Goal: Task Accomplishment & Management: Manage account settings

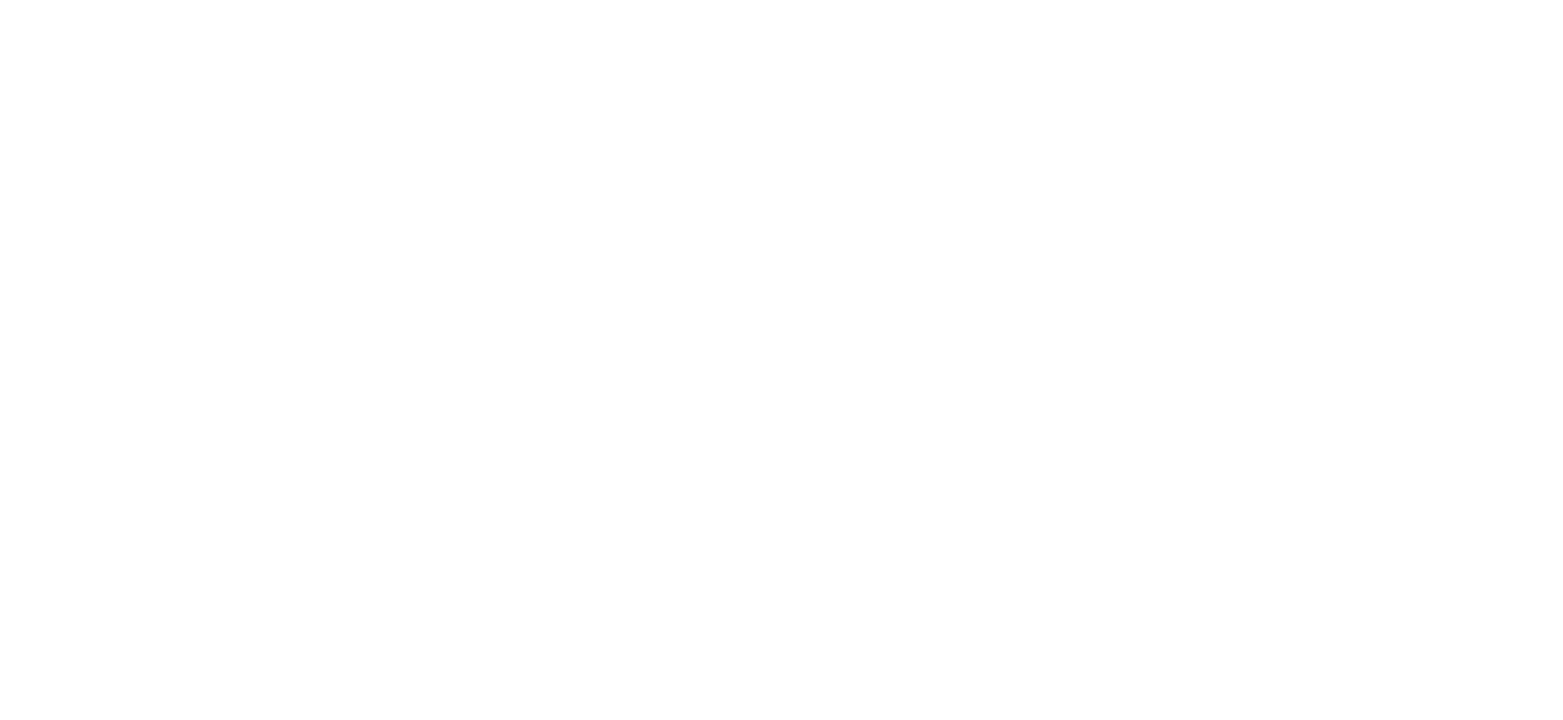
select select "*"
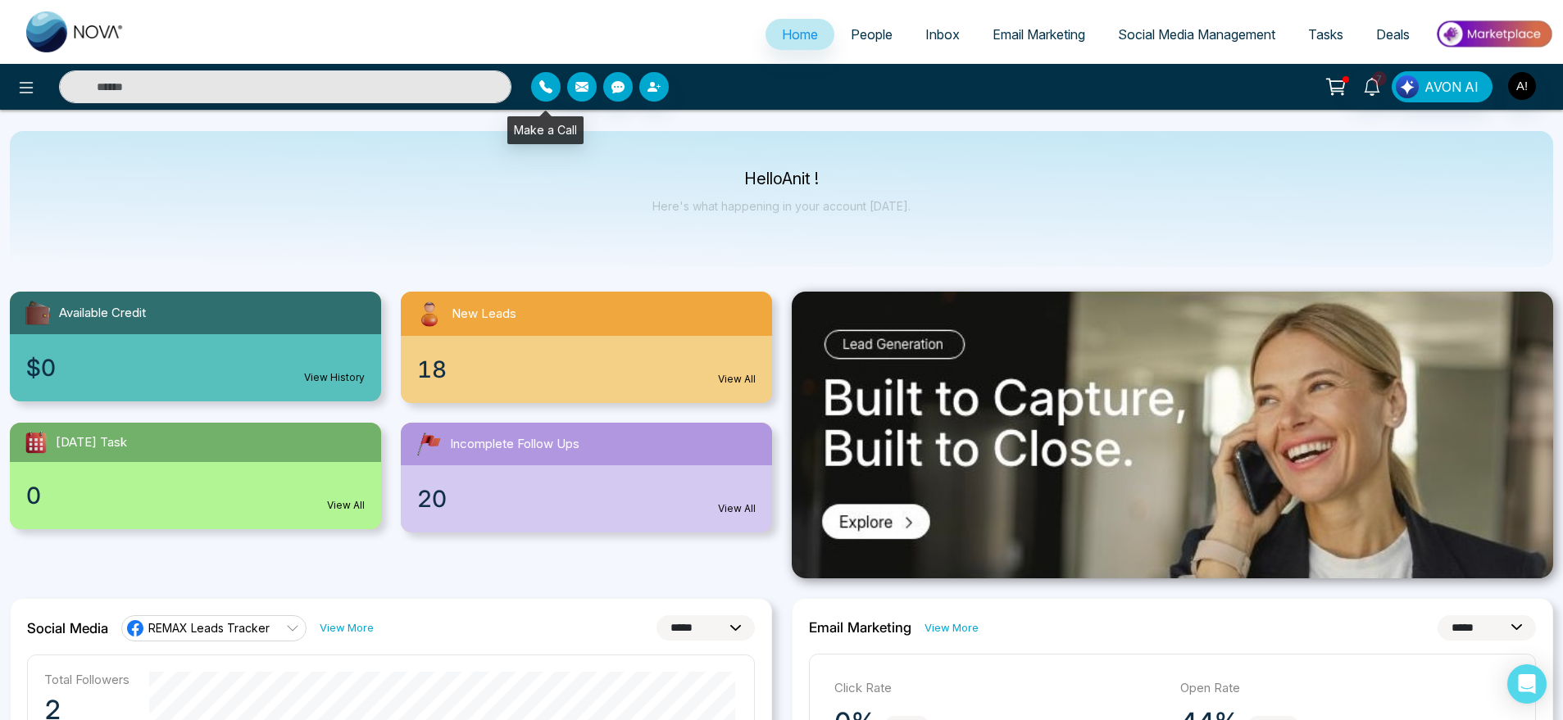
click at [540, 88] on icon "button" at bounding box center [545, 86] width 13 height 13
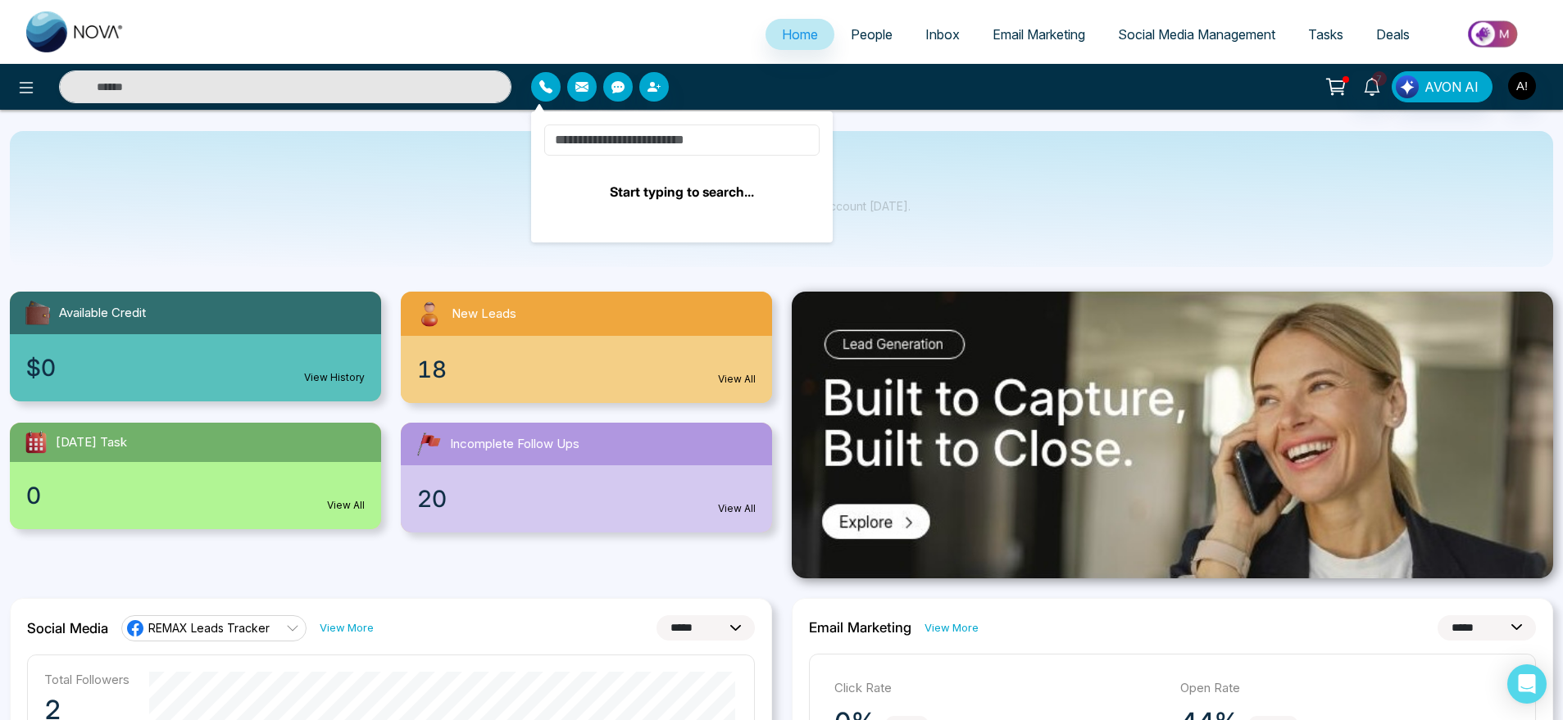
click at [586, 125] on input at bounding box center [681, 140] width 275 height 31
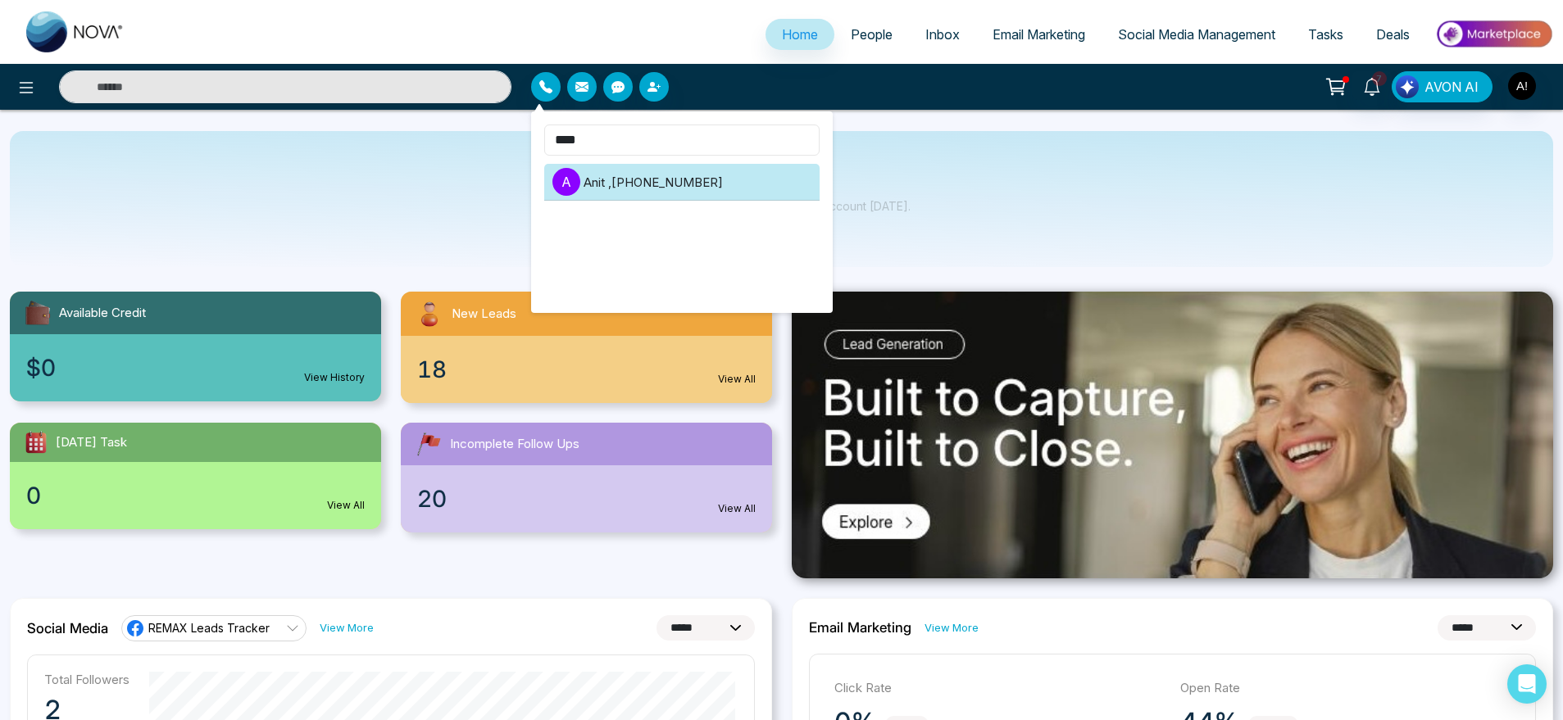
type input "****"
click at [608, 166] on li "A Anit , [PHONE_NUMBER]" at bounding box center [681, 182] width 275 height 37
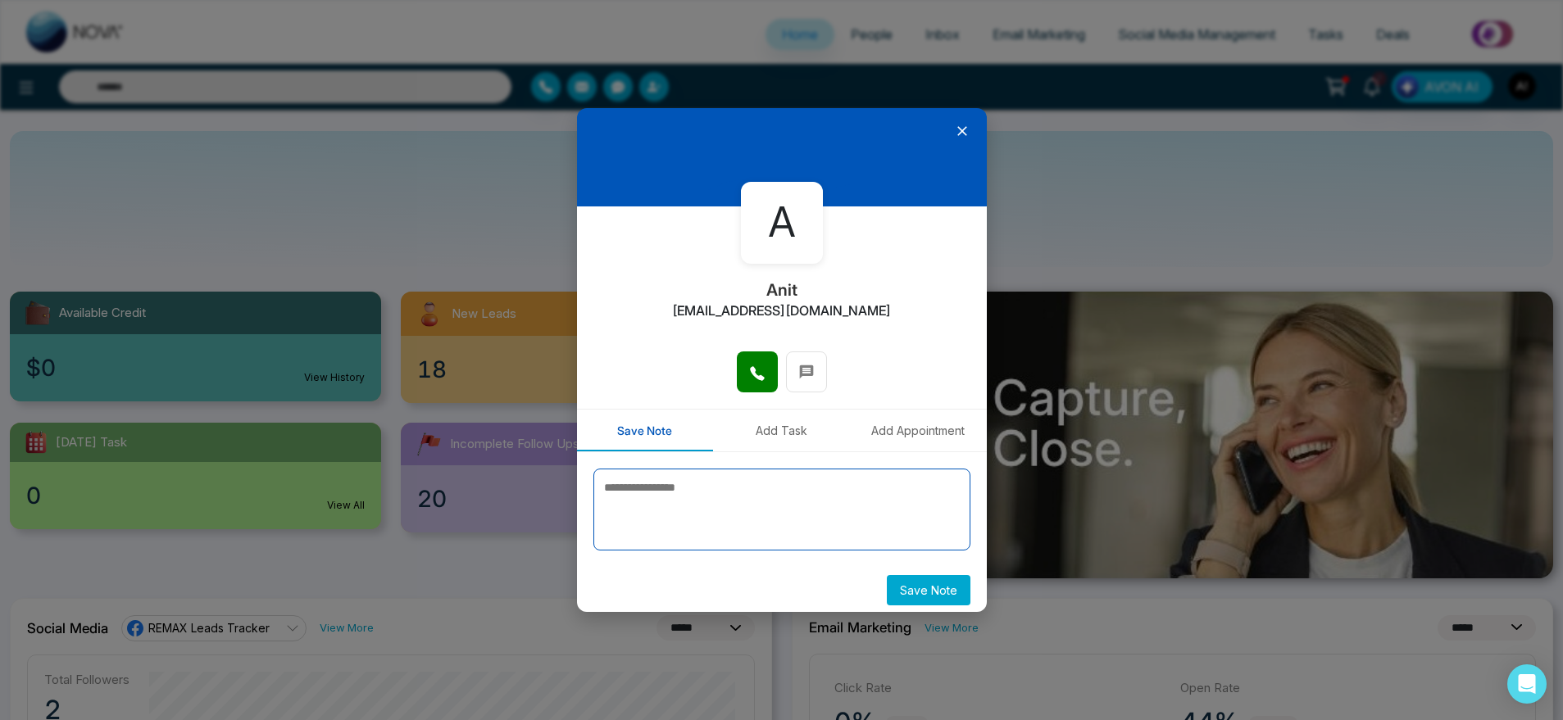
click at [693, 522] on textarea at bounding box center [781, 510] width 377 height 82
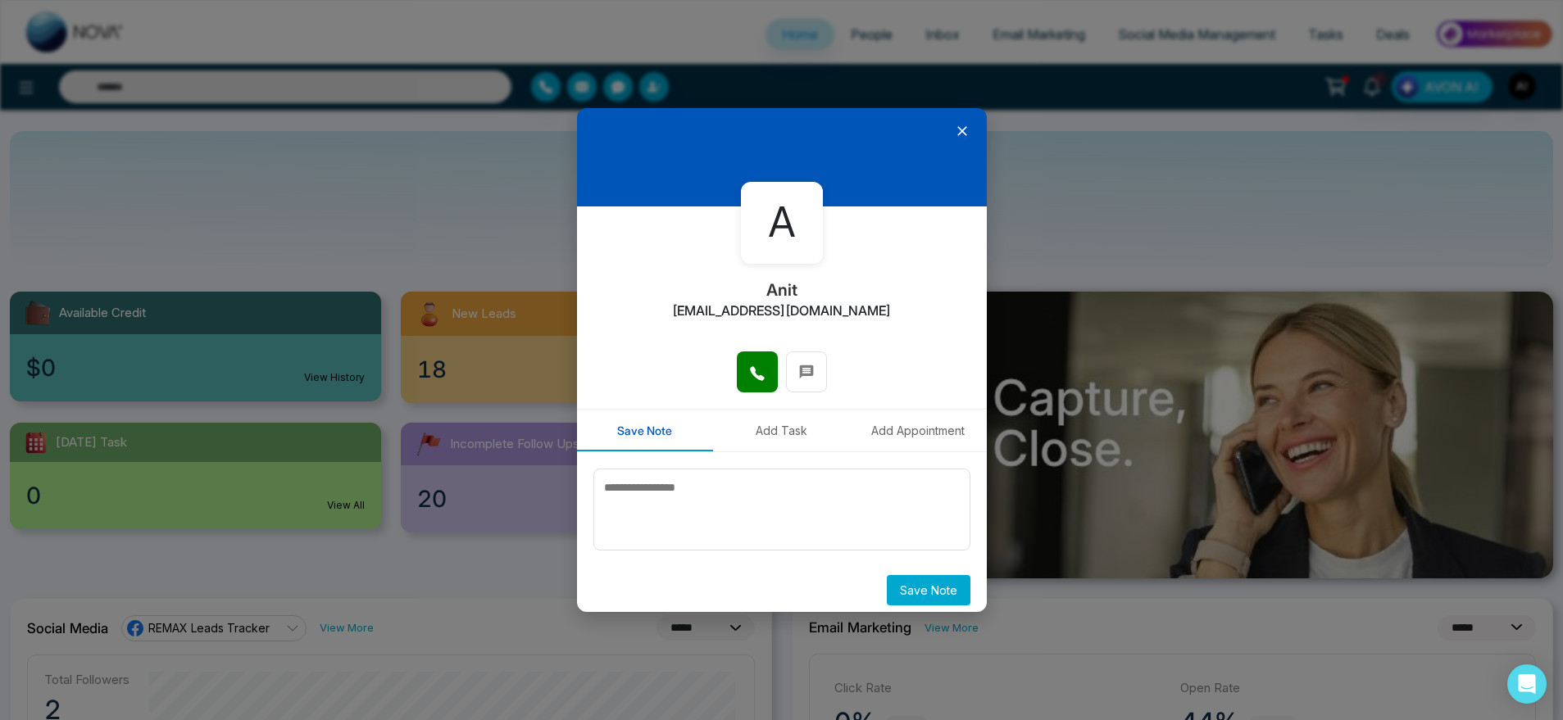
click at [906, 583] on button "Save Note" at bounding box center [929, 590] width 84 height 30
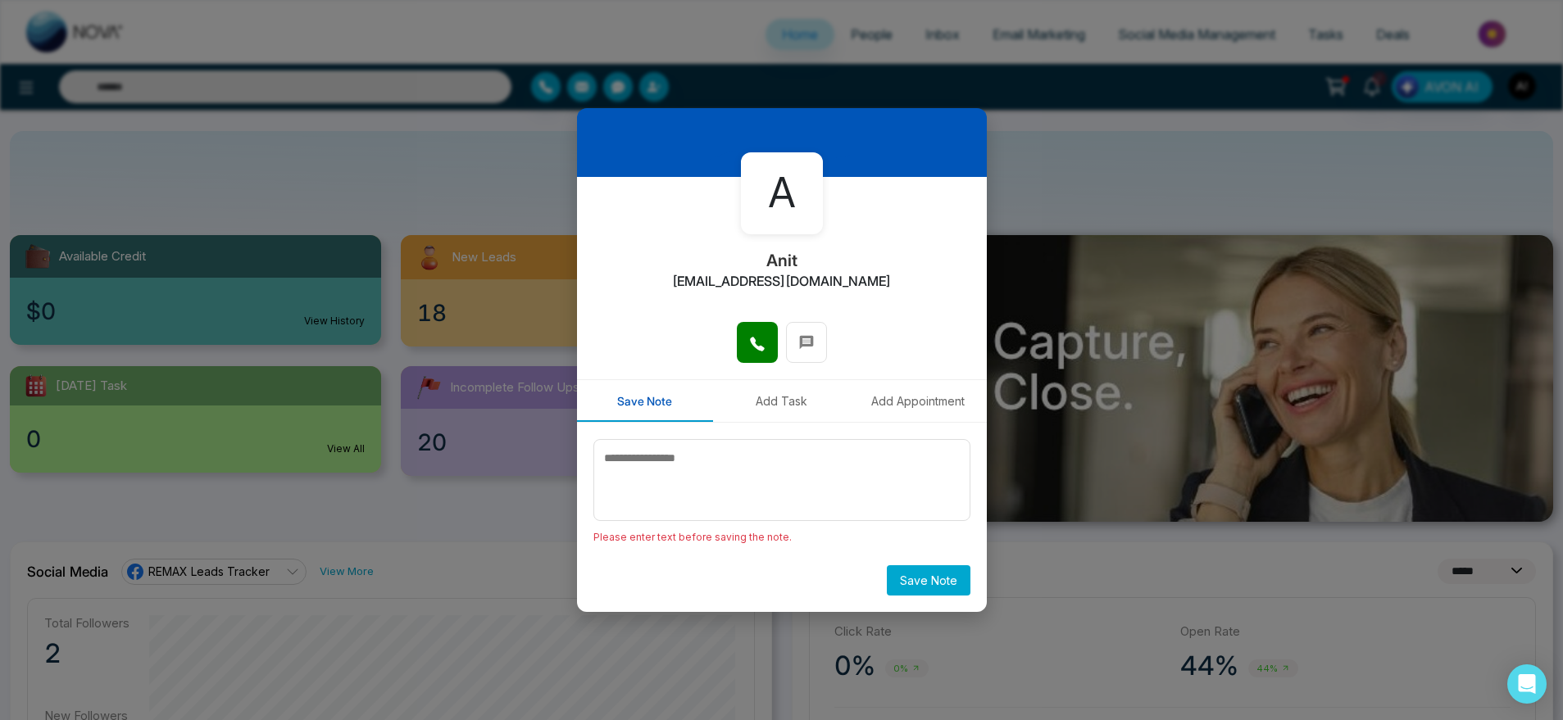
scroll to position [57, 0]
click at [922, 584] on button "Save Note" at bounding box center [929, 581] width 84 height 30
click at [805, 343] on icon at bounding box center [806, 342] width 14 height 14
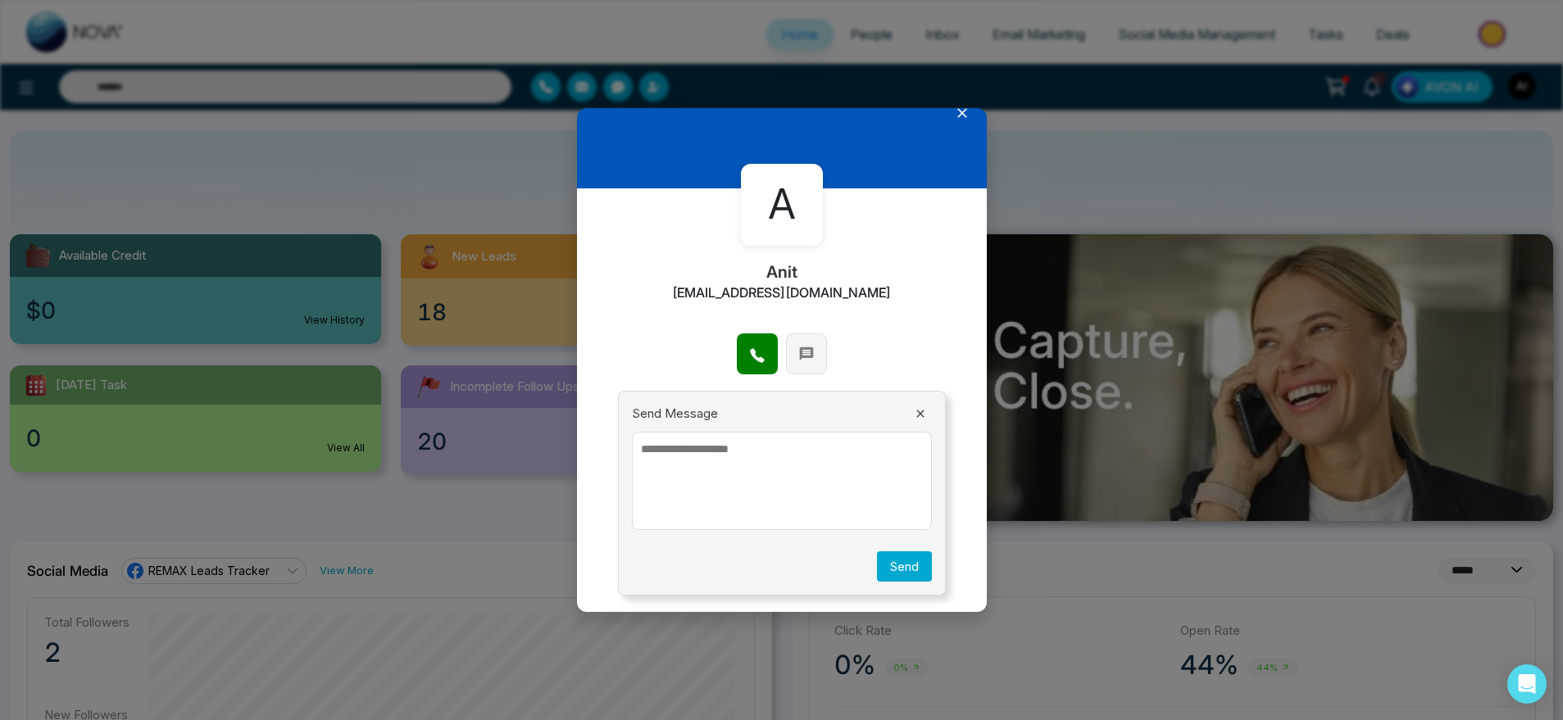
scroll to position [18, 0]
click at [907, 574] on button "Send" at bounding box center [904, 567] width 55 height 30
click at [914, 417] on icon at bounding box center [920, 413] width 13 height 13
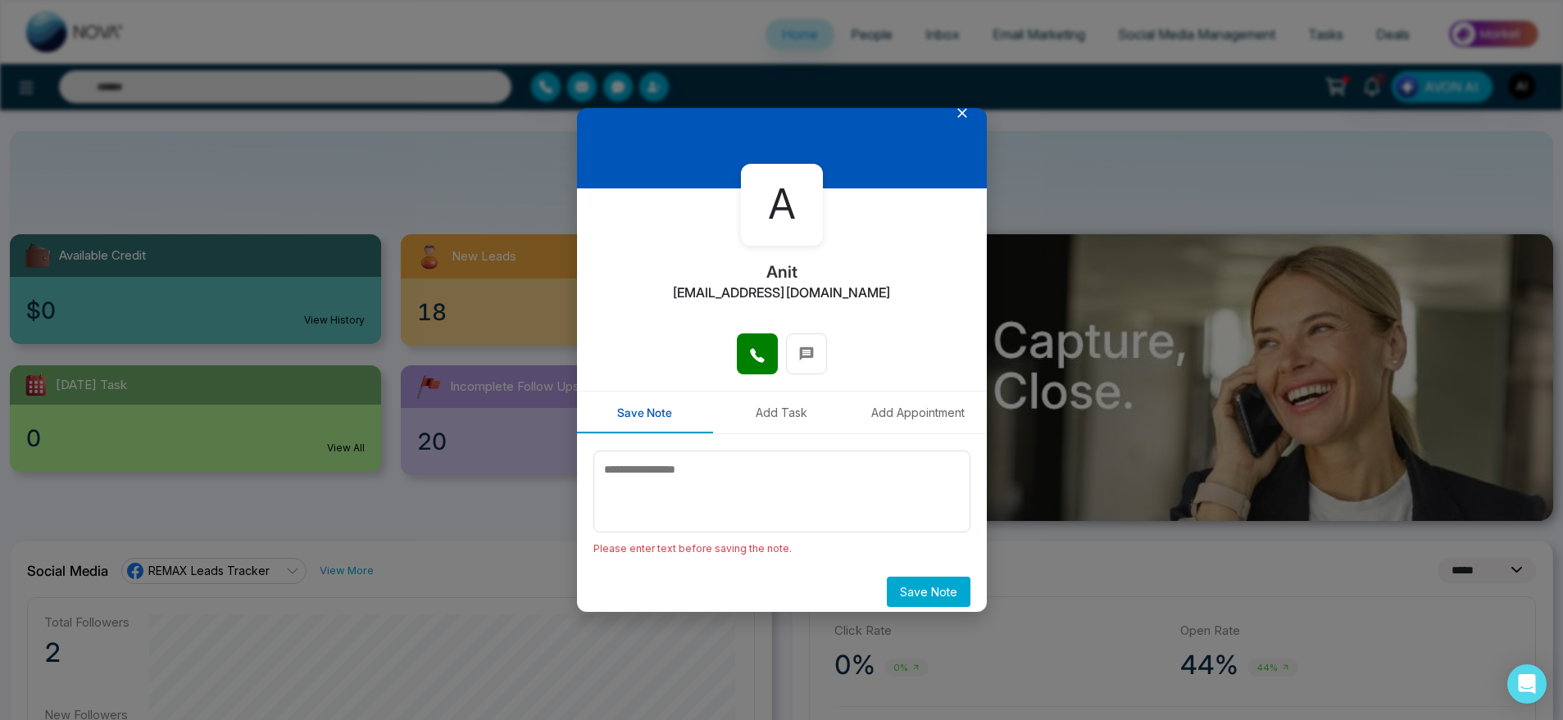
click at [954, 110] on icon at bounding box center [962, 113] width 16 height 16
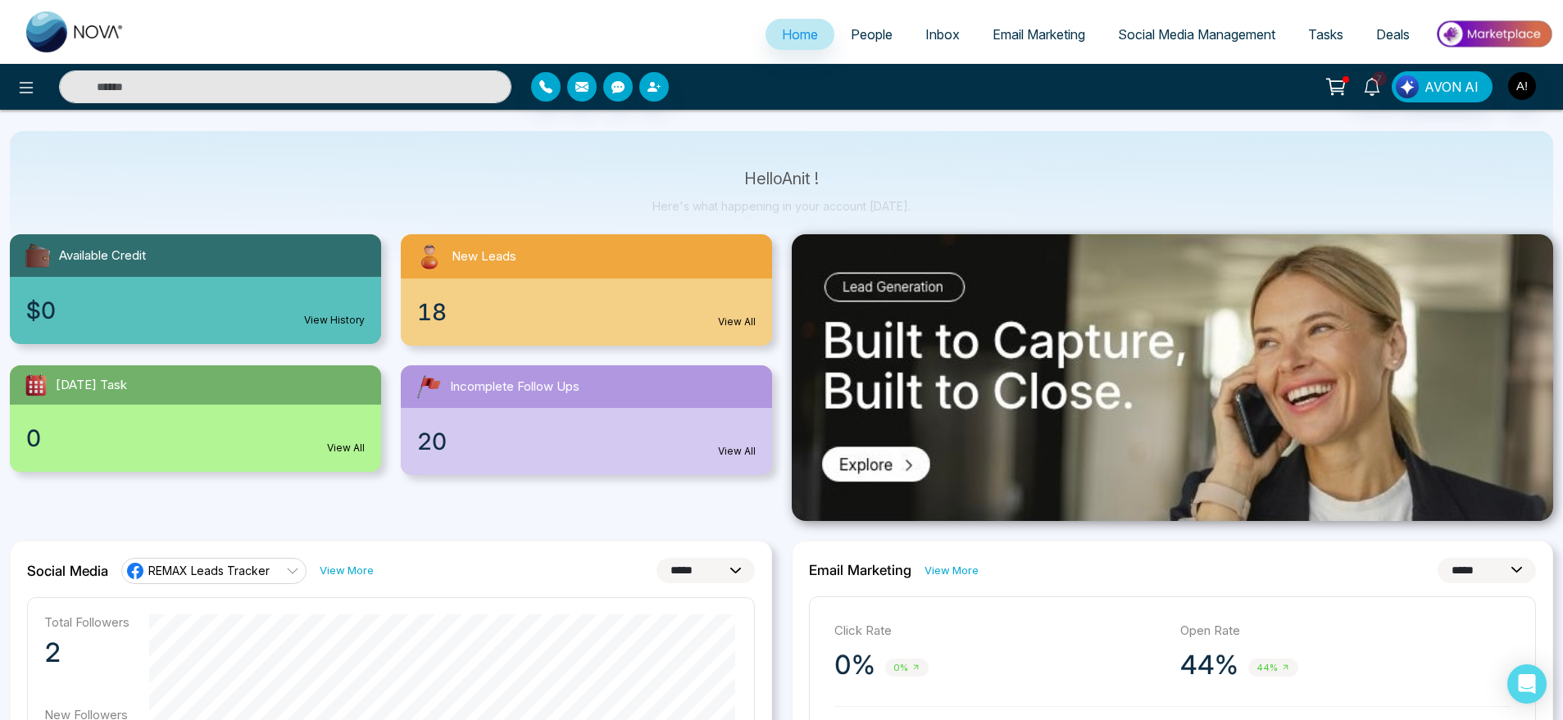
scroll to position [0, 0]
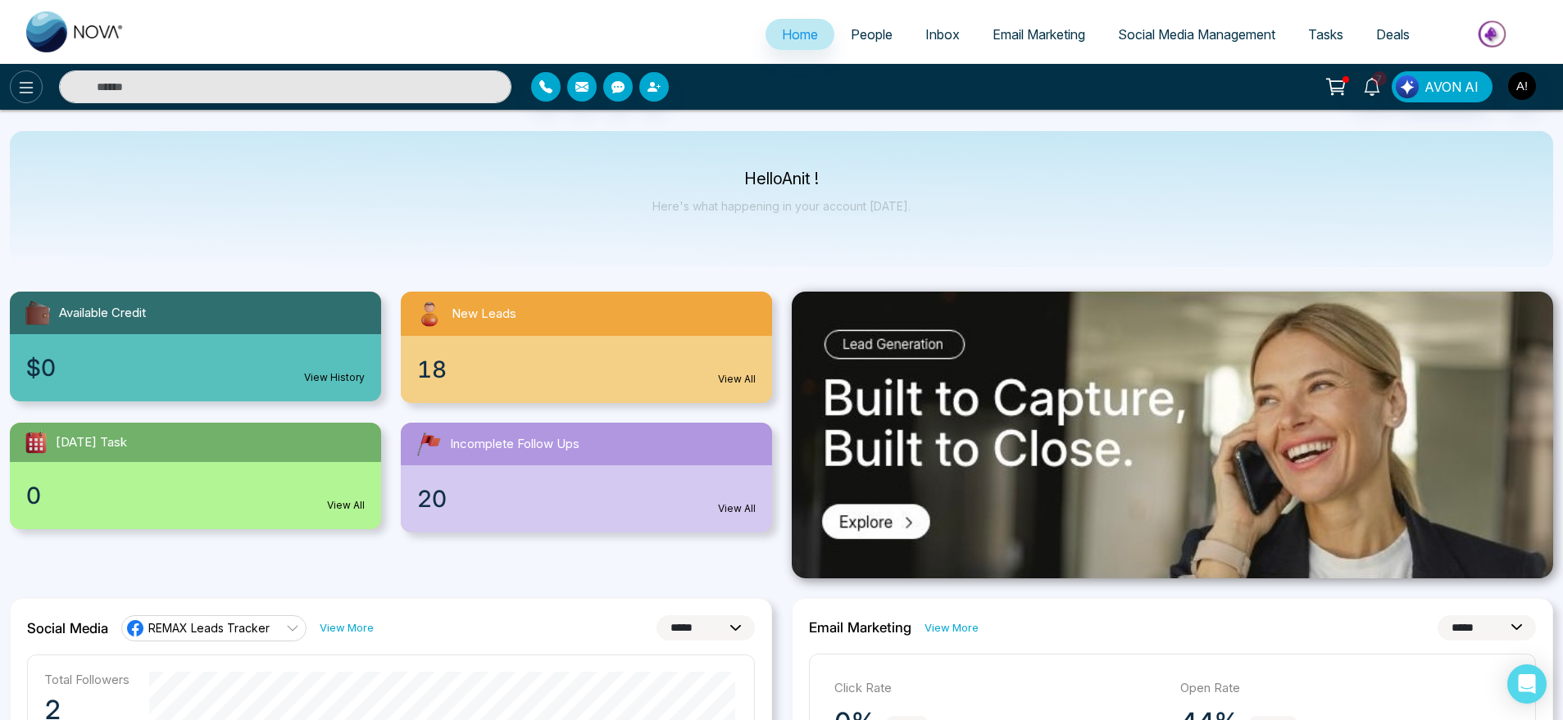
click at [11, 79] on button at bounding box center [26, 86] width 33 height 33
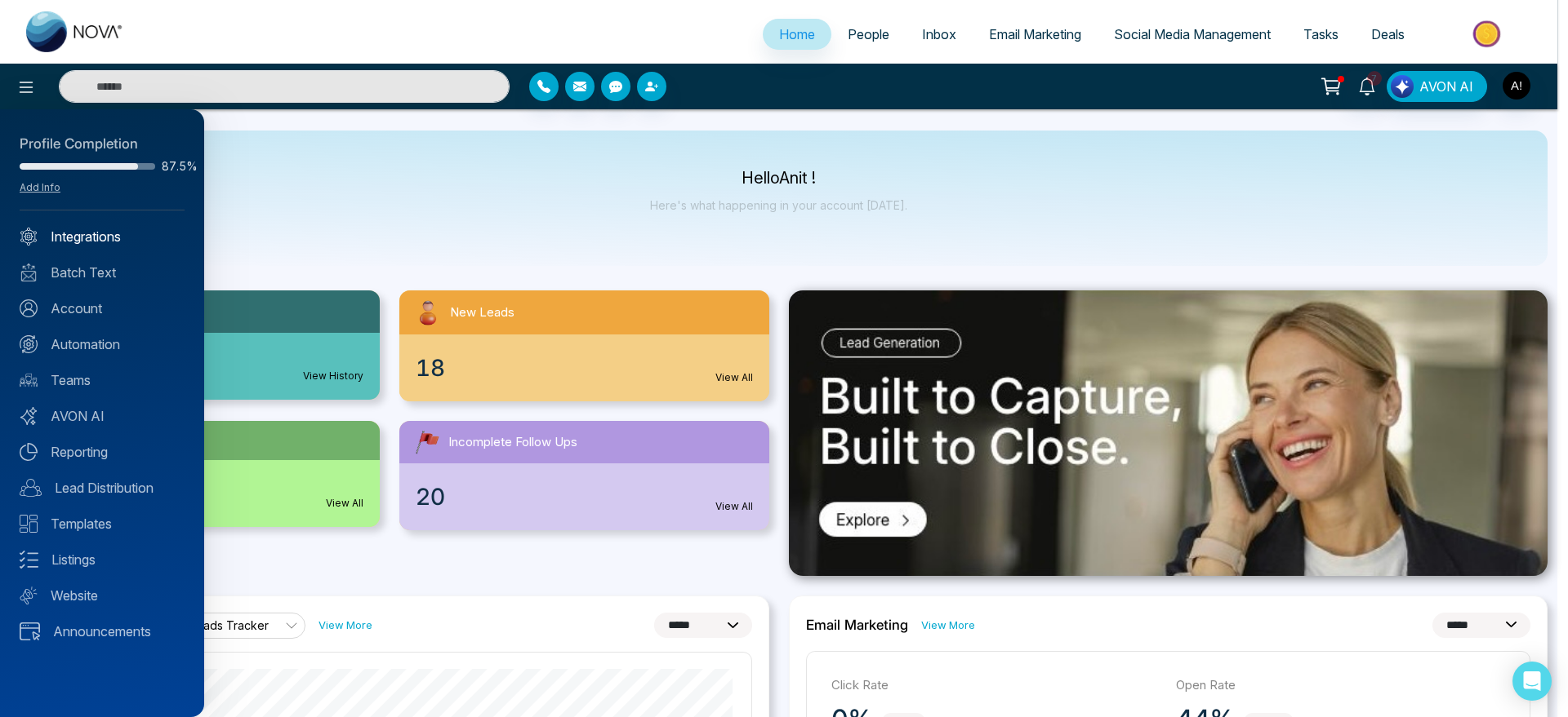
click at [93, 233] on link "Integrations" at bounding box center [103, 237] width 165 height 20
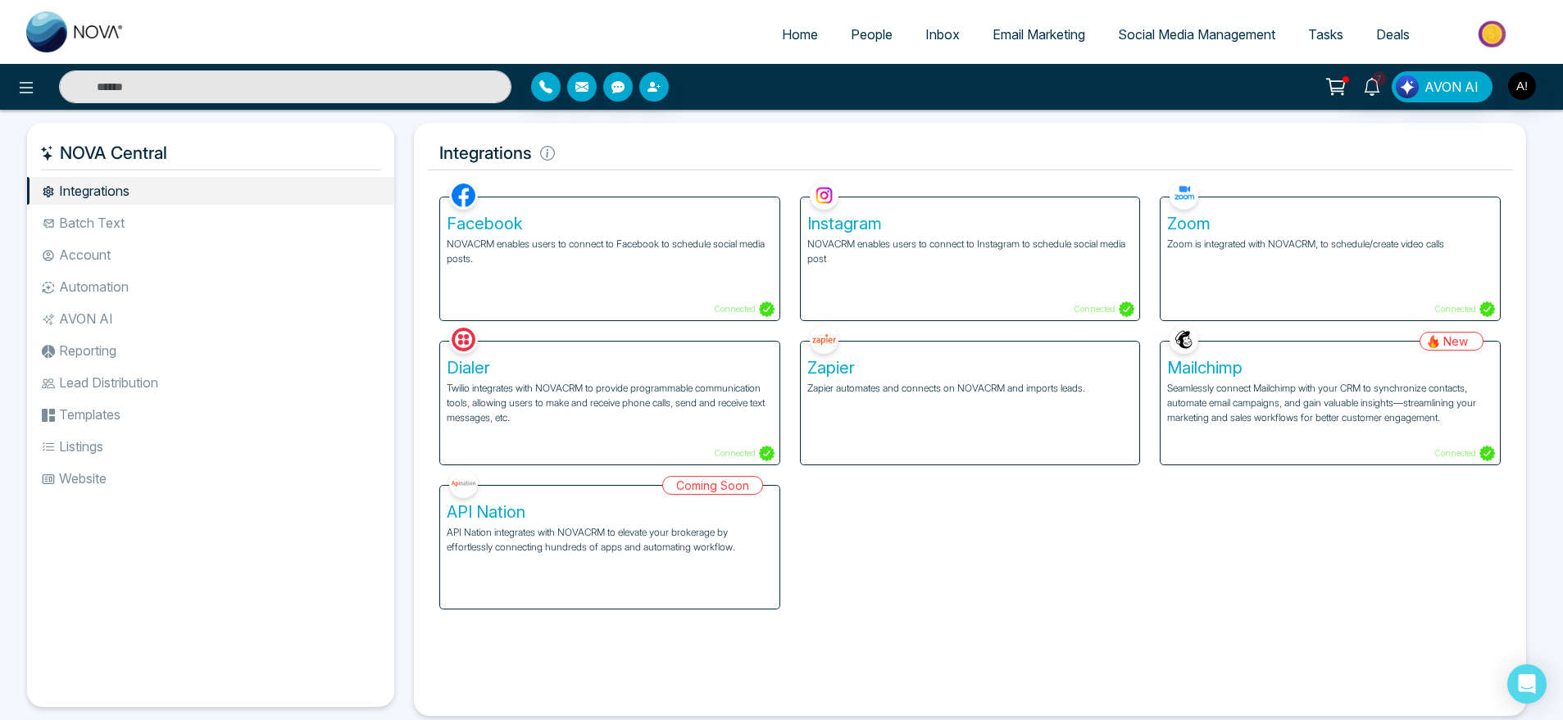
click at [137, 234] on li "Batch Text" at bounding box center [210, 223] width 367 height 28
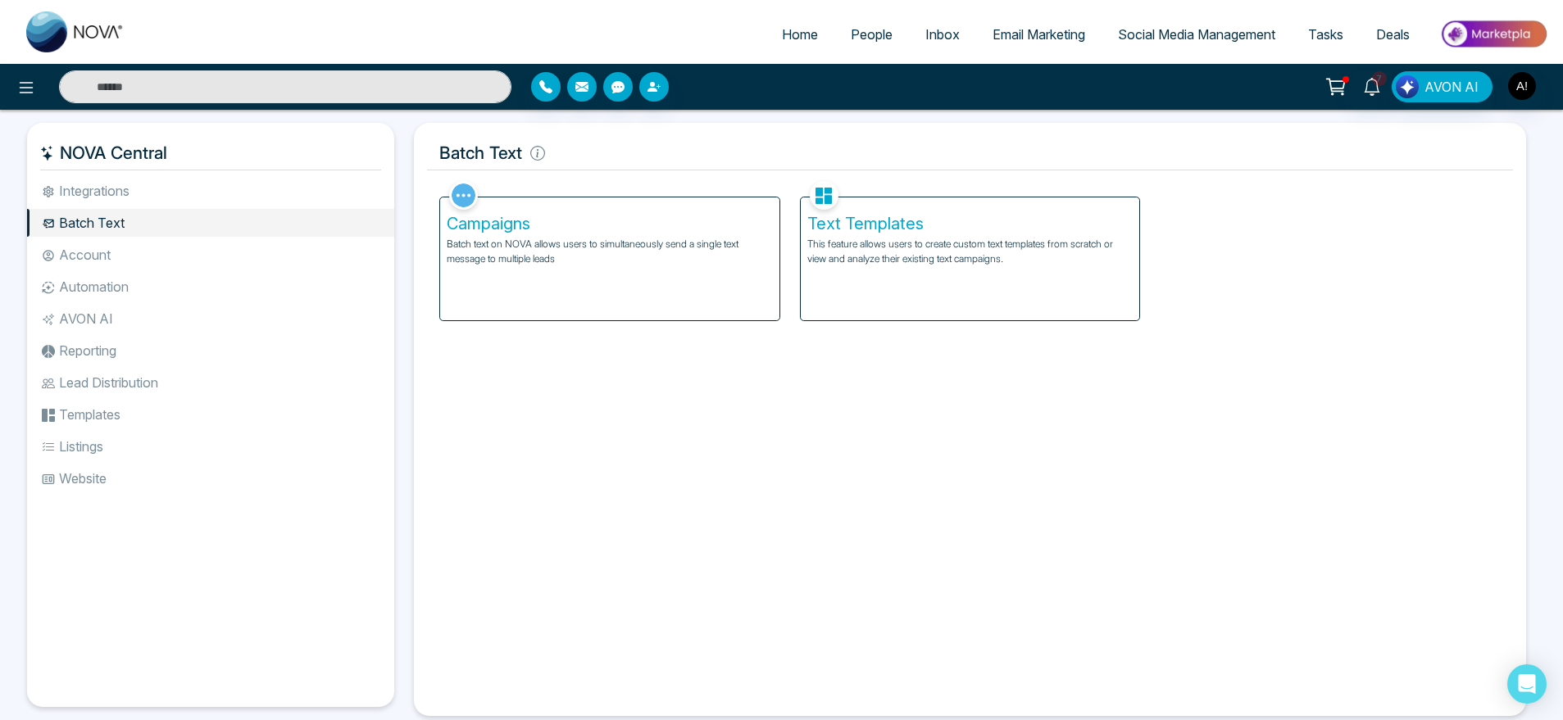
click at [187, 189] on li "Integrations" at bounding box center [210, 191] width 367 height 28
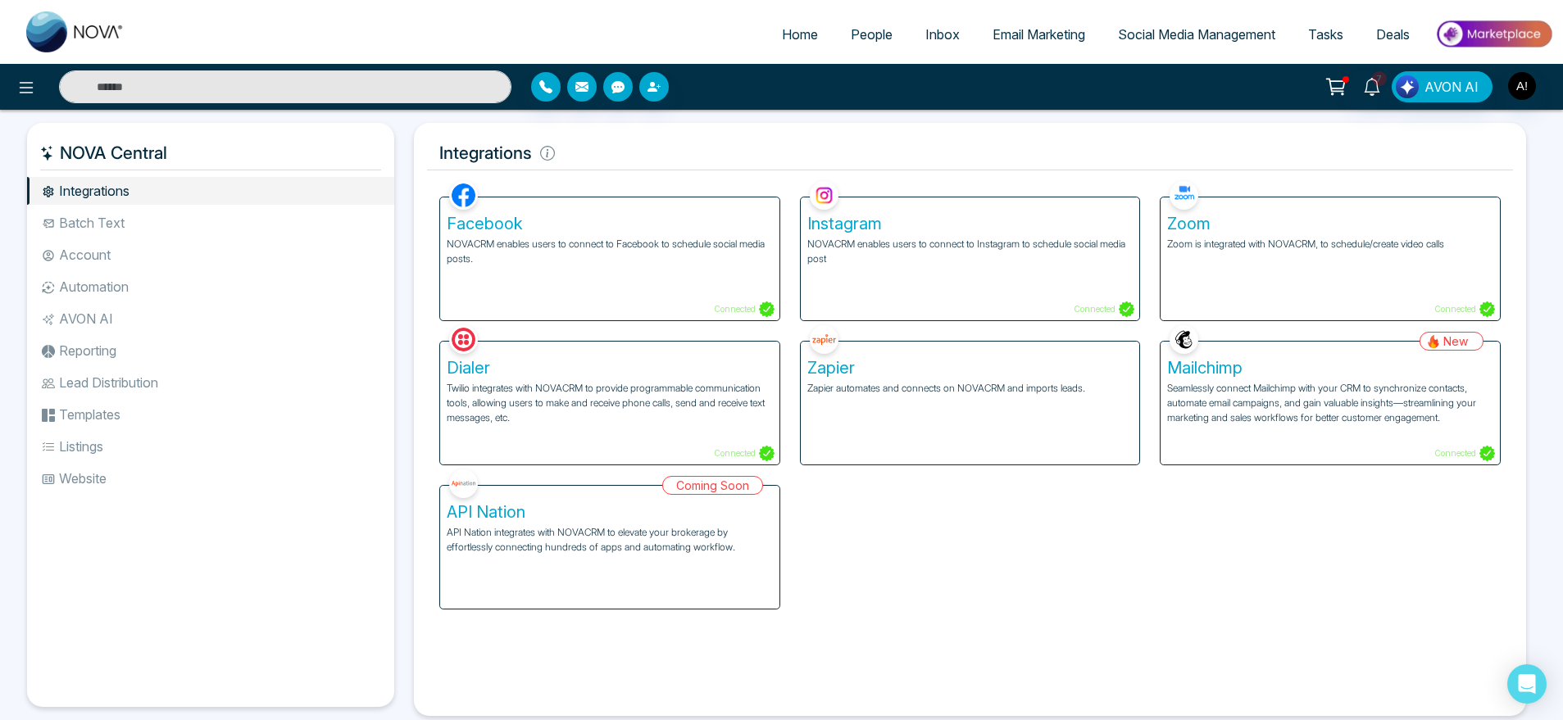
scroll to position [1, 0]
click at [651, 208] on div "Facebook NOVACRM enables users to connect to Facebook to schedule social media …" at bounding box center [609, 258] width 339 height 123
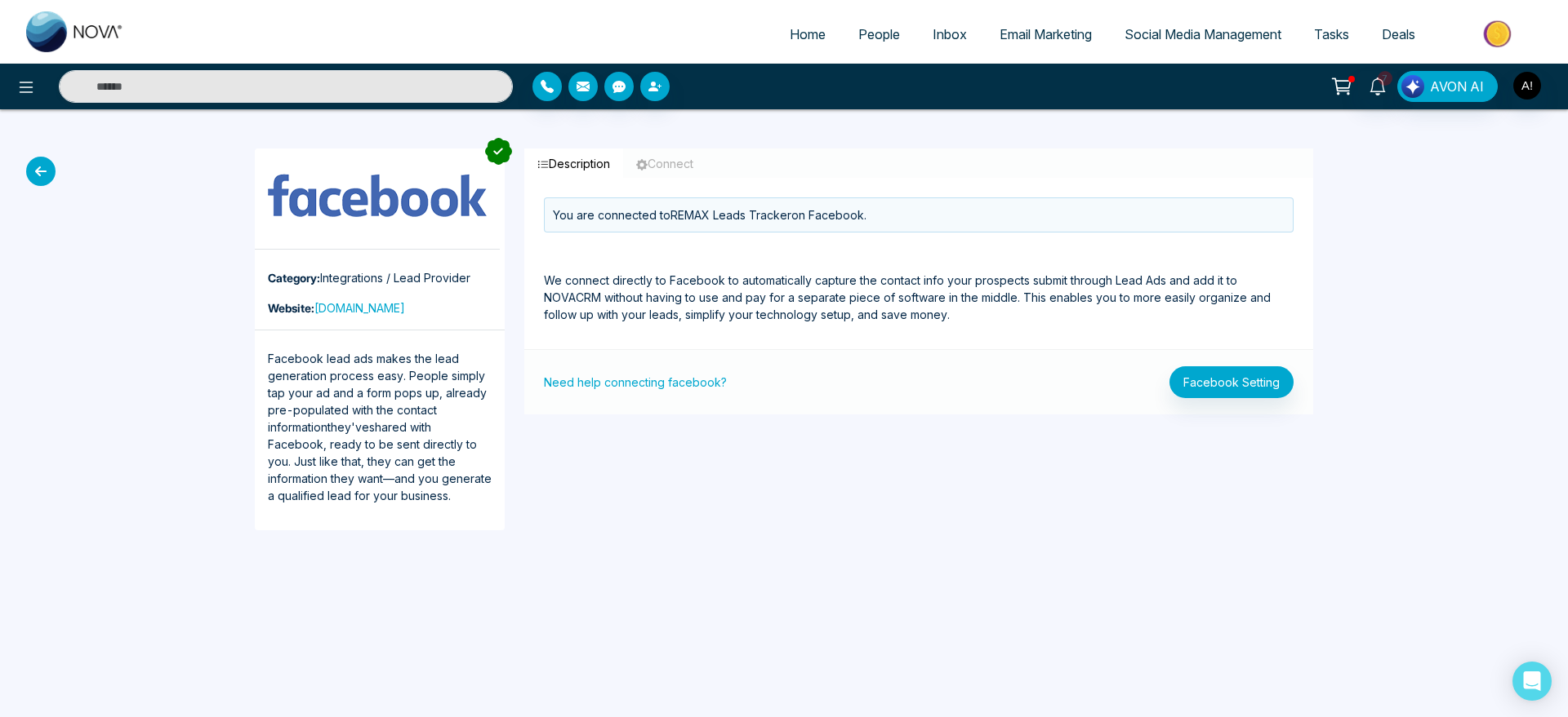
click at [27, 179] on div "Category: Integrations / Lead Provider Website: [DOMAIN_NAME] Facebook lead ads…" at bounding box center [784, 340] width 1568 height 460
click at [31, 174] on icon at bounding box center [41, 171] width 30 height 30
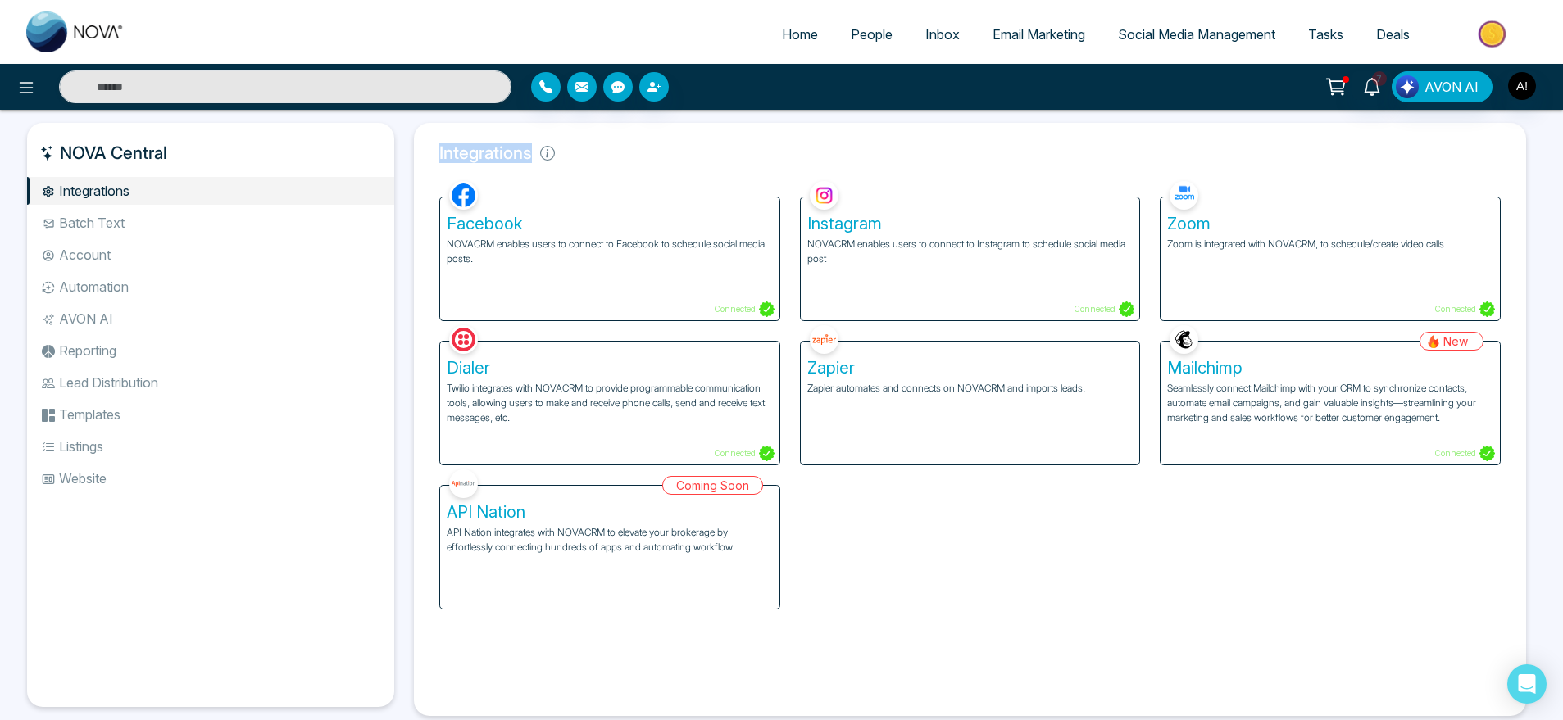
drag, startPoint x: 423, startPoint y: 148, endPoint x: 584, endPoint y: 163, distance: 162.2
click at [584, 163] on div "Integrations Facebook NOVACRM enables users to connect to Facebook to schedule …" at bounding box center [970, 419] width 1112 height 593
click at [584, 163] on h5 "Integrations" at bounding box center [970, 153] width 1086 height 34
click at [541, 252] on p "NOVACRM enables users to connect to Facebook to schedule social media posts." at bounding box center [610, 252] width 326 height 30
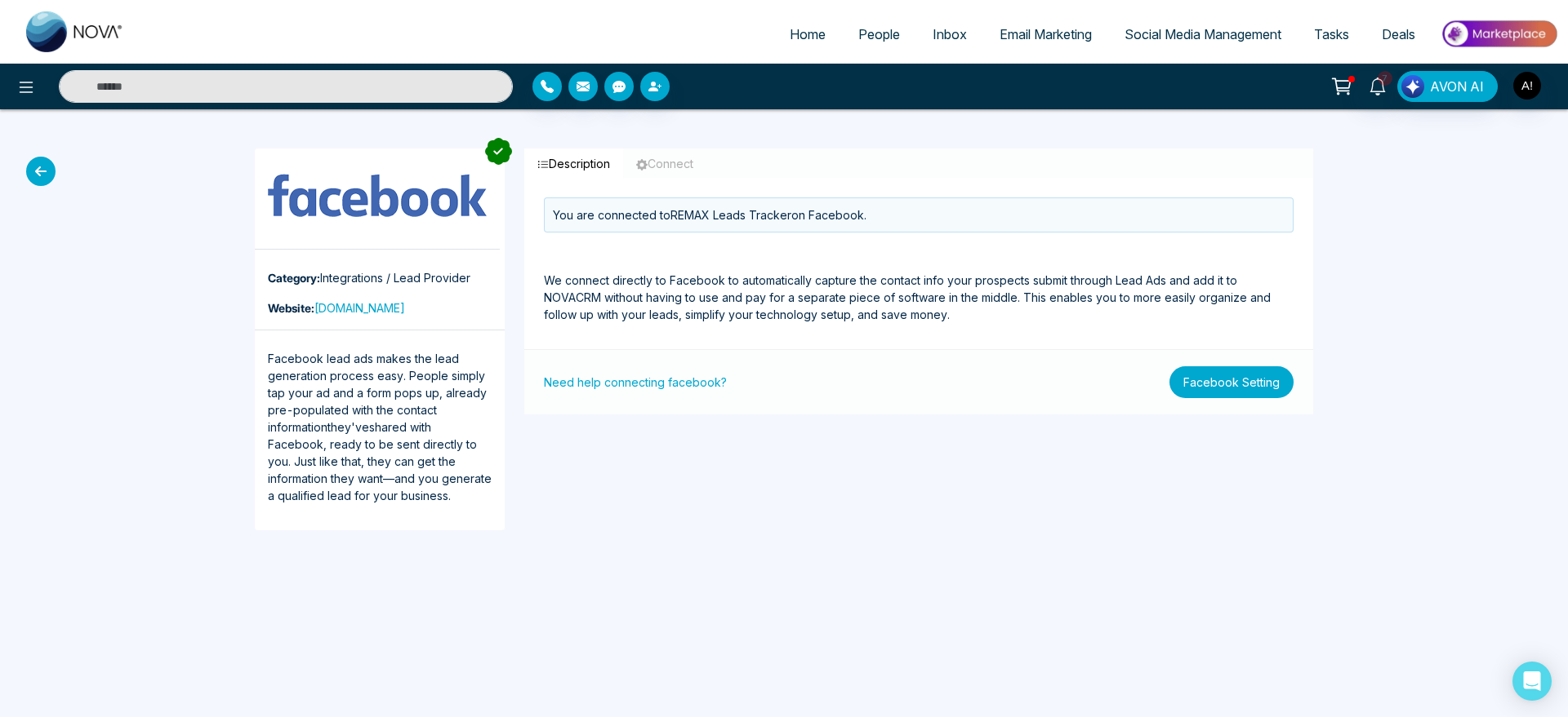
click at [1254, 385] on button "Facebook Setting" at bounding box center [1231, 382] width 125 height 32
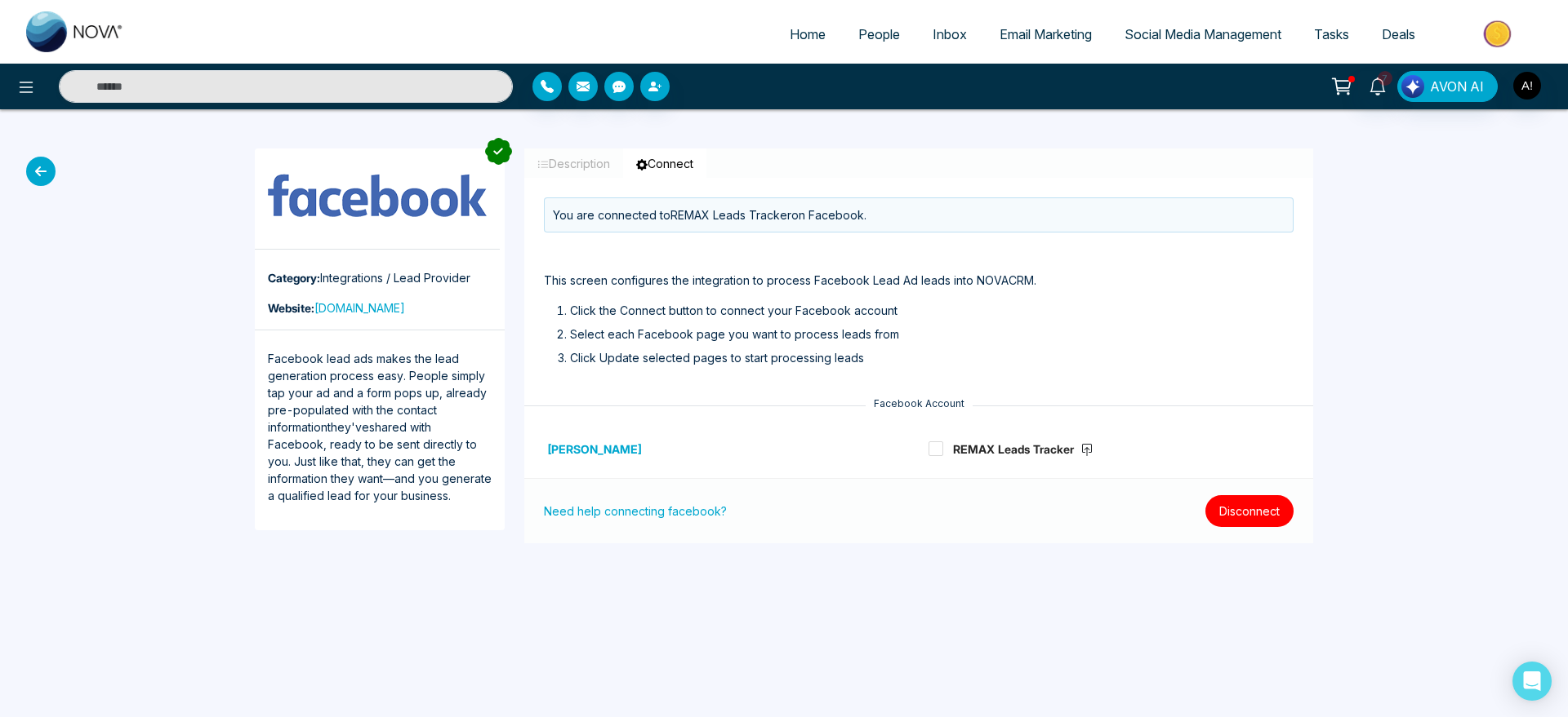
click at [1261, 517] on button "Disconnect" at bounding box center [1249, 512] width 89 height 32
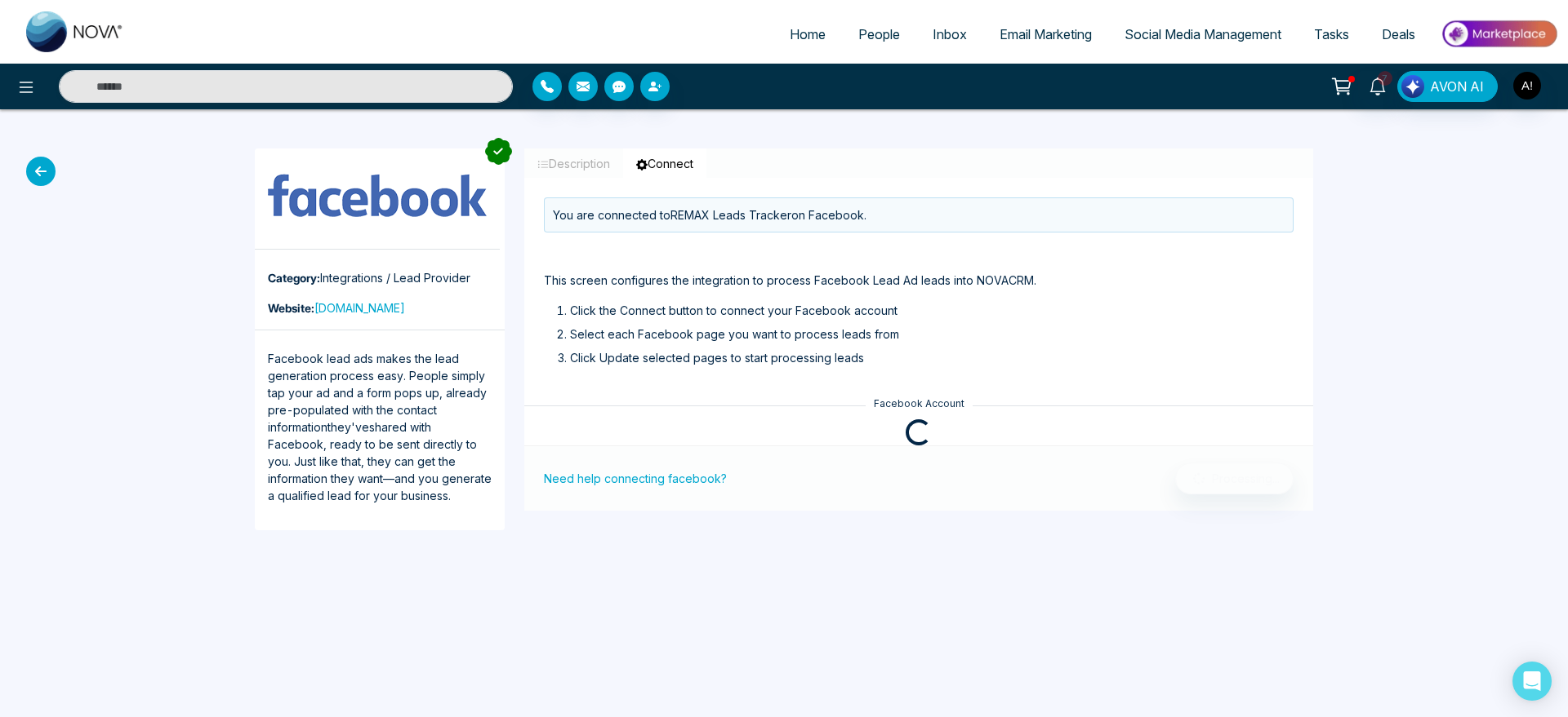
click at [845, 359] on li "Click Update selected pages to start processing leads" at bounding box center [931, 358] width 723 height 17
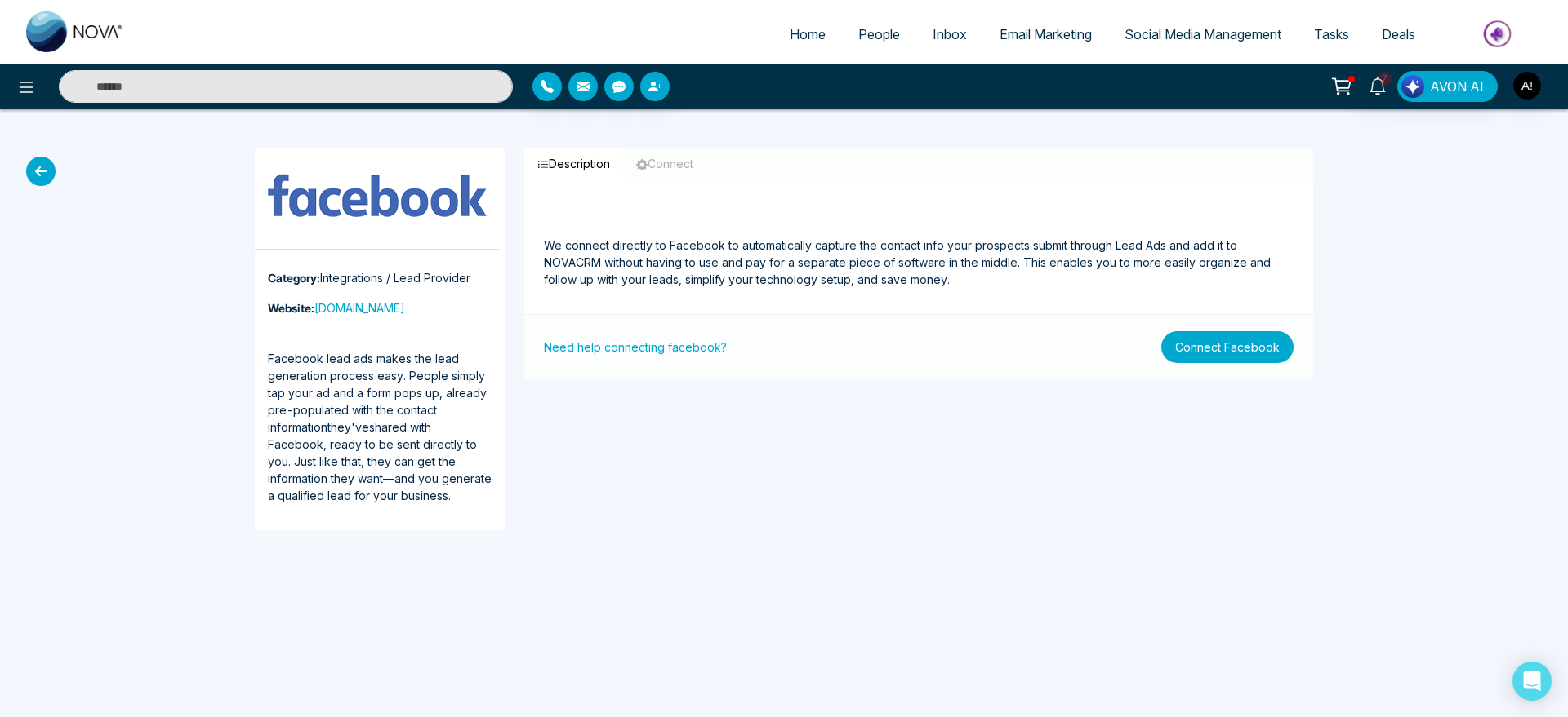
click at [1197, 335] on button "Connect Facebook" at bounding box center [1227, 348] width 132 height 32
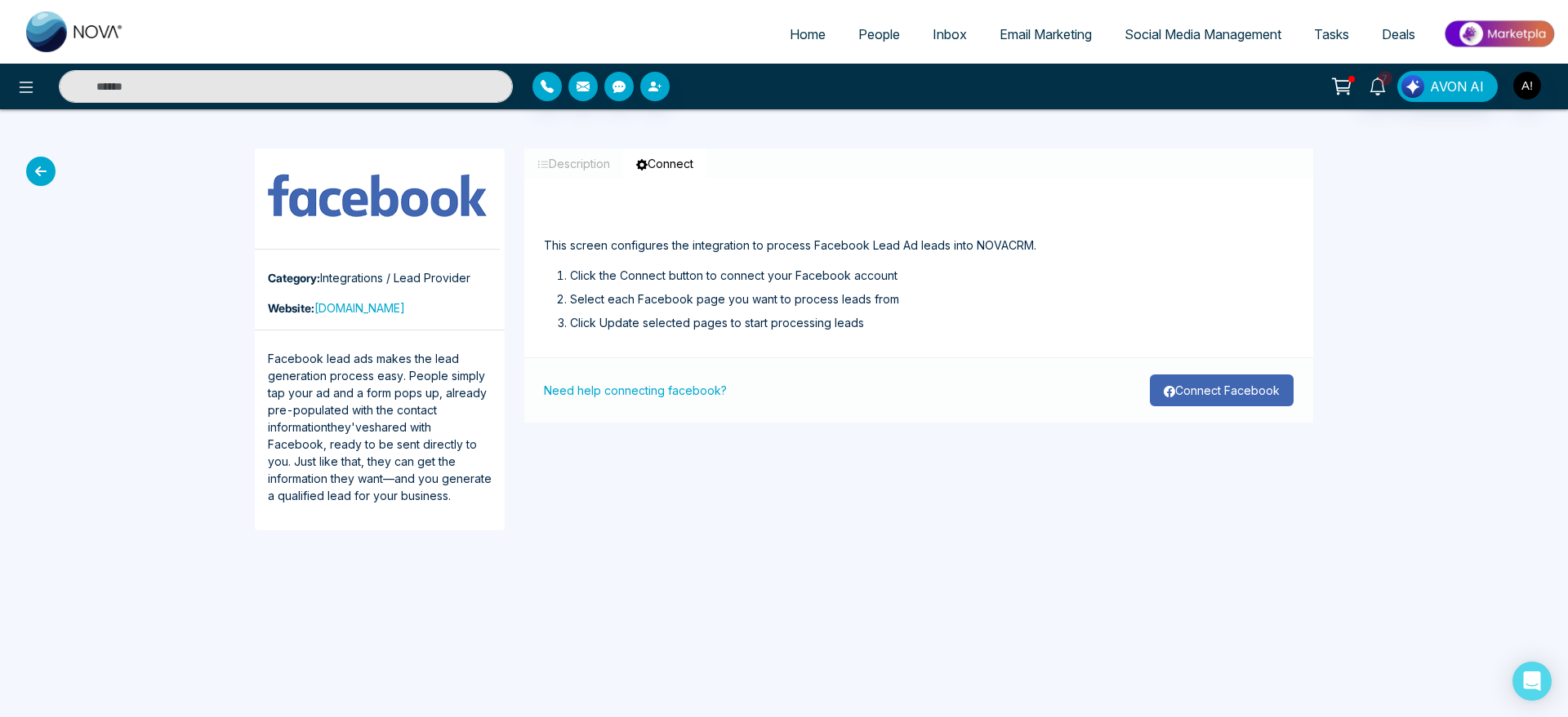
click at [1202, 391] on button "Connect Facebook" at bounding box center [1221, 390] width 143 height 32
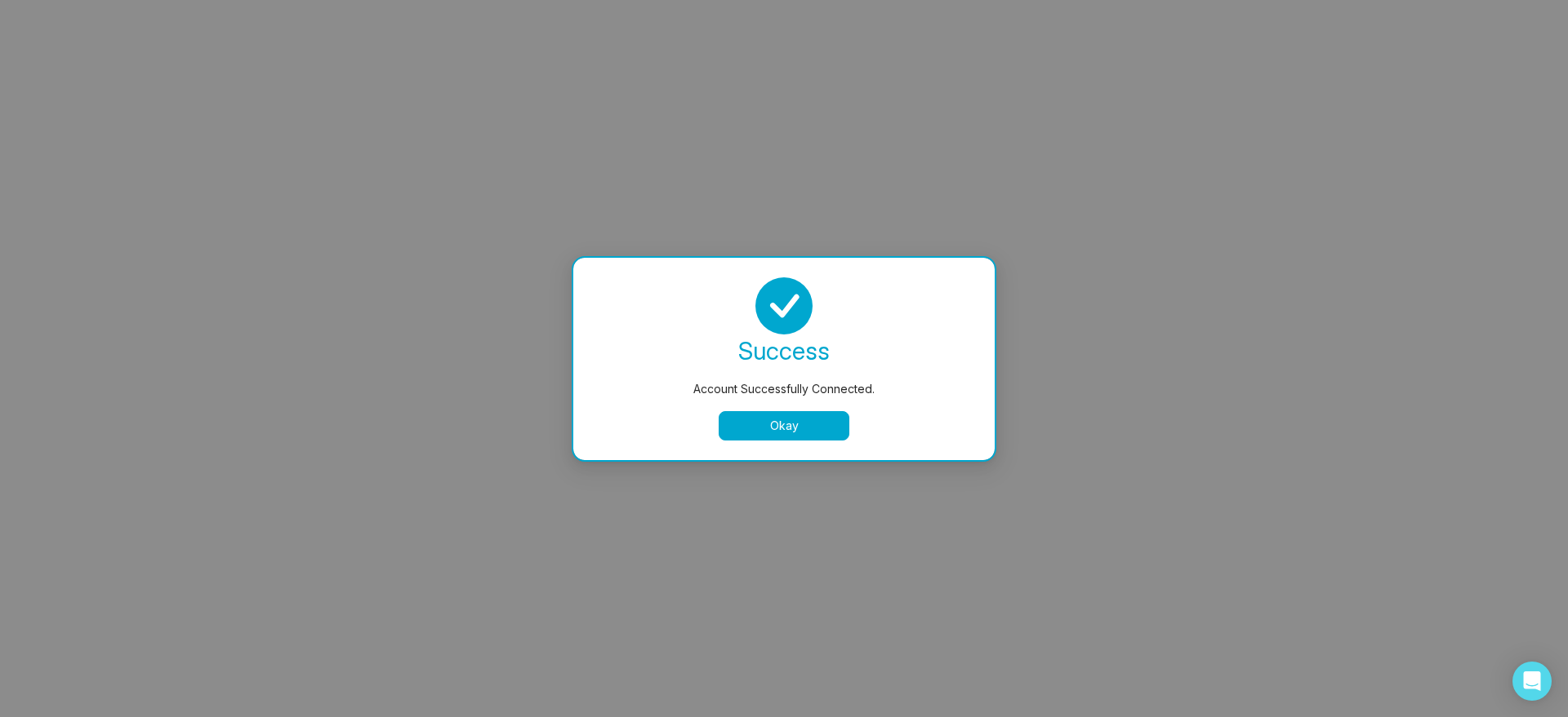
click at [799, 423] on button "Okay" at bounding box center [783, 426] width 131 height 30
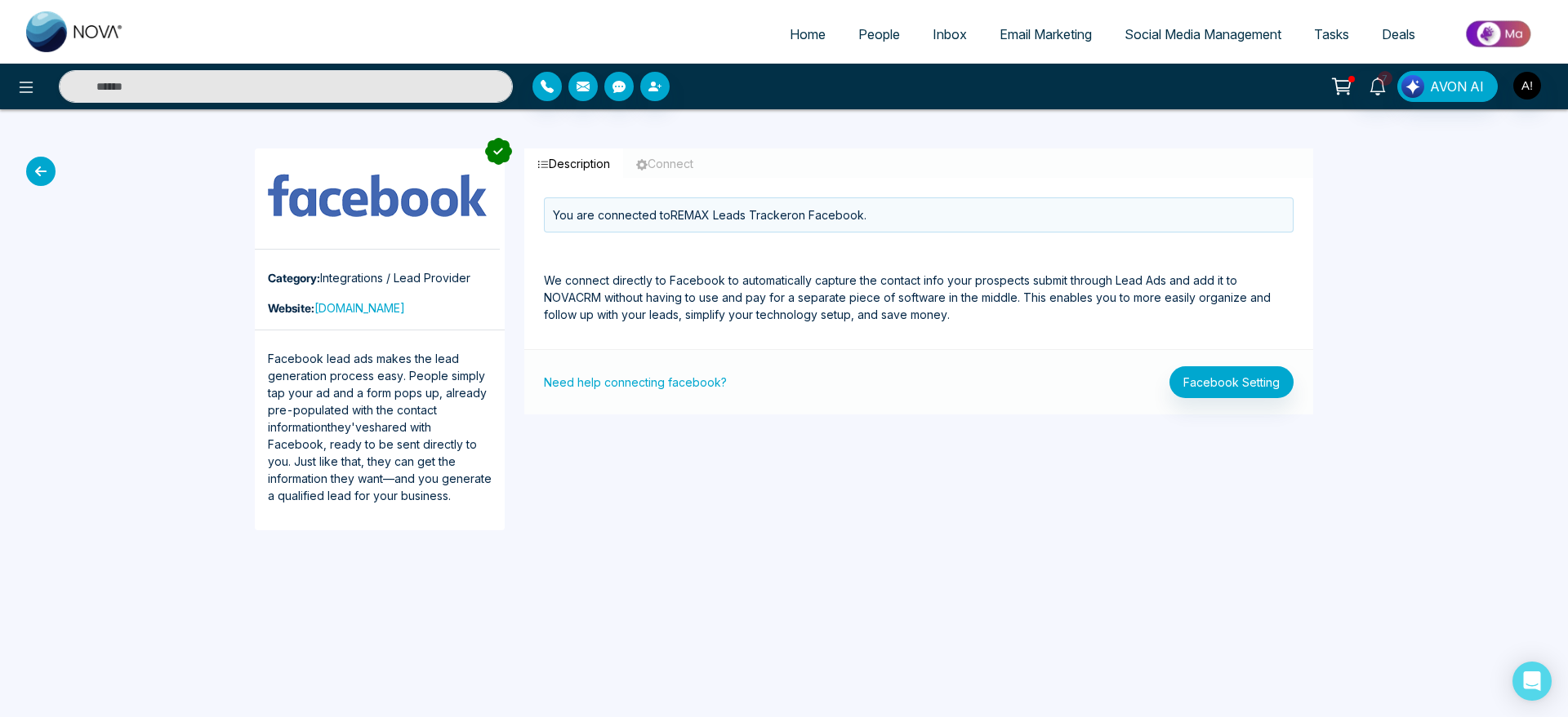
click at [35, 177] on icon at bounding box center [41, 171] width 30 height 30
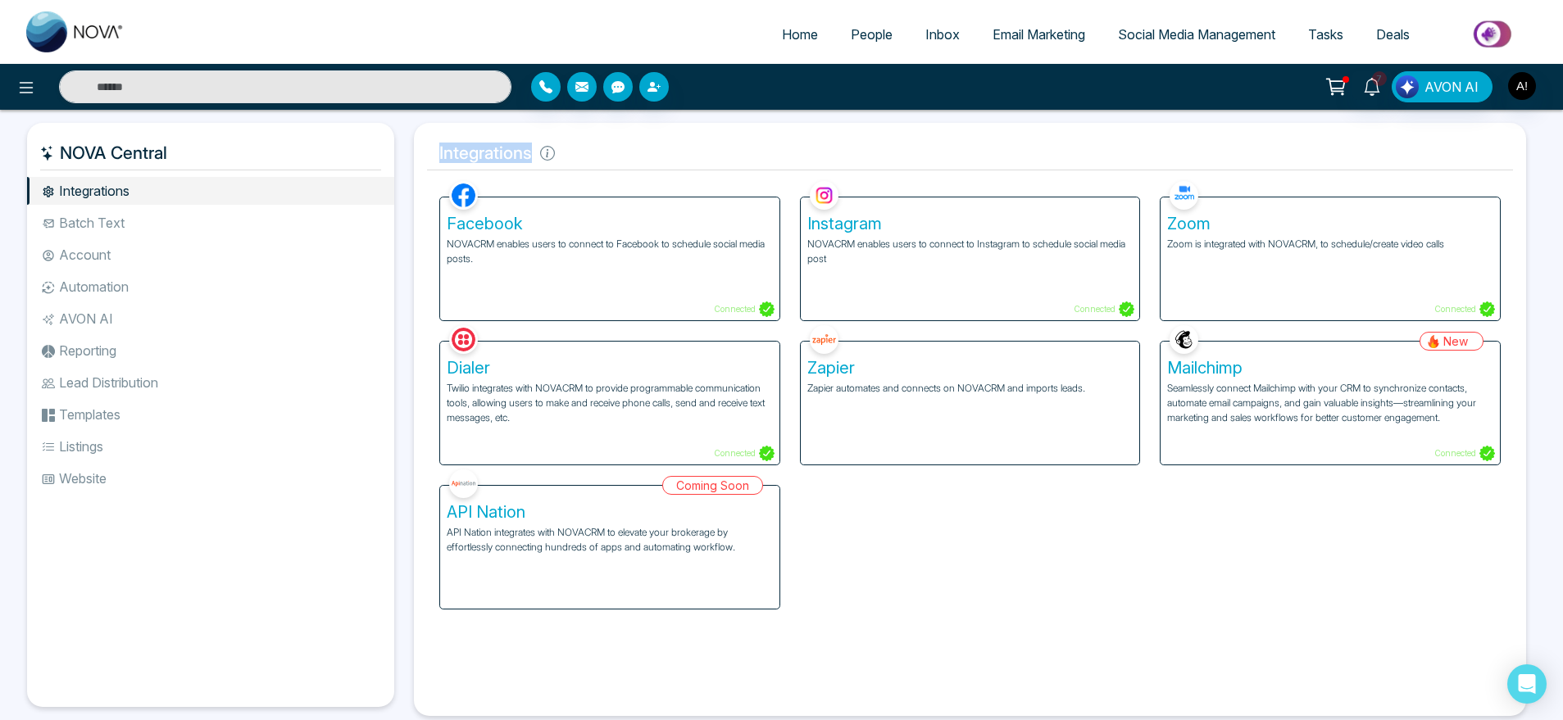
drag, startPoint x: 438, startPoint y: 148, endPoint x: 648, endPoint y: 154, distance: 209.9
click at [648, 154] on h5 "Integrations" at bounding box center [970, 153] width 1086 height 34
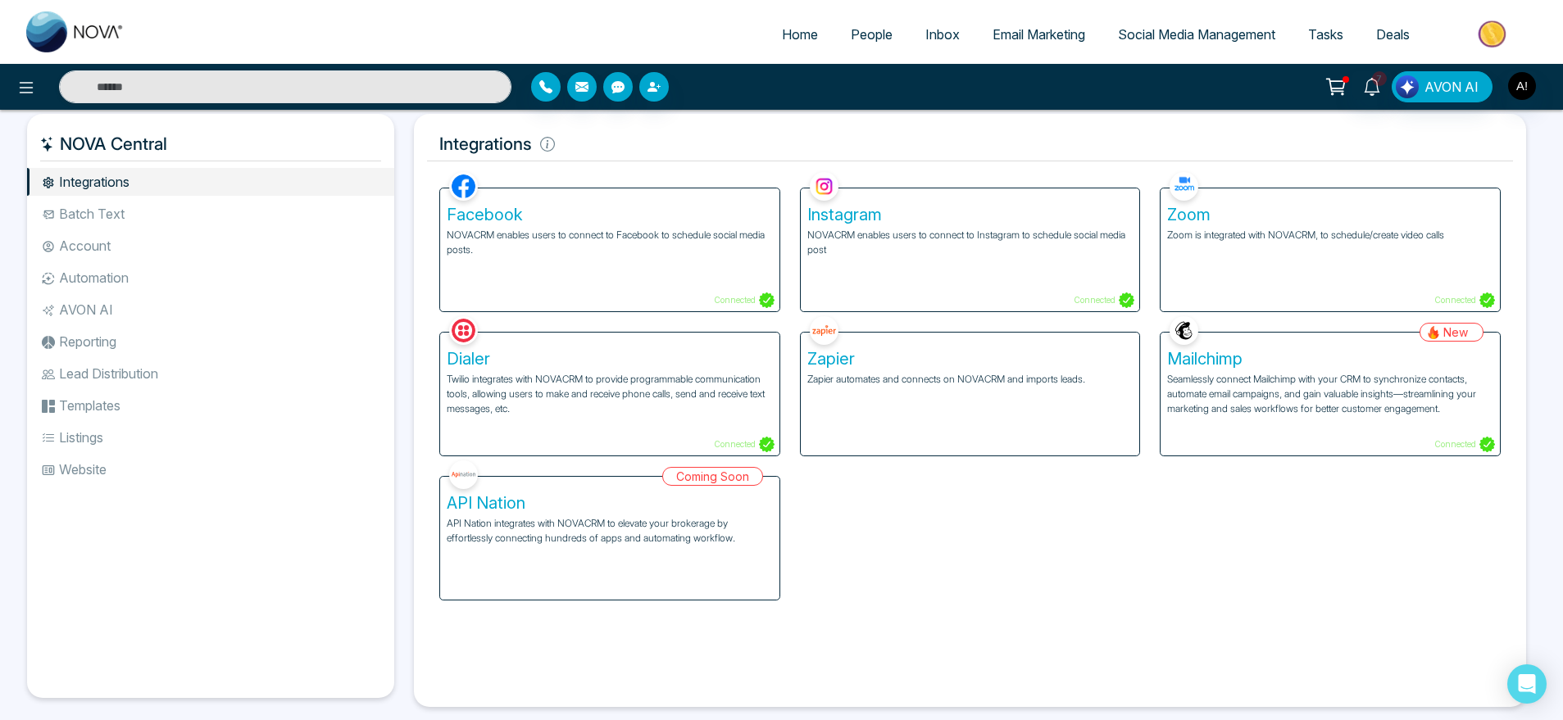
scroll to position [11, 0]
click at [1356, 277] on div "Zoom Zoom is integrated with NOVACRM, to schedule/create video calls Connected" at bounding box center [1330, 248] width 339 height 123
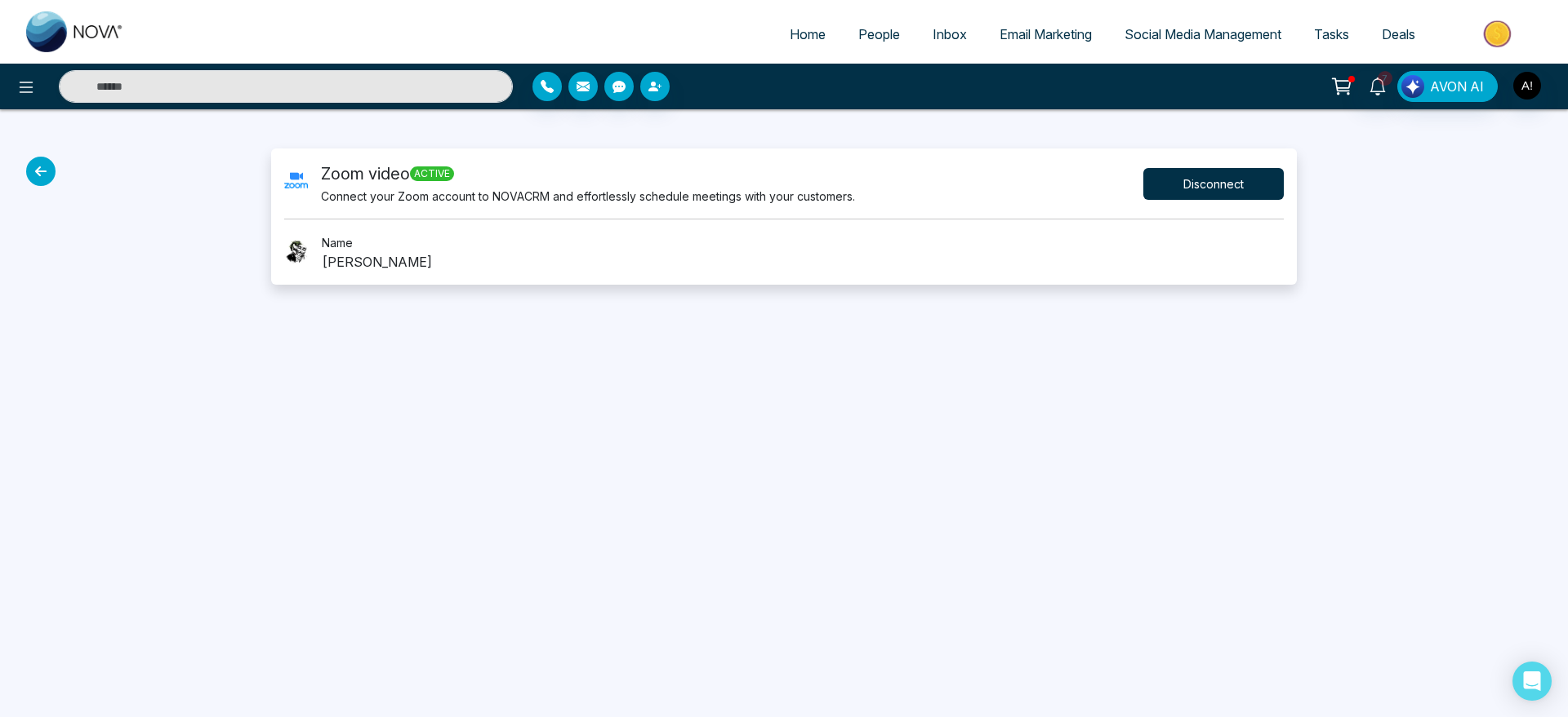
click at [1235, 177] on button "Disconnect" at bounding box center [1213, 184] width 140 height 32
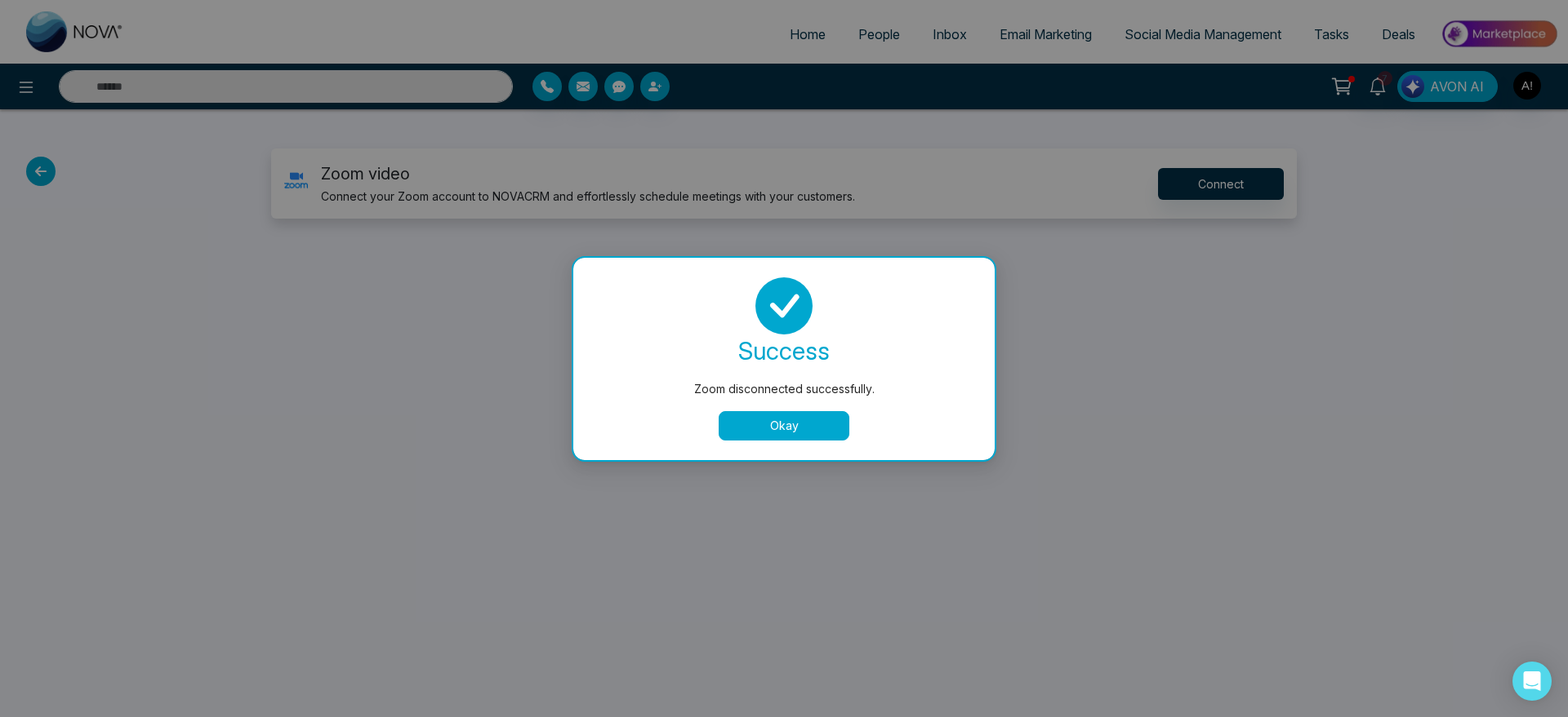
click at [773, 411] on button "Okay" at bounding box center [783, 426] width 131 height 30
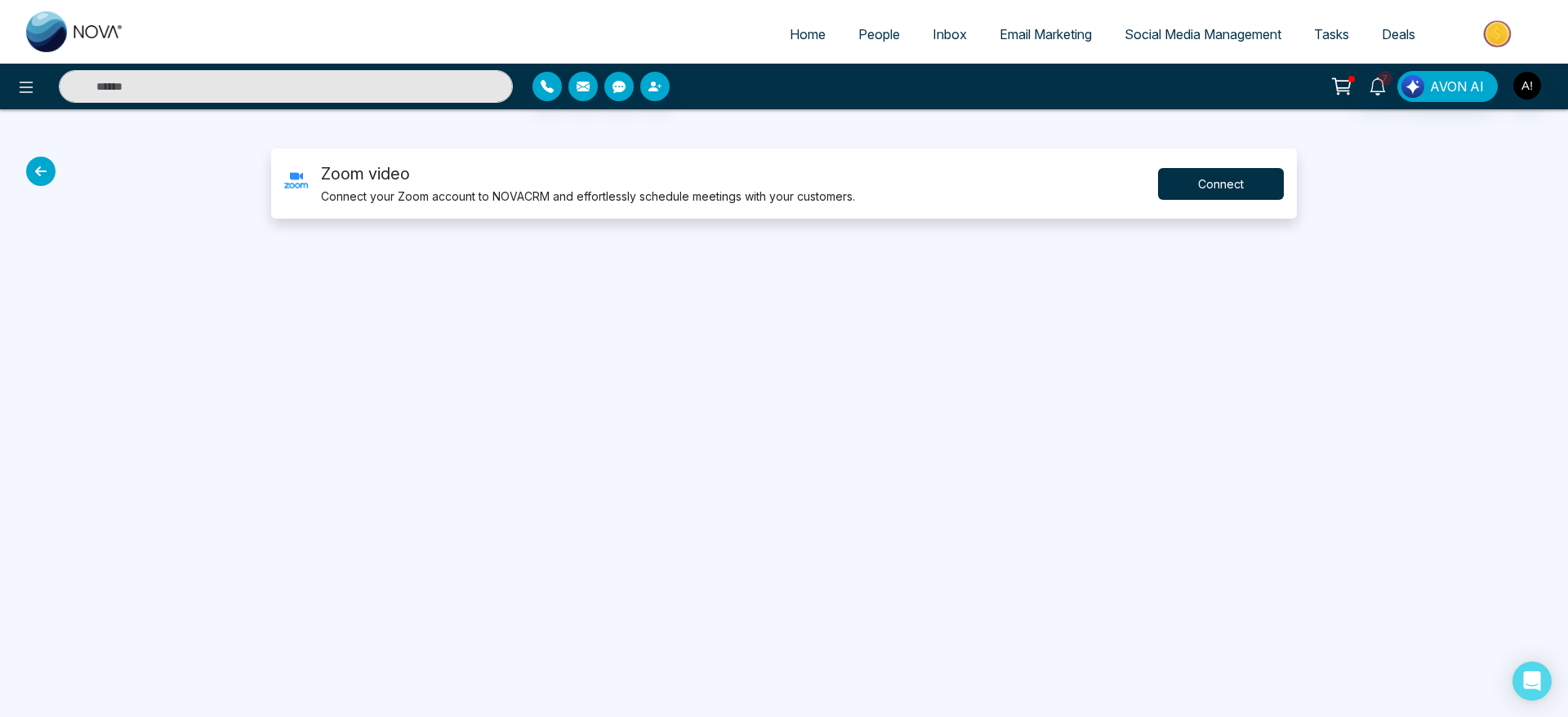
click at [1188, 192] on button "Connect" at bounding box center [1220, 184] width 126 height 32
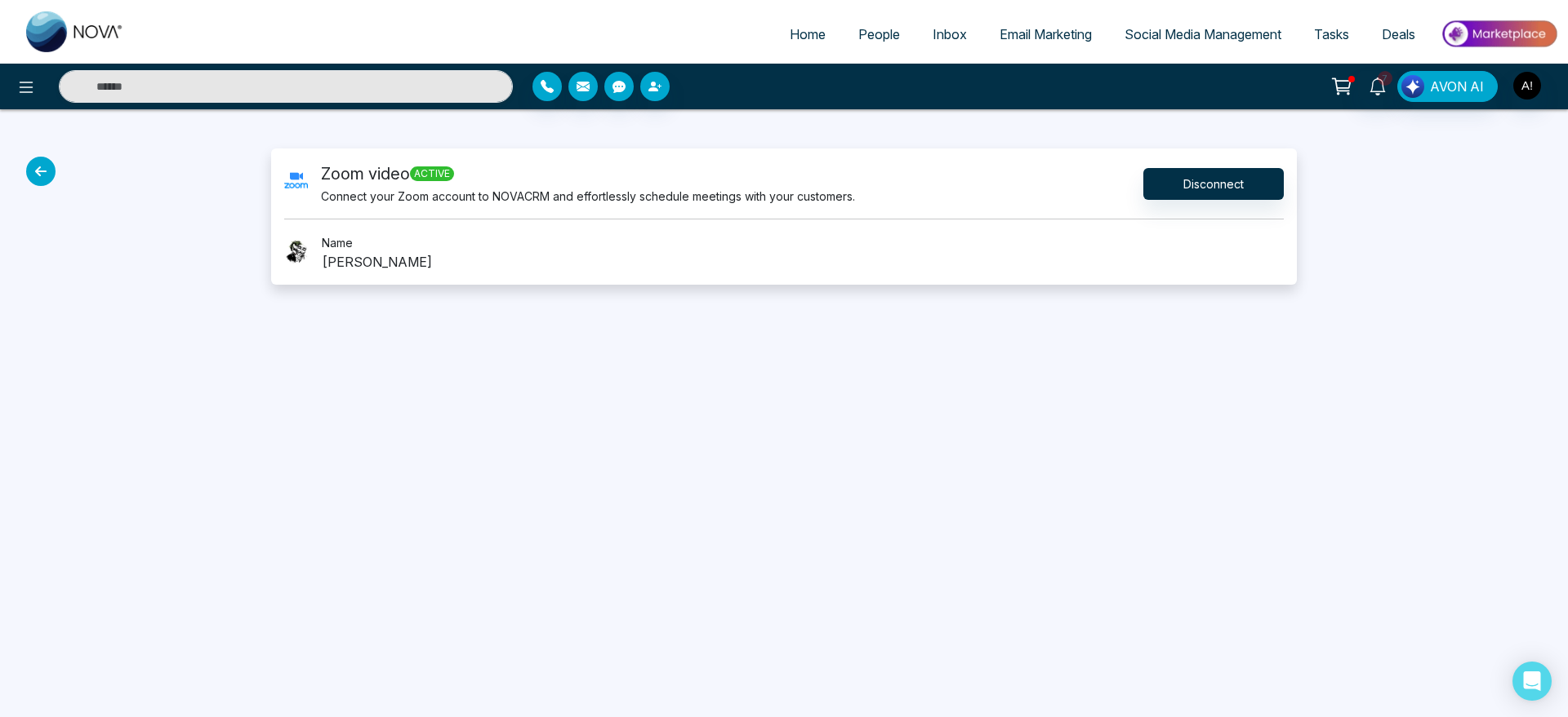
click at [44, 163] on icon at bounding box center [41, 171] width 30 height 30
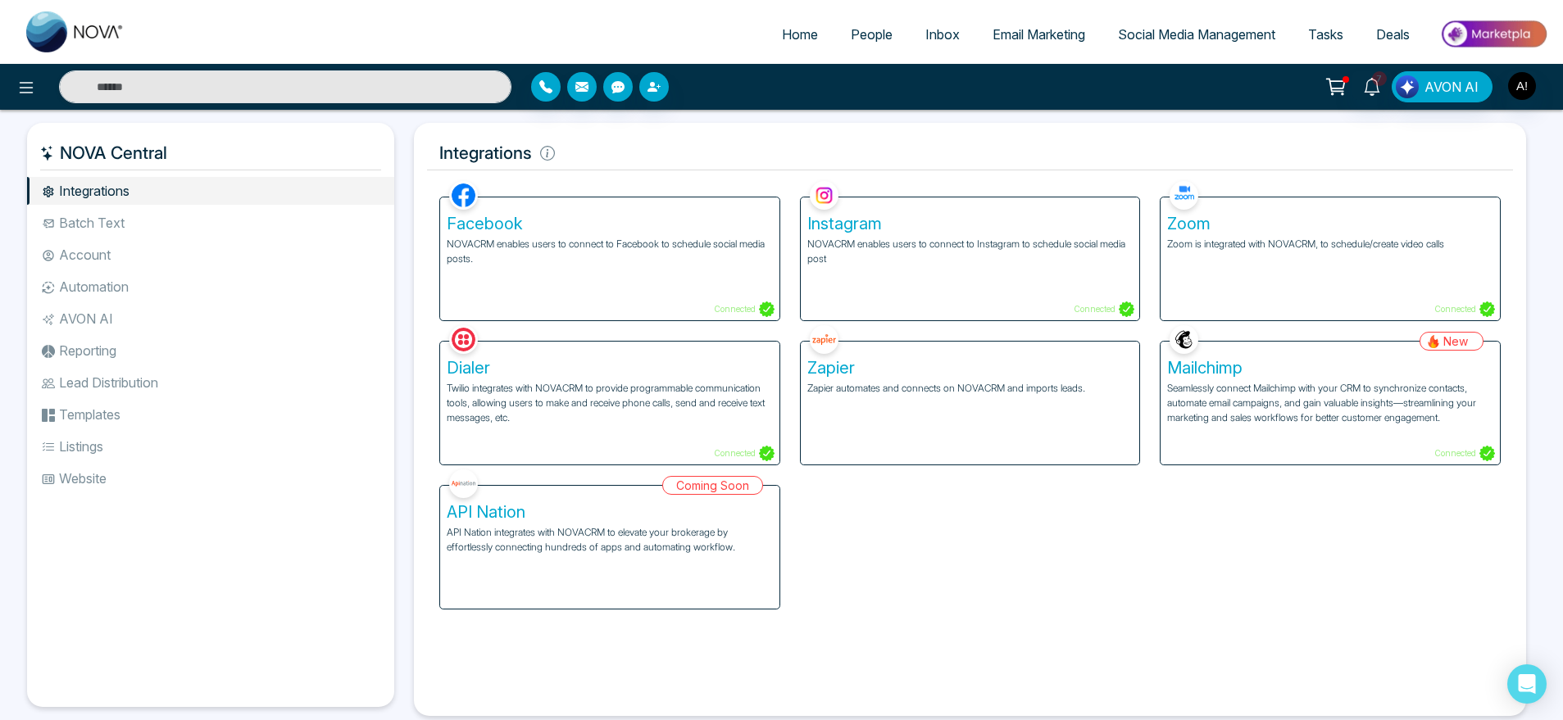
click at [1354, 255] on div "Zoom Zoom is integrated with NOVACRM, to schedule/create video calls Connected" at bounding box center [1330, 259] width 339 height 123
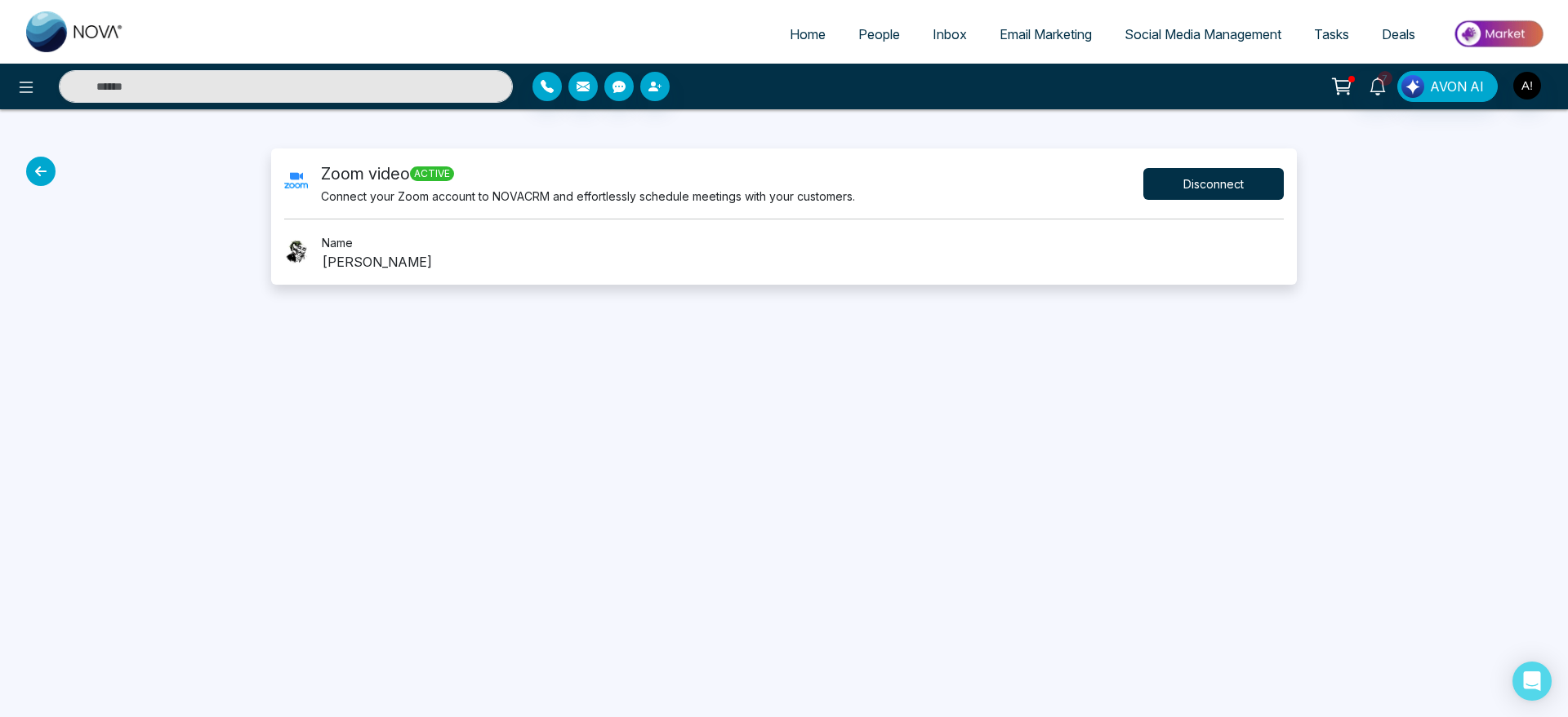
click at [1212, 182] on button "Disconnect" at bounding box center [1213, 184] width 140 height 32
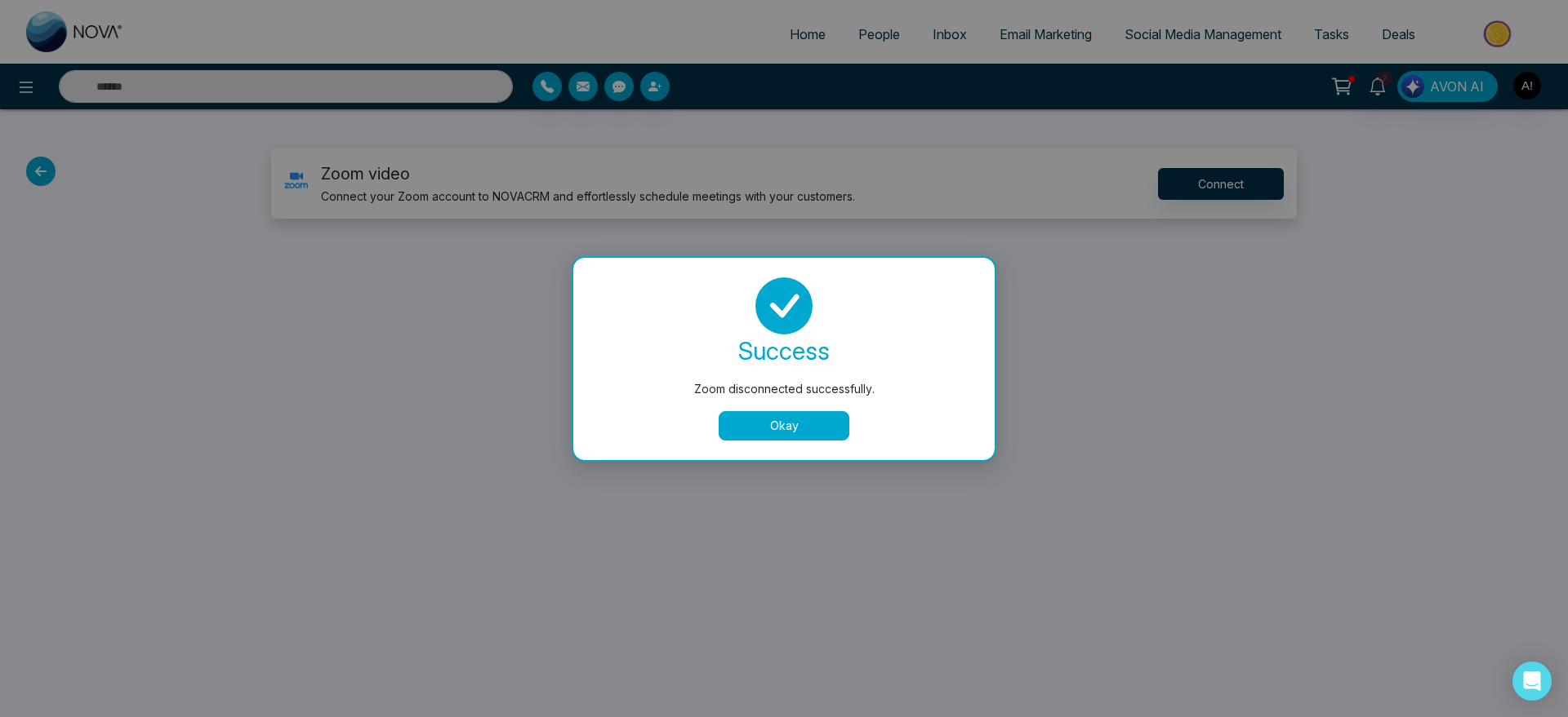
click at [804, 432] on button "Okay" at bounding box center [783, 426] width 131 height 30
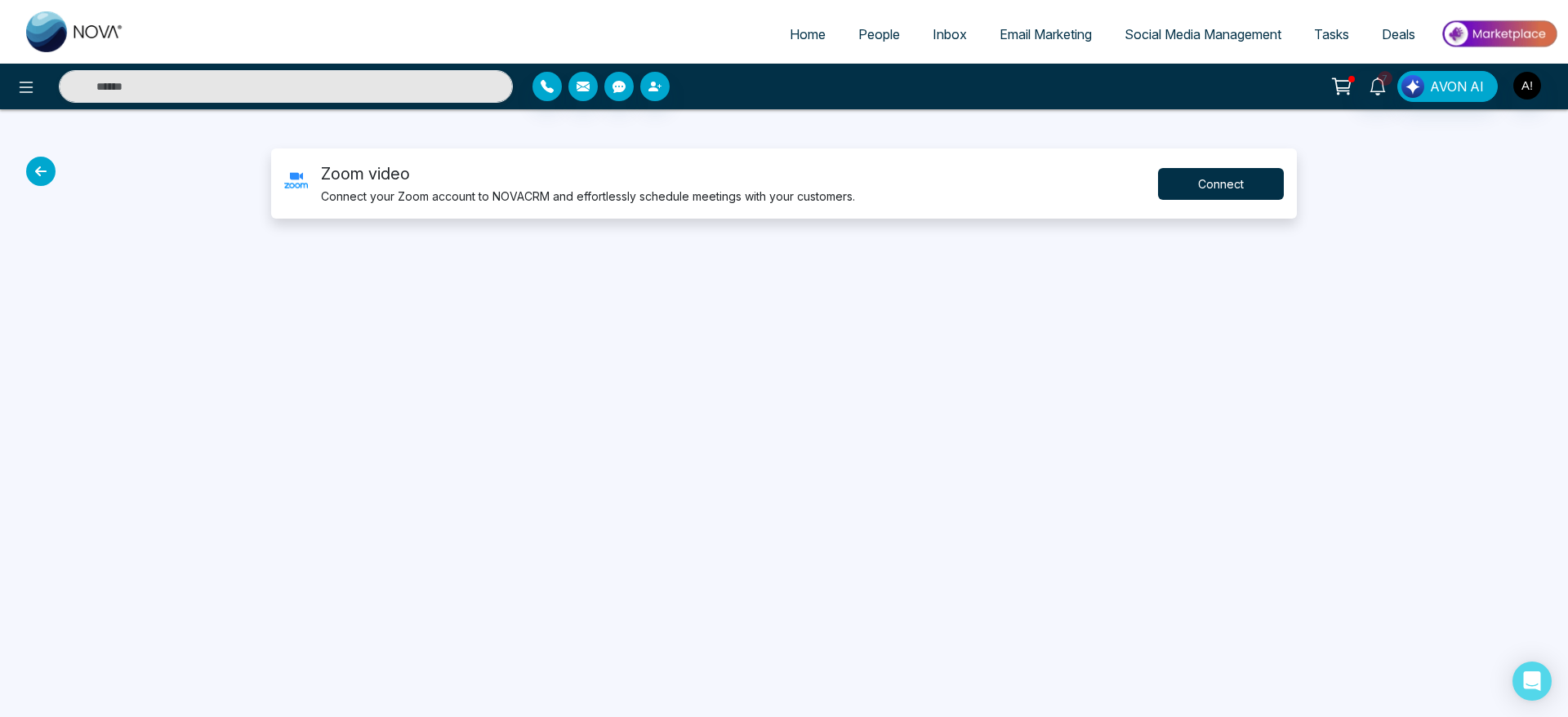
click at [1261, 194] on button "Connect" at bounding box center [1220, 184] width 126 height 32
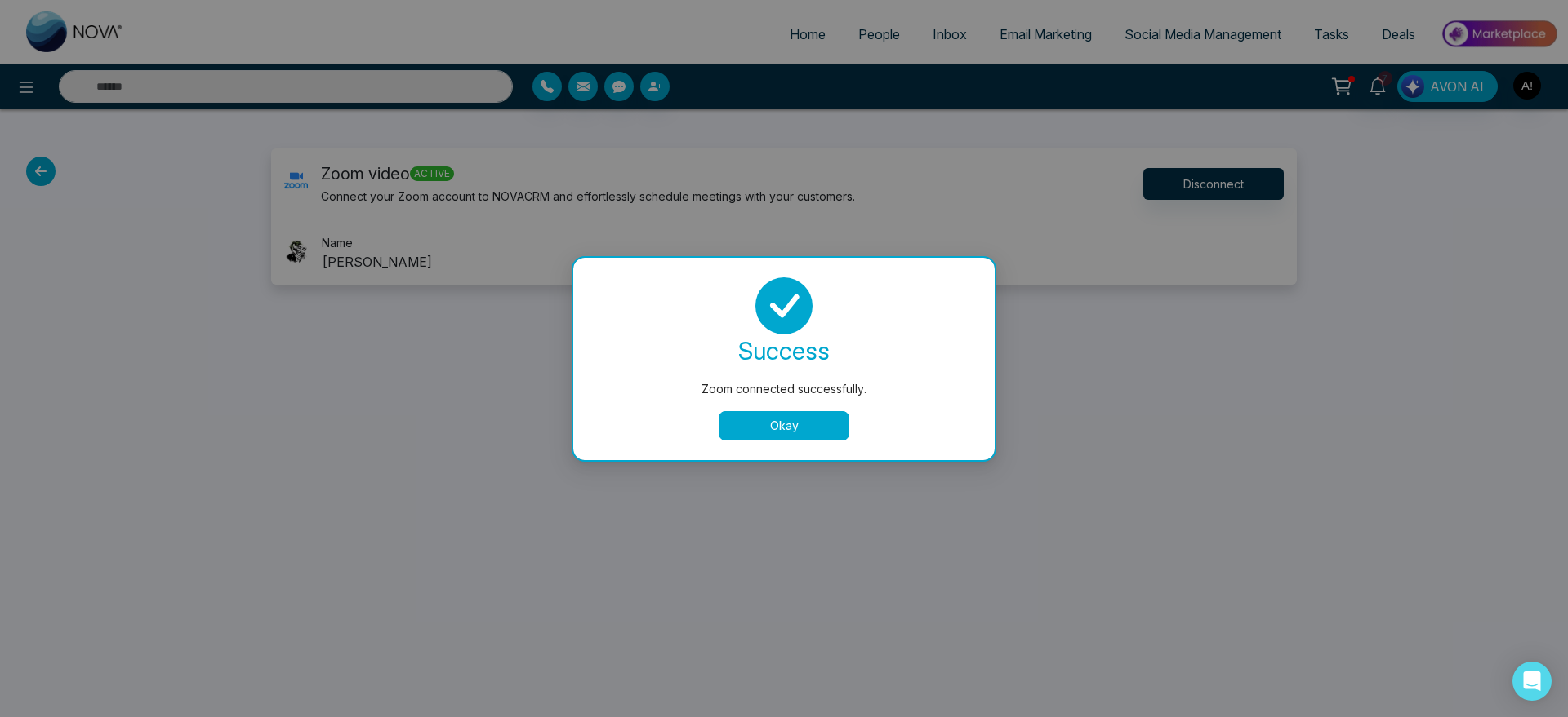
click at [786, 432] on button "Okay" at bounding box center [783, 426] width 131 height 30
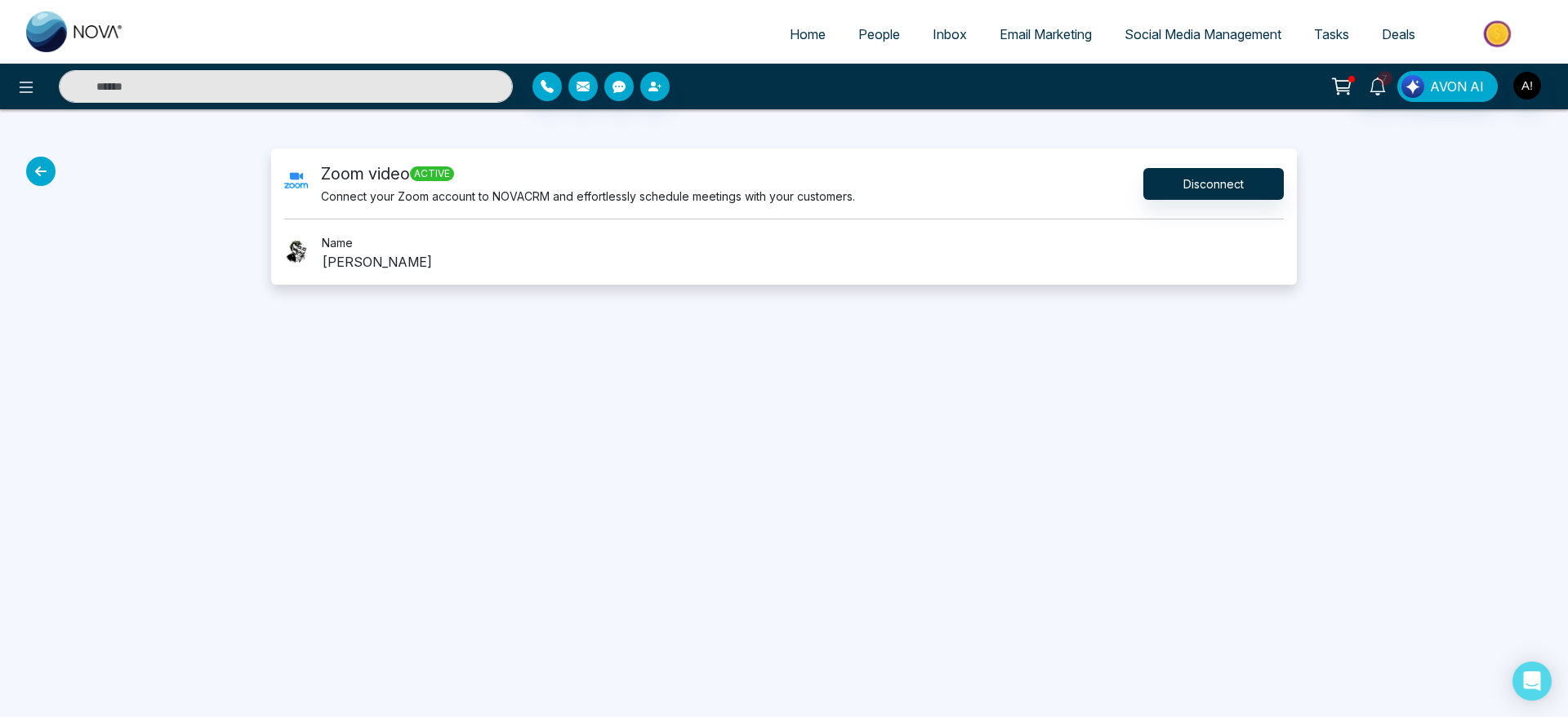
click at [43, 173] on icon at bounding box center [41, 171] width 30 height 30
click at [32, 169] on icon at bounding box center [41, 171] width 30 height 30
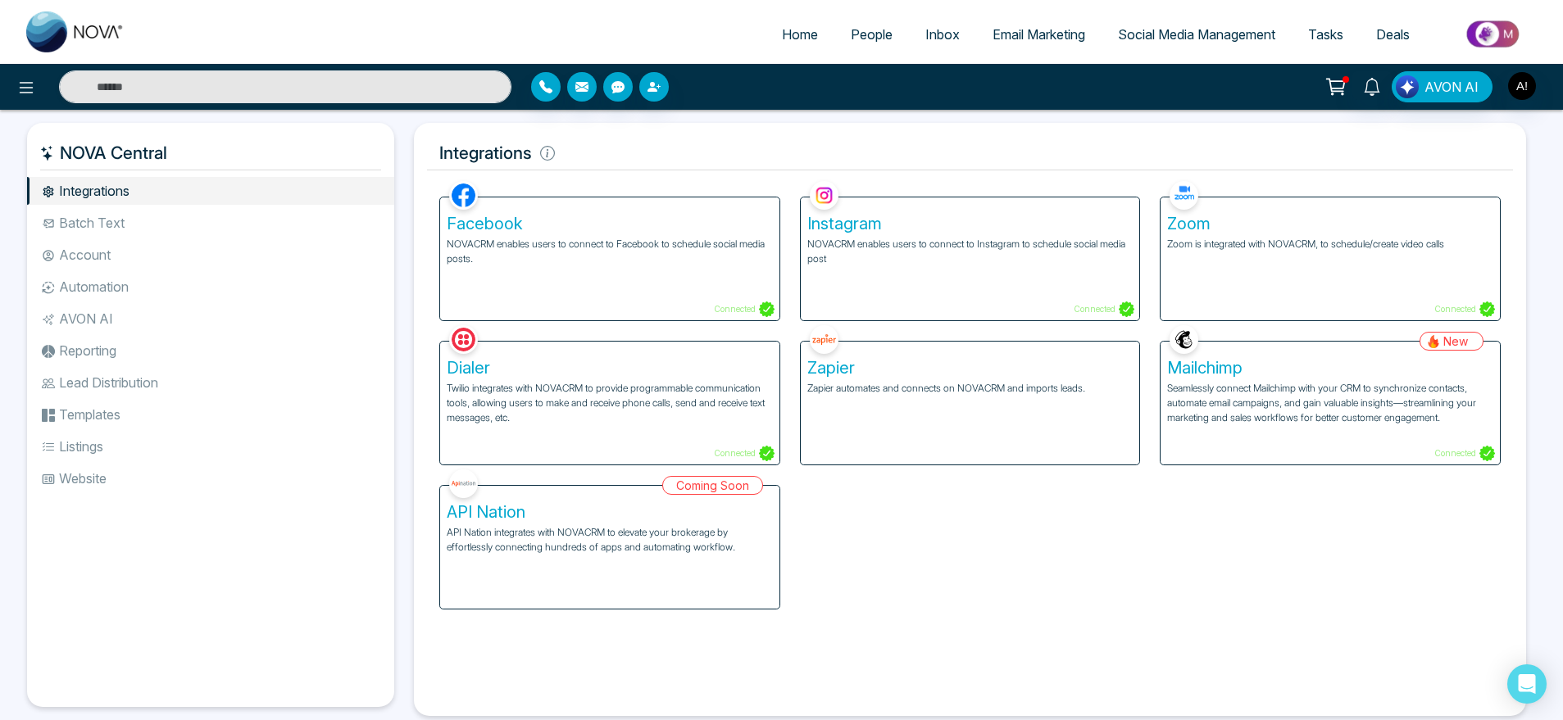
scroll to position [35, 0]
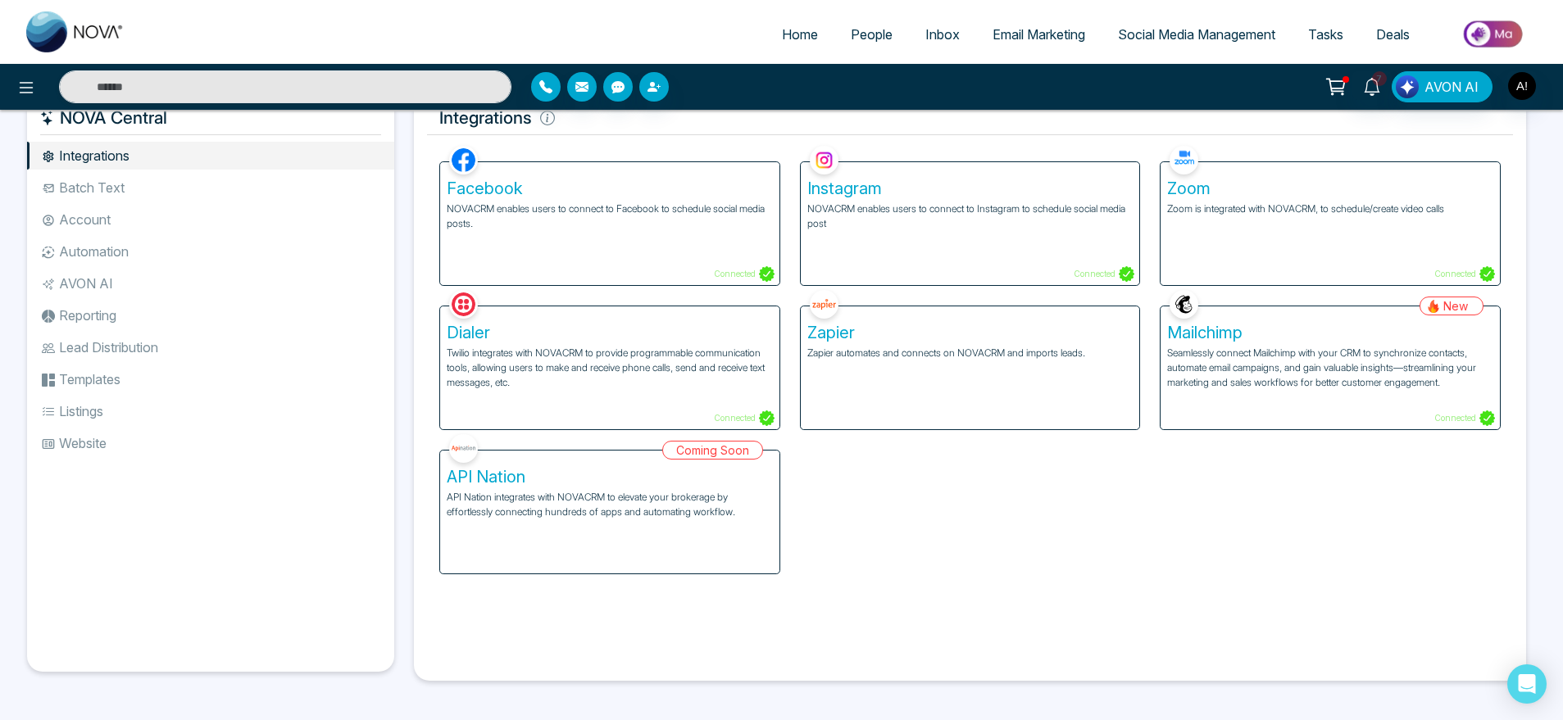
click at [700, 384] on p "Twilio integrates with NOVACRM to provide programmable communication tools, all…" at bounding box center [610, 368] width 326 height 44
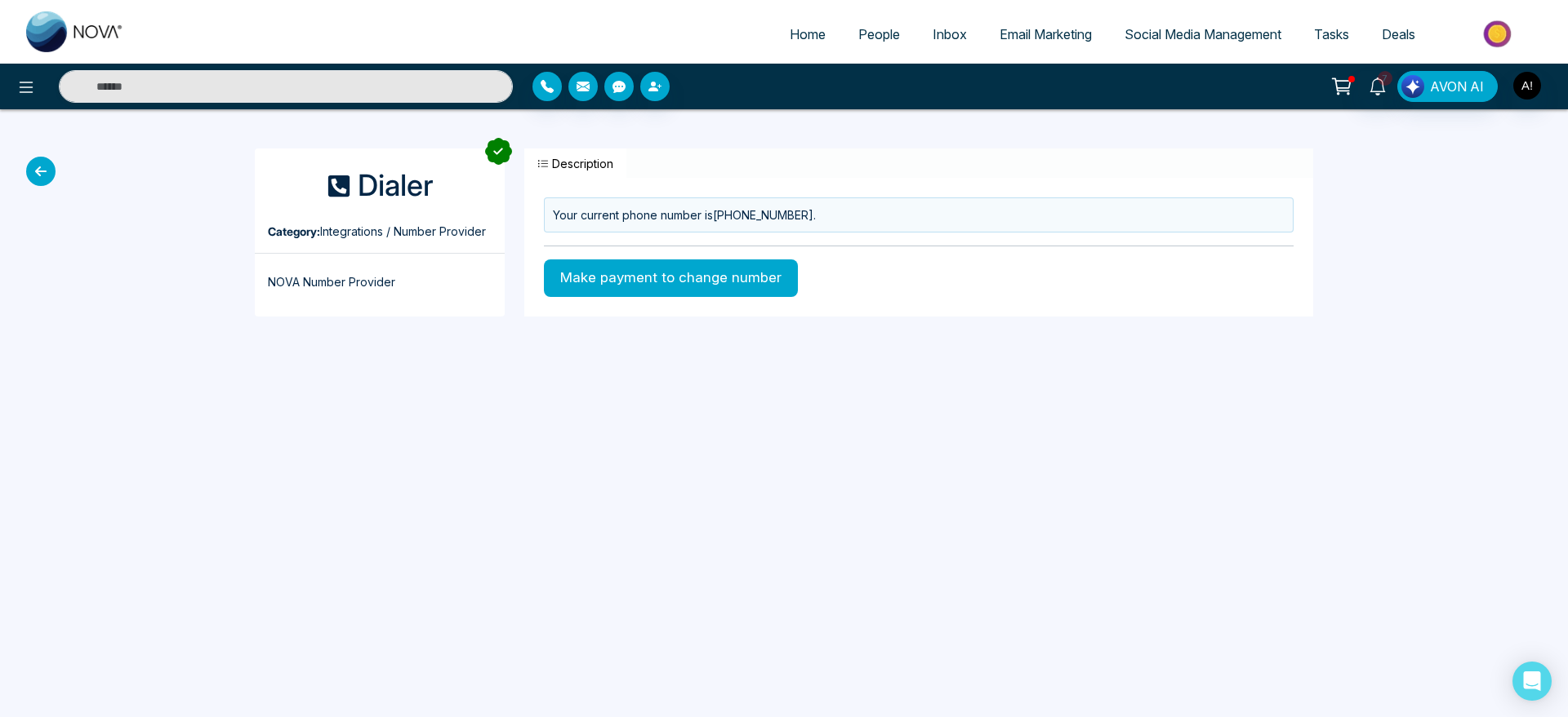
click at [491, 435] on div "Home People Inbox Email Marketing Social Media Management Tasks Deals 7 AVON AI…" at bounding box center [784, 358] width 1568 height 717
click at [38, 161] on icon at bounding box center [41, 171] width 30 height 30
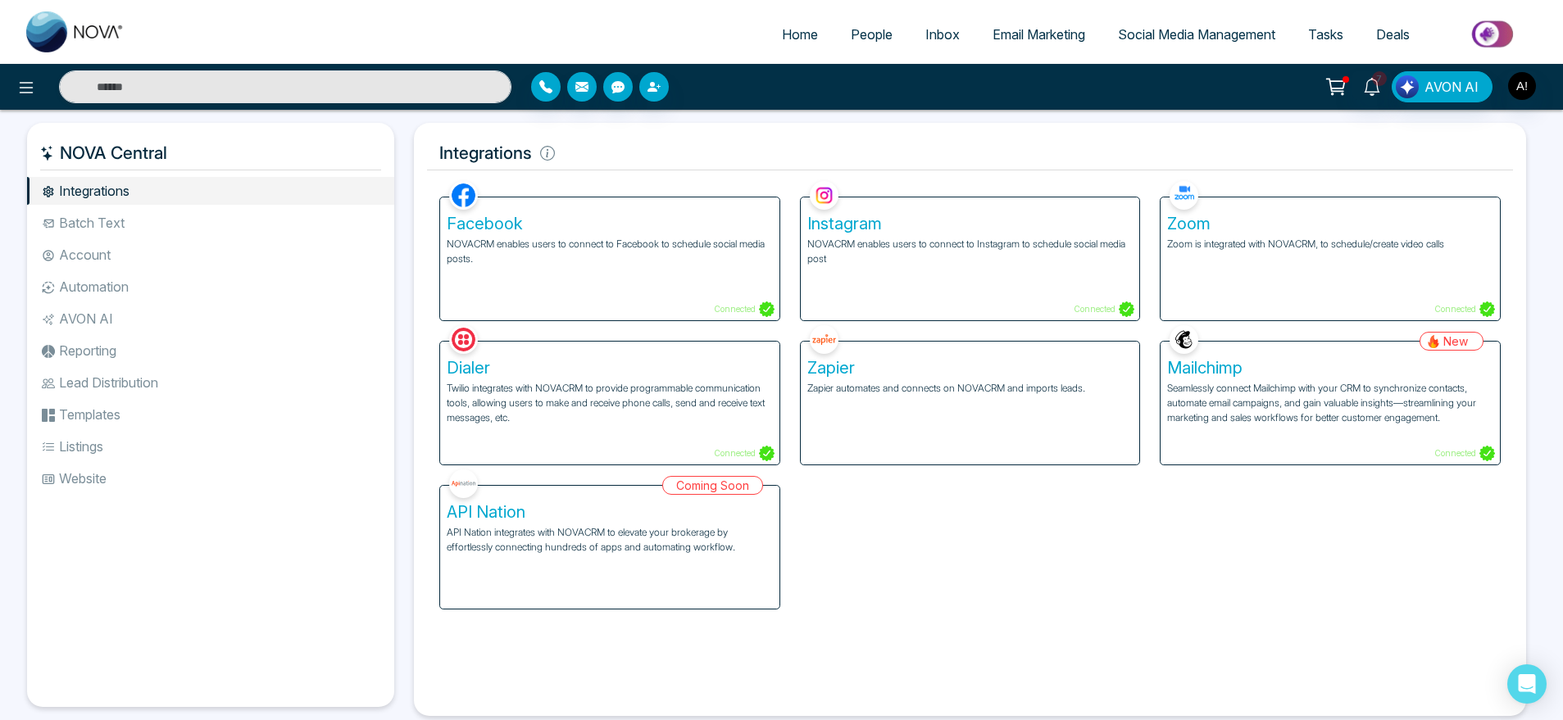
click at [971, 588] on div "Facebook NOVACRM enables users to connect to Facebook to schedule social media …" at bounding box center [970, 393] width 1081 height 433
click at [1403, 431] on div "Mailchimp Seamlessly connect Mailchimp with your CRM to synchronize contacts, a…" at bounding box center [1330, 403] width 339 height 123
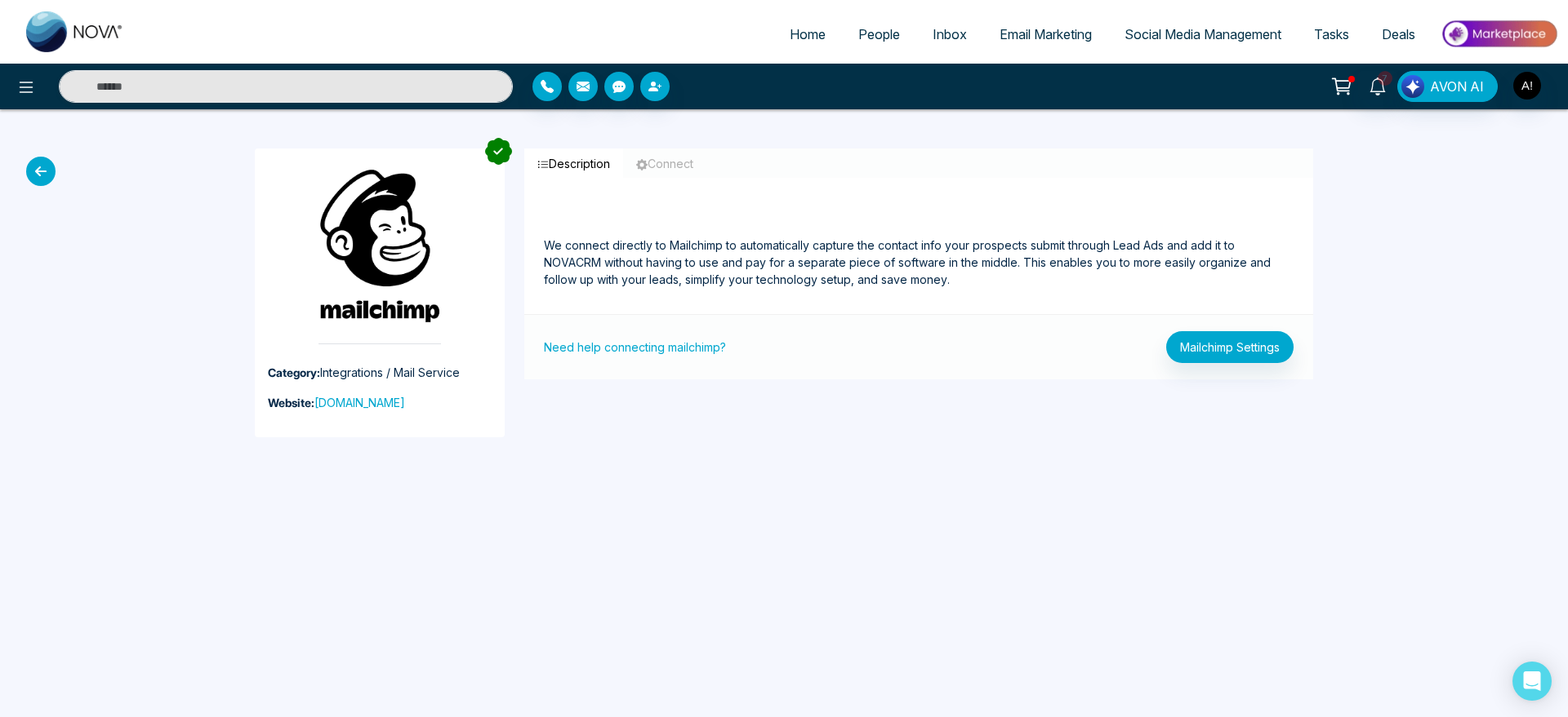
click at [38, 172] on icon at bounding box center [41, 171] width 30 height 30
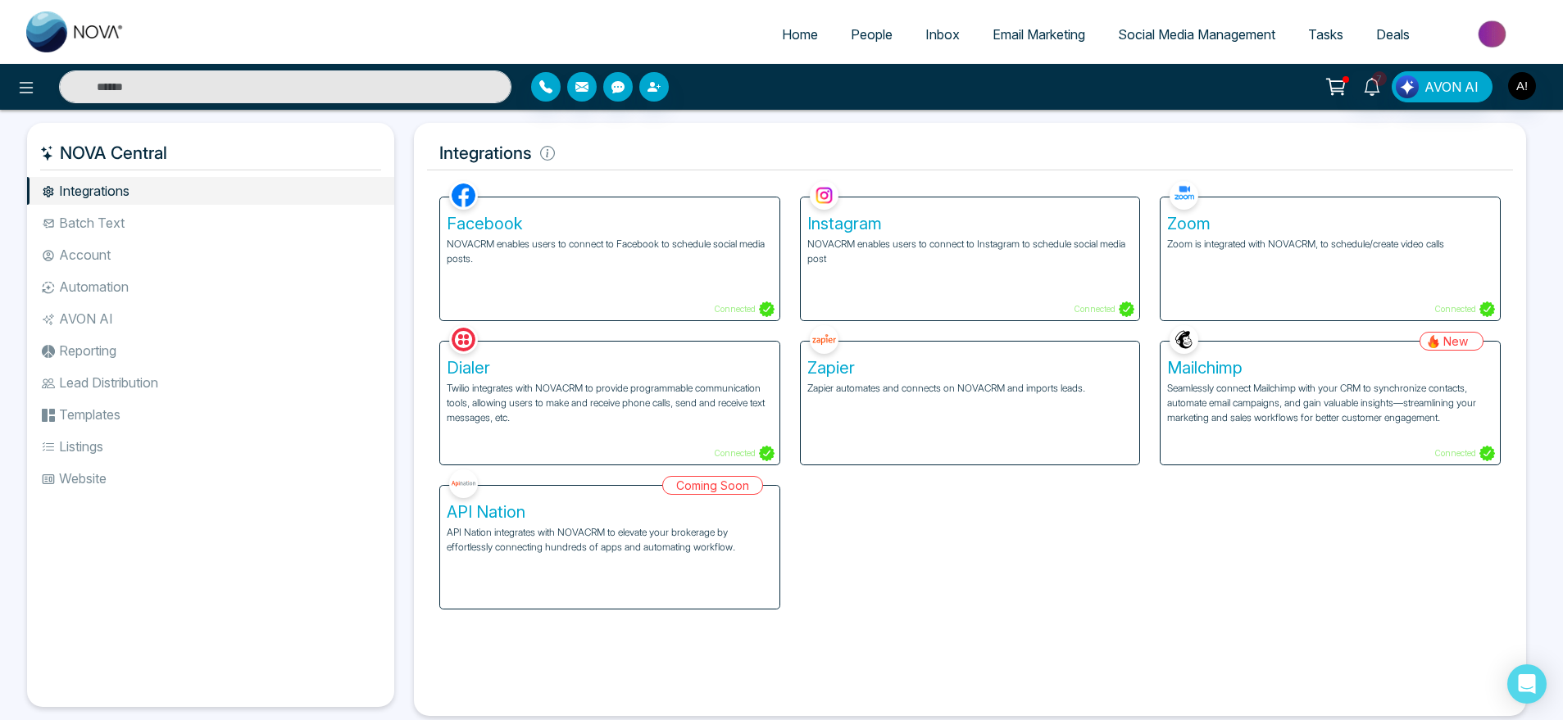
click at [132, 232] on li "Batch Text" at bounding box center [210, 223] width 367 height 28
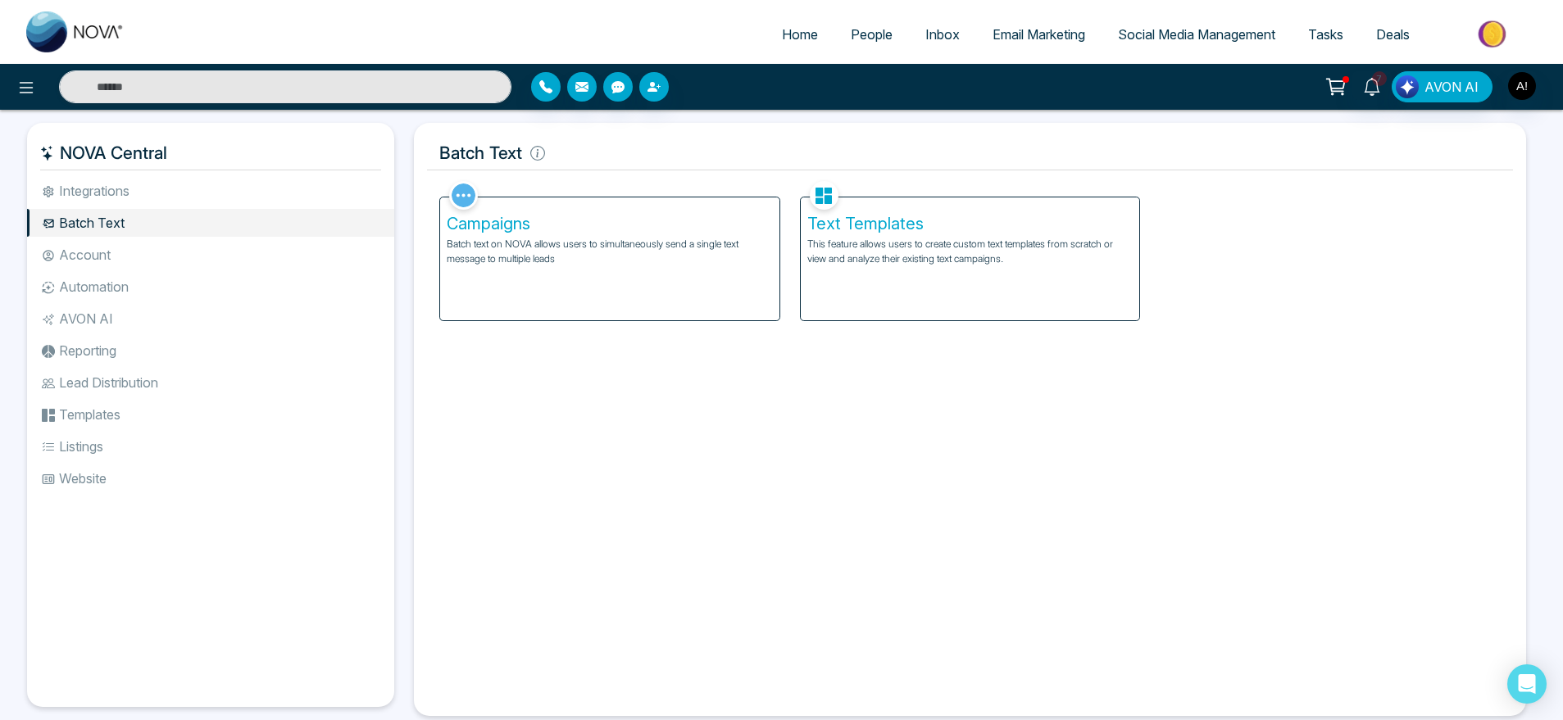
click at [566, 252] on p "Batch text on NOVA allows users to simultaneously send a single text message to…" at bounding box center [610, 252] width 326 height 30
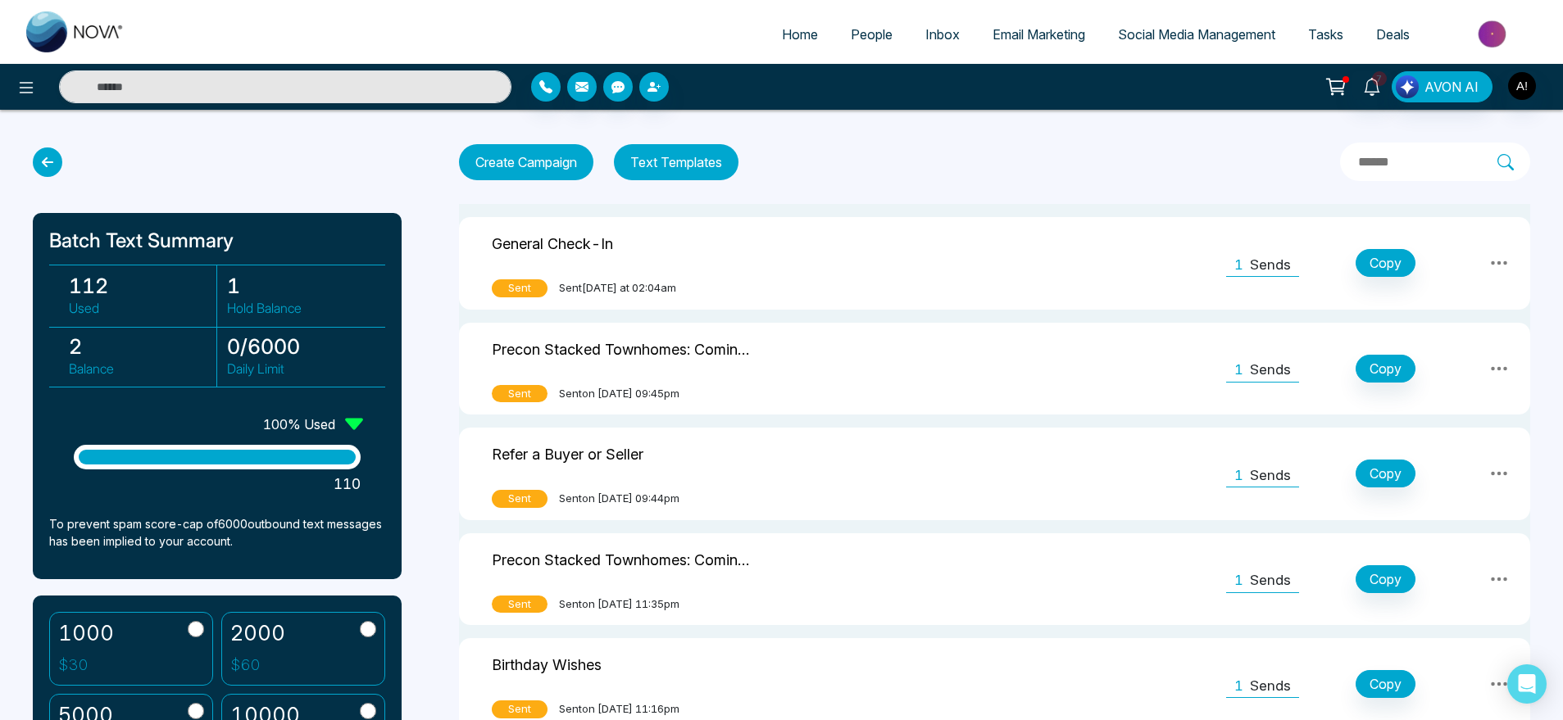
click at [688, 157] on button "Text Templates" at bounding box center [676, 162] width 125 height 36
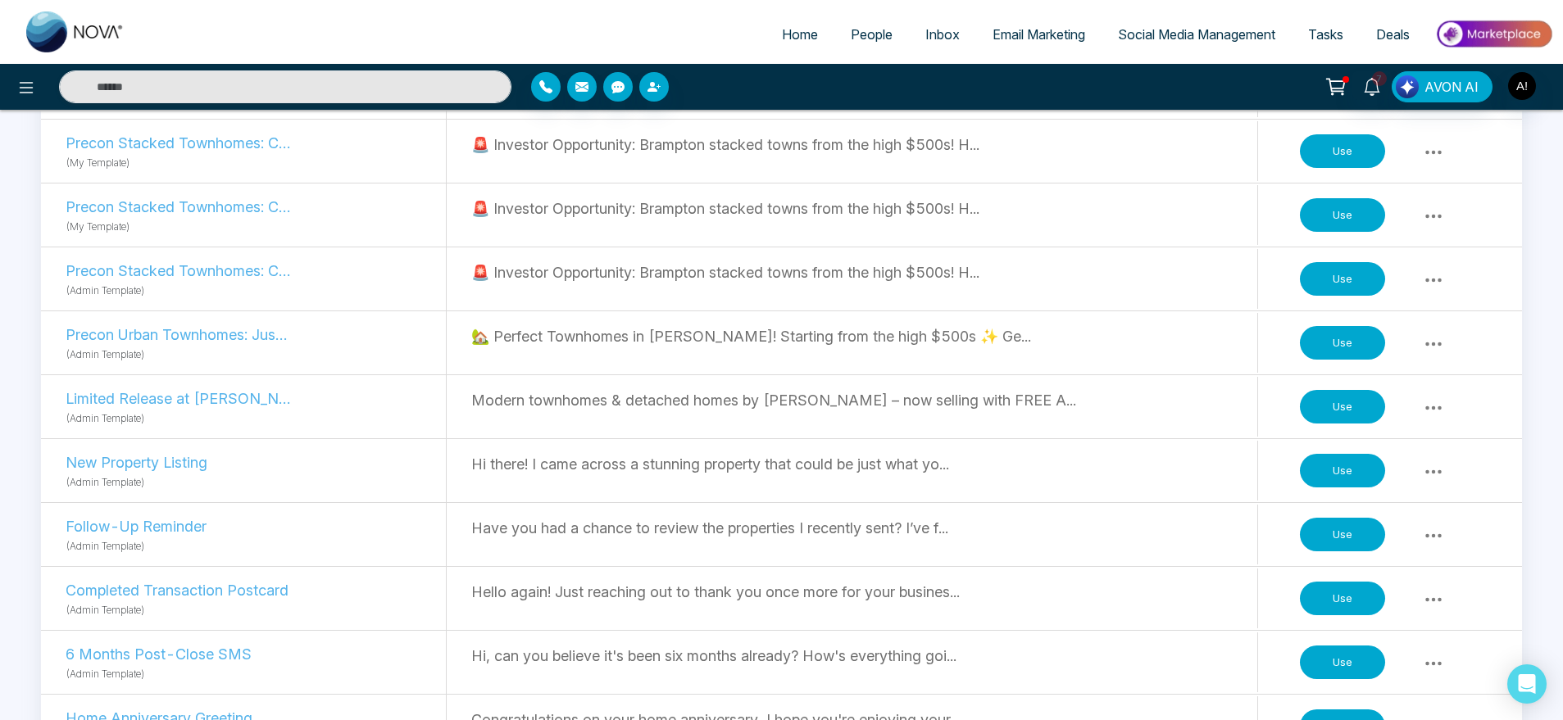
scroll to position [480, 0]
click at [1329, 404] on button "Use" at bounding box center [1342, 406] width 85 height 34
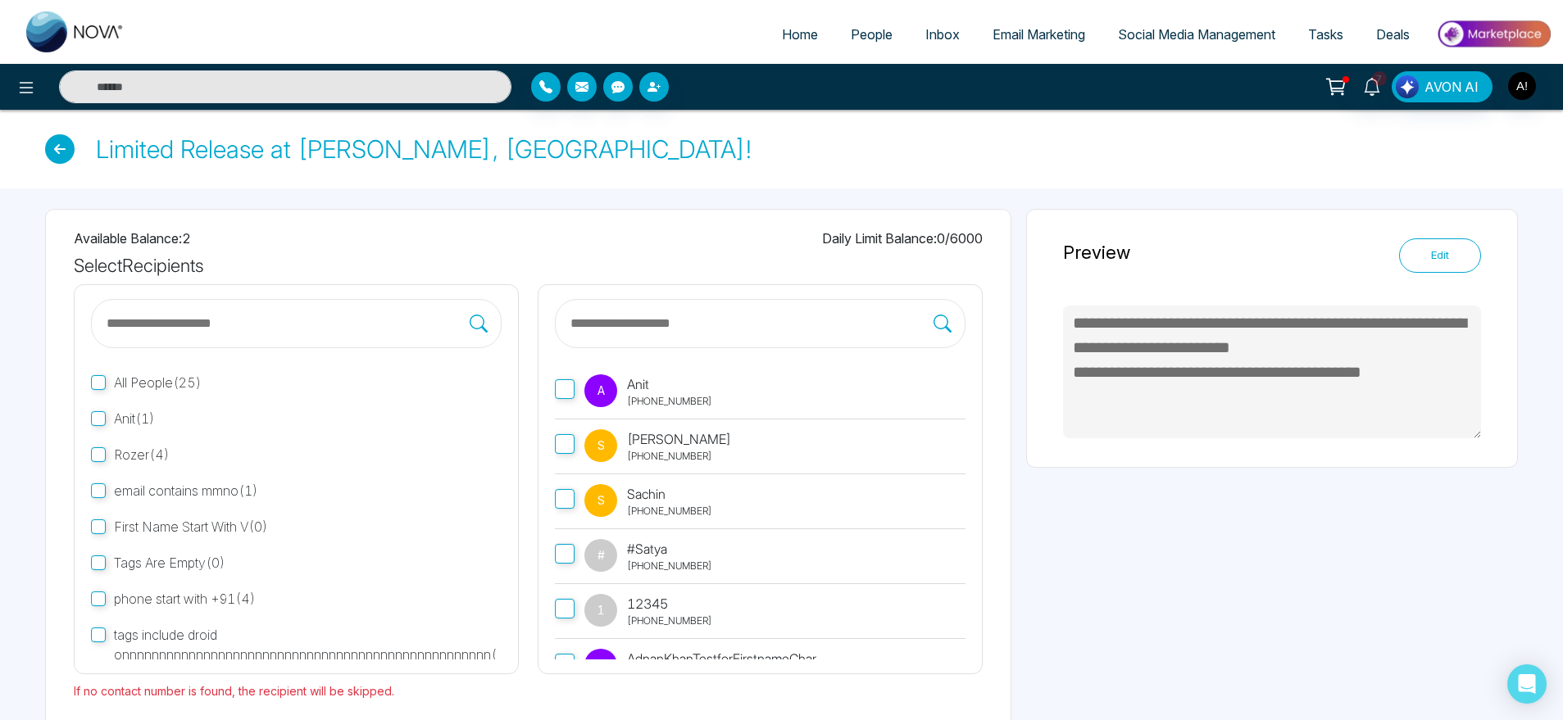
click at [662, 372] on label "A Anit [PHONE_NUMBER]" at bounding box center [760, 392] width 411 height 55
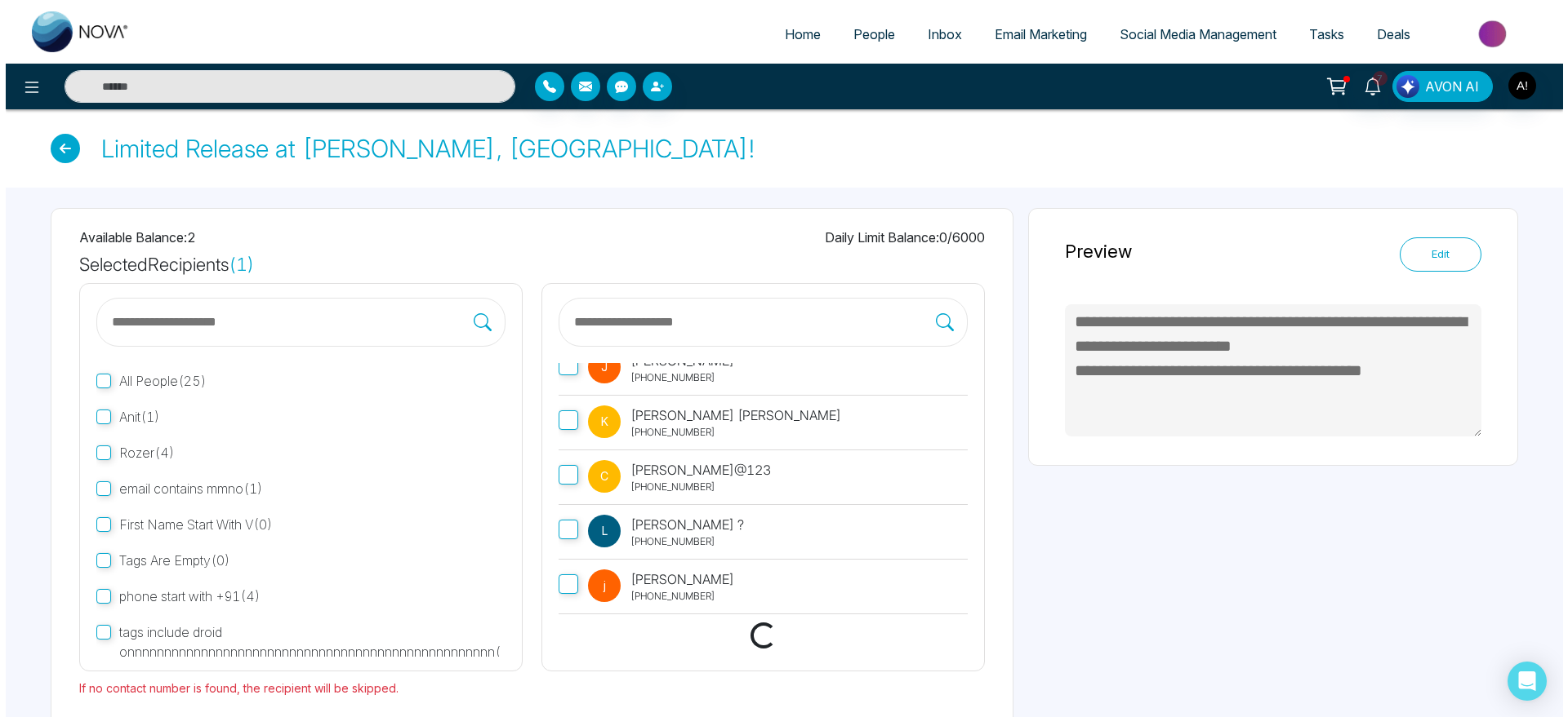
scroll to position [75, 0]
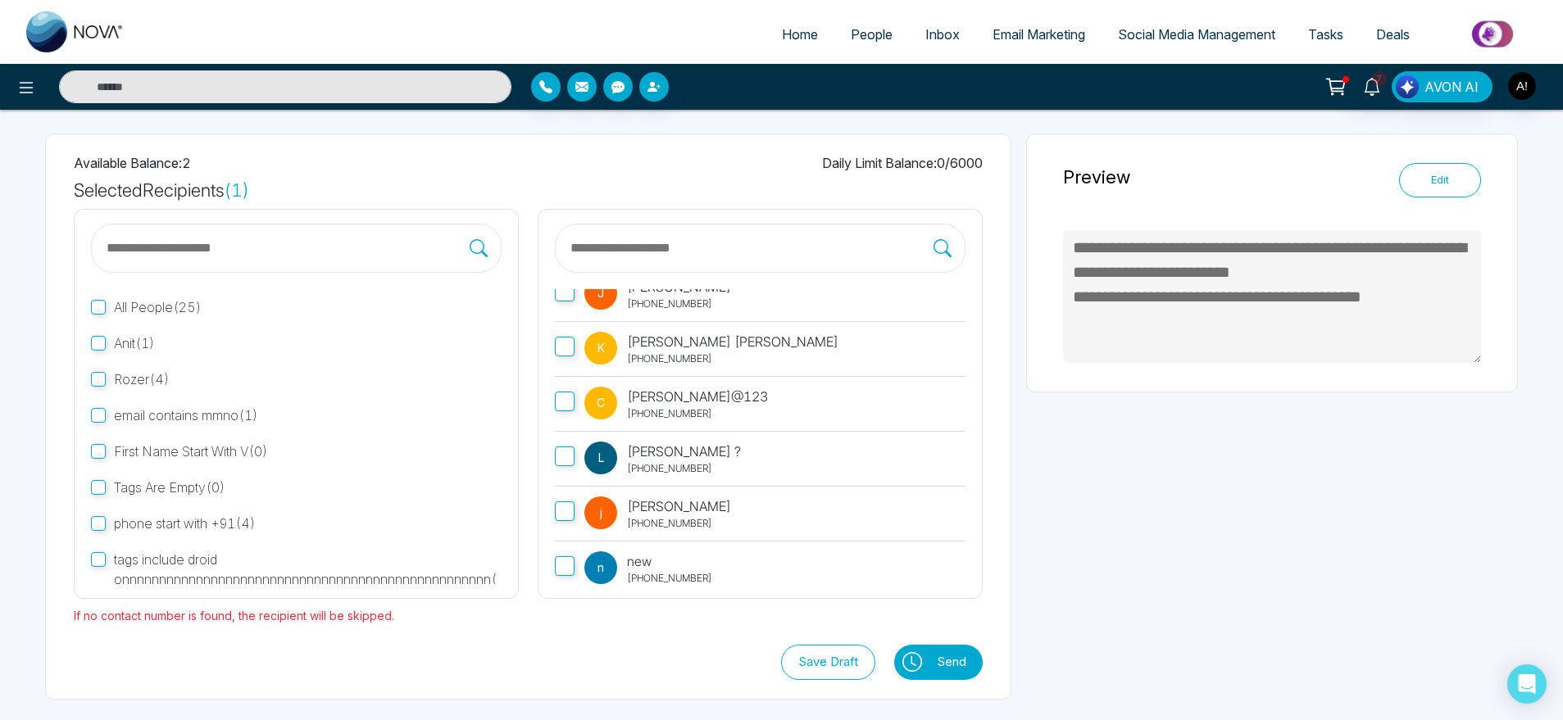
click at [905, 668] on icon at bounding box center [912, 662] width 20 height 20
type textarea "**********"
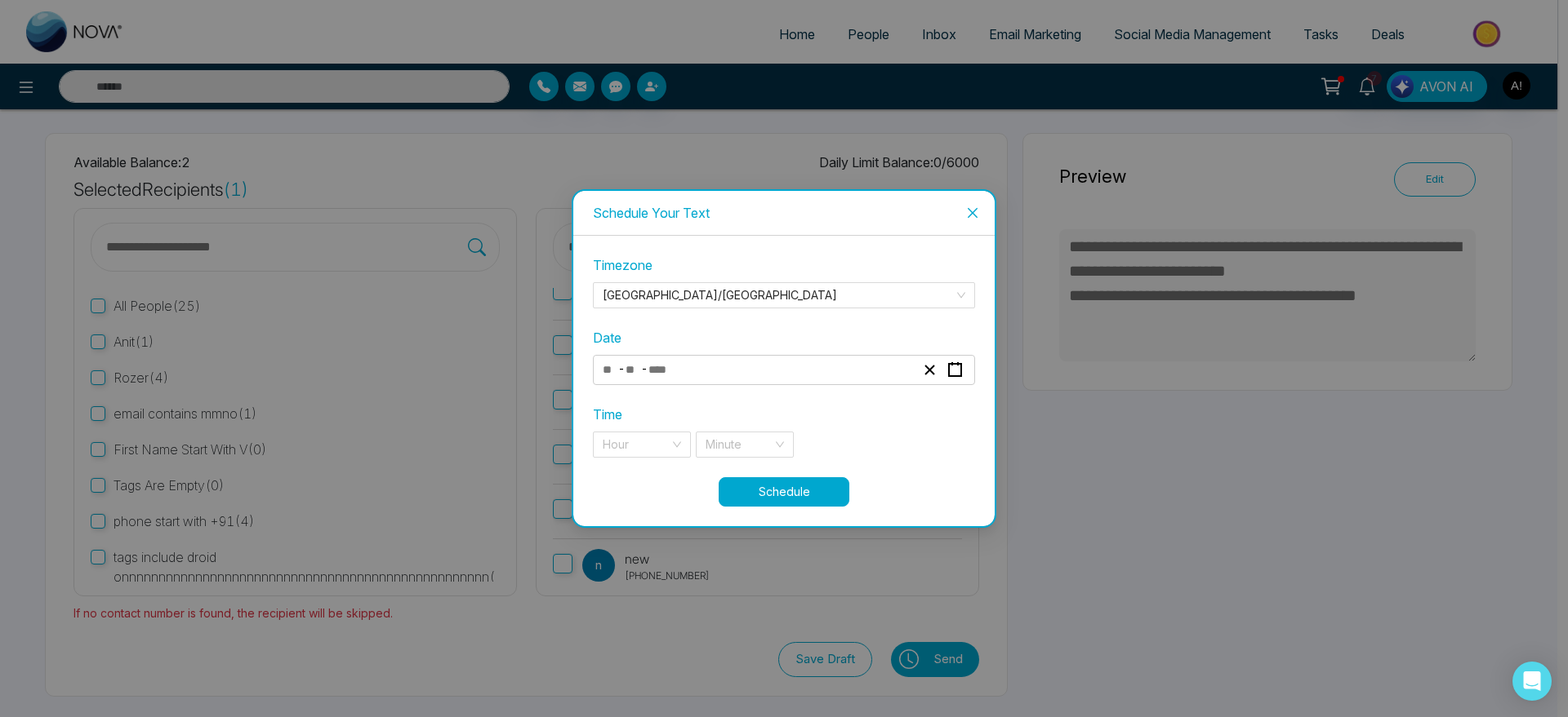
click at [768, 373] on div "- -" at bounding box center [758, 370] width 317 height 22
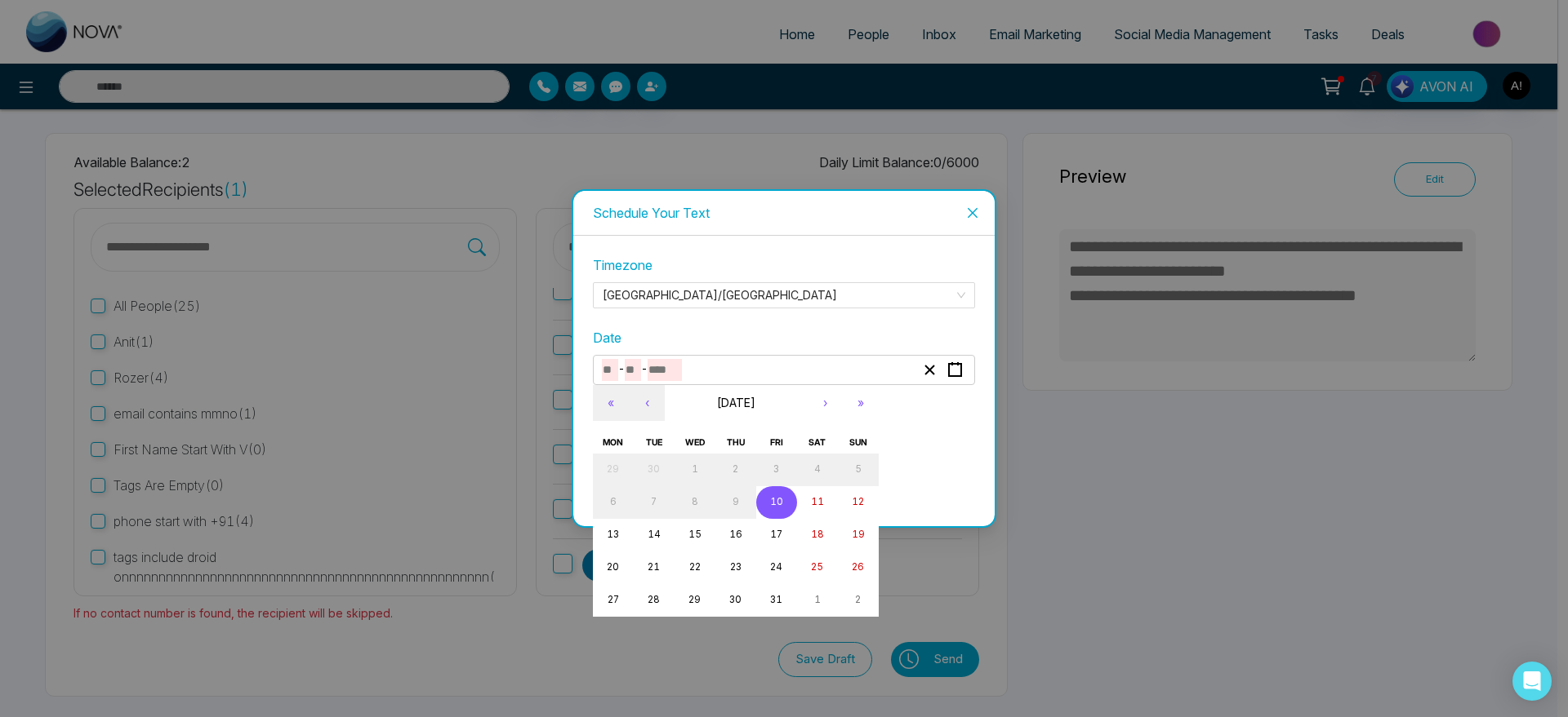
click at [778, 509] on button "10" at bounding box center [776, 503] width 41 height 33
type input "**"
type input "****"
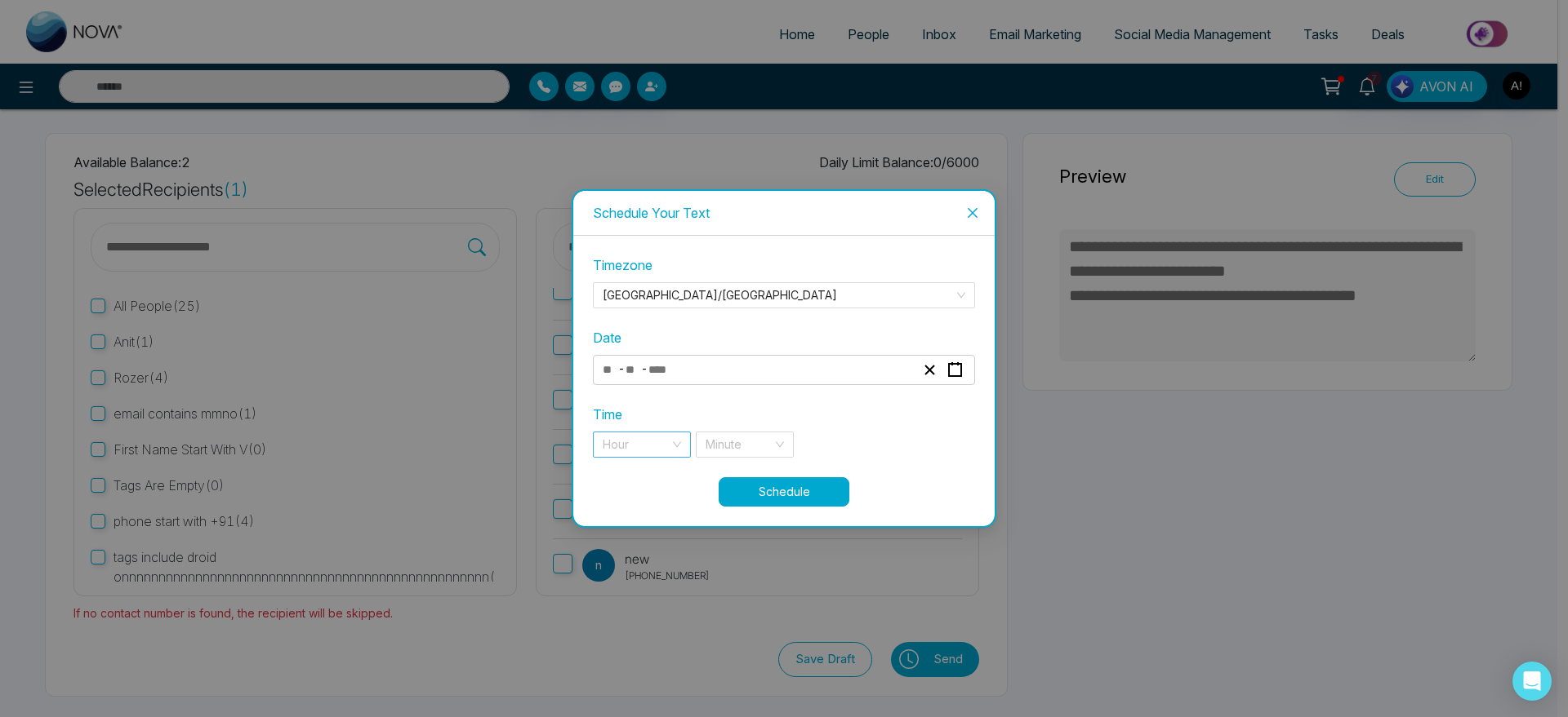
click at [627, 447] on input "search" at bounding box center [636, 444] width 67 height 25
click at [629, 487] on div "7 pm" at bounding box center [642, 477] width 98 height 26
click at [765, 441] on input "search" at bounding box center [738, 444] width 67 height 25
click at [660, 438] on span "7 pm" at bounding box center [642, 444] width 79 height 25
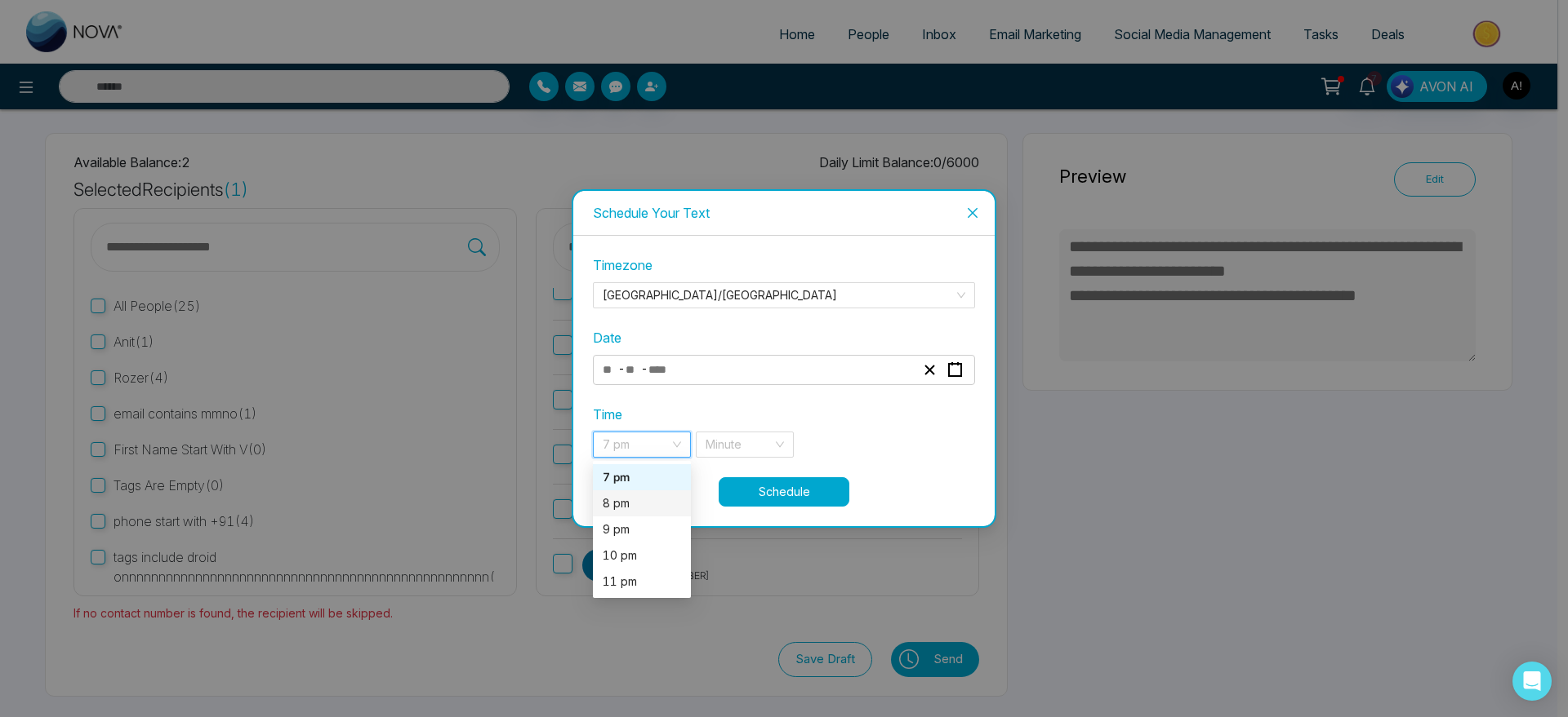
click at [641, 500] on div "8 pm" at bounding box center [642, 504] width 79 height 18
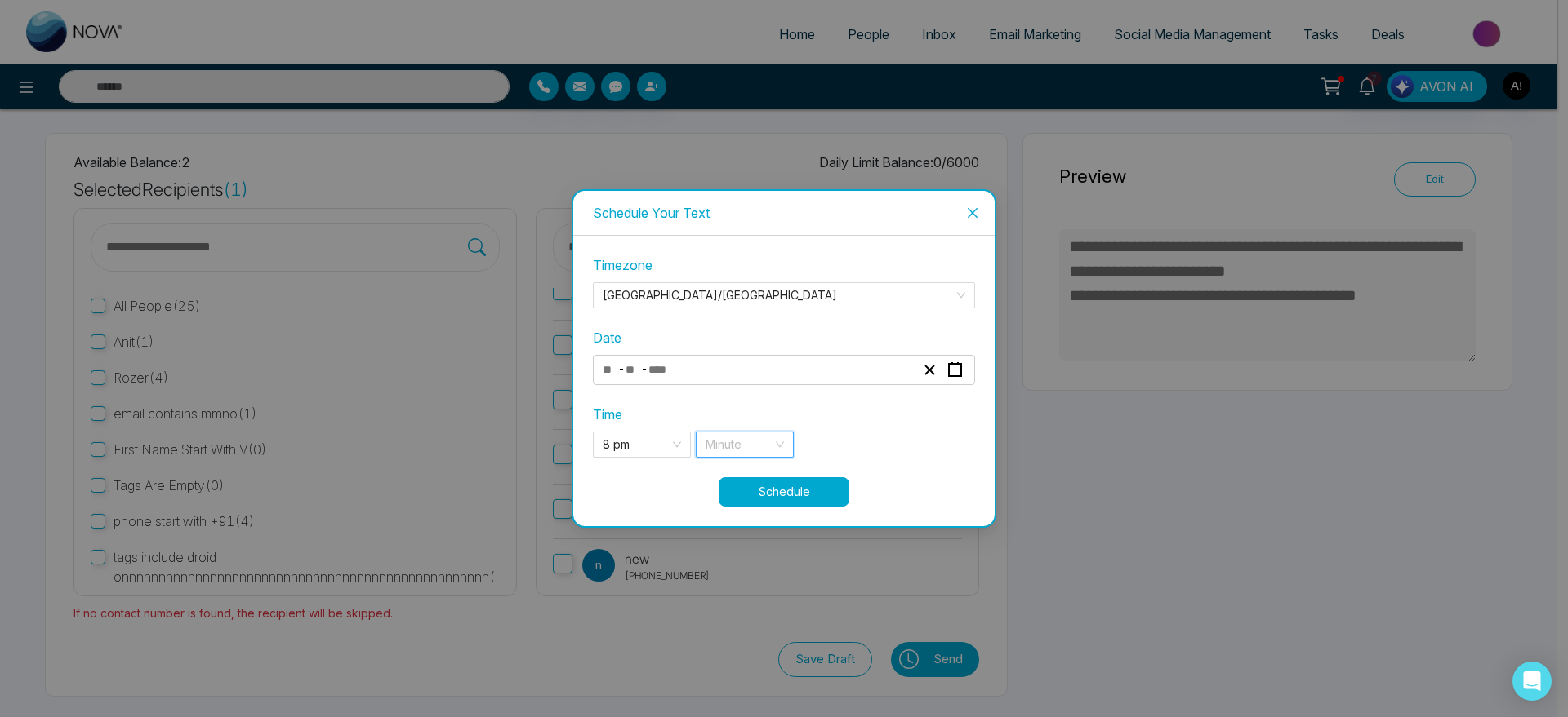
click at [754, 434] on input "search" at bounding box center [738, 444] width 67 height 25
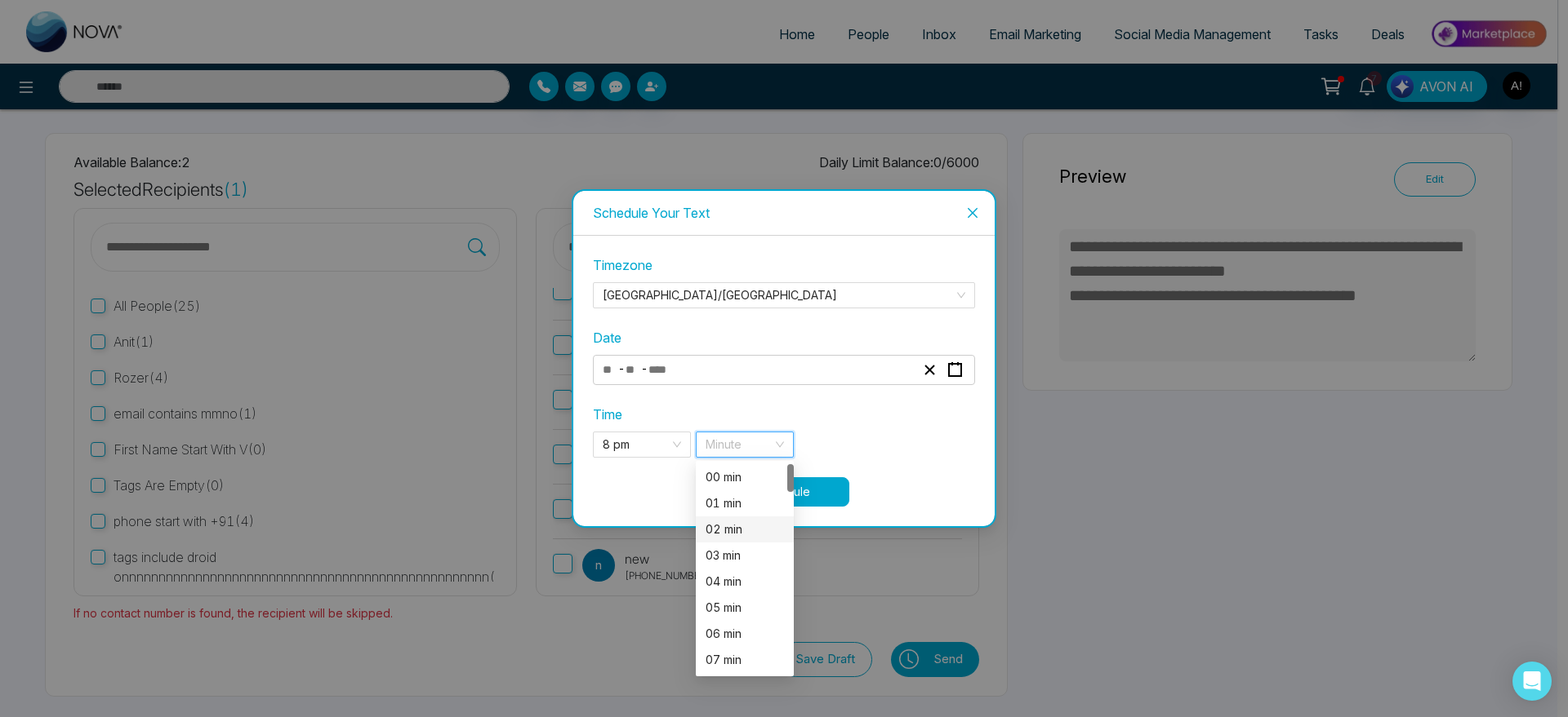
click at [726, 525] on div "02 min" at bounding box center [744, 530] width 79 height 18
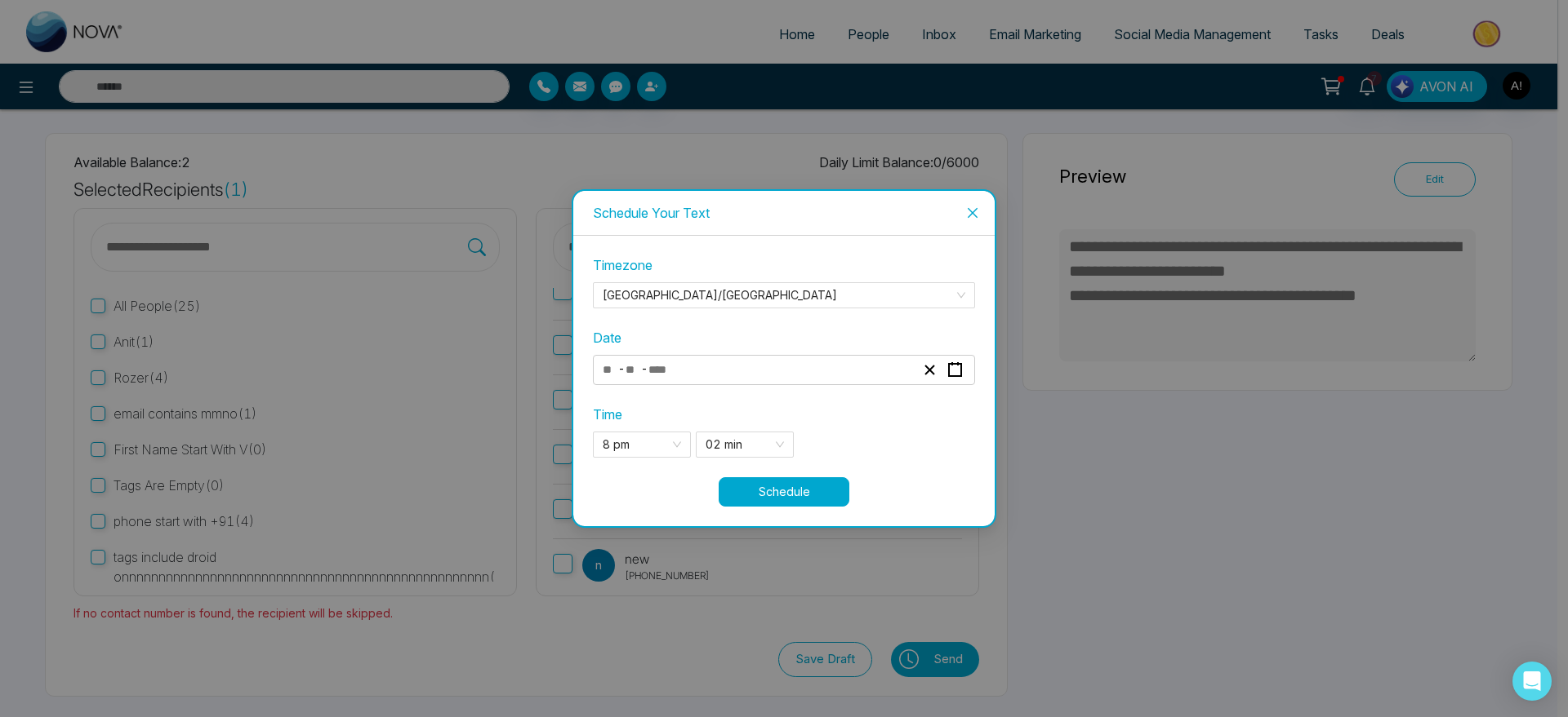
click at [812, 489] on button "Schedule" at bounding box center [783, 493] width 131 height 30
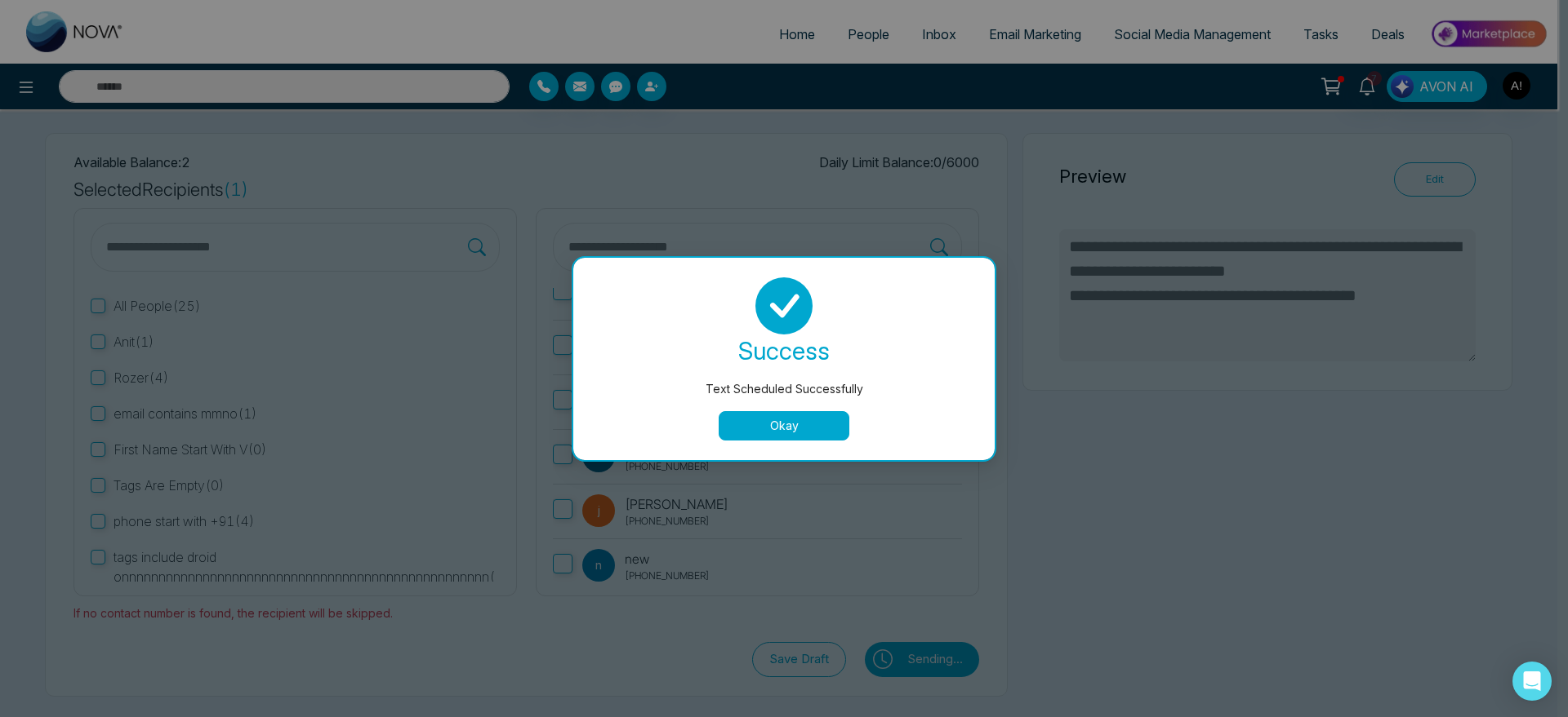
type textarea "**********"
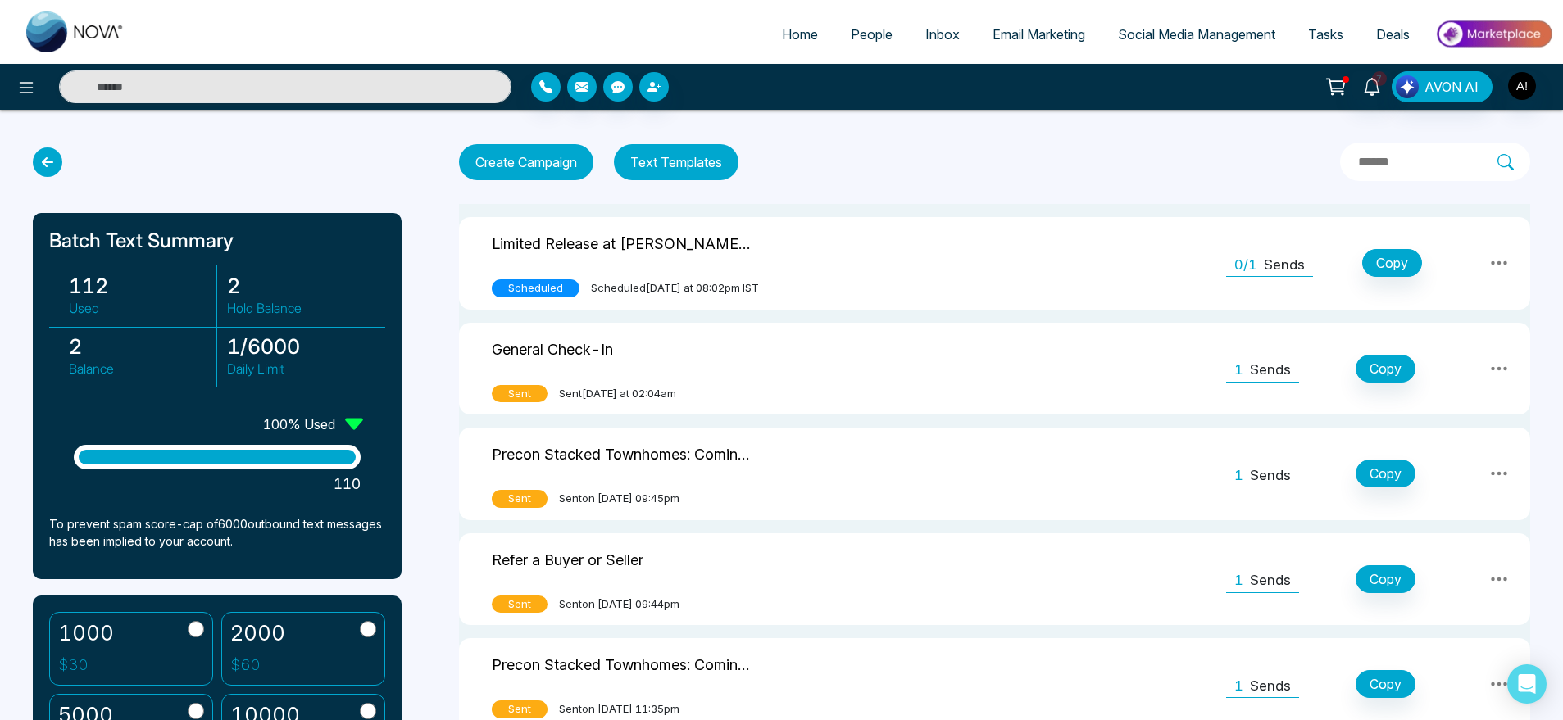
click at [44, 159] on icon at bounding box center [48, 163] width 30 height 30
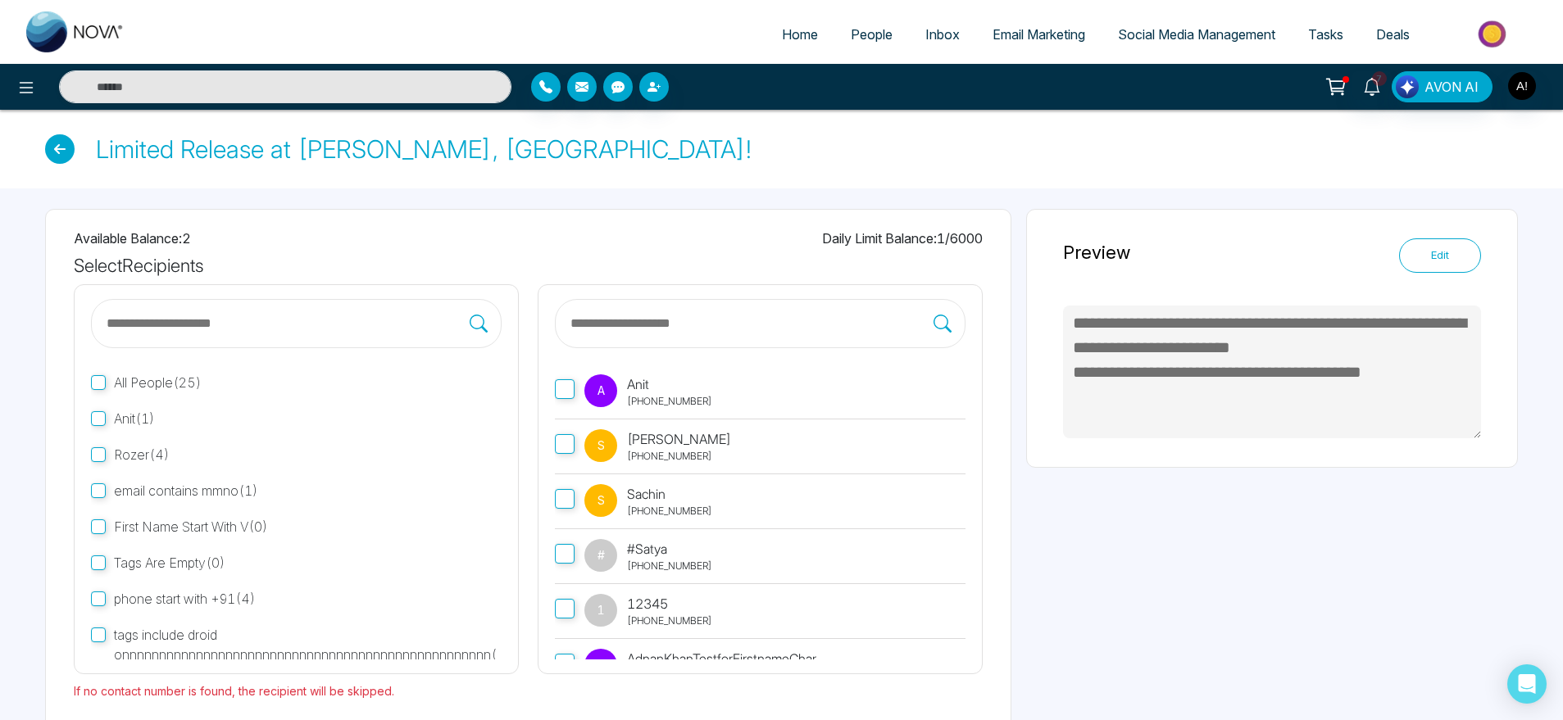
click at [65, 156] on icon at bounding box center [60, 149] width 30 height 30
type textarea "**********"
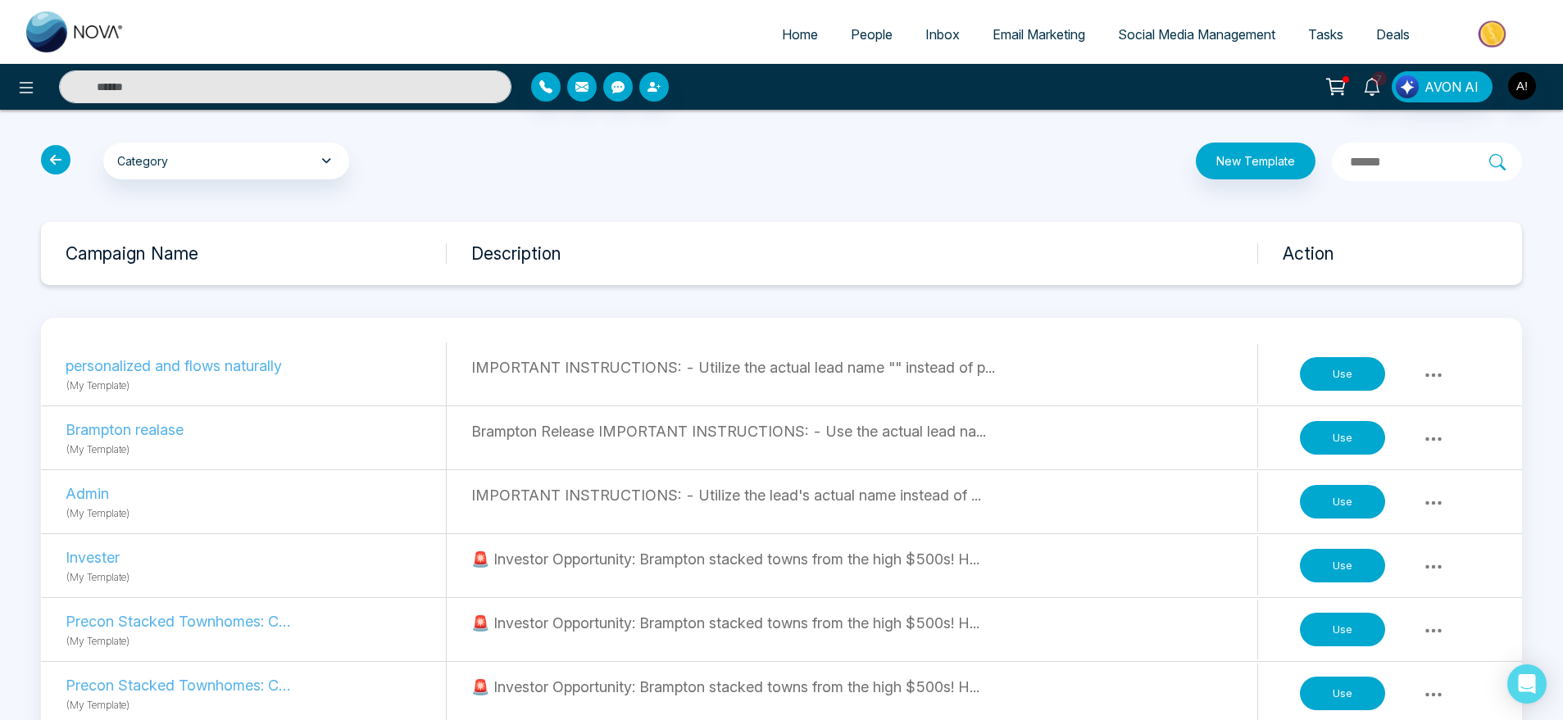
click at [57, 179] on div "Category My Templates Celebrations General New Buyer Leads New Seller Leads Pre…" at bounding box center [281, 162] width 500 height 39
click at [57, 172] on icon at bounding box center [56, 160] width 30 height 30
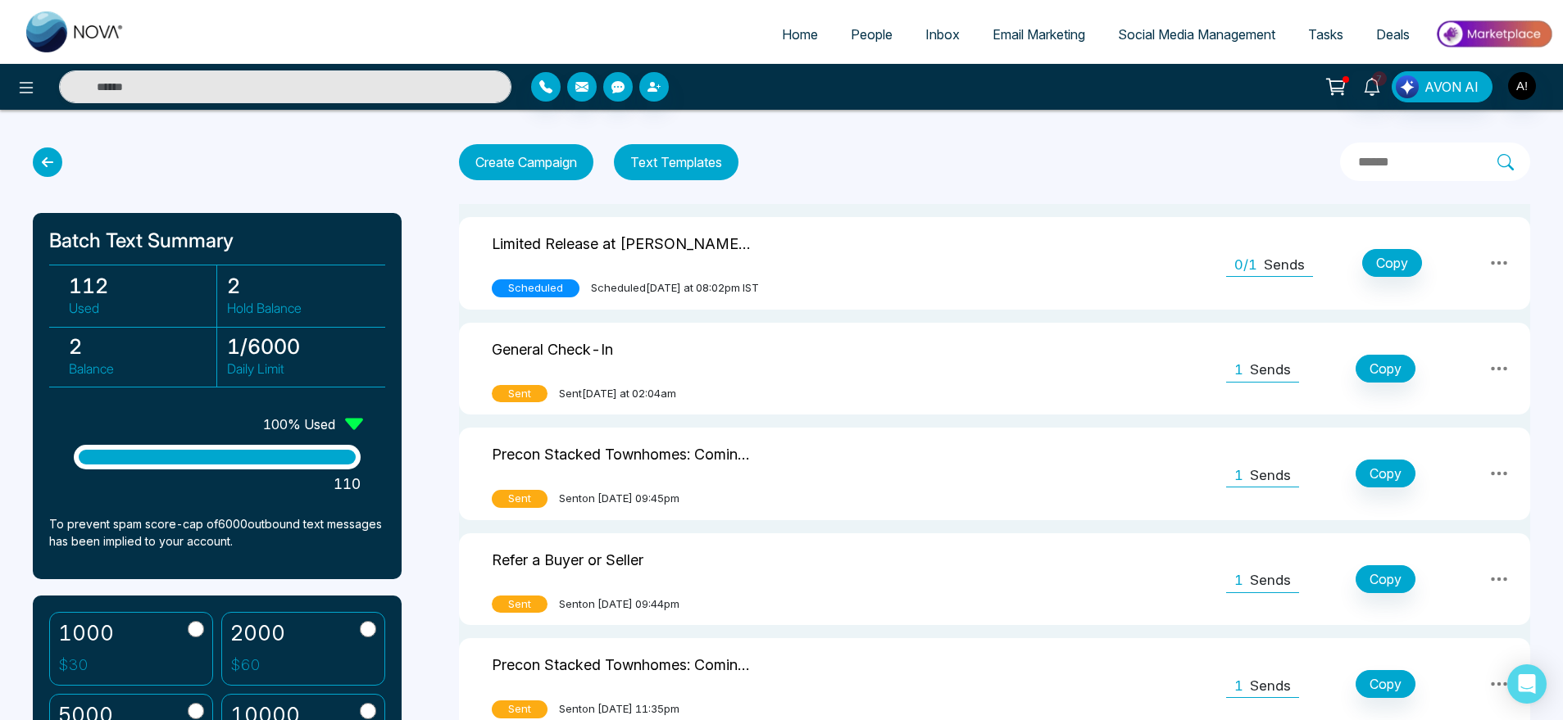
click at [40, 157] on icon at bounding box center [48, 163] width 30 height 30
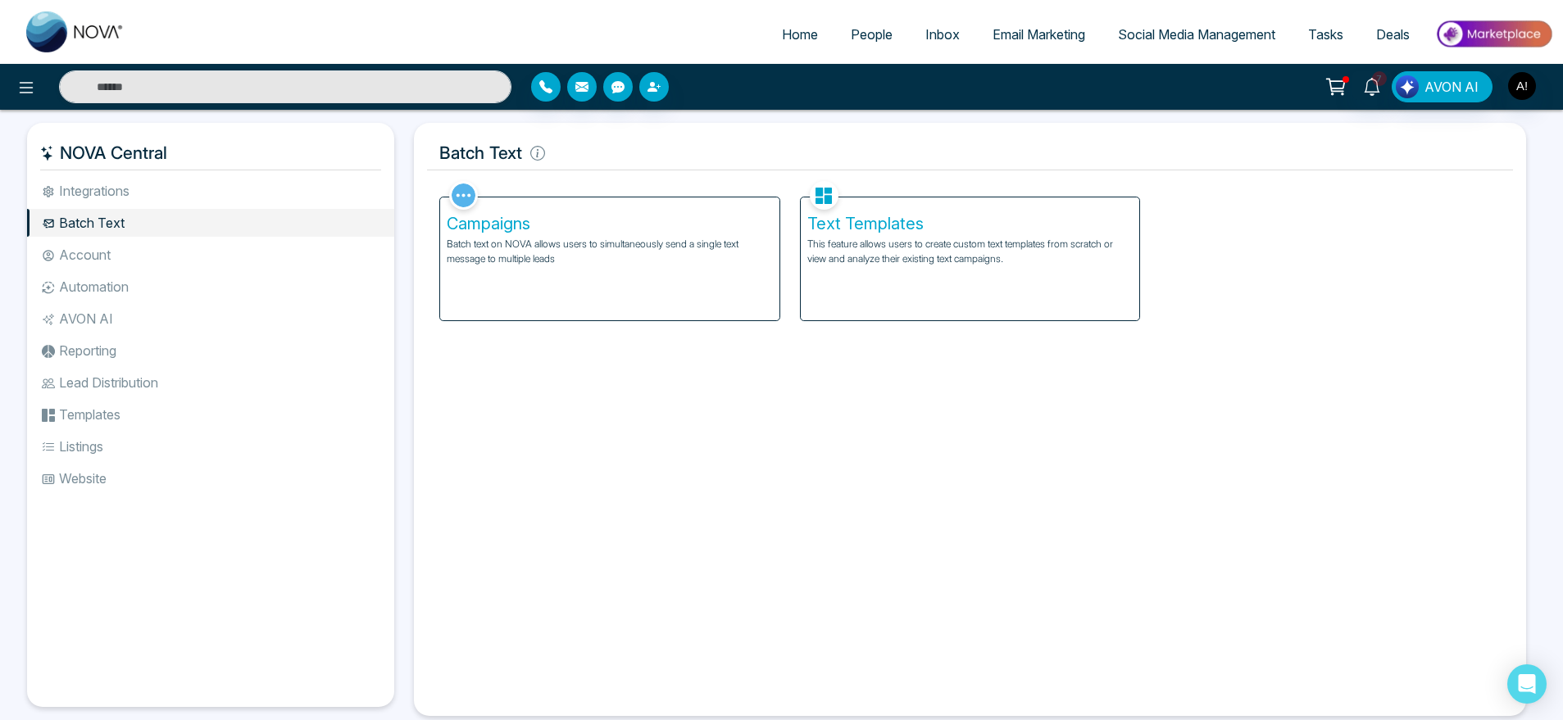
click at [861, 266] on div "Text Templates This feature allows users to create custom text templates from s…" at bounding box center [970, 259] width 339 height 123
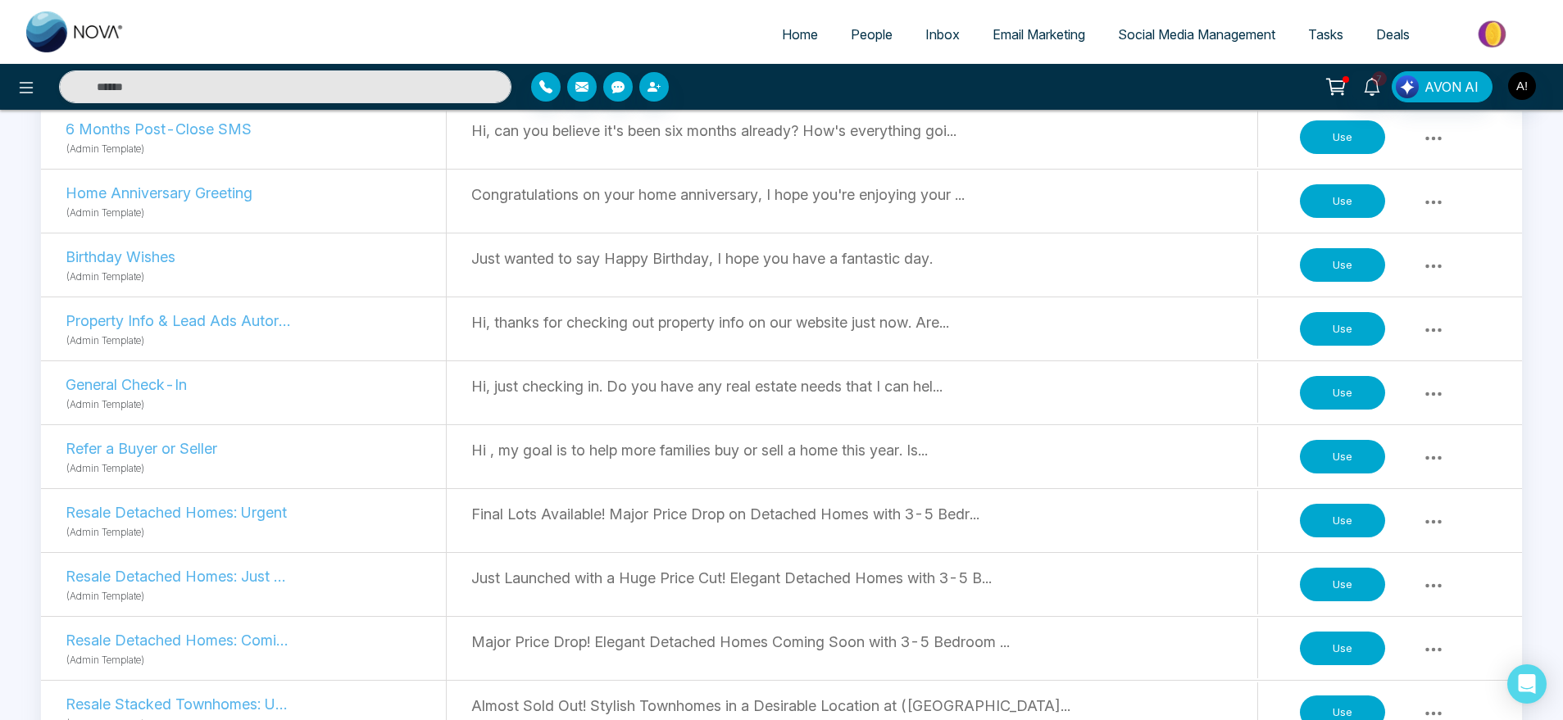
scroll to position [1007, 0]
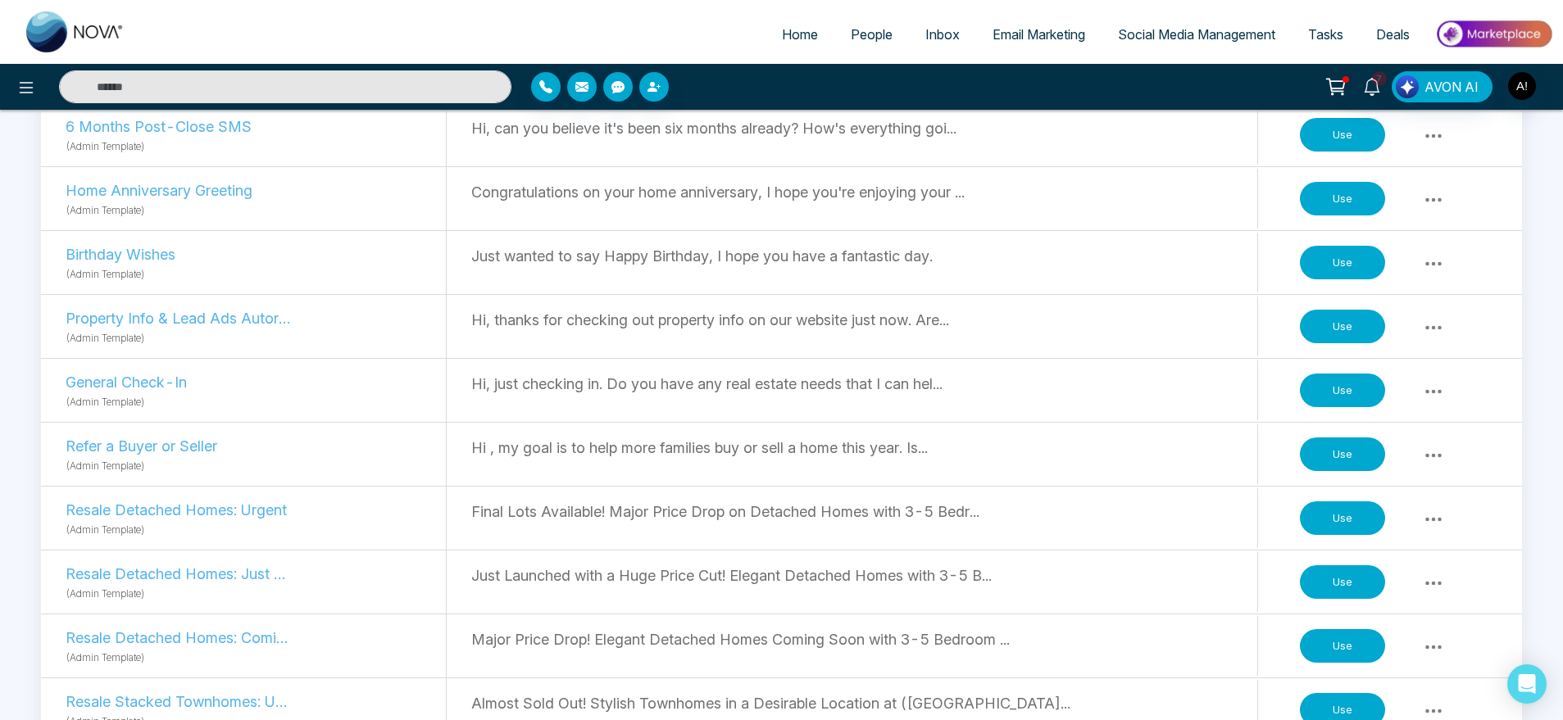
click at [1338, 453] on button "Use" at bounding box center [1342, 455] width 85 height 34
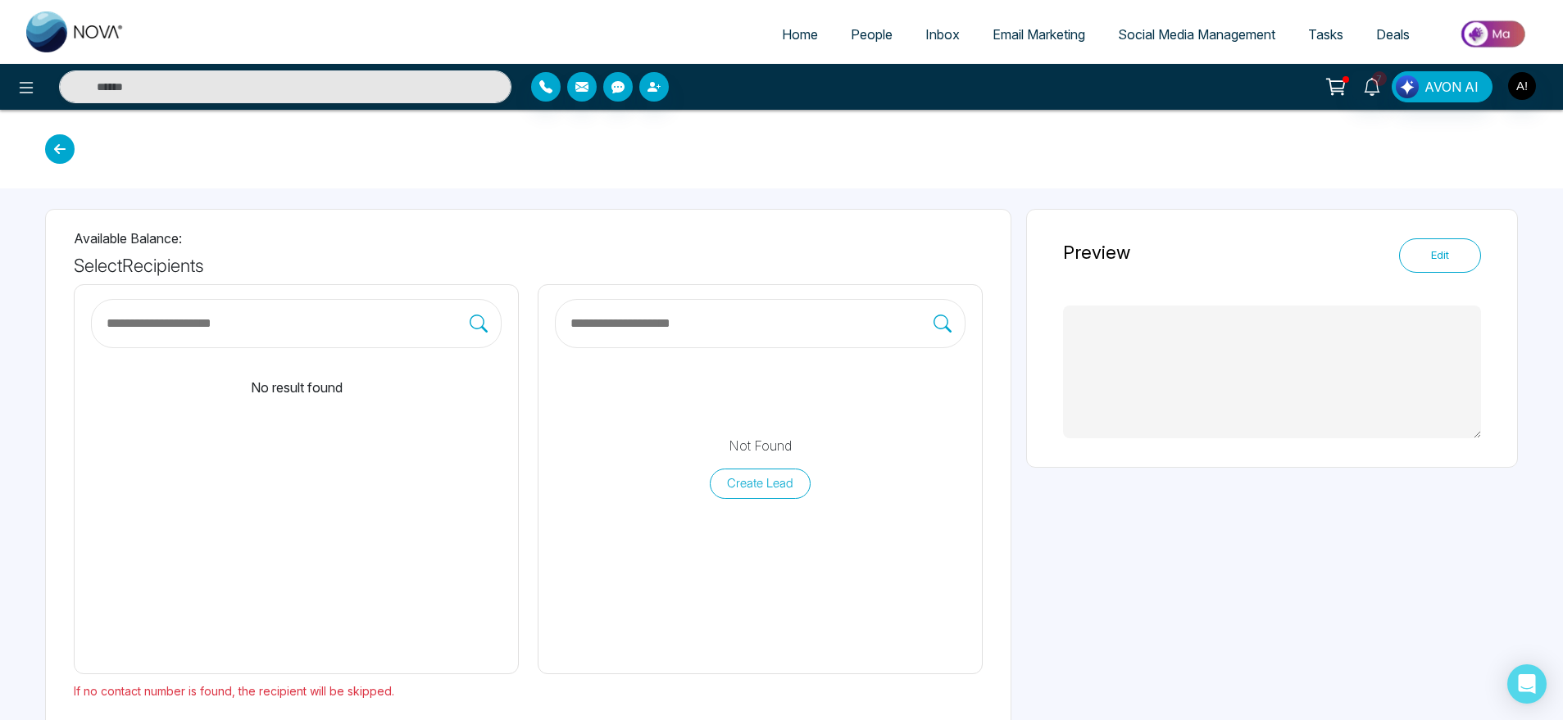
click at [66, 151] on icon at bounding box center [60, 149] width 30 height 30
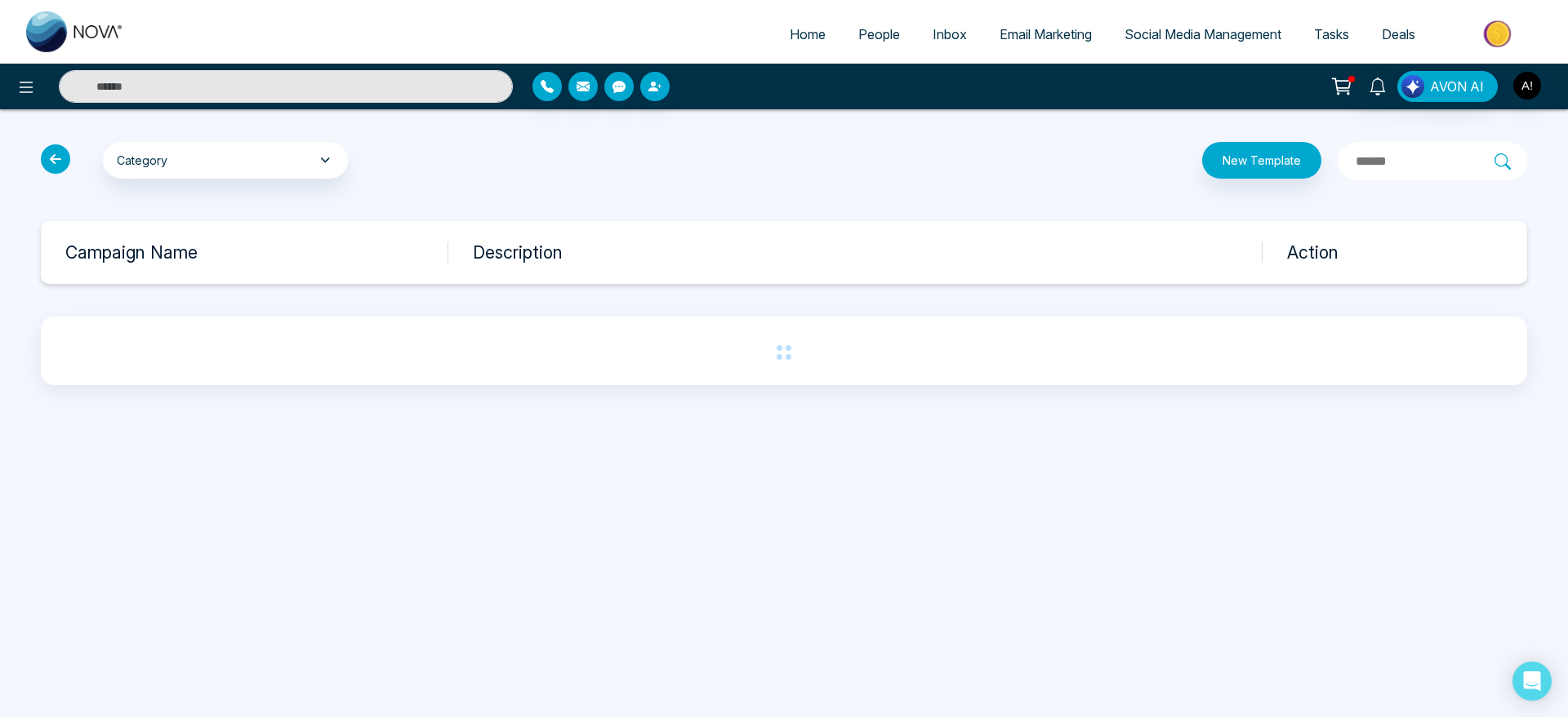
click at [66, 150] on icon at bounding box center [56, 159] width 30 height 30
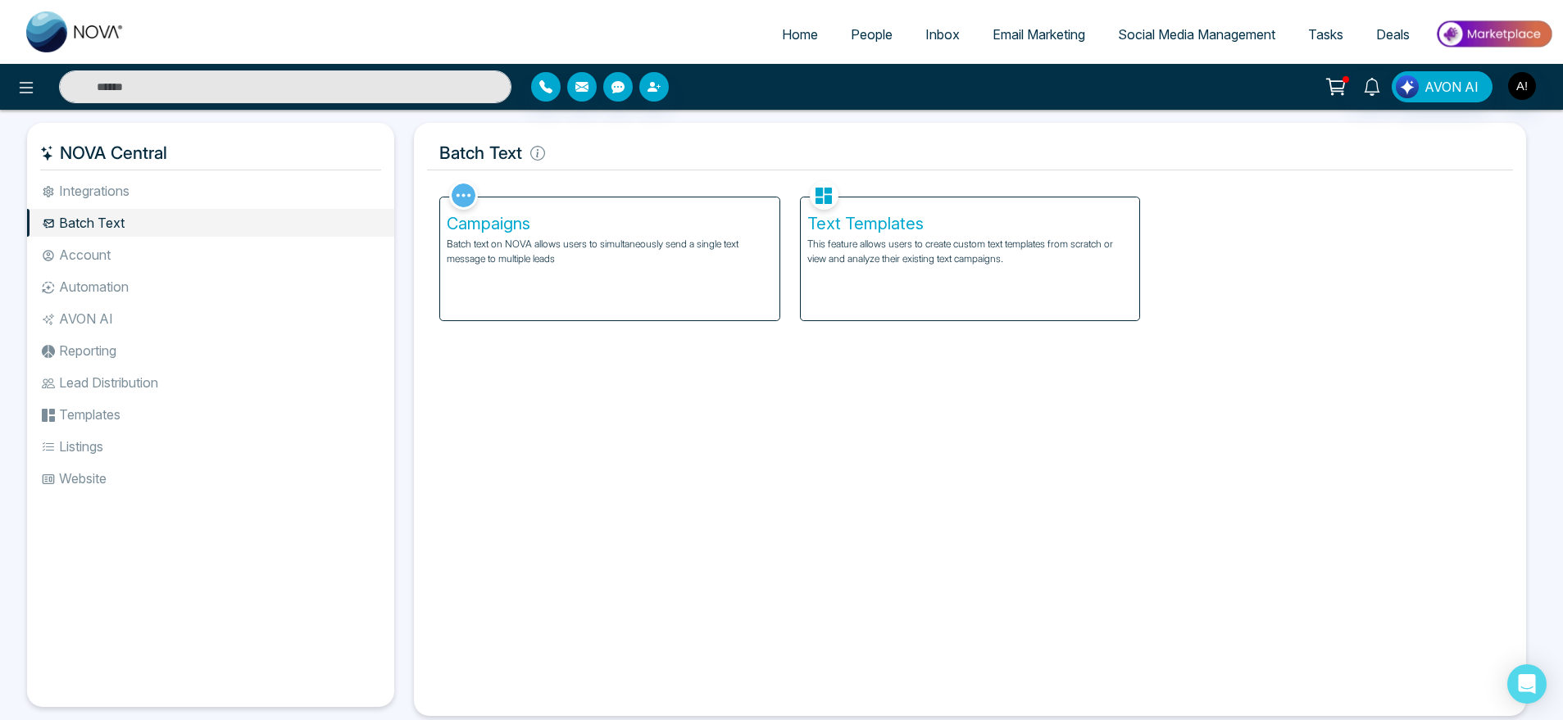
click at [930, 286] on div "Text Templates This feature allows users to create custom text templates from s…" at bounding box center [970, 259] width 339 height 123
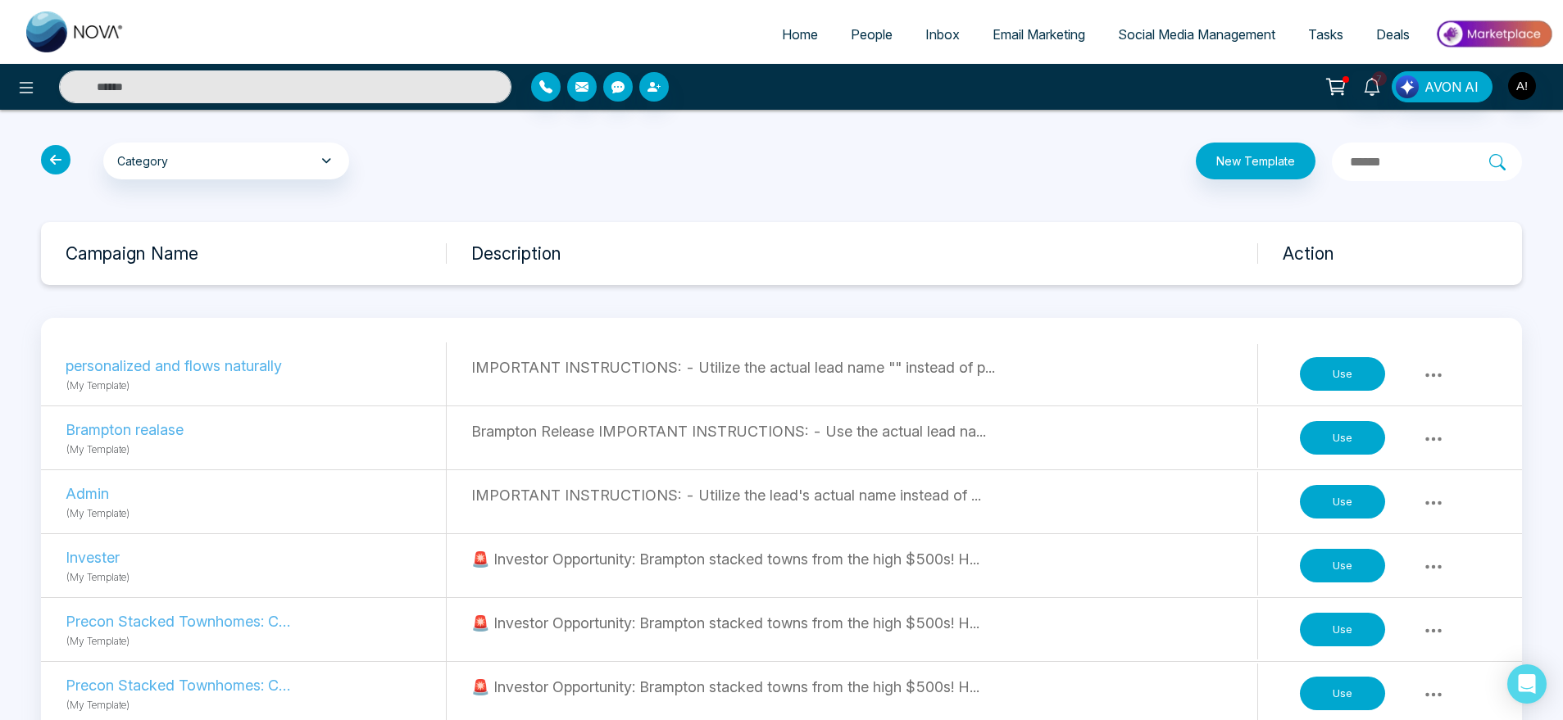
click at [58, 161] on icon at bounding box center [56, 160] width 30 height 30
click at [55, 156] on icon at bounding box center [56, 160] width 30 height 30
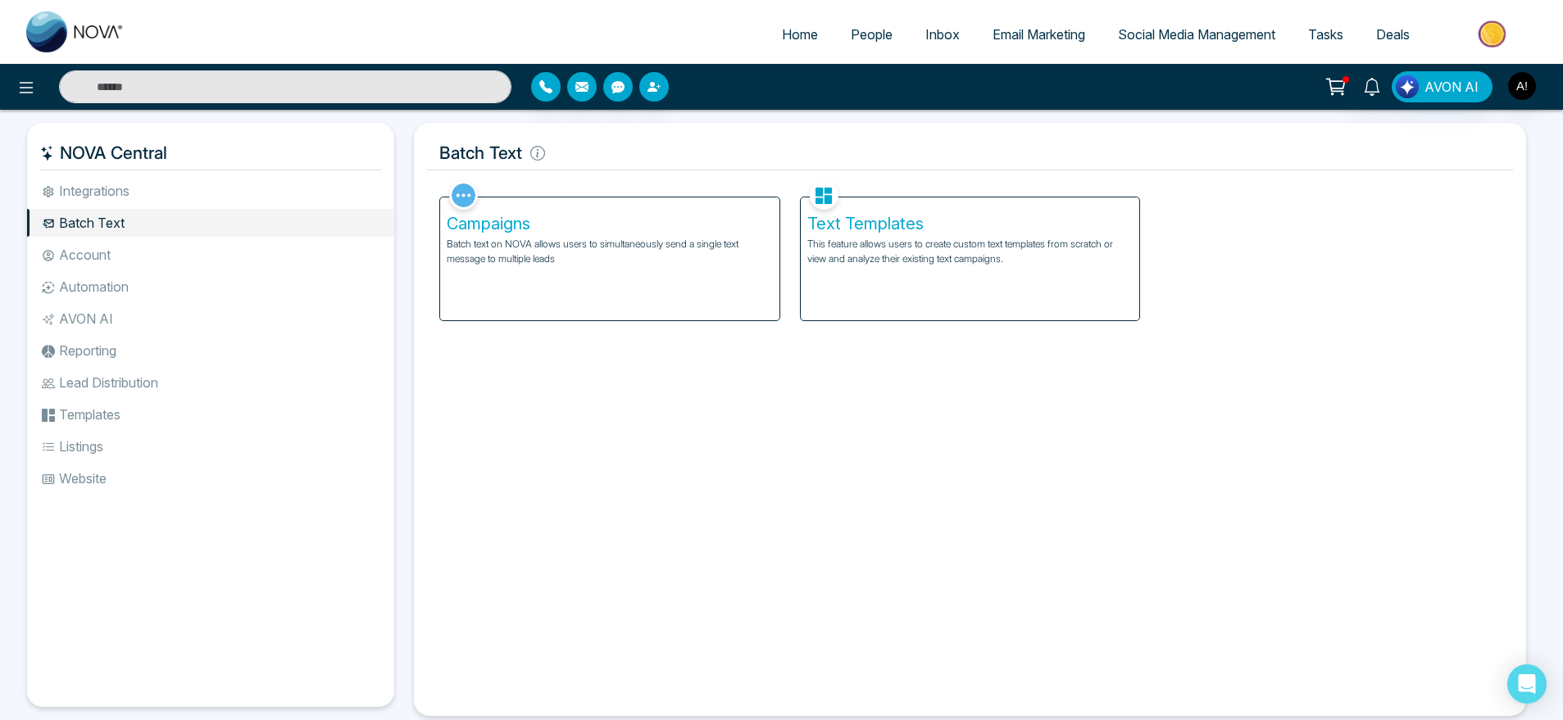
click at [699, 268] on div "Campaigns Batch text on NOVA allows users to simultaneously send a single text …" at bounding box center [609, 259] width 339 height 123
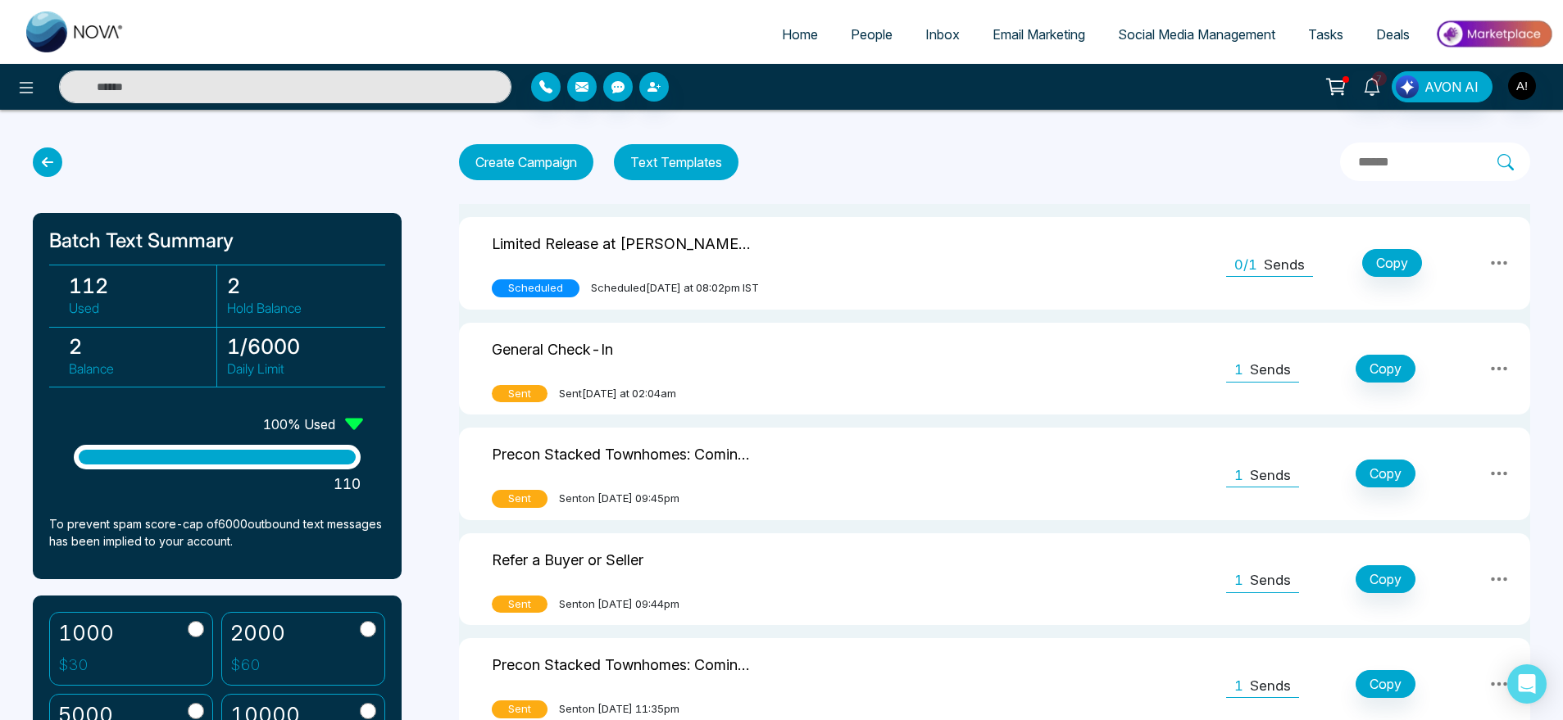
click at [725, 147] on button "Text Templates" at bounding box center [676, 162] width 125 height 36
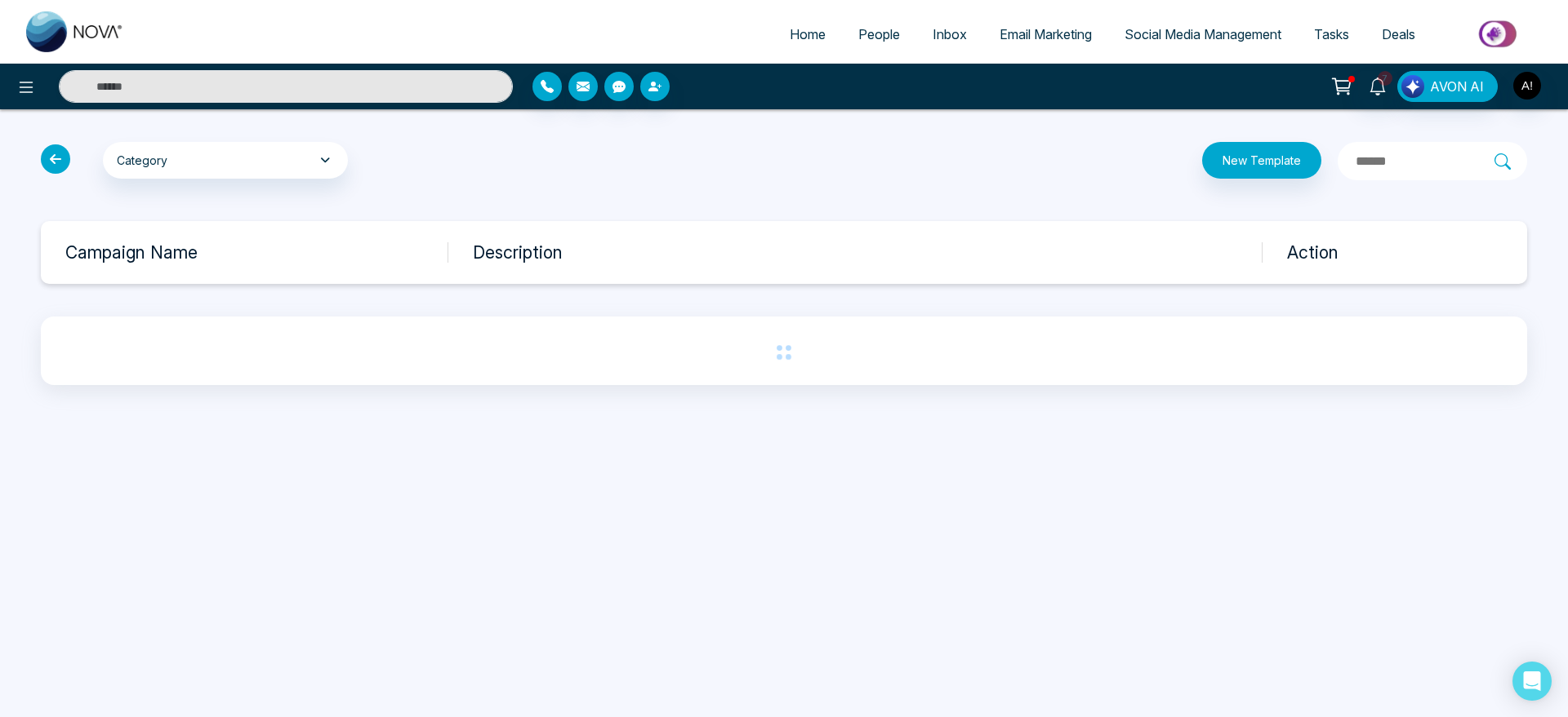
click at [63, 160] on icon at bounding box center [56, 159] width 30 height 30
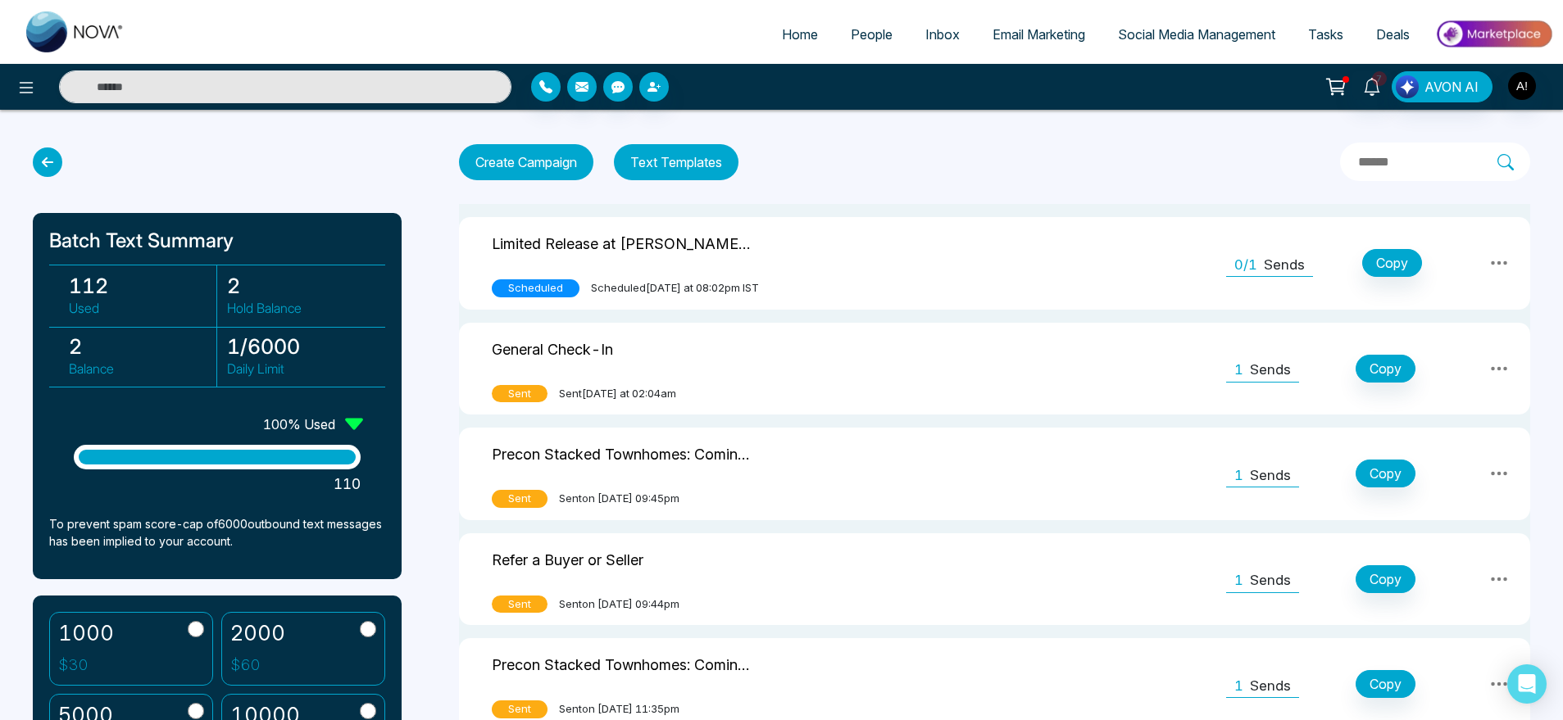
click at [39, 166] on icon at bounding box center [48, 163] width 30 height 30
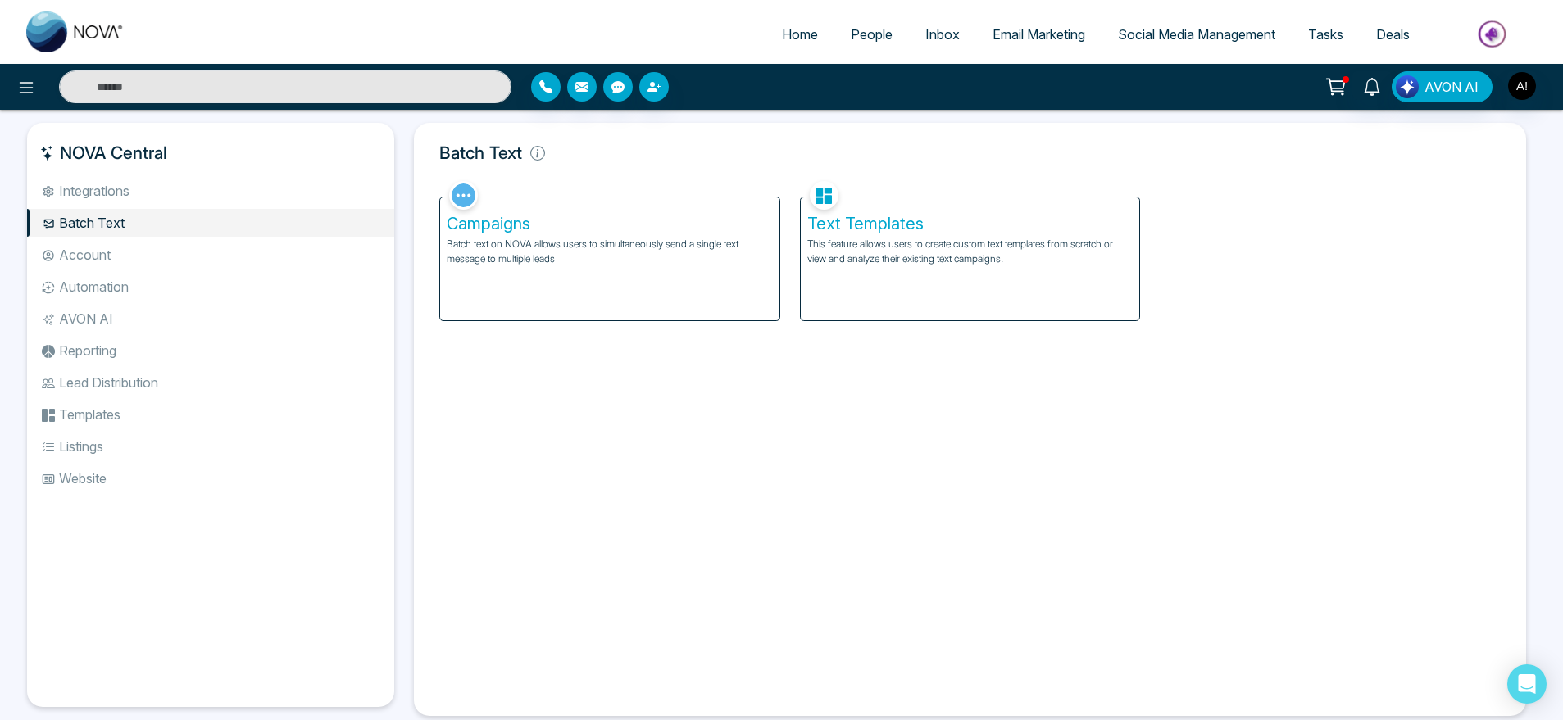
scroll to position [35, 0]
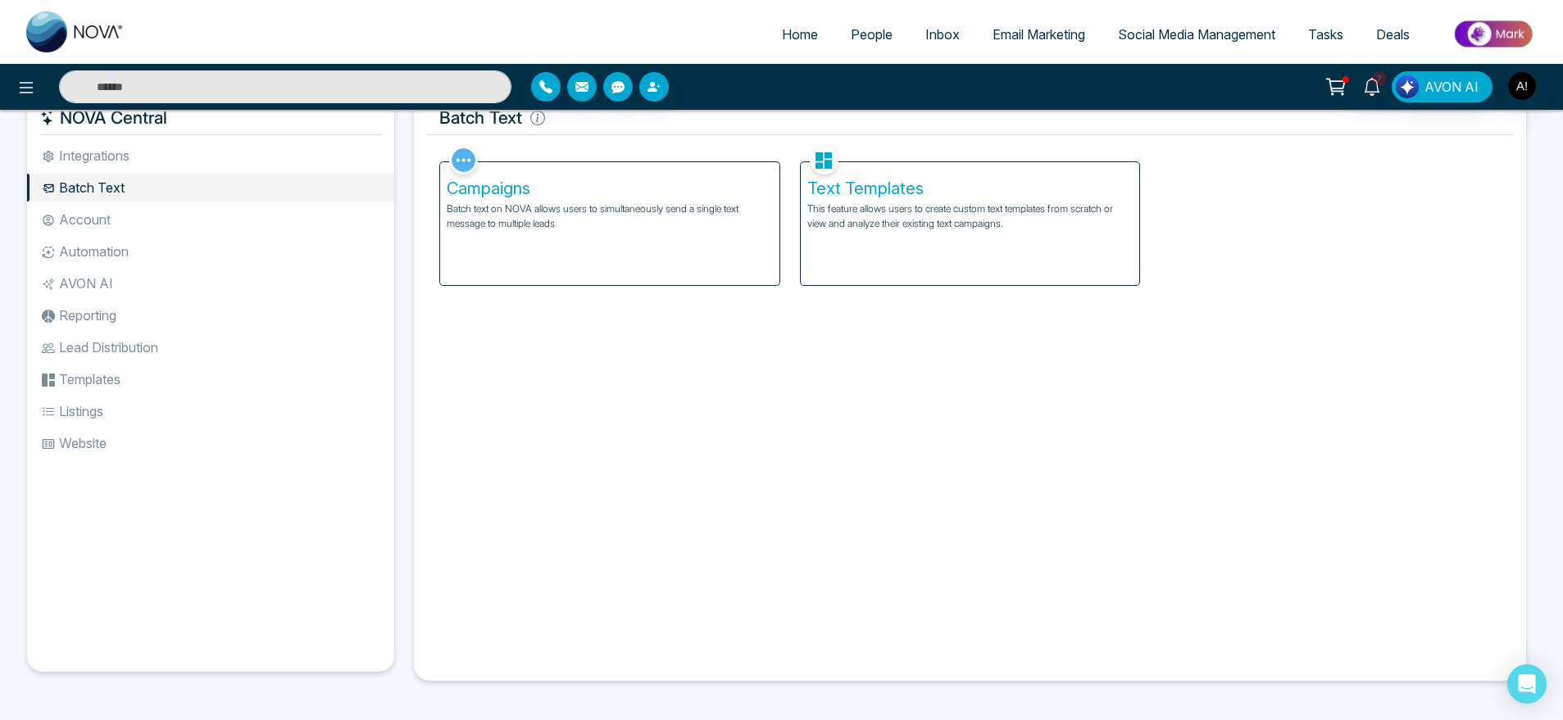
click at [225, 211] on li "Account" at bounding box center [210, 220] width 367 height 28
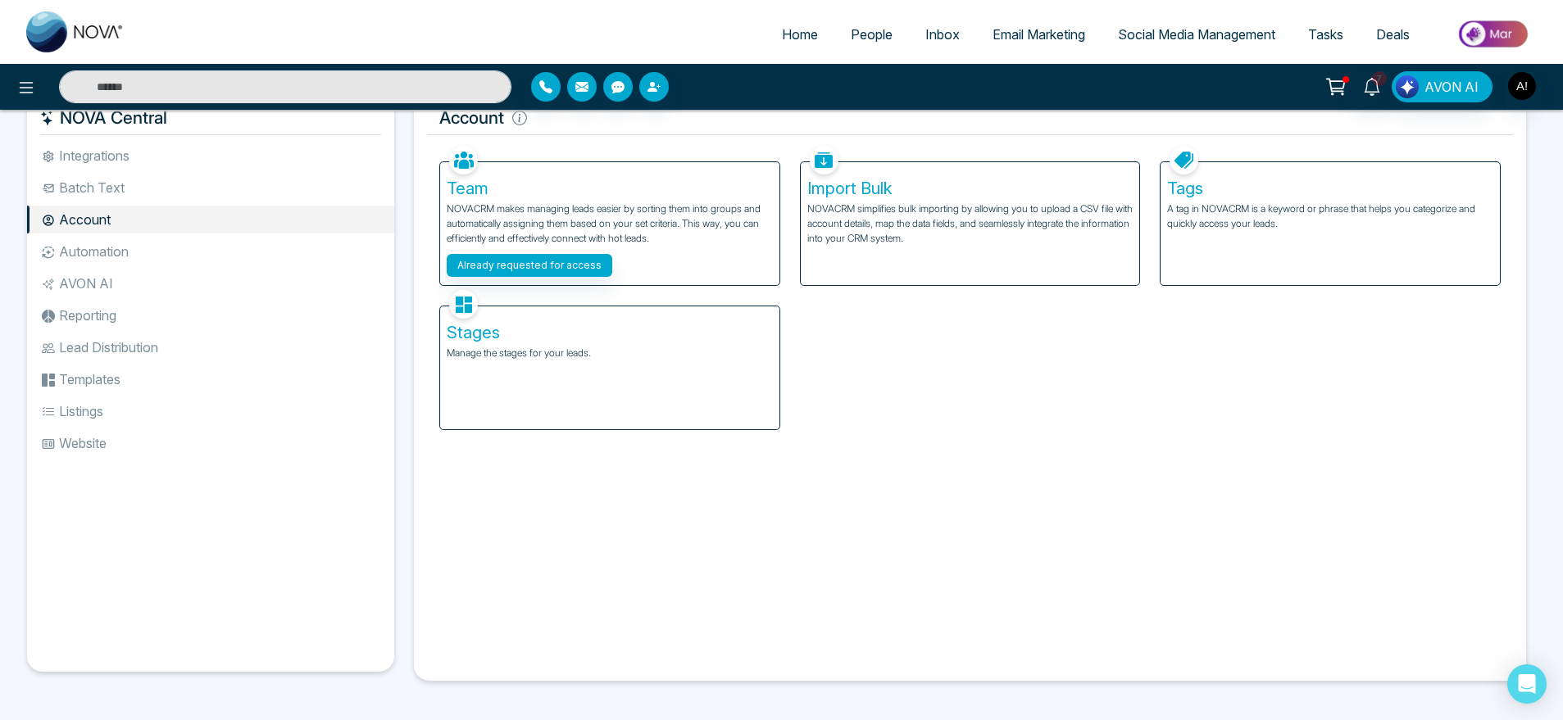
click at [1440, 202] on p "A tag in NOVACRM is a keyword or phrase that helps you categorize and quickly a…" at bounding box center [1330, 217] width 326 height 30
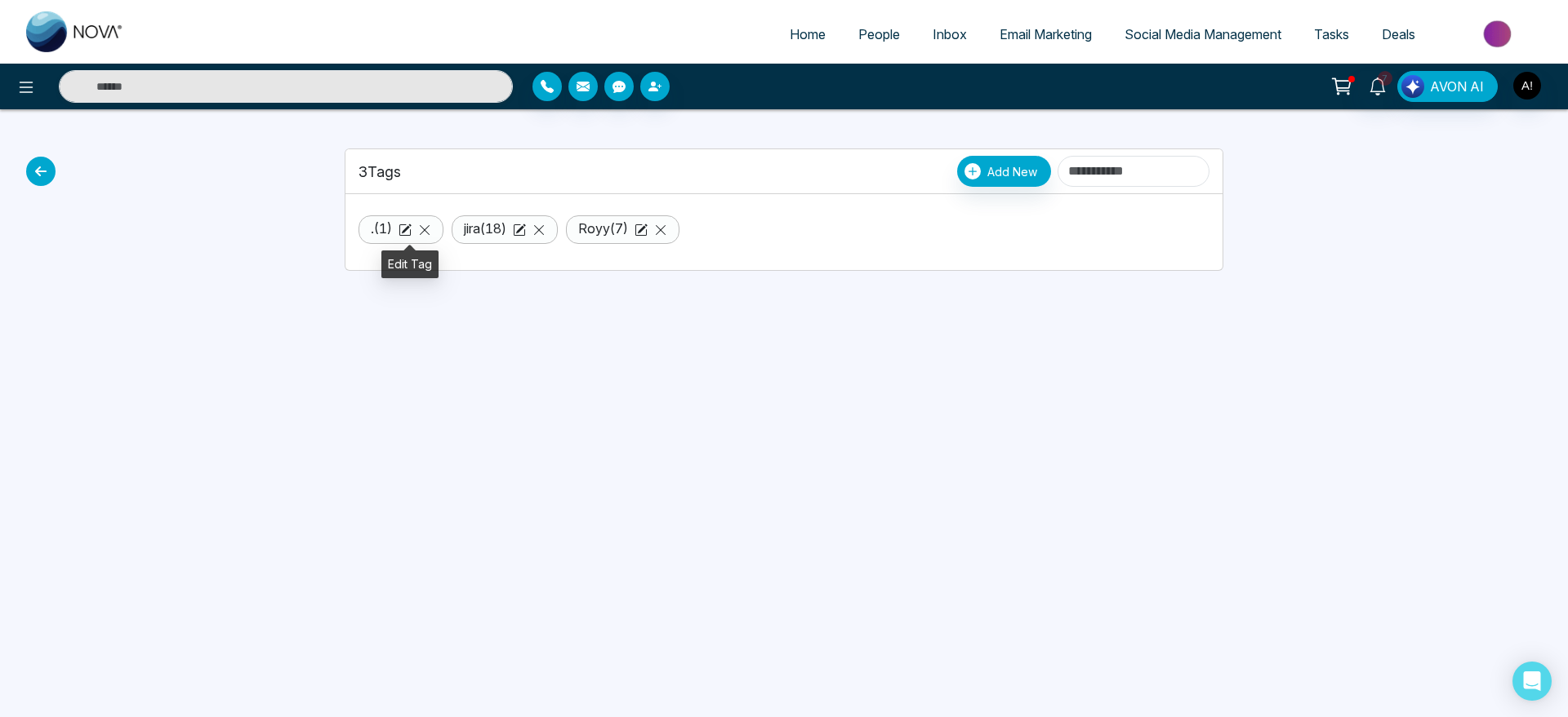
click at [411, 231] on icon at bounding box center [404, 230] width 13 height 13
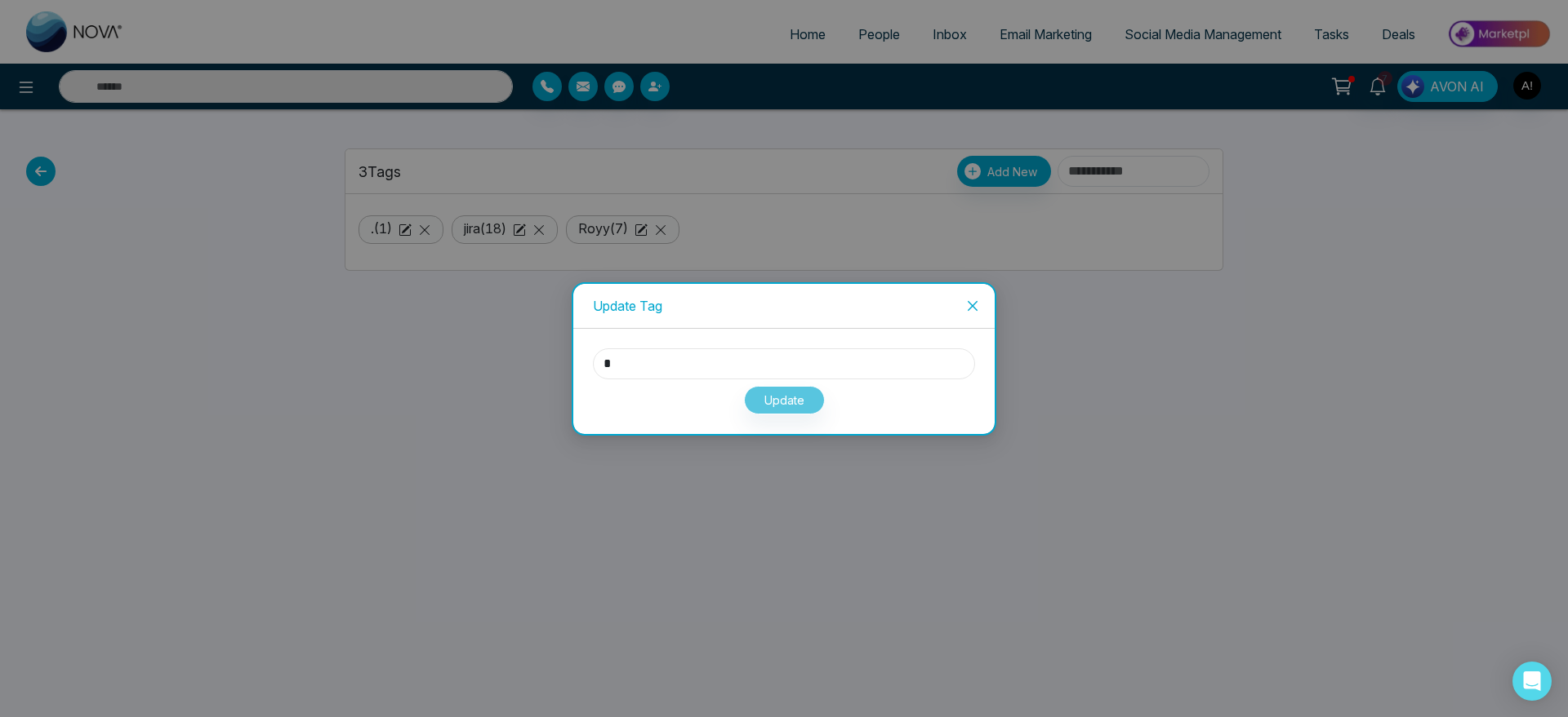
click at [673, 362] on input "*" at bounding box center [784, 363] width 383 height 31
click at [873, 376] on input "***" at bounding box center [784, 363] width 383 height 31
type input "***"
click at [984, 419] on div "*** Update" at bounding box center [783, 381] width 421 height 106
click at [792, 405] on button "Update" at bounding box center [784, 400] width 81 height 29
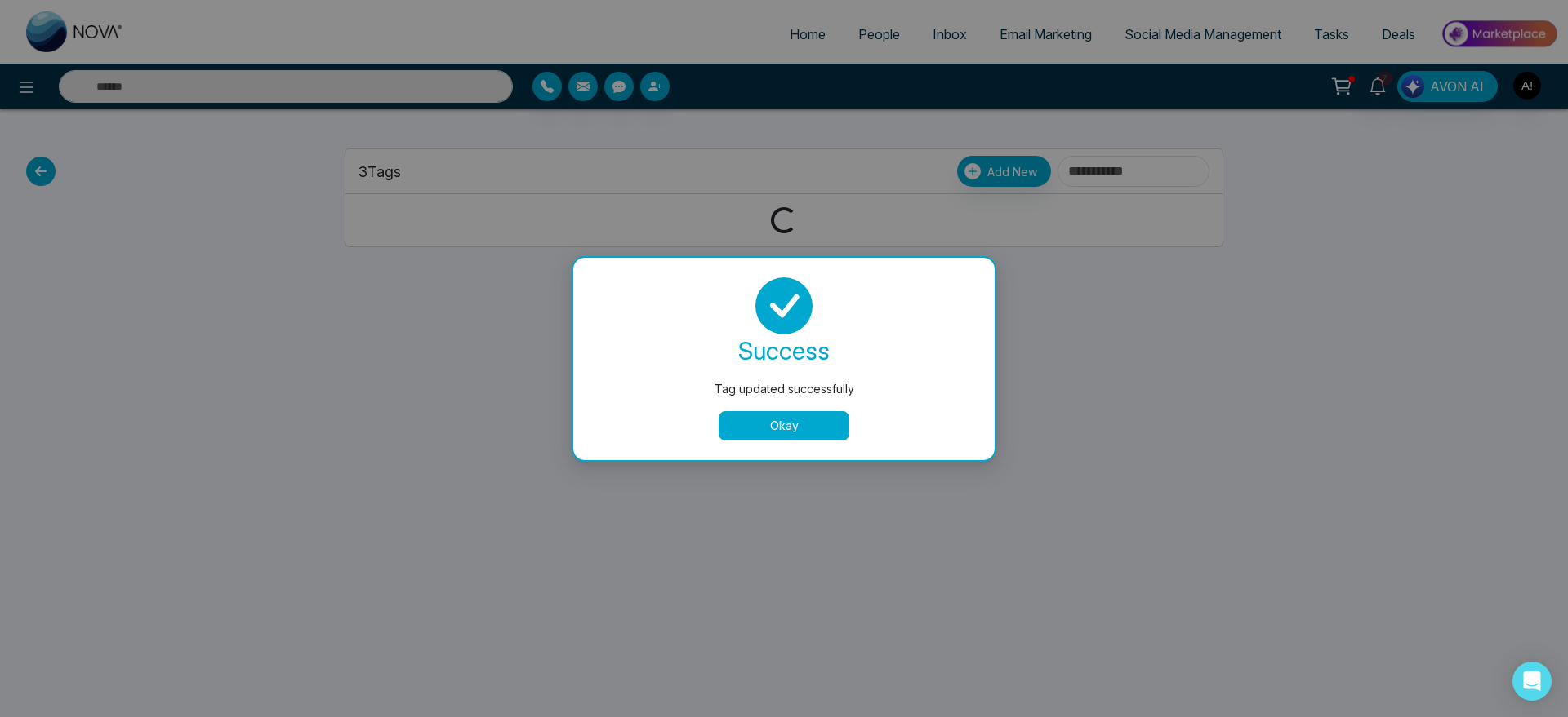
click at [781, 423] on button "Okay" at bounding box center [783, 426] width 131 height 30
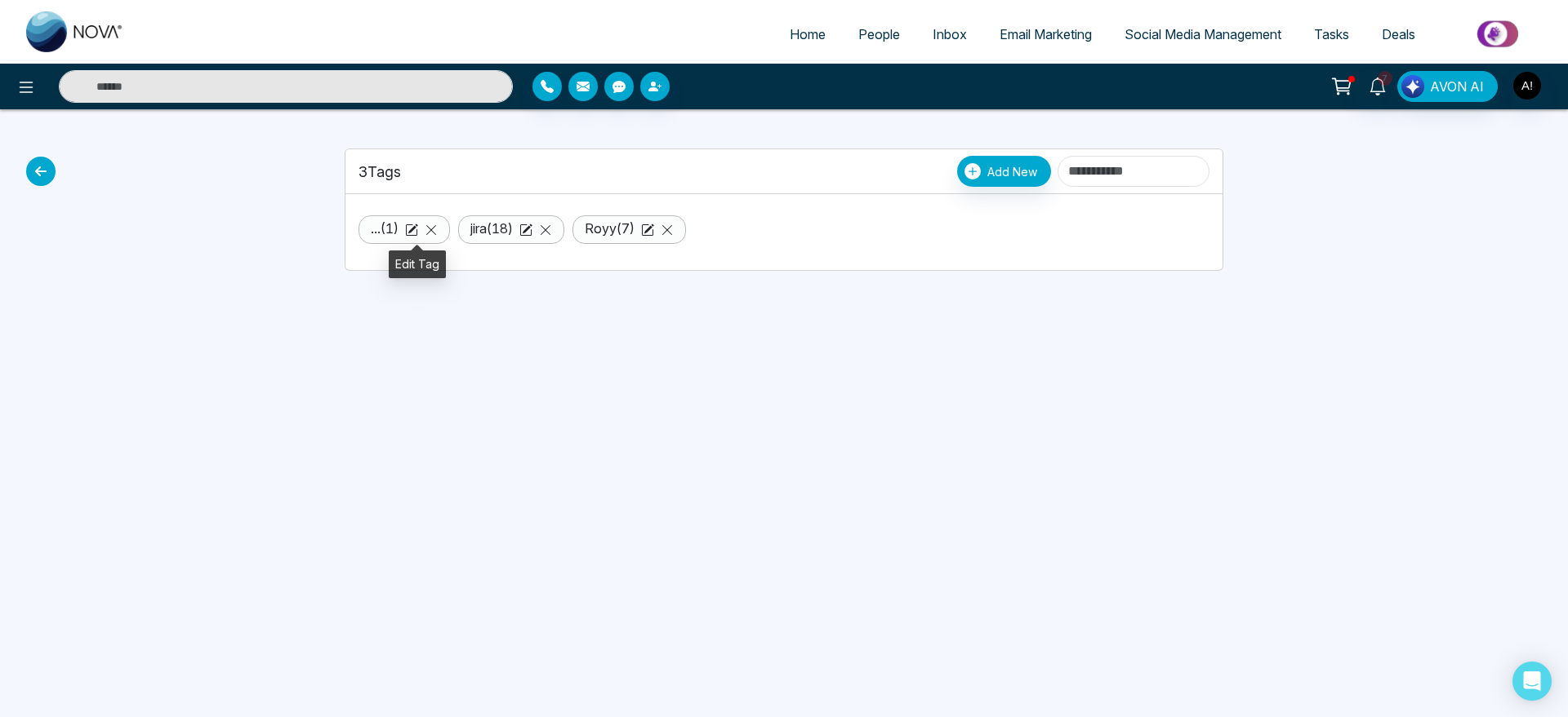
click at [417, 232] on icon at bounding box center [411, 230] width 13 height 13
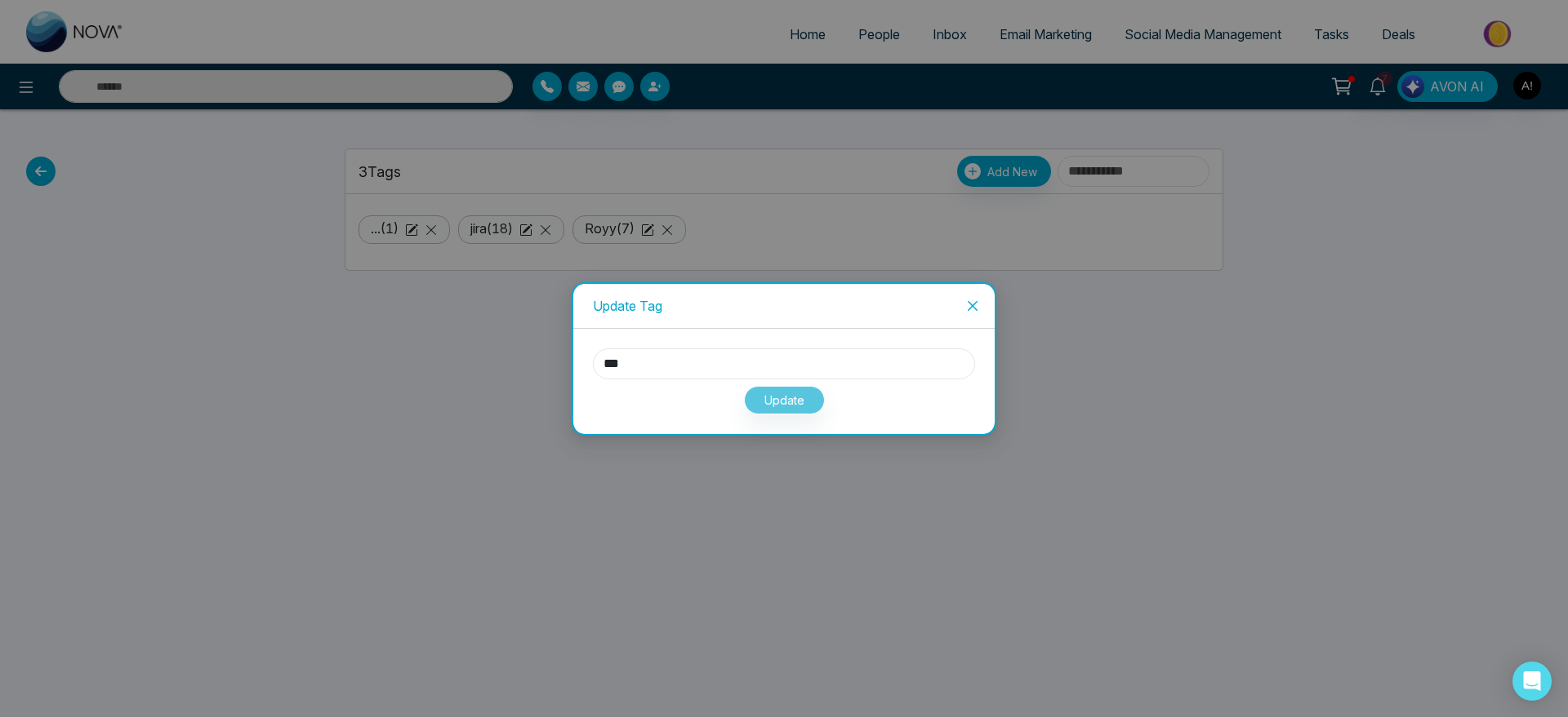
click at [638, 364] on input "***" at bounding box center [784, 363] width 383 height 31
click at [961, 305] on span "Close" at bounding box center [972, 306] width 44 height 44
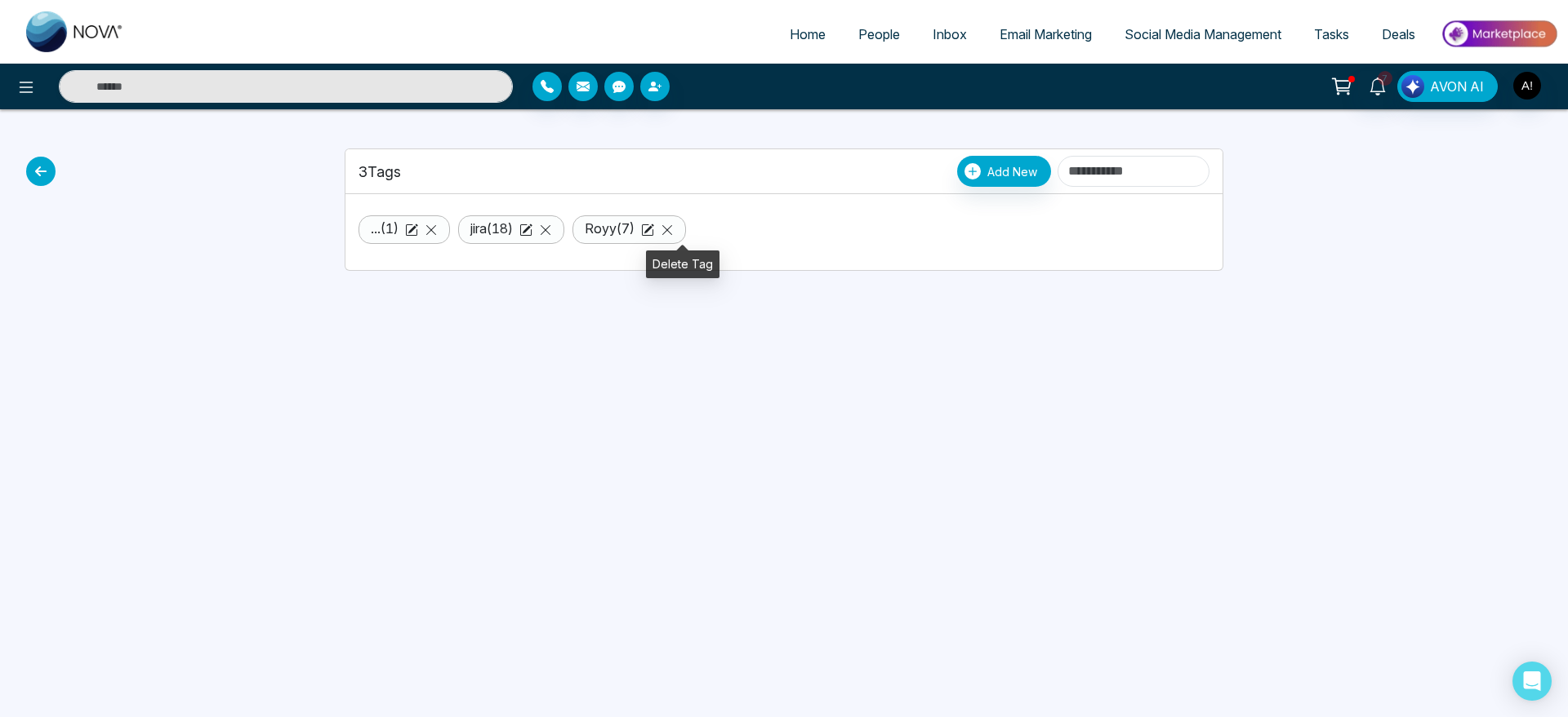
click at [673, 233] on icon at bounding box center [666, 230] width 13 height 13
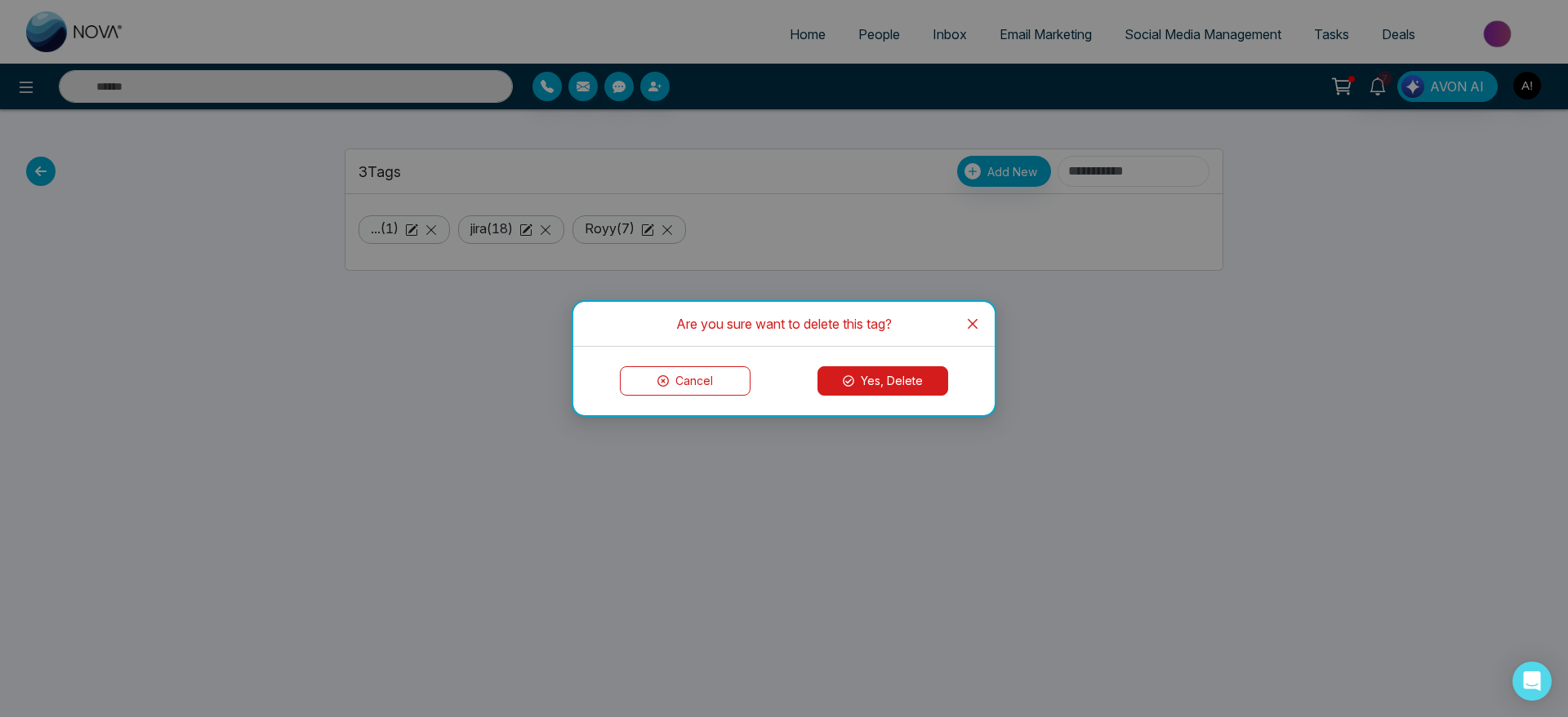
click at [900, 381] on button "Yes, Delete" at bounding box center [882, 381] width 131 height 30
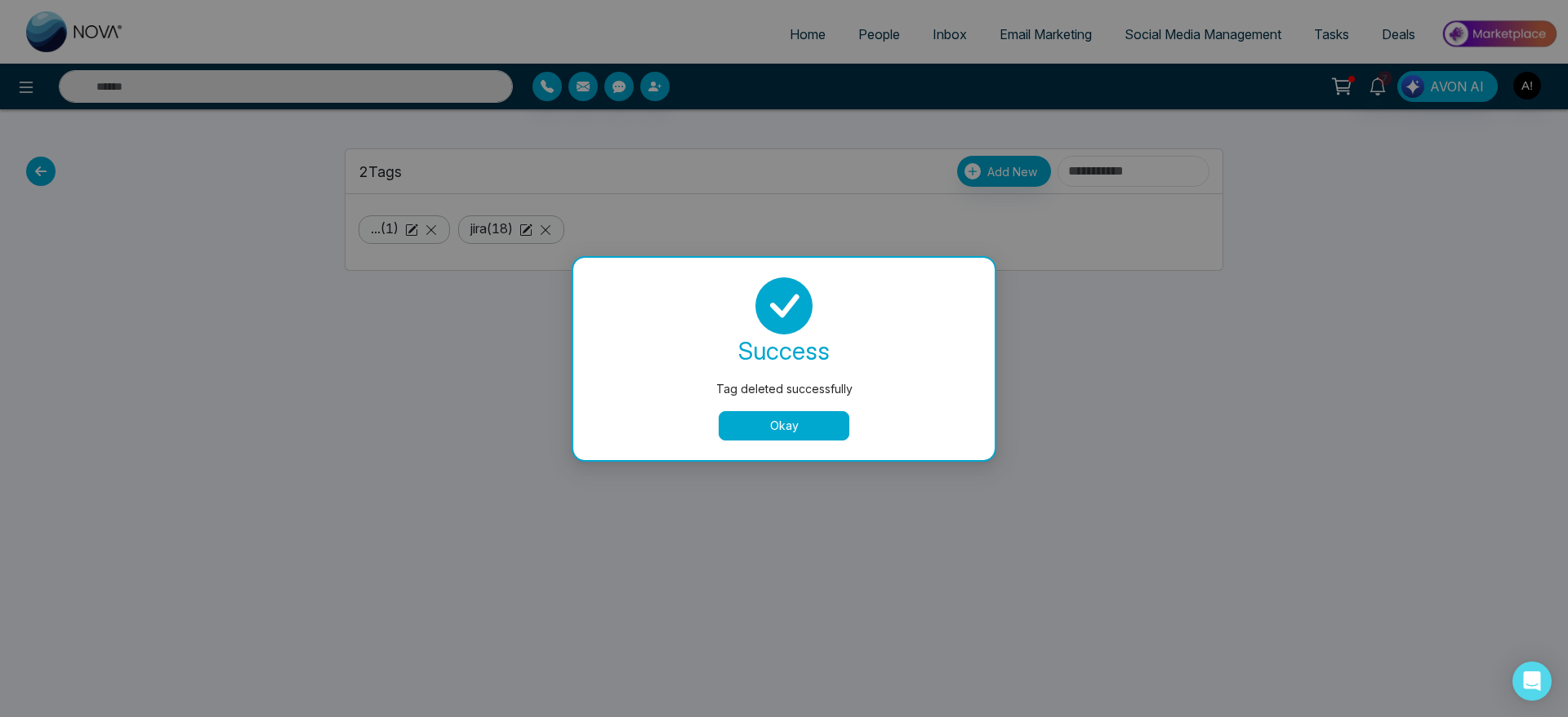
click at [762, 428] on button "Okay" at bounding box center [783, 426] width 131 height 30
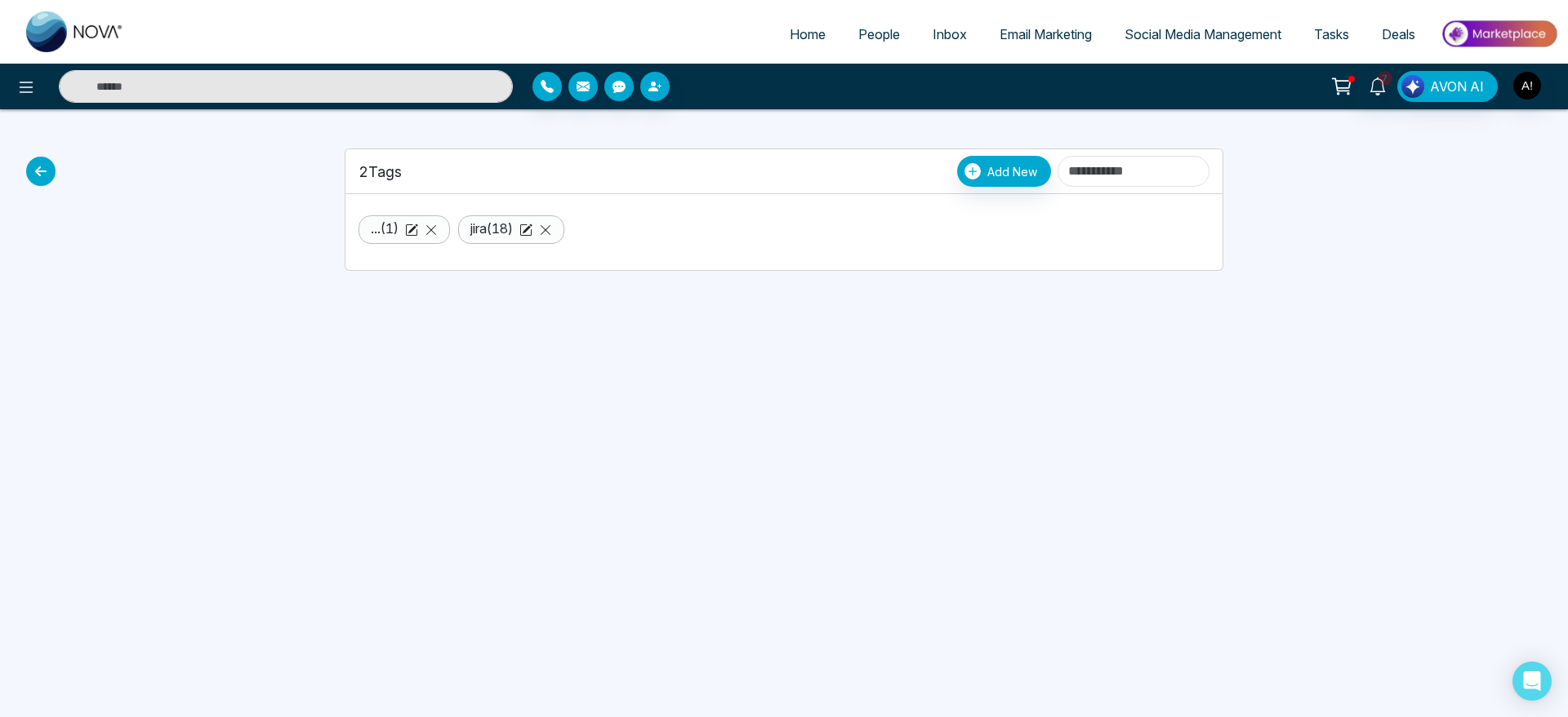
click at [48, 167] on icon at bounding box center [41, 171] width 30 height 30
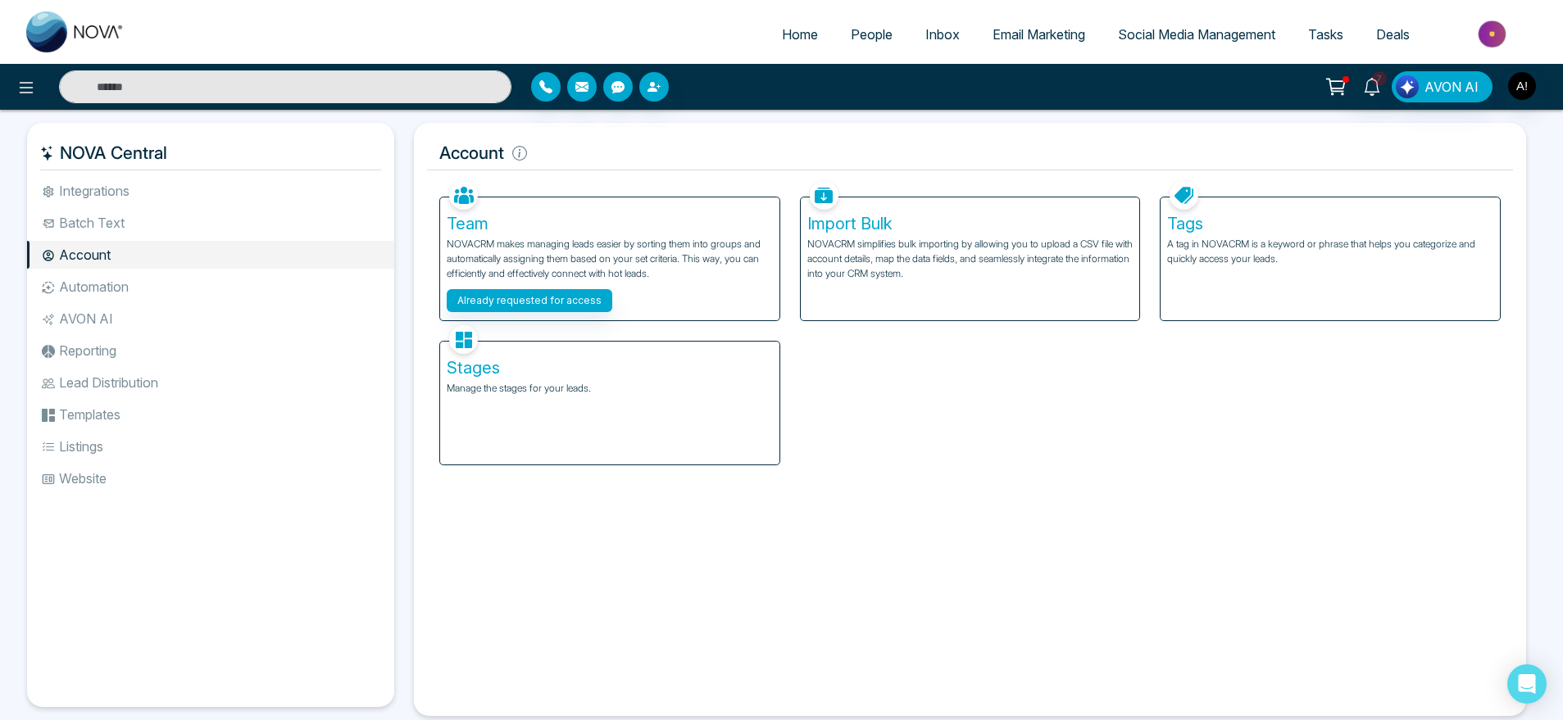
click at [1269, 278] on div "Tags A tag in NOVACRM is a keyword or phrase that helps you categorize and quic…" at bounding box center [1330, 259] width 339 height 123
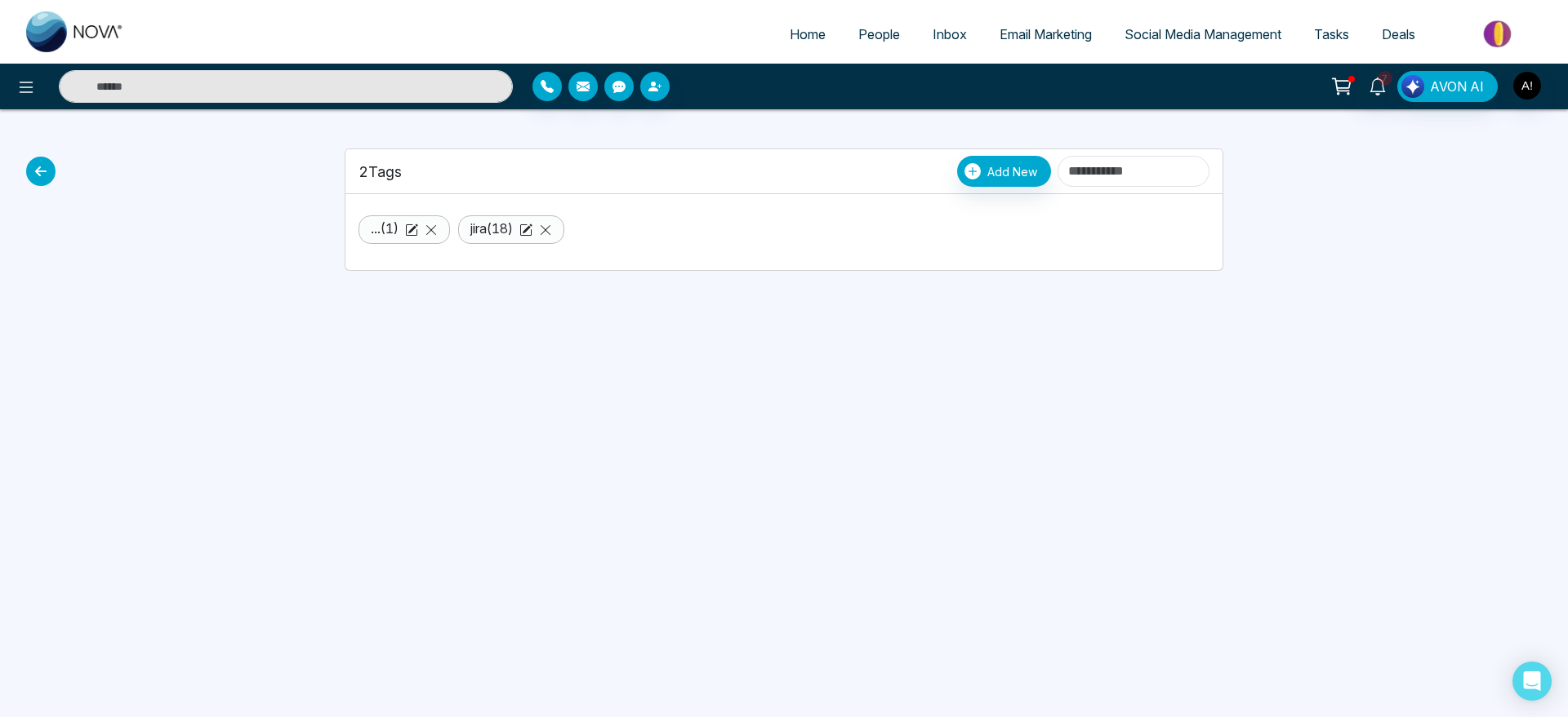
click at [49, 173] on icon at bounding box center [41, 171] width 30 height 30
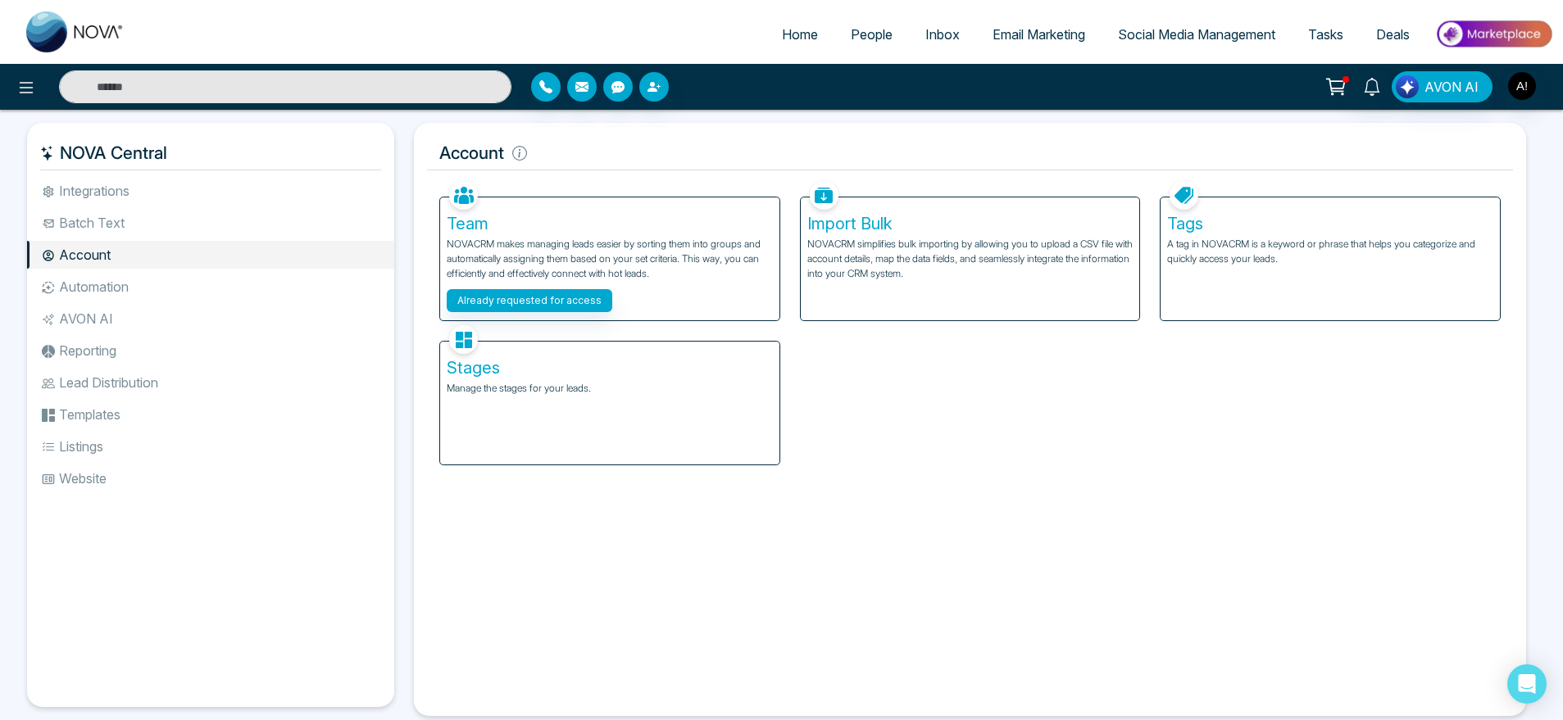
click at [578, 376] on h5 "Stages" at bounding box center [610, 368] width 326 height 20
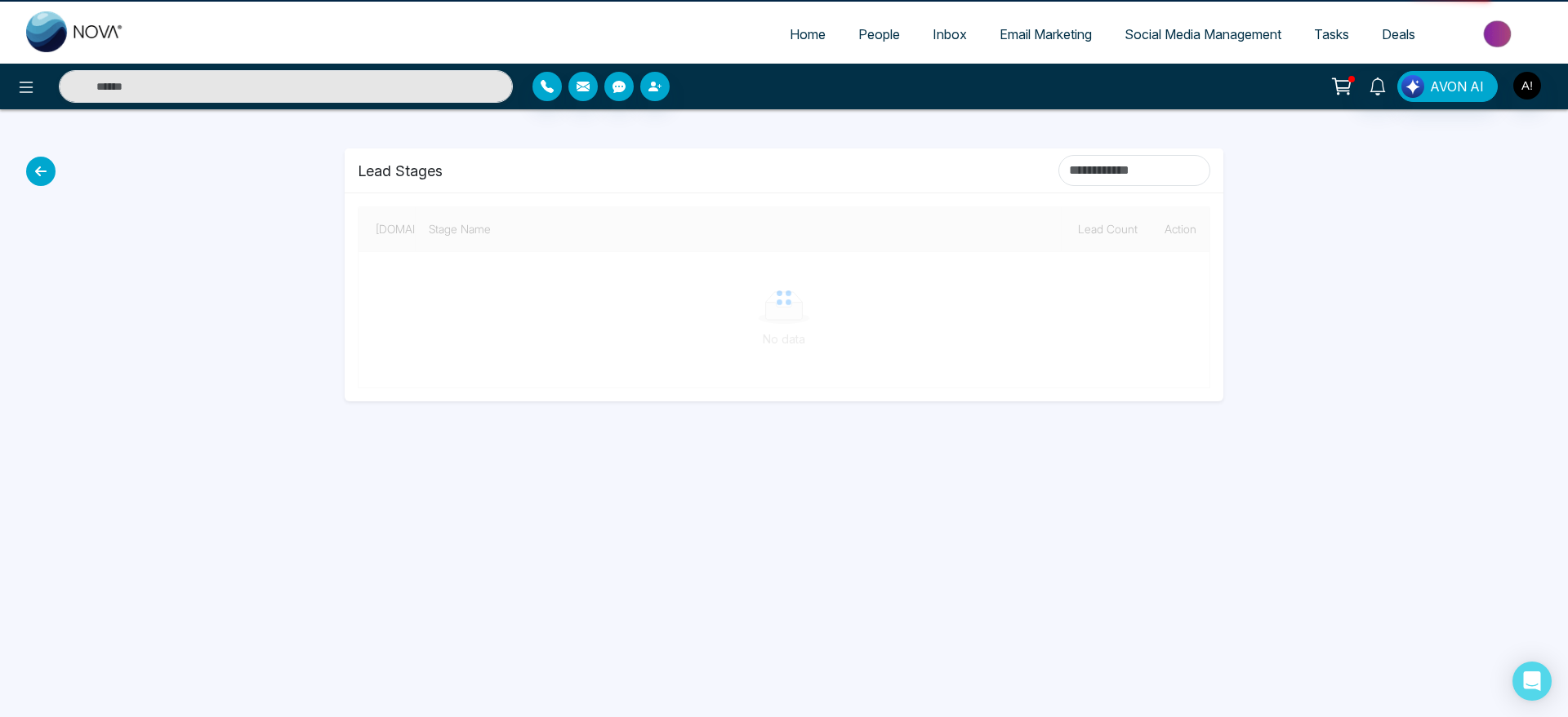
click at [459, 354] on div at bounding box center [784, 297] width 853 height 182
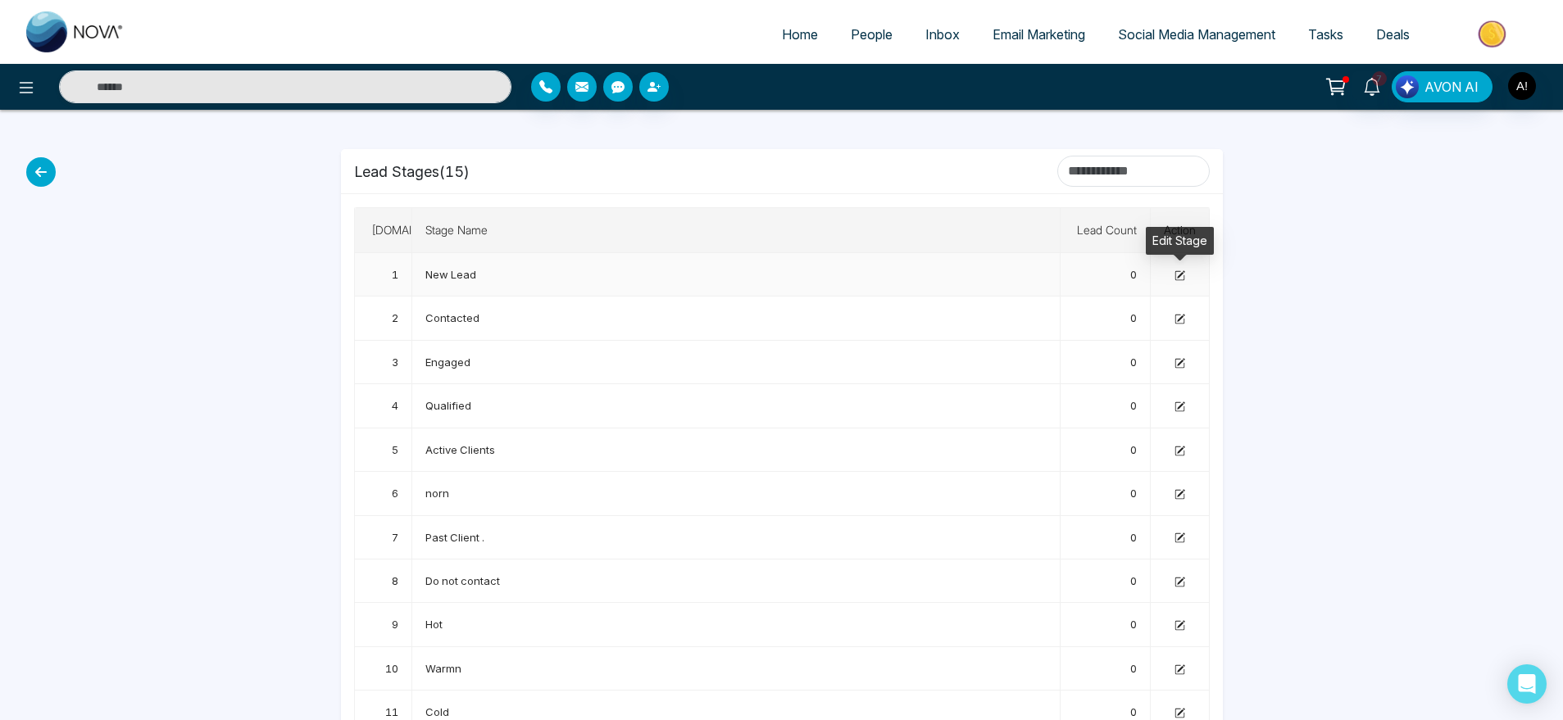
click at [1184, 275] on icon at bounding box center [1180, 275] width 11 height 11
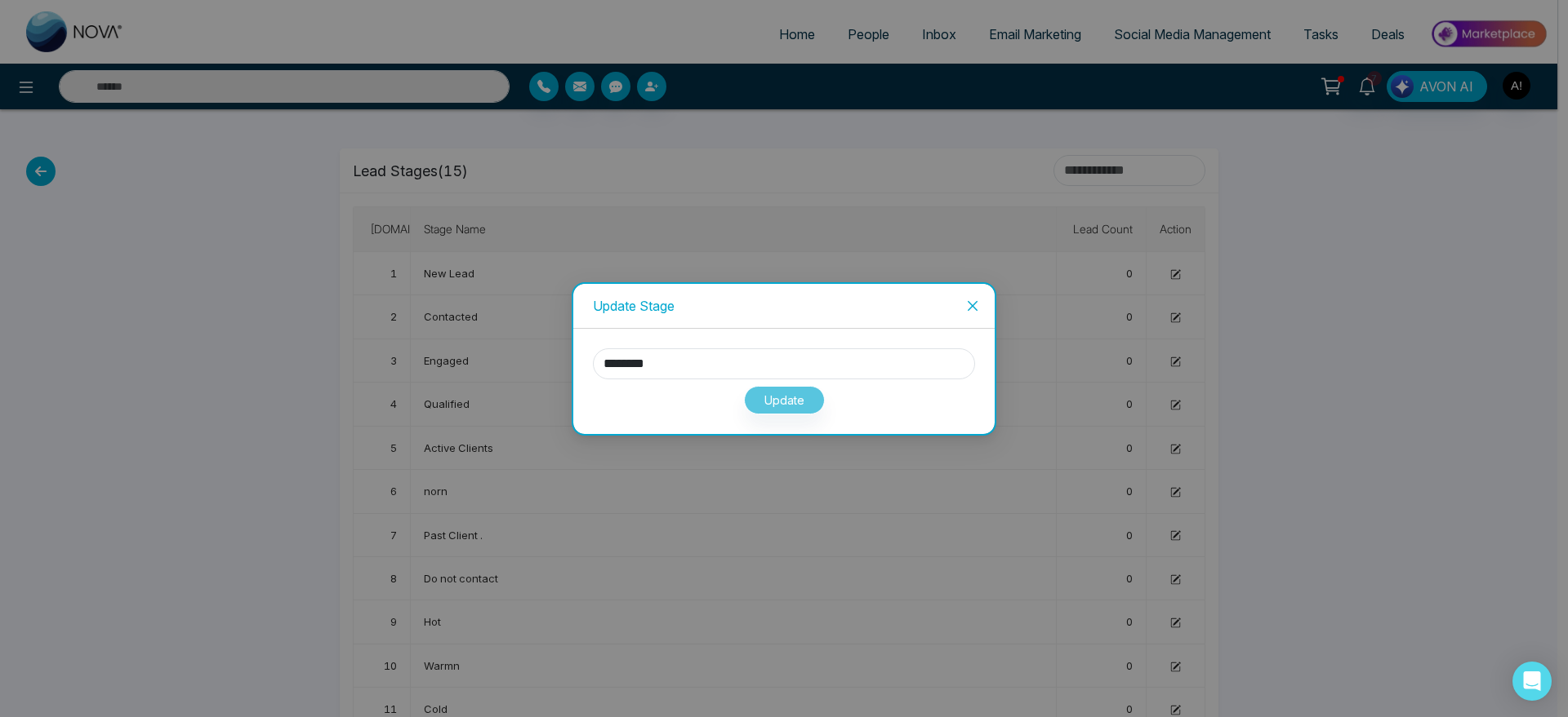
click at [975, 302] on icon "close" at bounding box center [972, 306] width 10 height 10
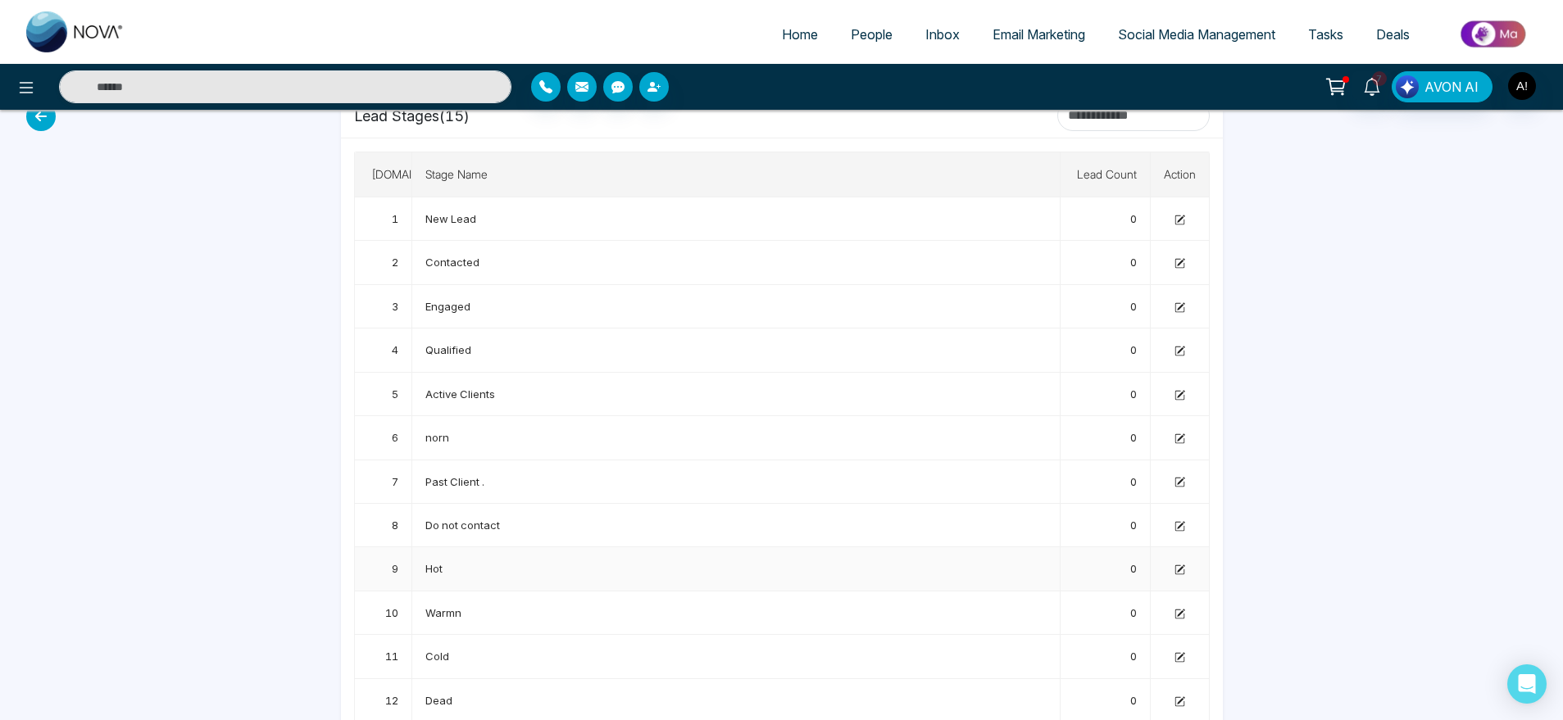
scroll to position [53, 0]
click at [1180, 437] on icon at bounding box center [1180, 441] width 11 height 11
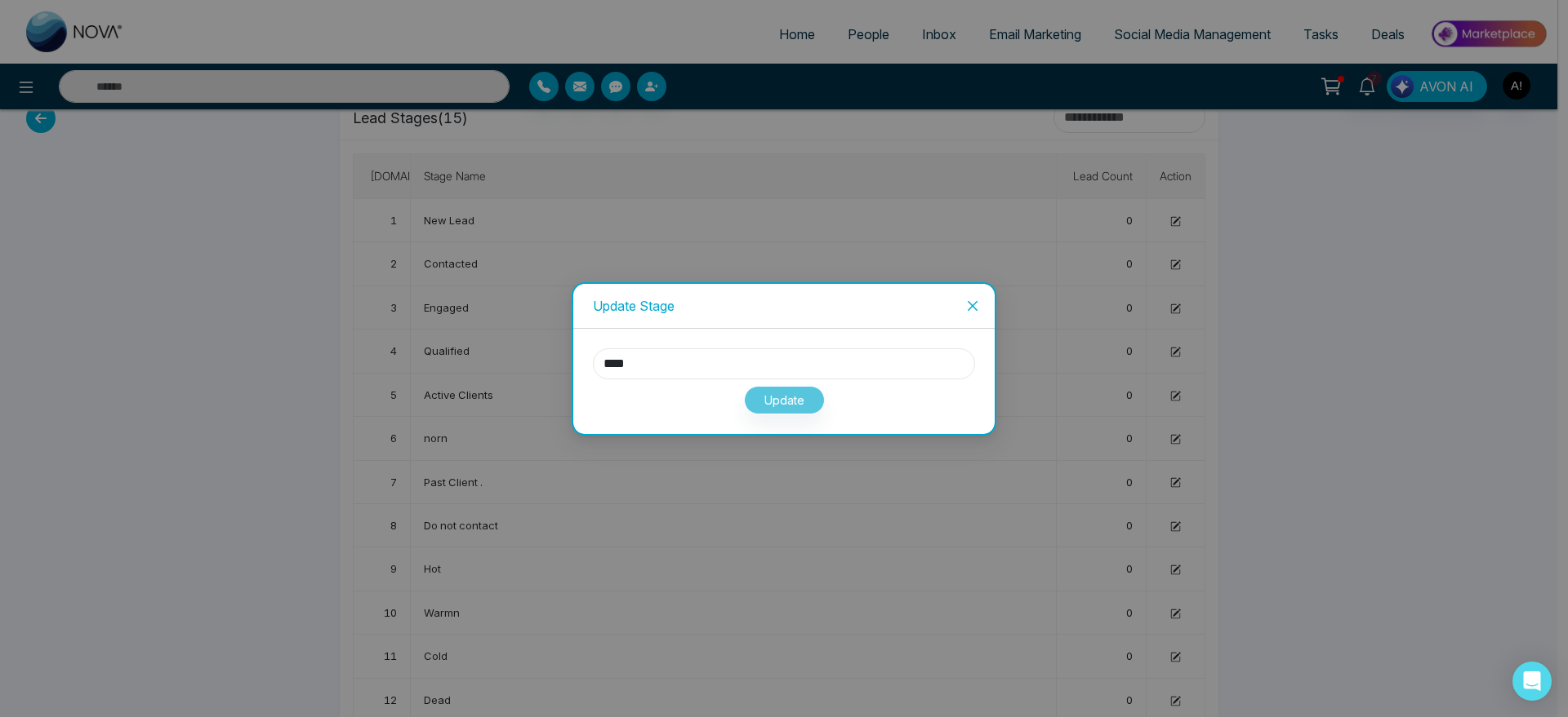
click at [724, 363] on input "****" at bounding box center [784, 363] width 383 height 31
type input "*"
type input "****"
click at [789, 412] on button "Update" at bounding box center [784, 400] width 81 height 29
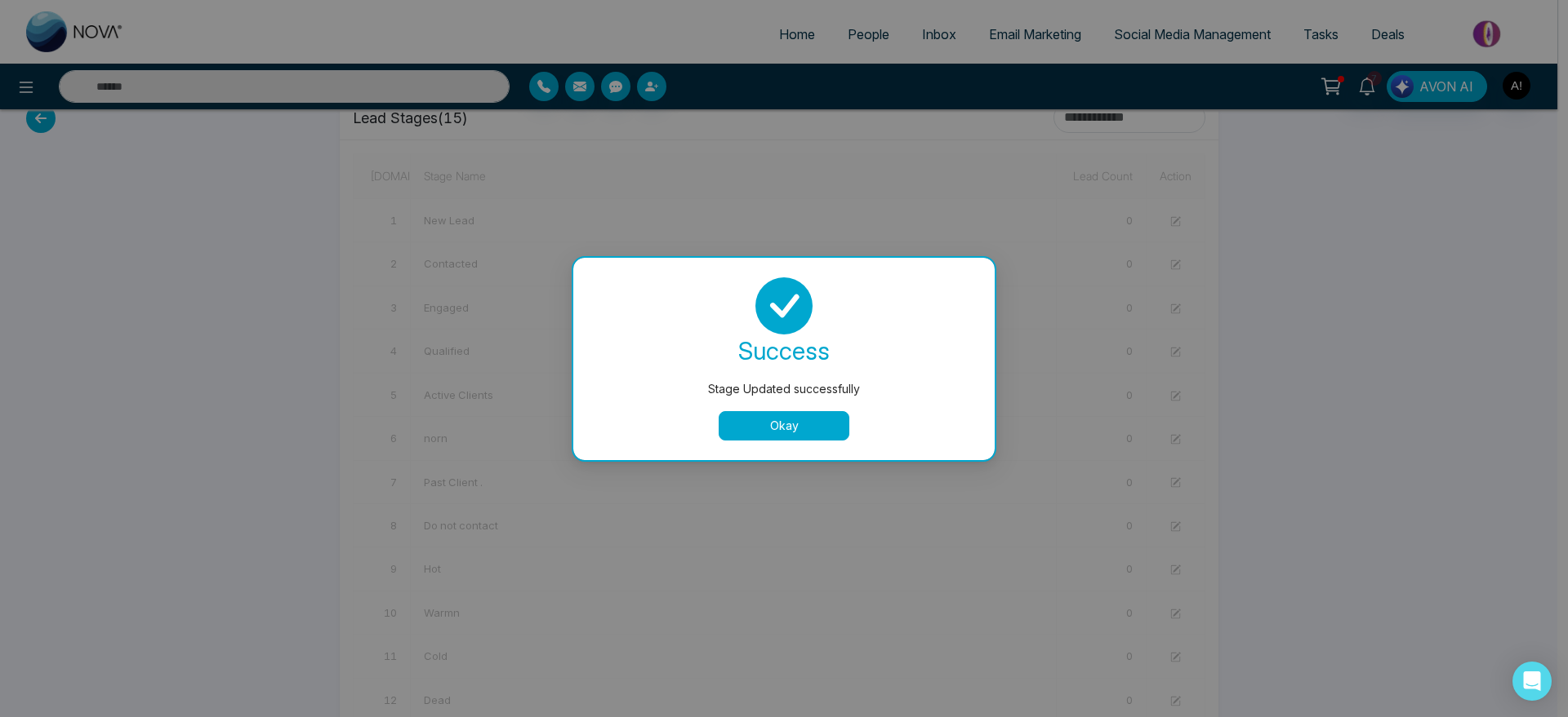
click at [790, 427] on button "Okay" at bounding box center [783, 426] width 131 height 30
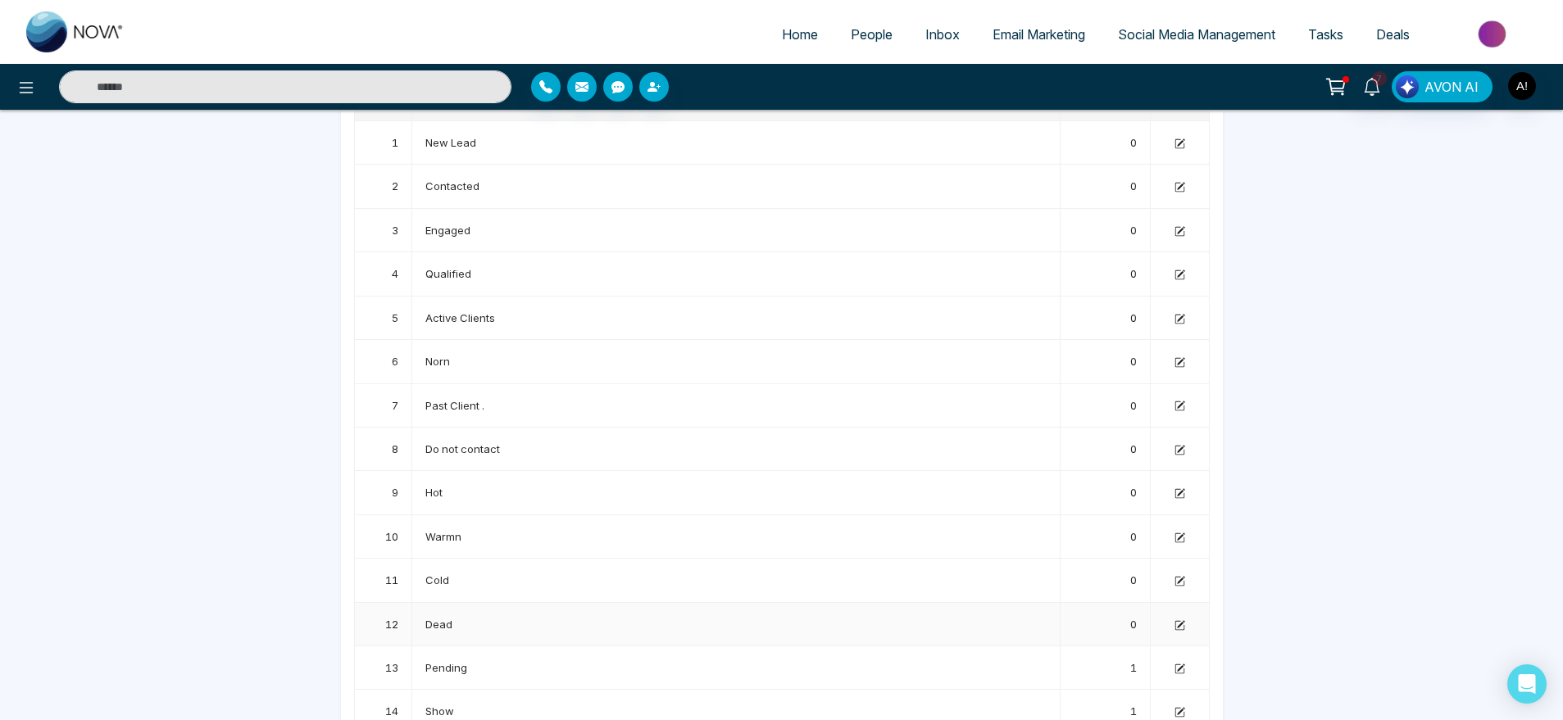
scroll to position [0, 0]
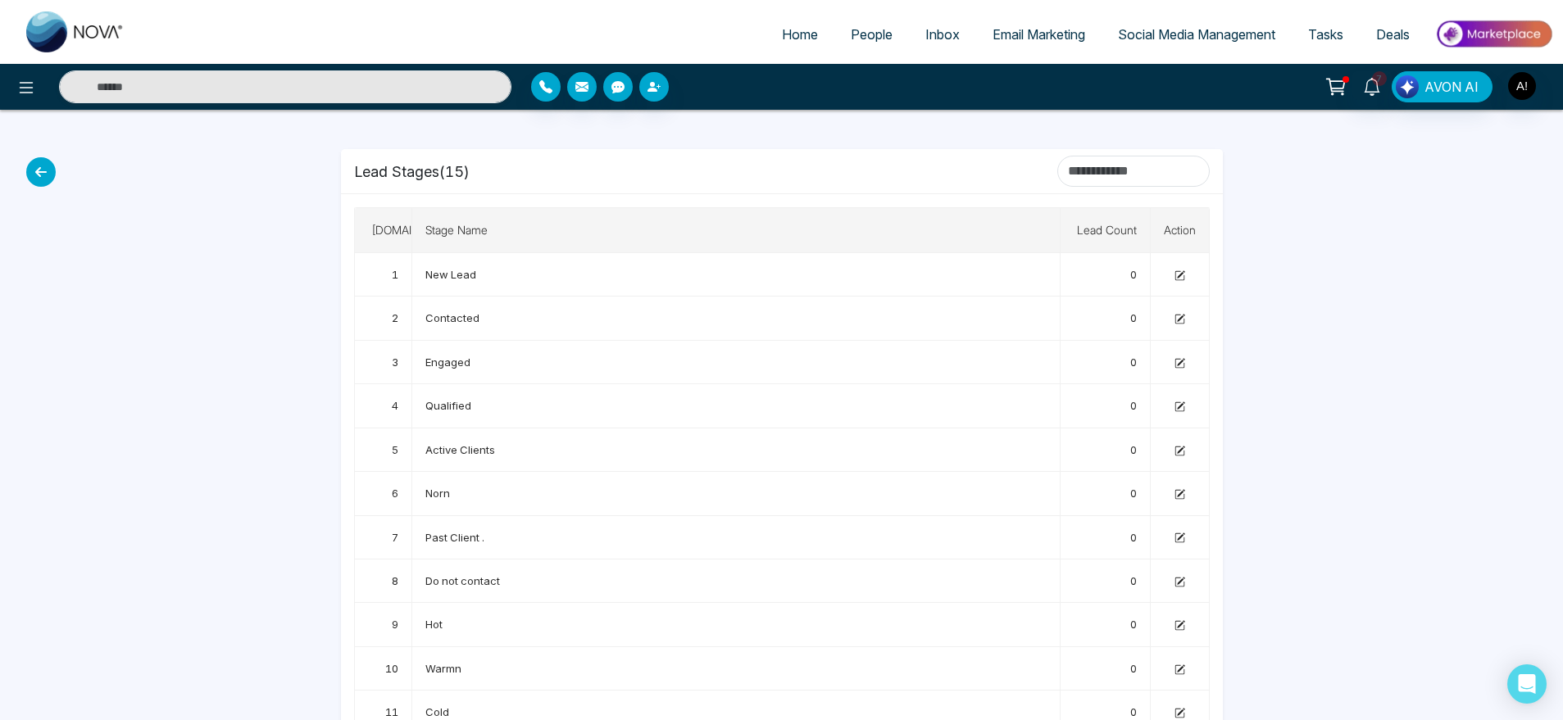
click at [37, 176] on icon at bounding box center [41, 172] width 30 height 30
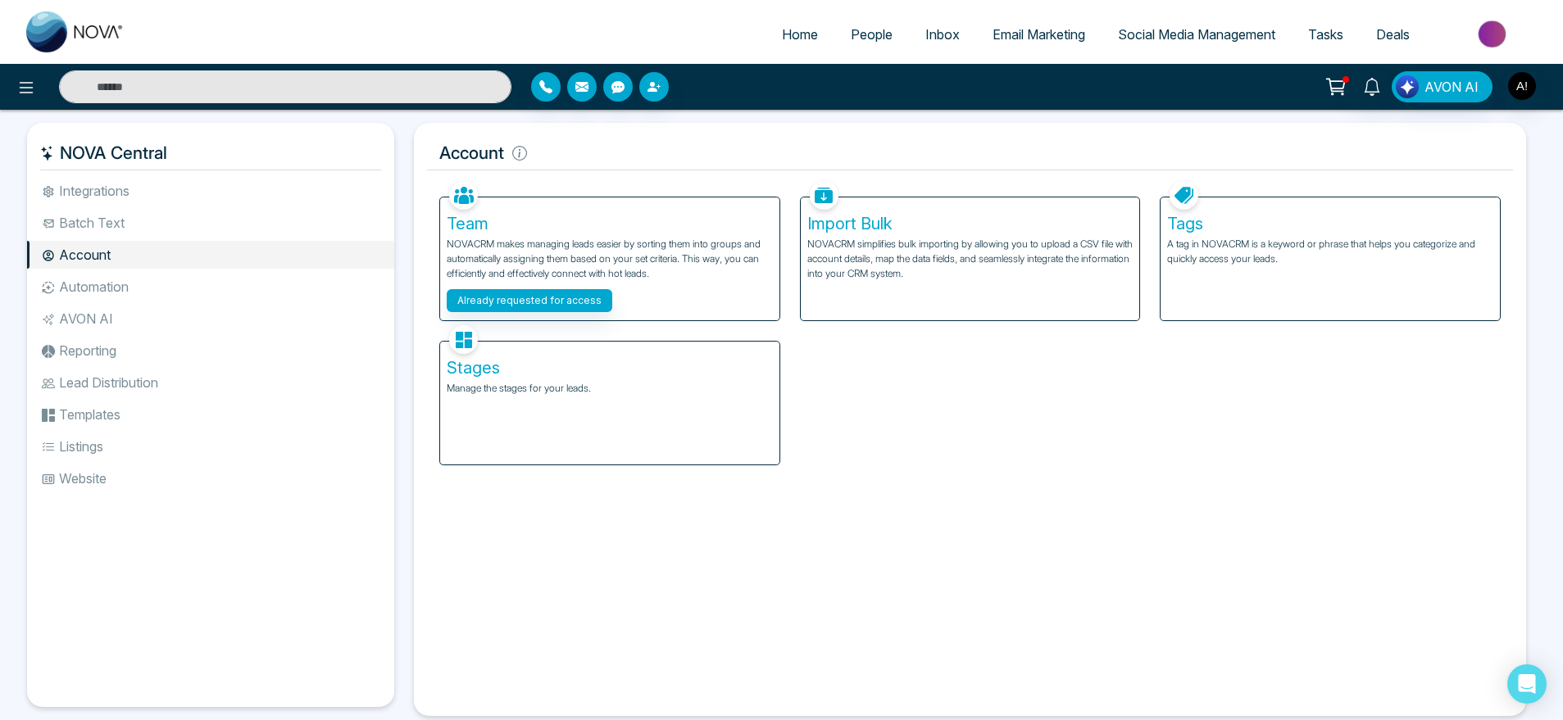
scroll to position [35, 0]
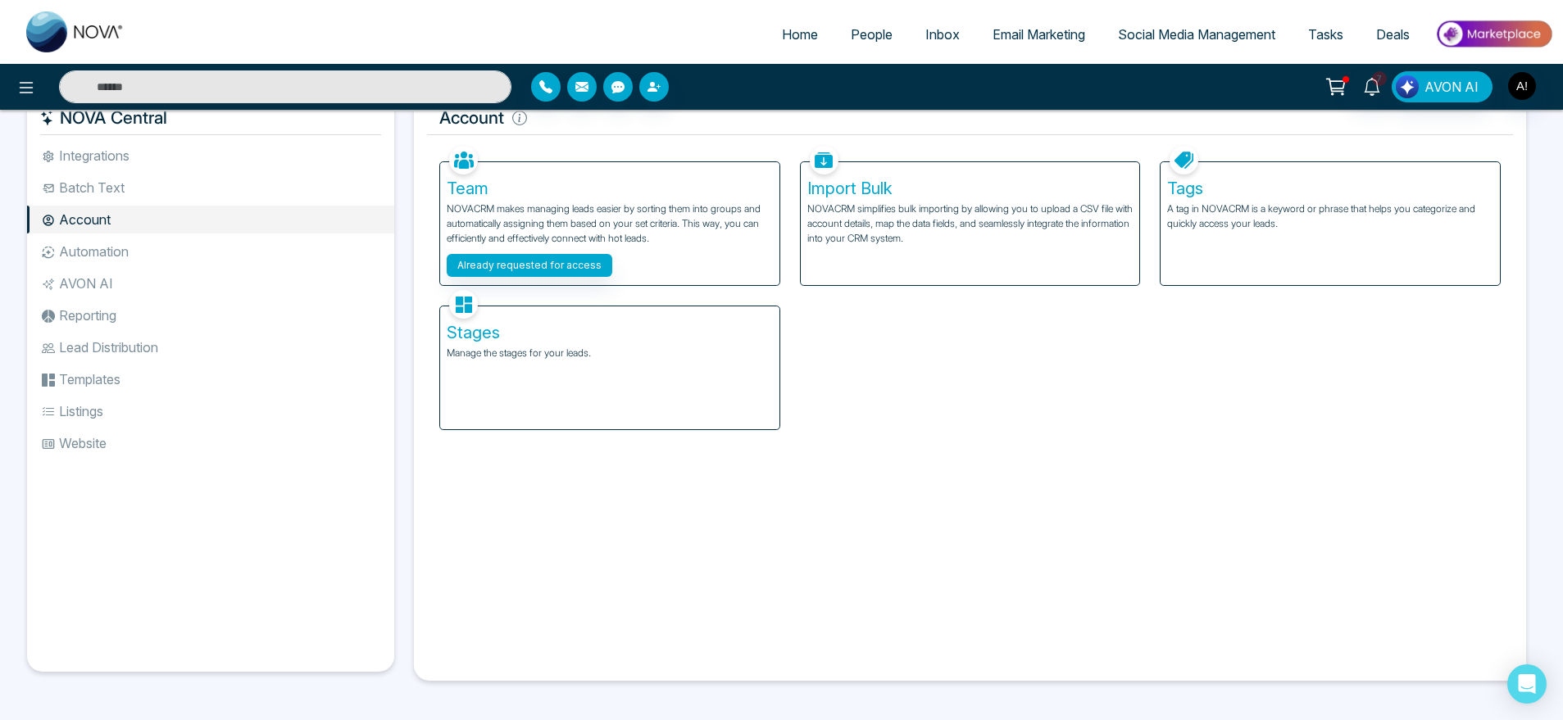
click at [124, 238] on li "Automation" at bounding box center [210, 252] width 367 height 28
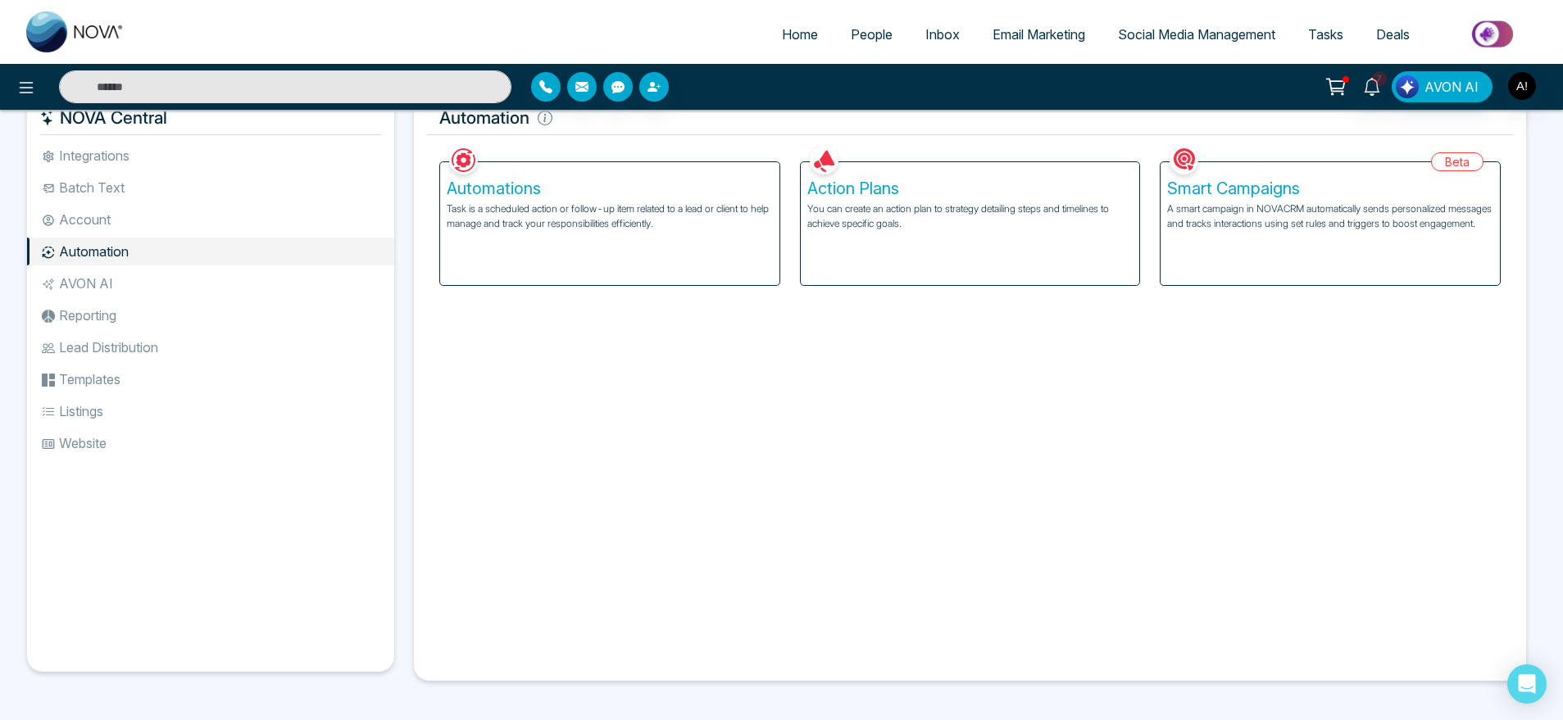
click at [715, 247] on div "Automations Task is a scheduled action or follow-up item related to a lead or c…" at bounding box center [609, 223] width 339 height 123
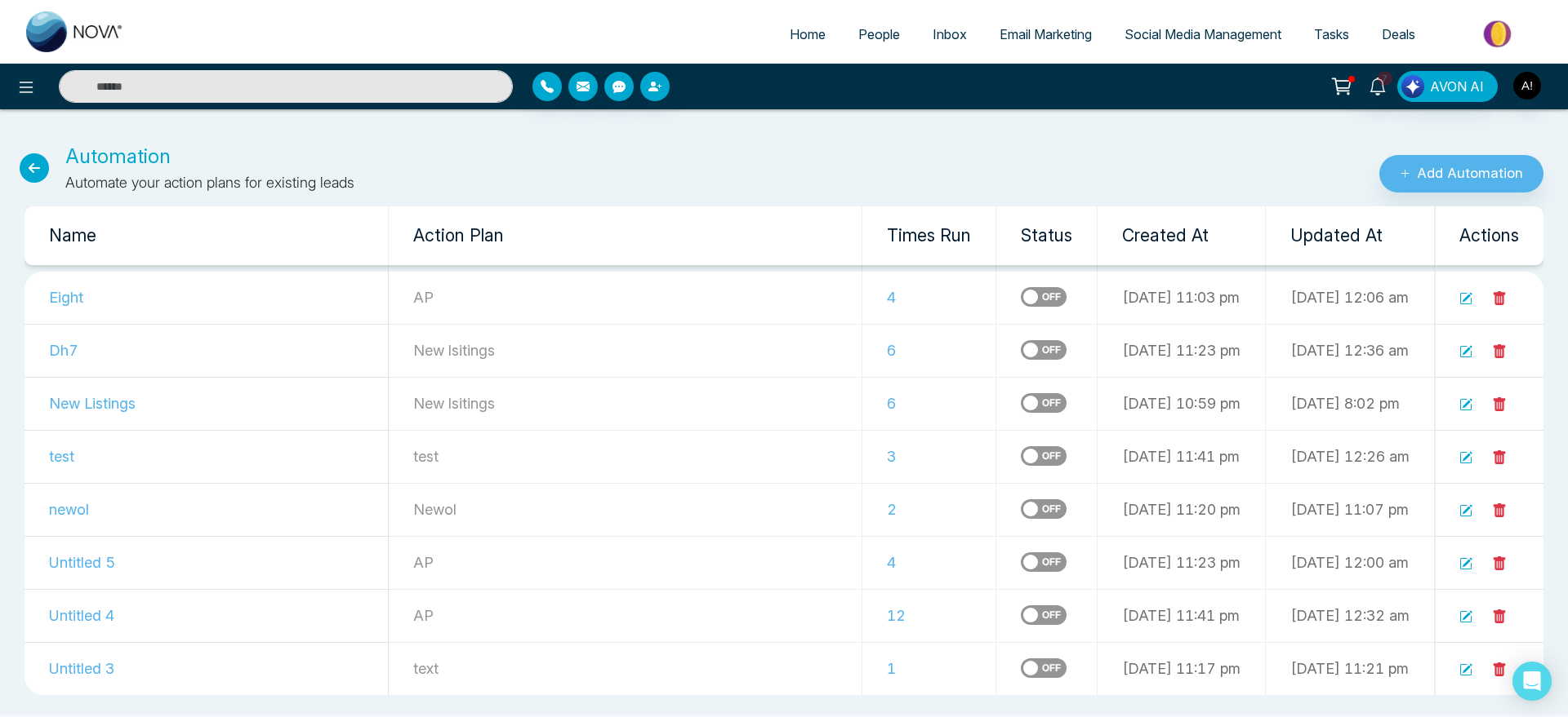
click at [22, 172] on icon at bounding box center [35, 168] width 30 height 30
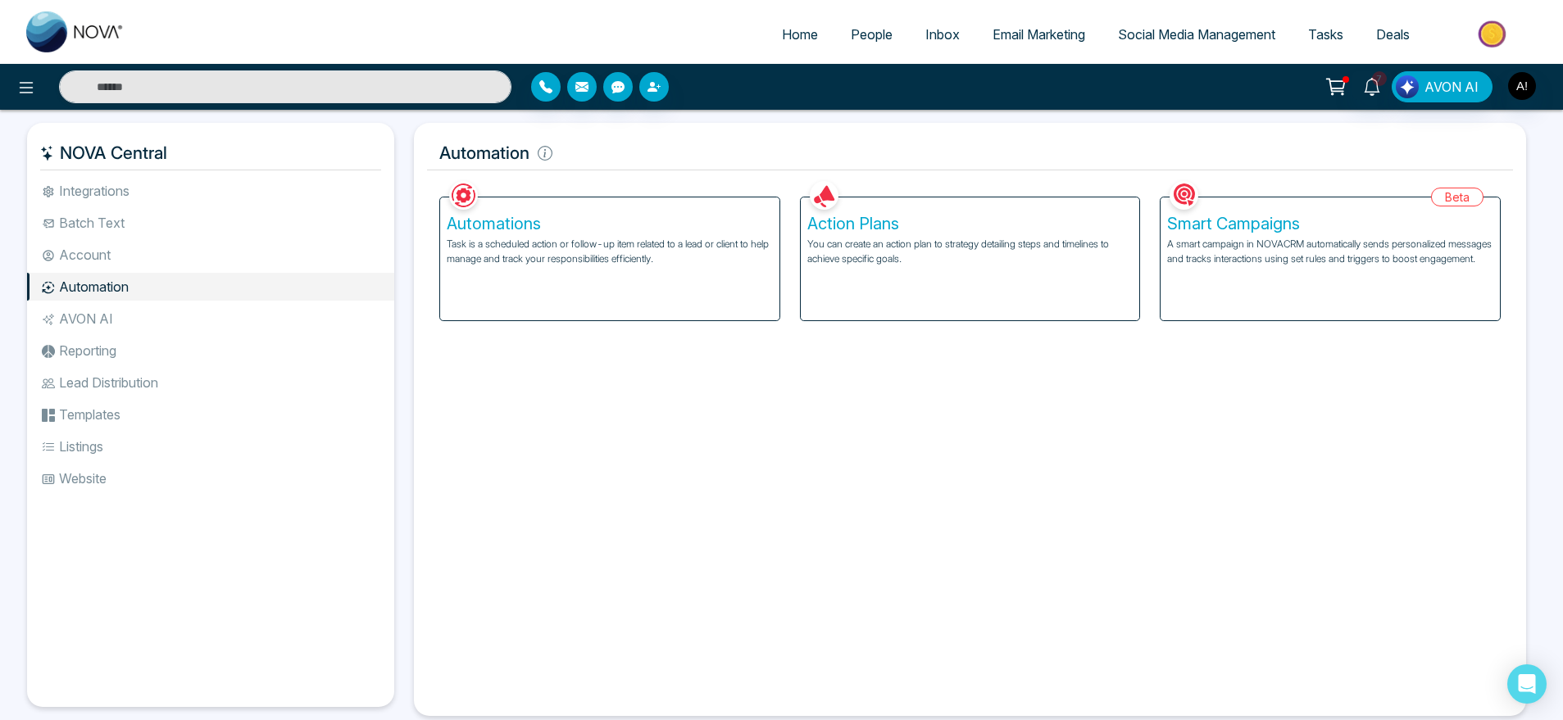
click at [862, 286] on div "Action Plans You can create an action plan to strategy detailing steps and time…" at bounding box center [970, 259] width 339 height 123
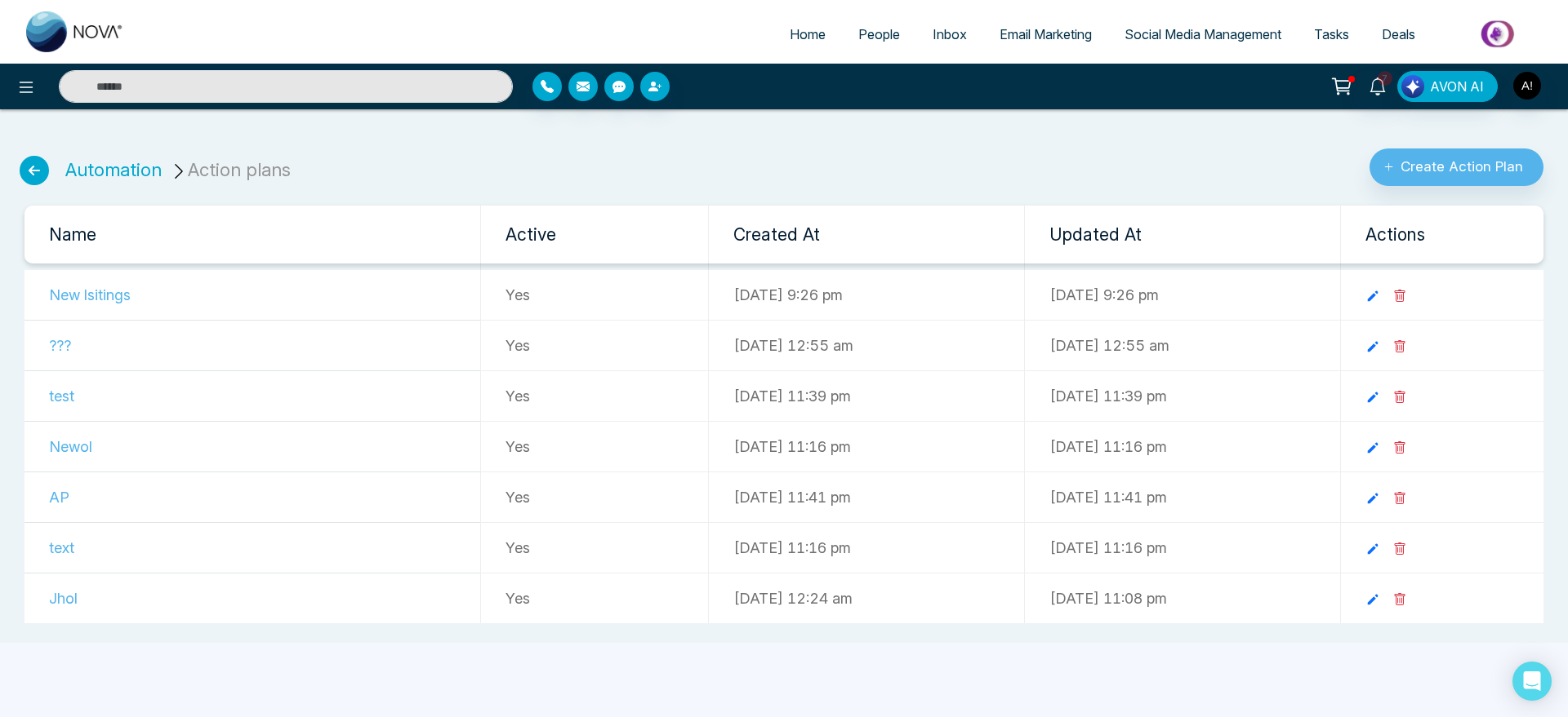
click at [437, 152] on div "Automation Action plans Create Action Plan" at bounding box center [784, 160] width 1548 height 51
click at [94, 160] on link "Automation" at bounding box center [114, 169] width 97 height 21
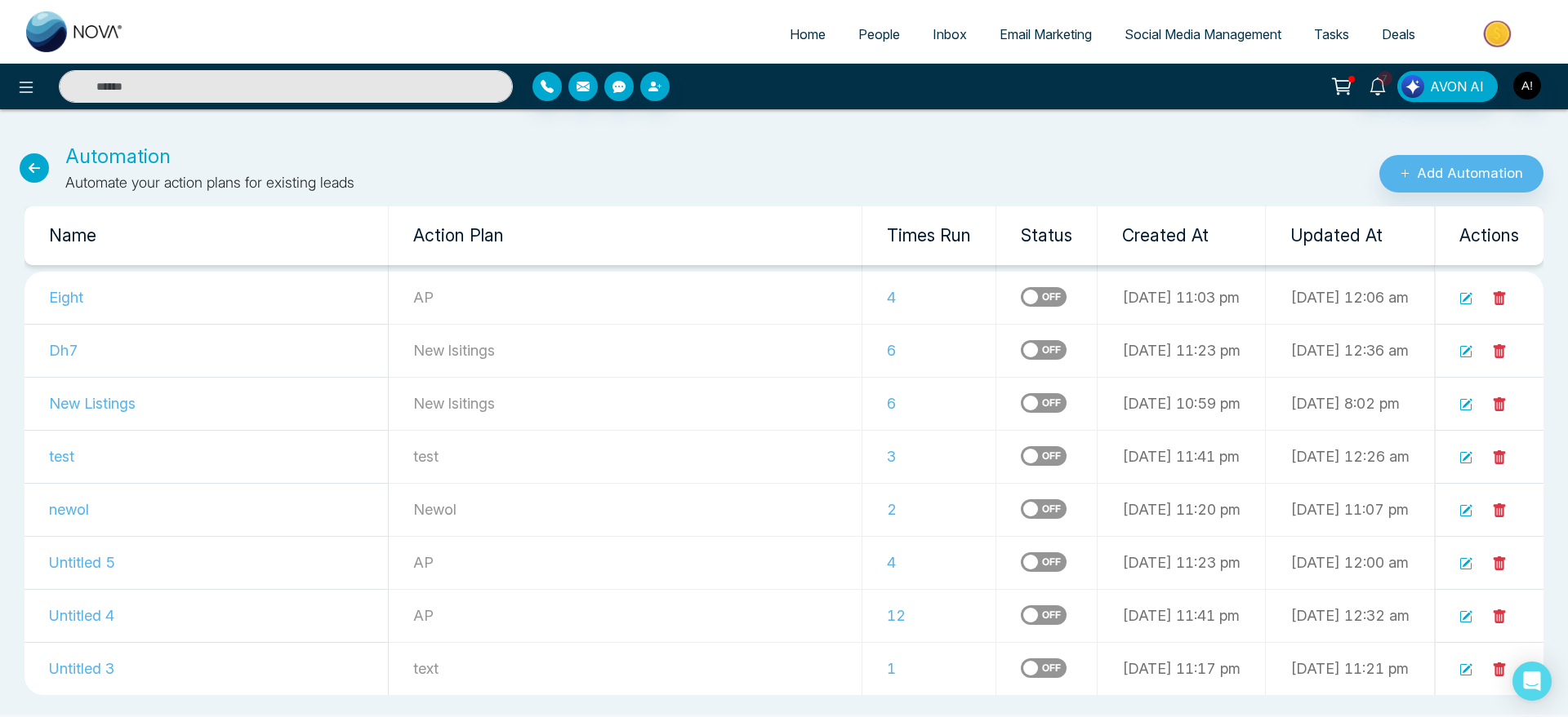
click at [41, 175] on icon at bounding box center [35, 168] width 30 height 30
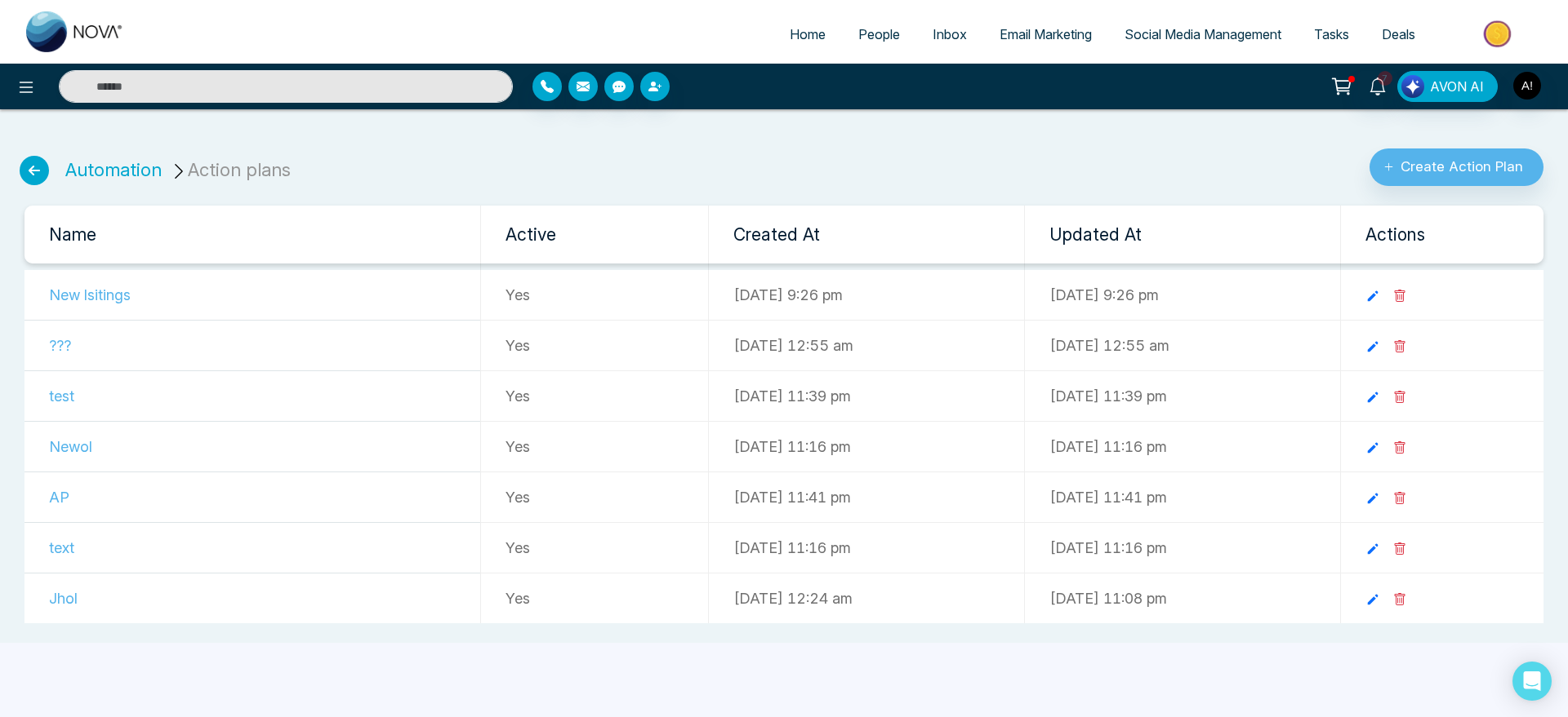
click at [38, 171] on icon at bounding box center [35, 171] width 30 height 30
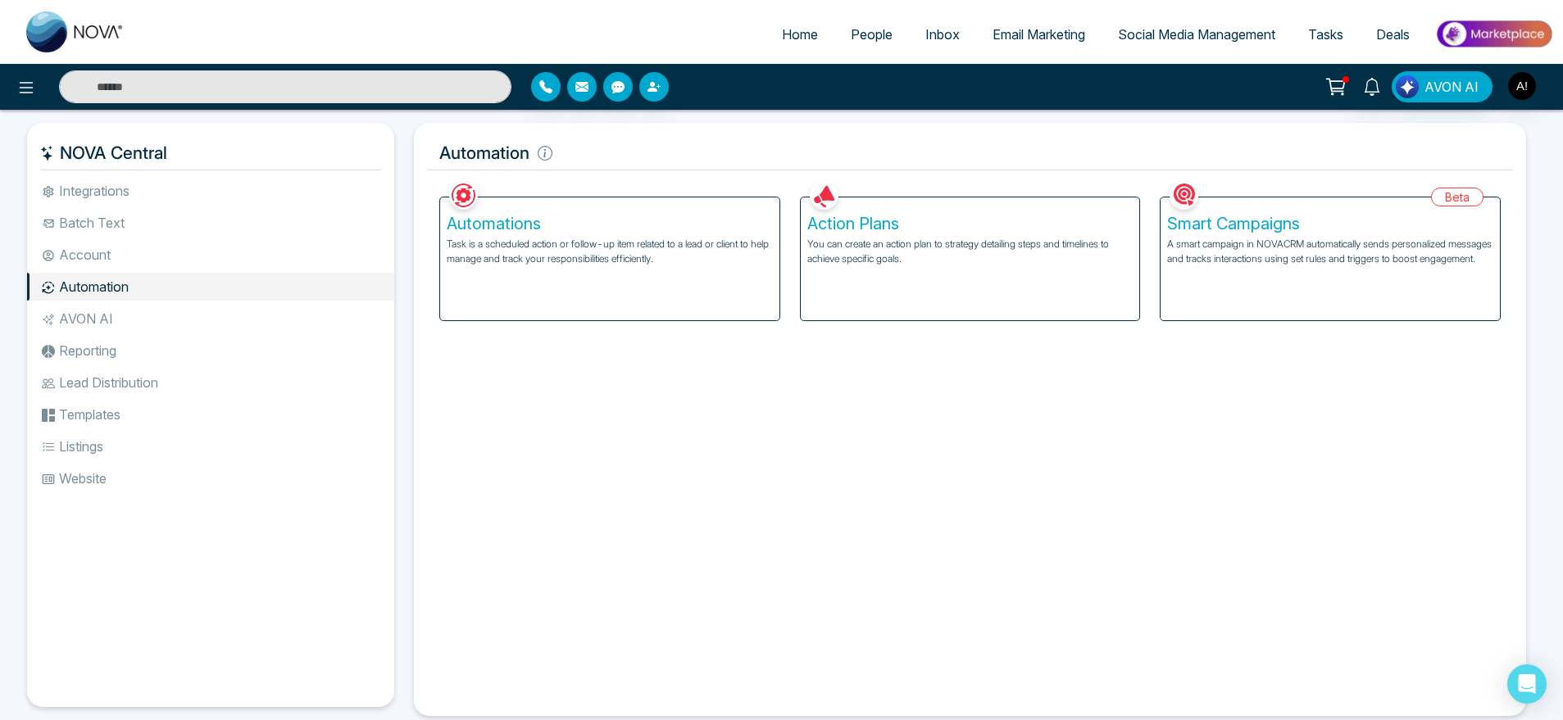
click at [107, 325] on li "AVON AI" at bounding box center [210, 319] width 367 height 28
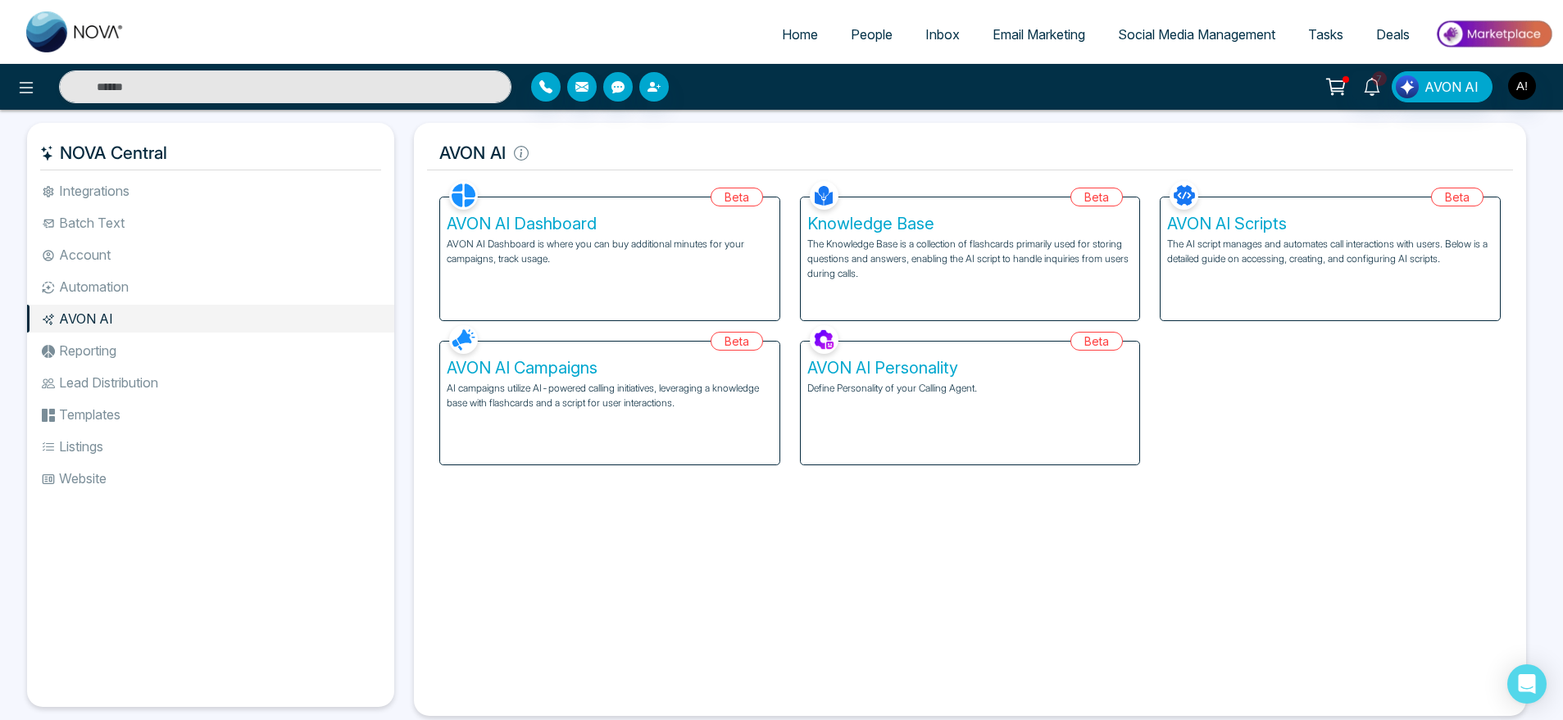
drag, startPoint x: 121, startPoint y: 367, endPoint x: 154, endPoint y: 360, distance: 33.6
click at [154, 360] on ul "Integrations Batch Text Account Automation AVON AI Reporting Lead Distribution …" at bounding box center [210, 429] width 367 height 504
click at [154, 360] on li "Reporting" at bounding box center [210, 351] width 367 height 28
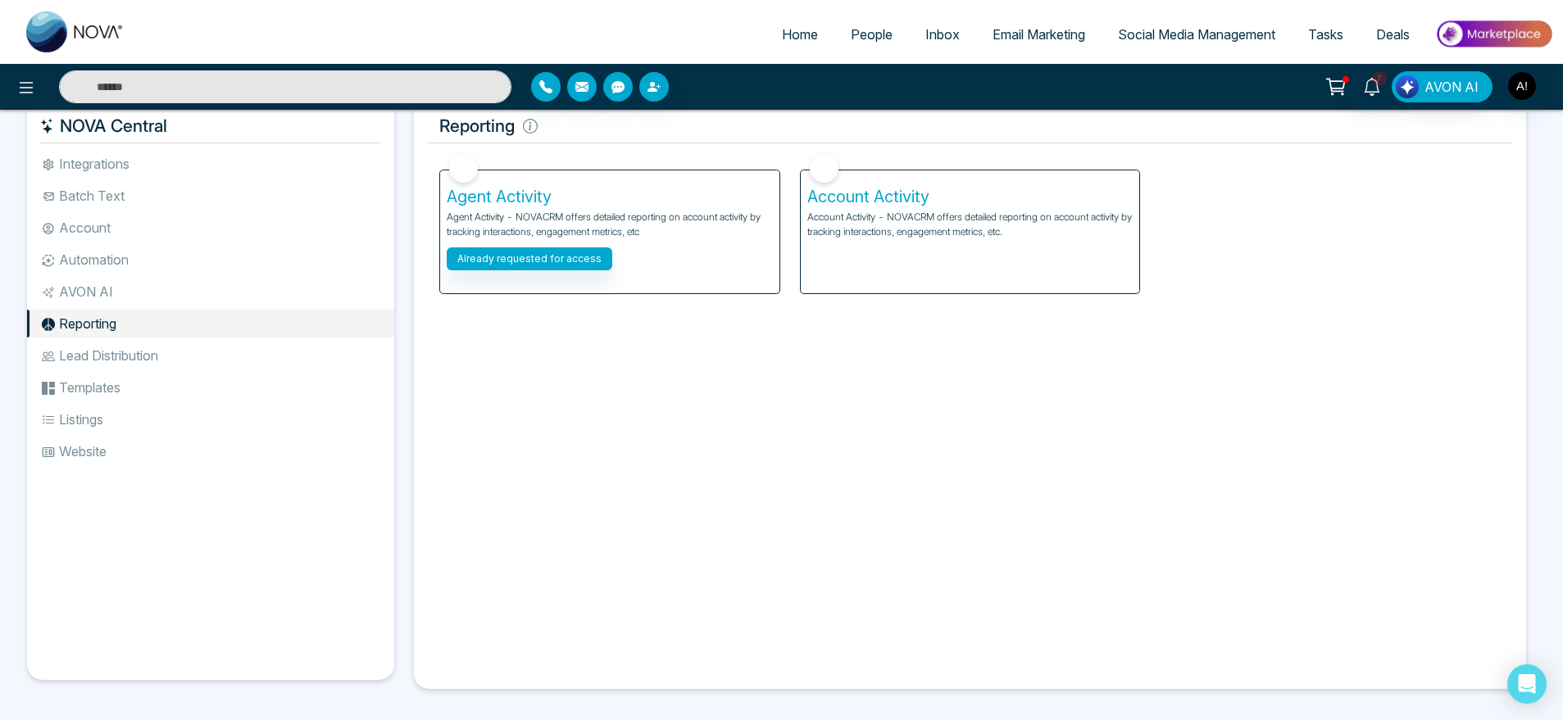
scroll to position [35, 0]
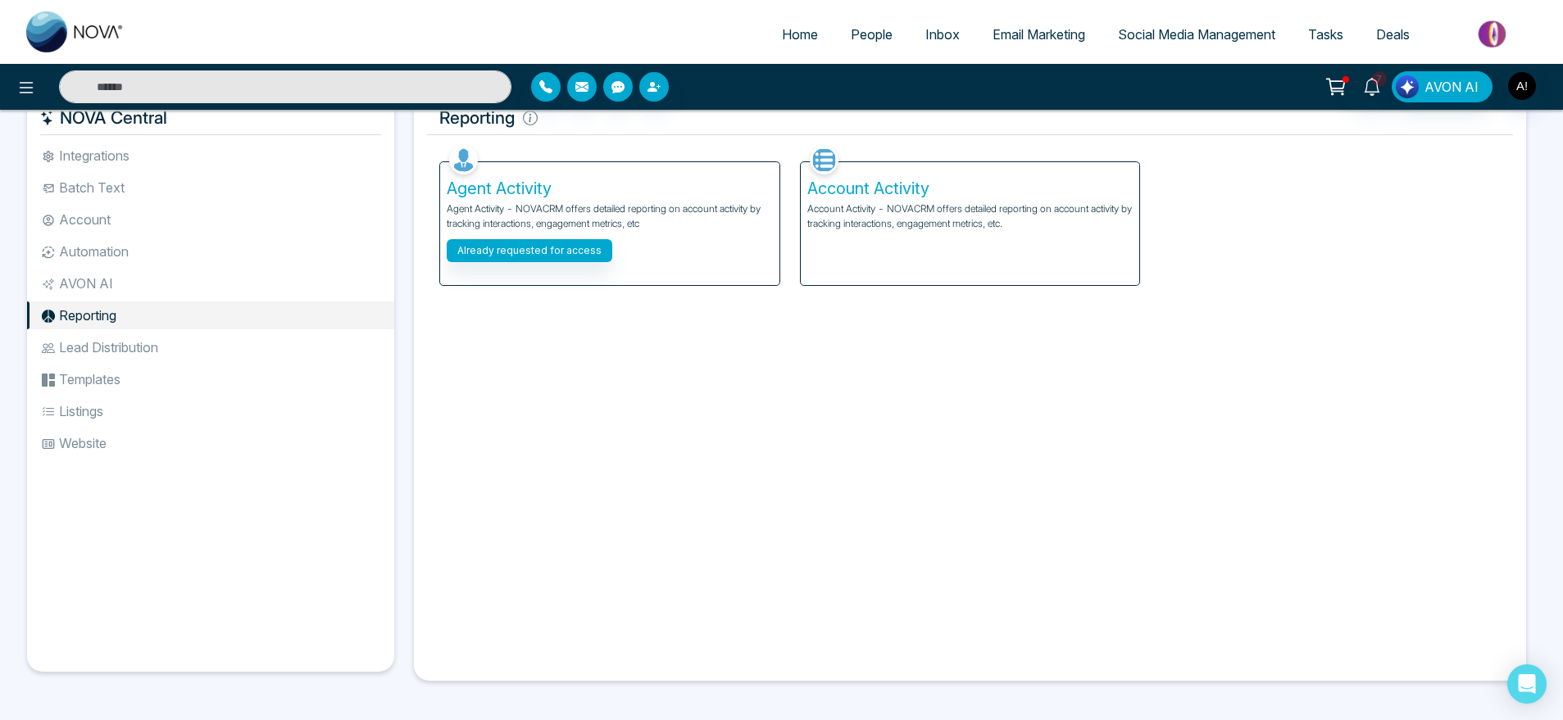
click at [842, 227] on p "Account Activity - NOVACRM offers detailed reporting on account activity by tra…" at bounding box center [970, 217] width 326 height 30
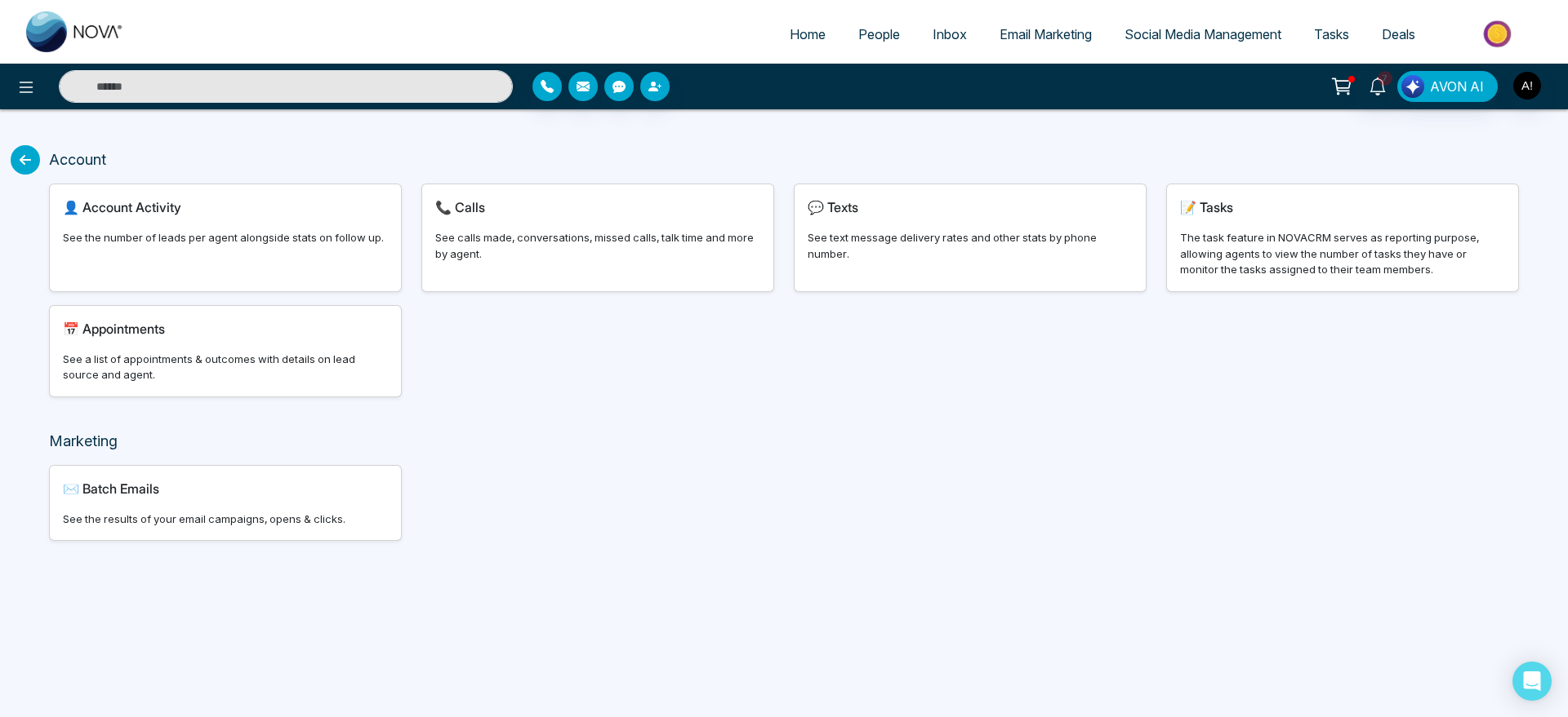
click at [24, 156] on icon at bounding box center [26, 160] width 30 height 30
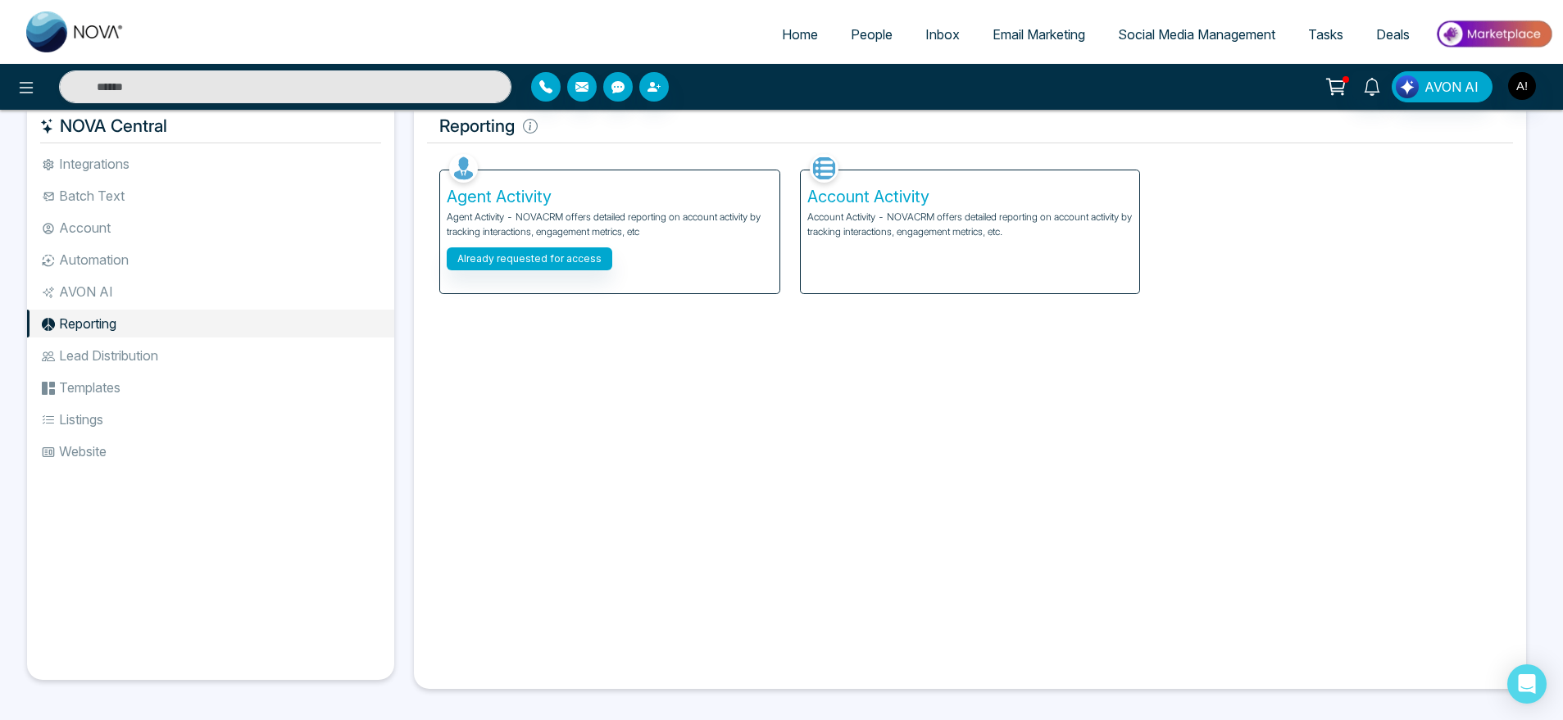
scroll to position [28, 0]
click at [160, 365] on li "Lead Distribution" at bounding box center [210, 355] width 367 height 28
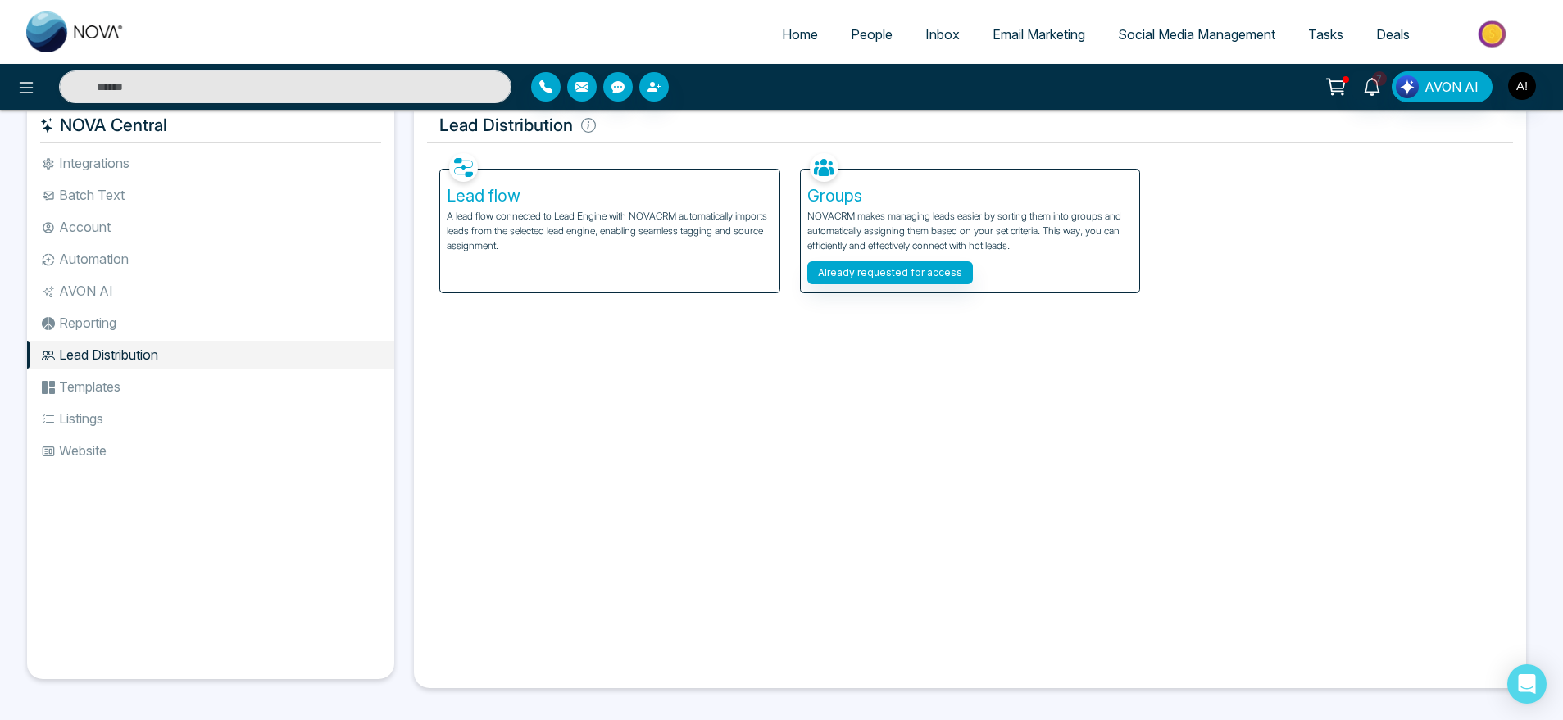
click at [98, 378] on li "Templates" at bounding box center [210, 387] width 367 height 28
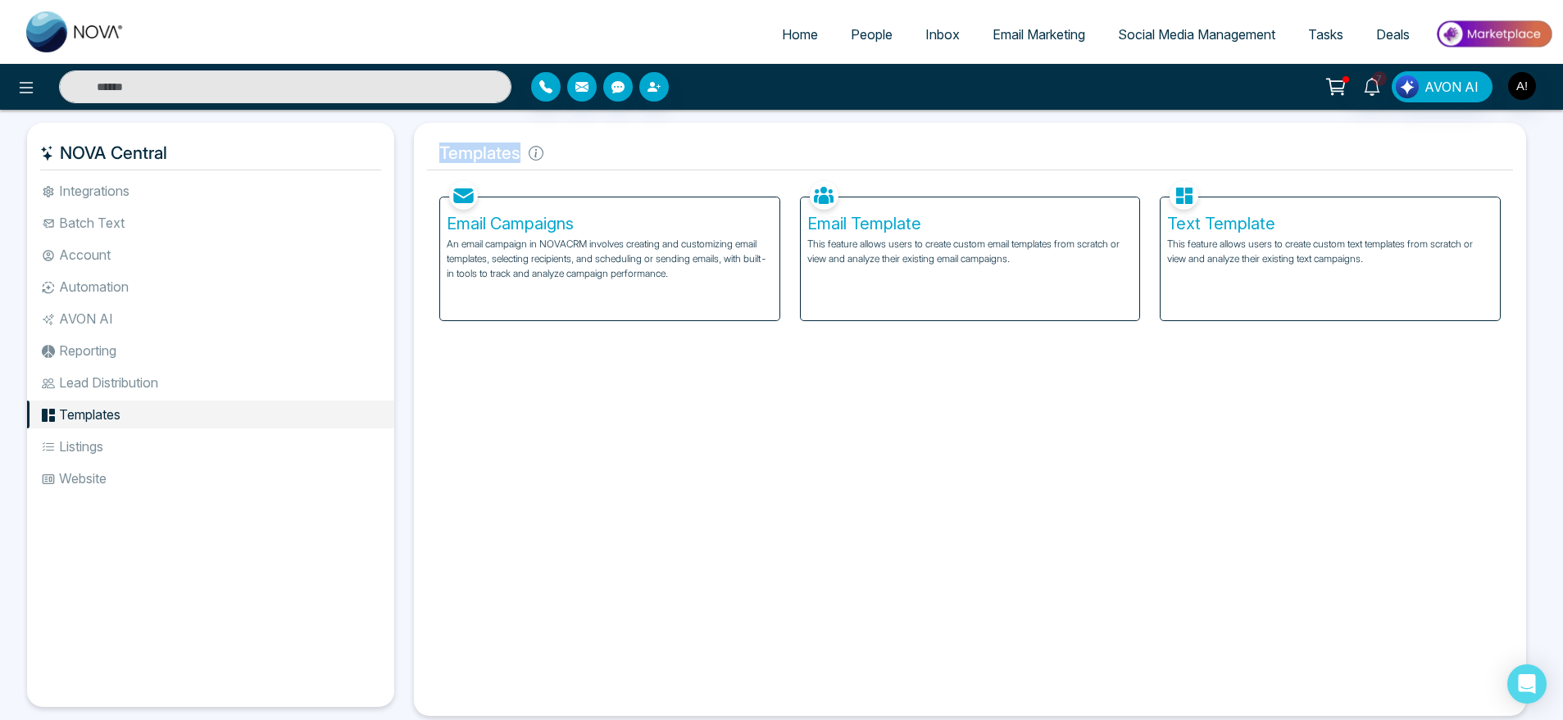
drag, startPoint x: 437, startPoint y: 151, endPoint x: 612, endPoint y: 164, distance: 175.9
click at [612, 164] on h5 "Templates" at bounding box center [970, 153] width 1086 height 34
click at [470, 170] on h5 "Templates" at bounding box center [970, 153] width 1086 height 34
drag, startPoint x: 470, startPoint y: 170, endPoint x: 437, endPoint y: 144, distance: 42.1
click at [437, 144] on h5 "Templates" at bounding box center [970, 153] width 1086 height 34
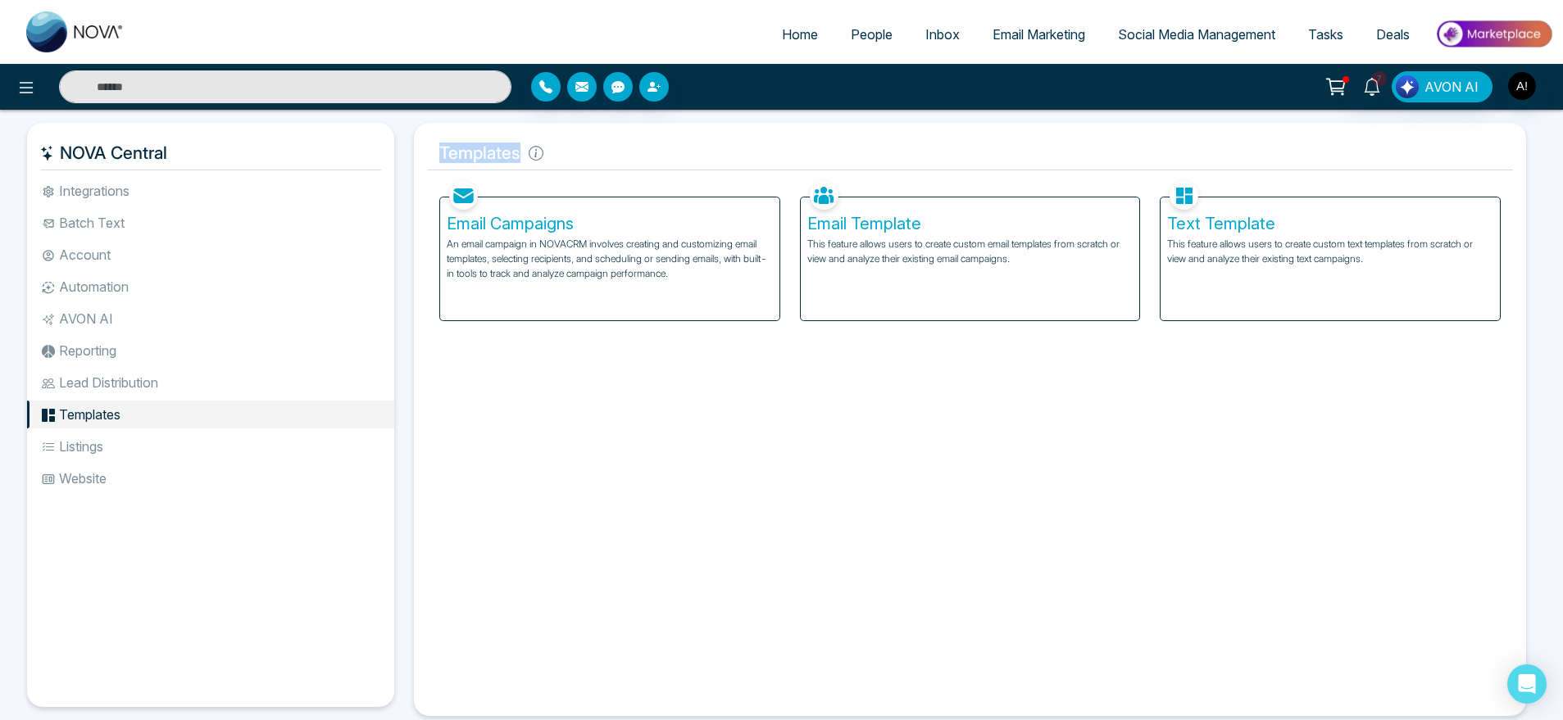
click at [437, 144] on h5 "Templates" at bounding box center [970, 153] width 1086 height 34
drag, startPoint x: 437, startPoint y: 144, endPoint x: 547, endPoint y: 158, distance: 110.7
click at [547, 158] on h5 "Templates" at bounding box center [970, 153] width 1086 height 34
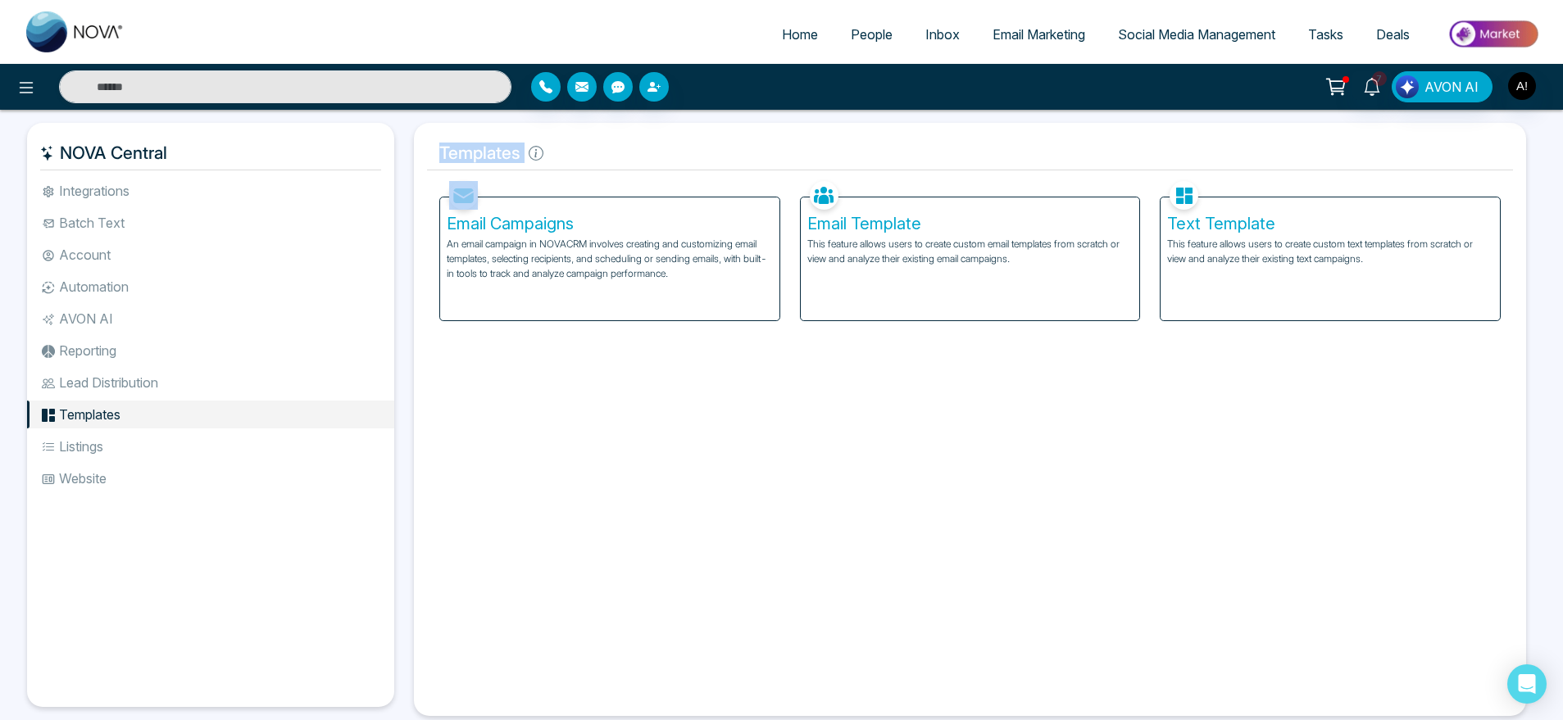
drag, startPoint x: 547, startPoint y: 158, endPoint x: 436, endPoint y: 152, distance: 110.8
click at [436, 152] on h5 "Templates" at bounding box center [970, 153] width 1086 height 34
drag, startPoint x: 436, startPoint y: 152, endPoint x: 591, endPoint y: 152, distance: 154.9
click at [591, 152] on h5 "Templates" at bounding box center [970, 153] width 1086 height 34
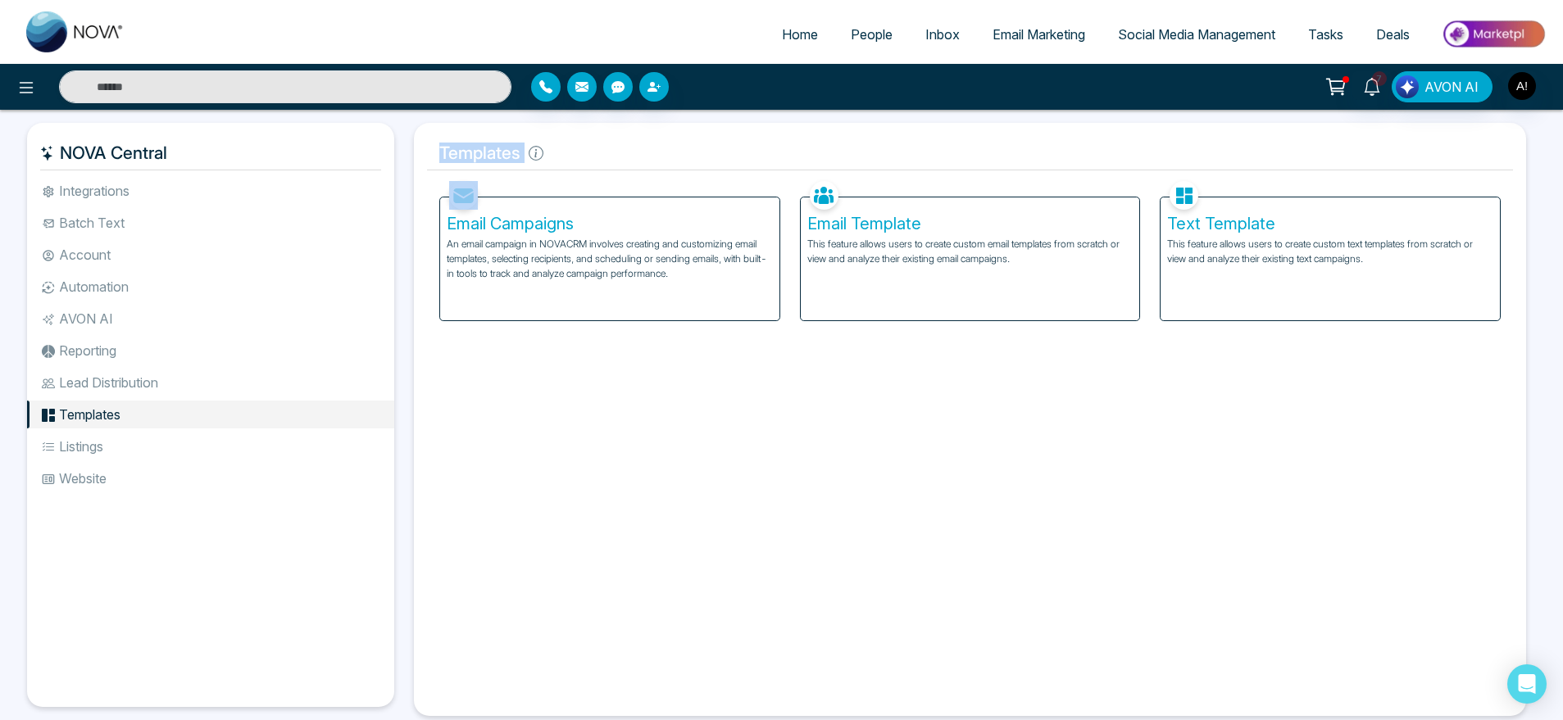
click at [591, 152] on h5 "Templates" at bounding box center [970, 153] width 1086 height 34
click at [614, 270] on p "An email campaign in NOVACRM involves creating and customizing email templates,…" at bounding box center [610, 259] width 326 height 44
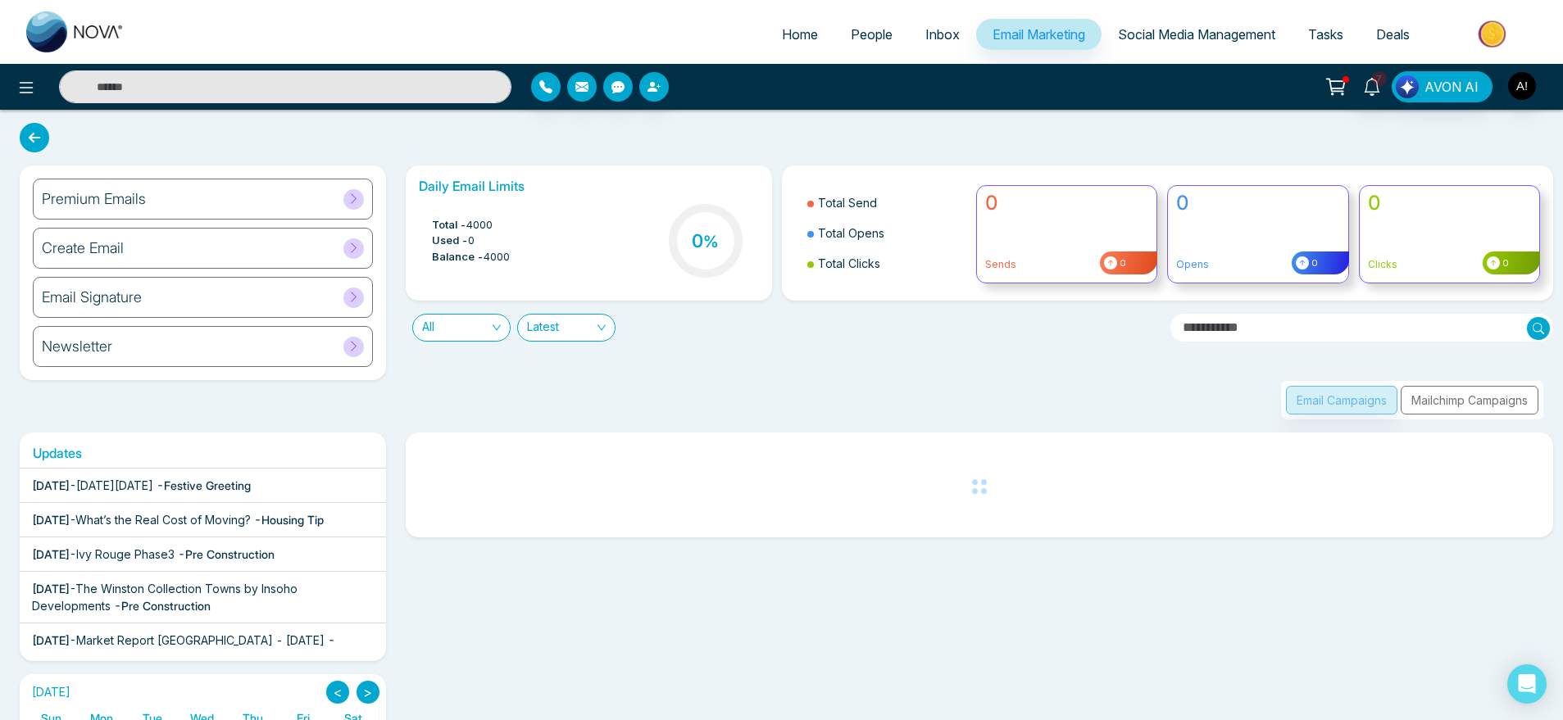
click at [197, 346] on div "Newsletter" at bounding box center [203, 346] width 340 height 41
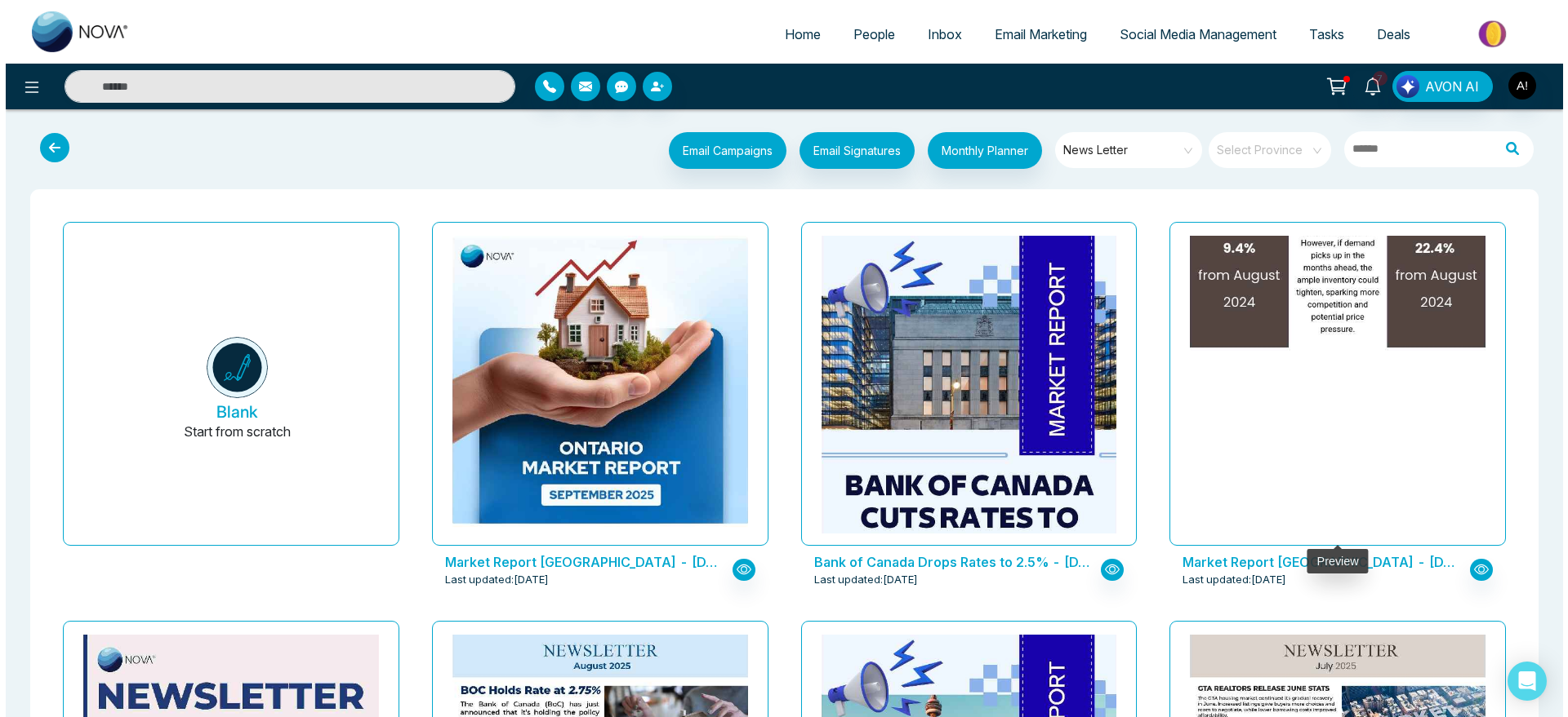
scroll to position [46, 0]
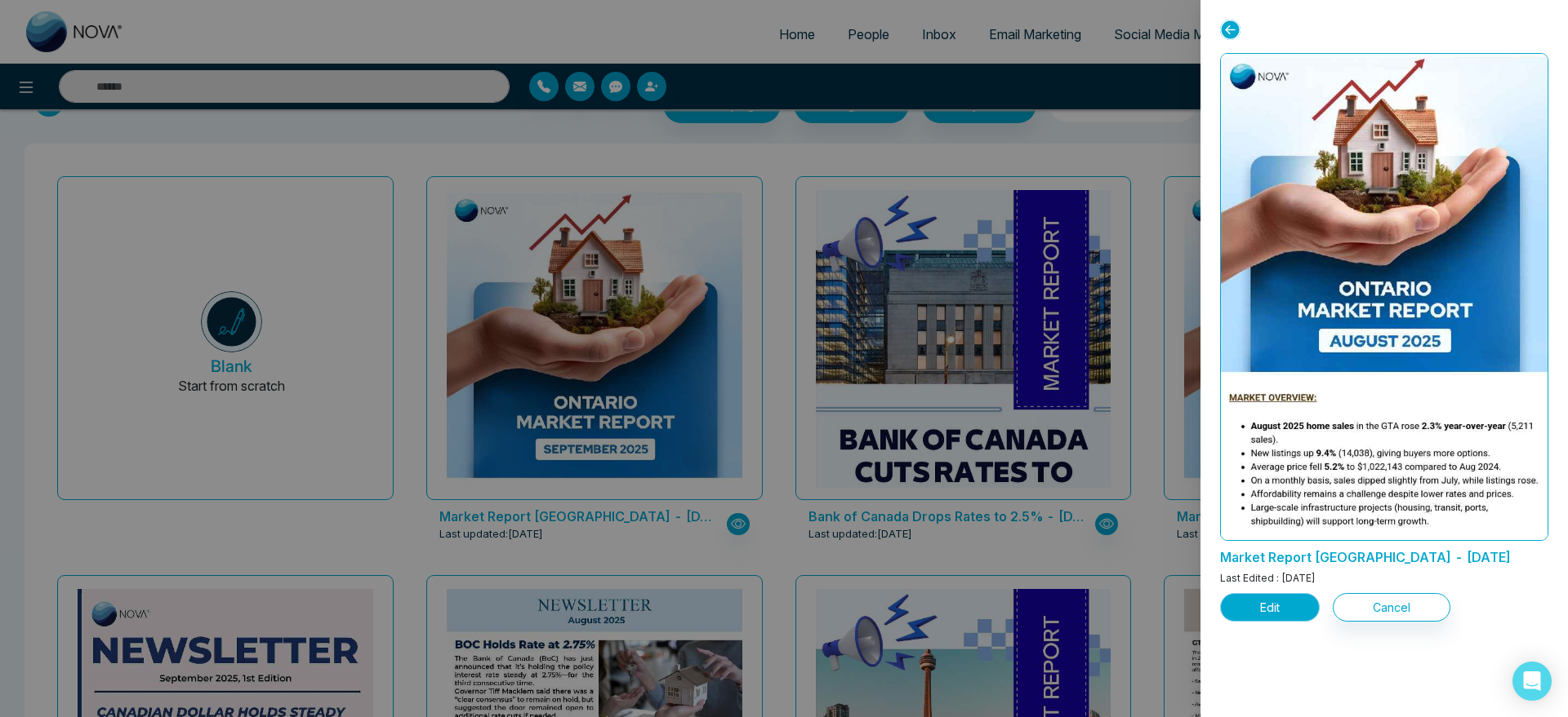
click at [1251, 611] on button "Edit" at bounding box center [1270, 607] width 100 height 29
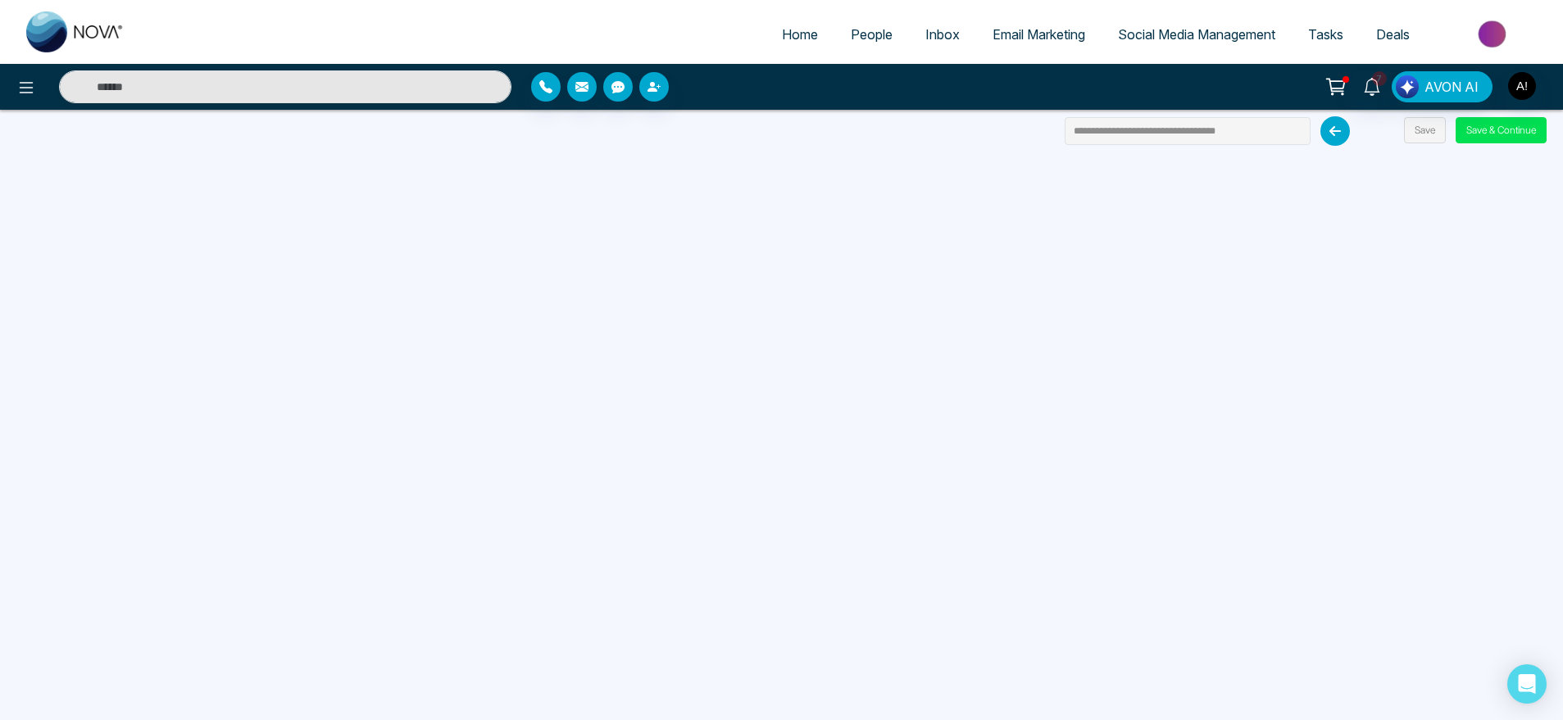
click at [1025, 30] on span "Email Marketing" at bounding box center [1039, 34] width 93 height 16
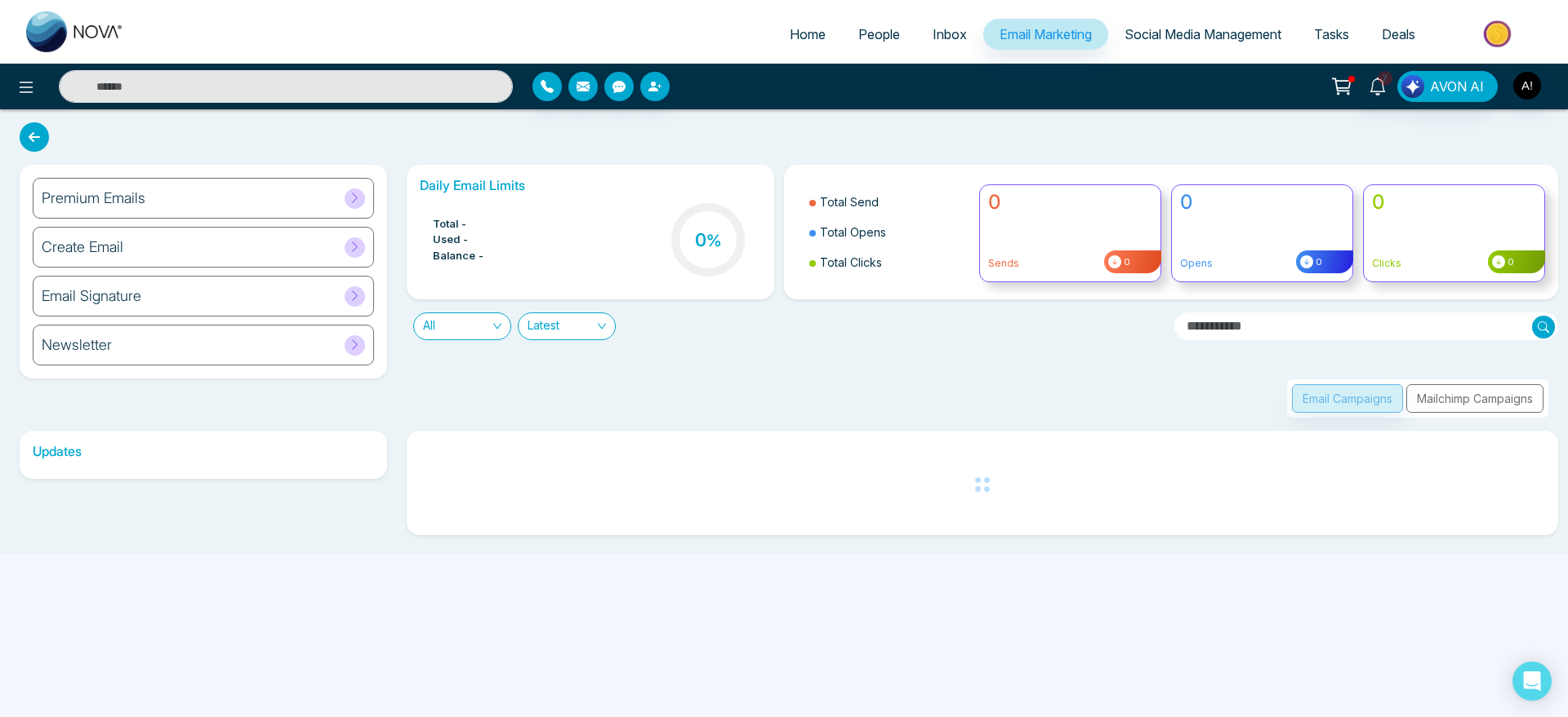
click at [229, 206] on div "Premium Emails" at bounding box center [203, 198] width 342 height 41
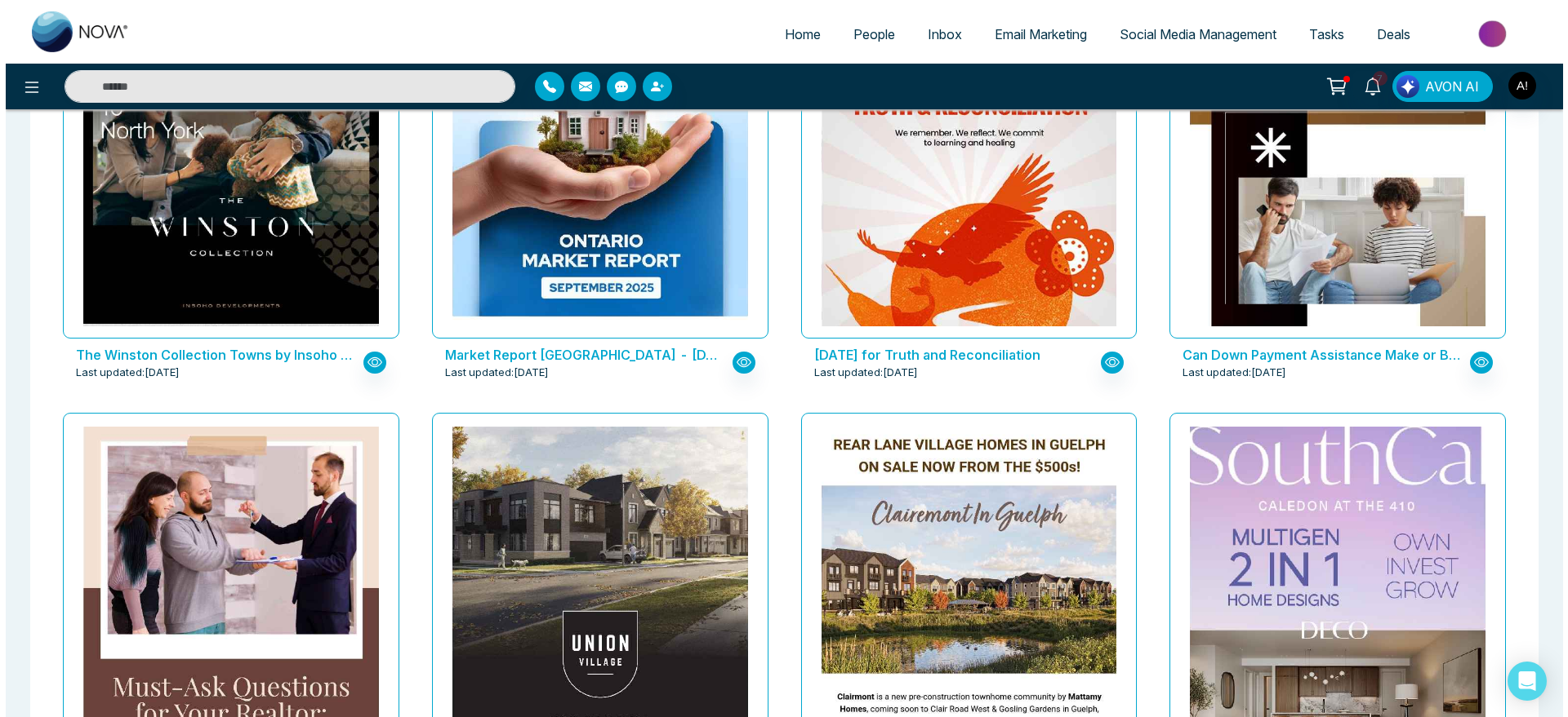
scroll to position [617, 0]
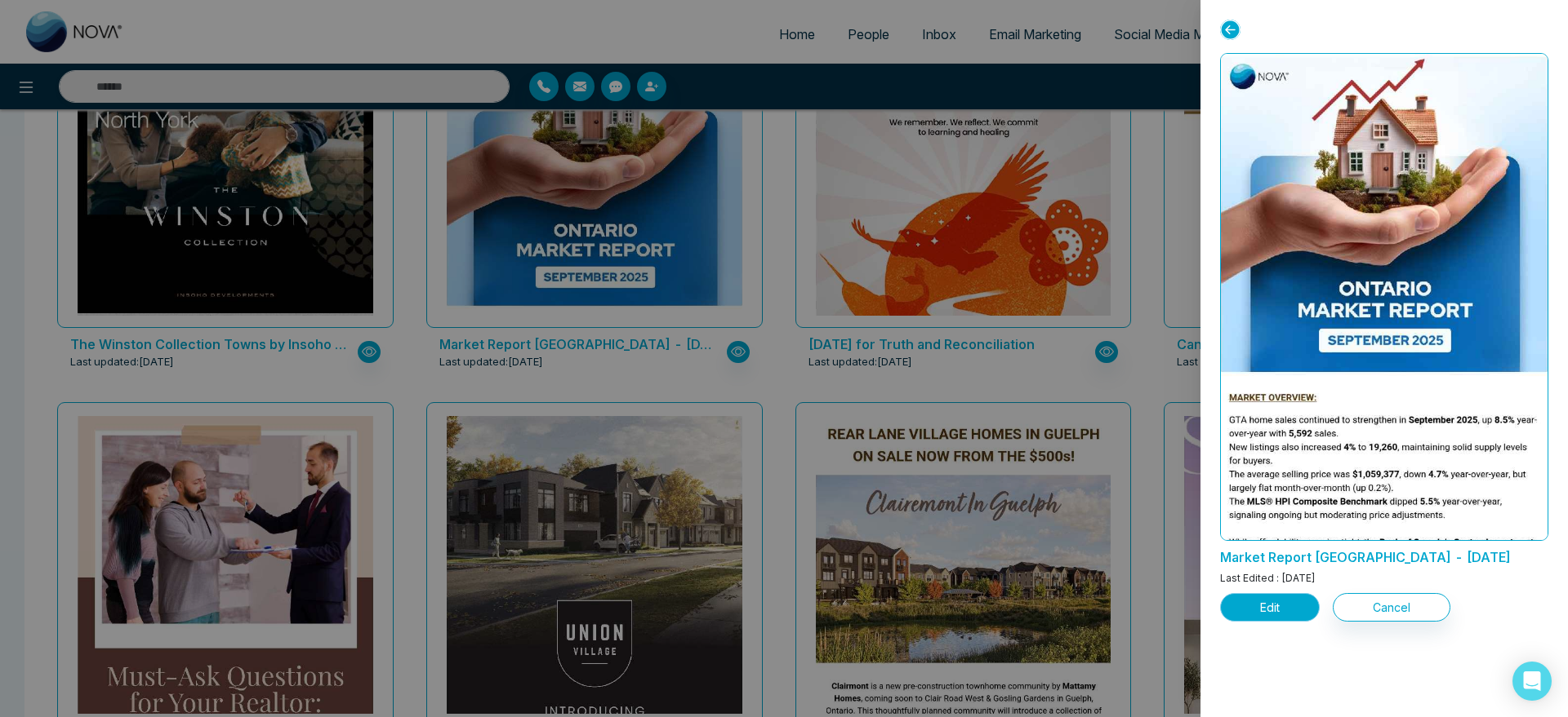
click at [1266, 610] on button "Edit" at bounding box center [1270, 607] width 100 height 29
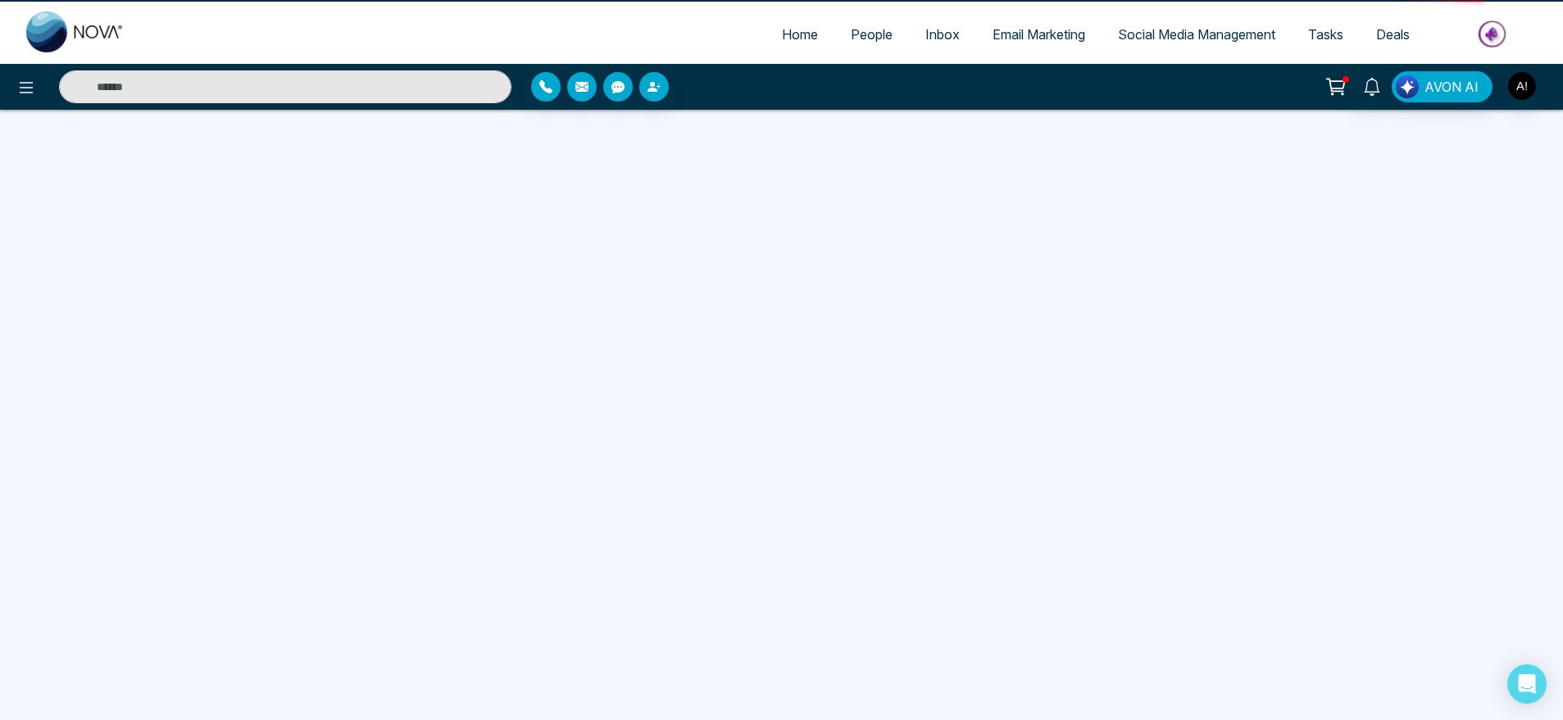
scroll to position [19, 0]
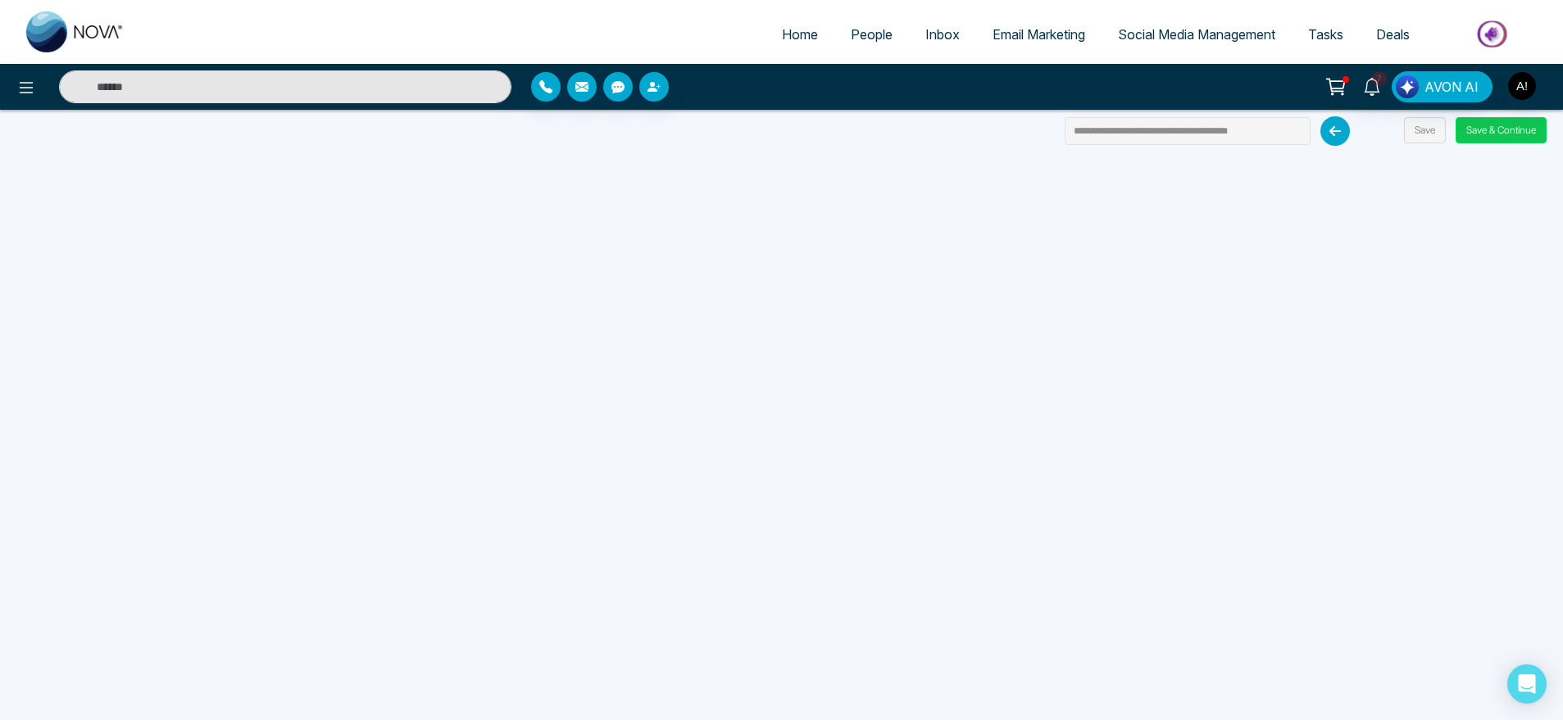
click at [1506, 131] on button "Save & Continue" at bounding box center [1501, 130] width 91 height 26
click at [1484, 133] on button "Save & Continue" at bounding box center [1501, 130] width 91 height 26
click at [1500, 134] on button "Save & Continue" at bounding box center [1501, 130] width 91 height 26
click at [1333, 137] on icon at bounding box center [1335, 131] width 30 height 30
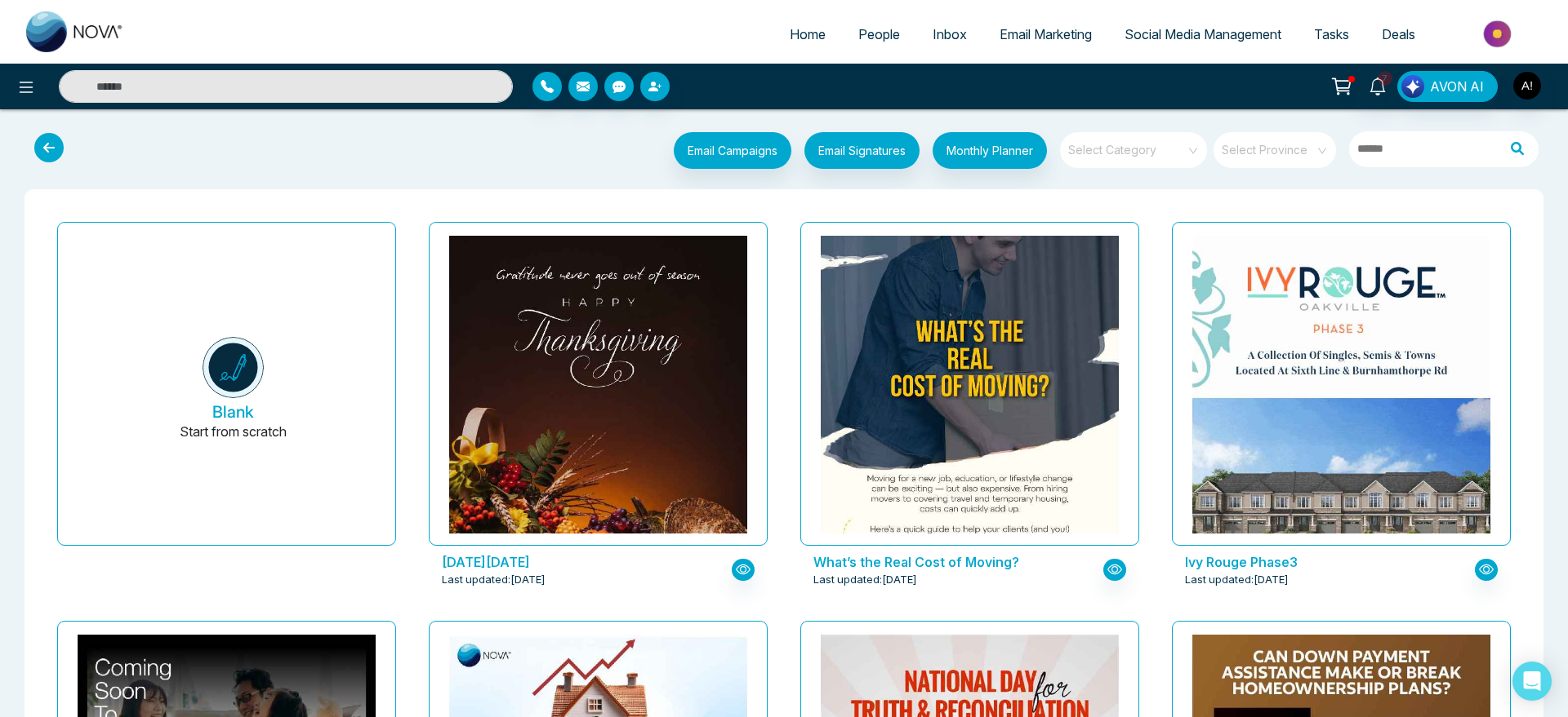
click at [57, 147] on icon at bounding box center [49, 148] width 30 height 30
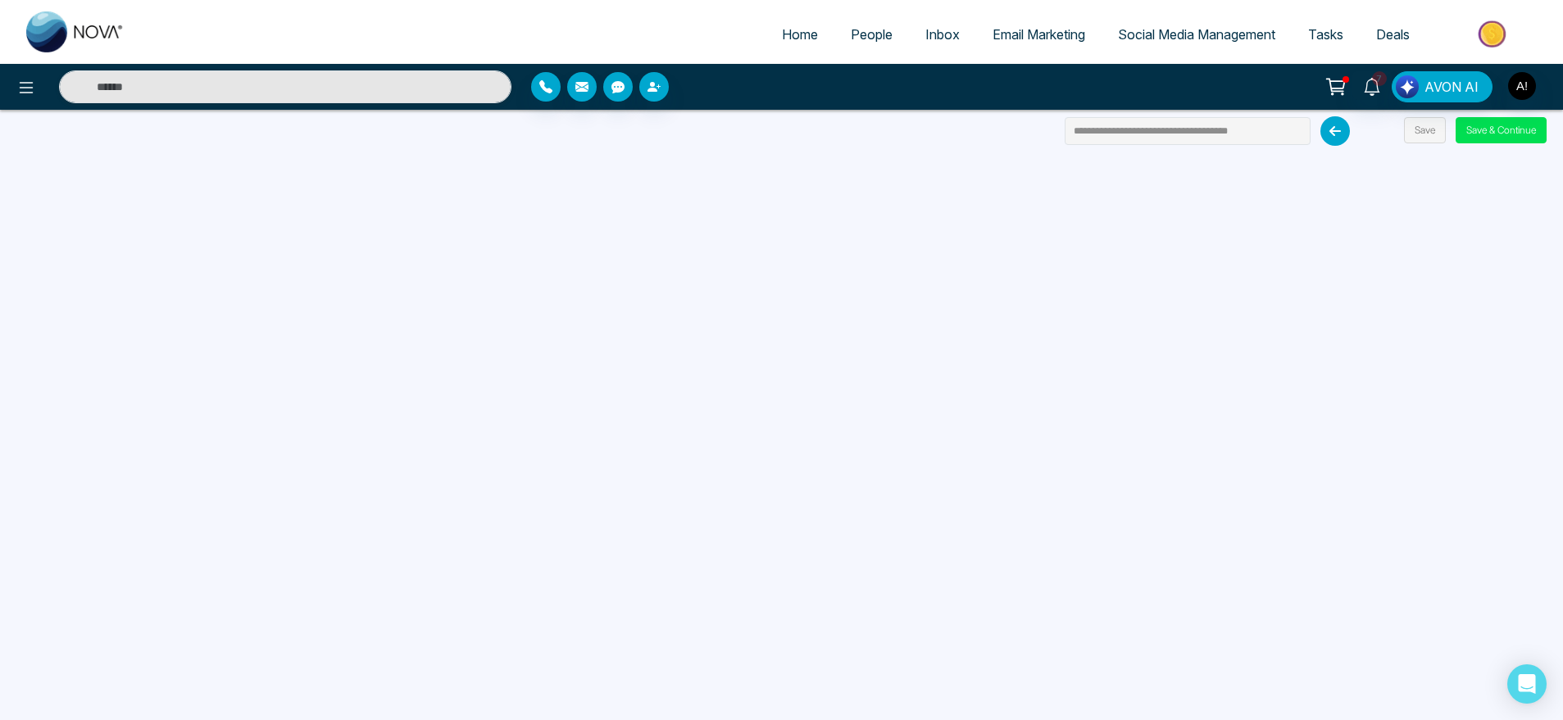
click at [1047, 30] on span "Email Marketing" at bounding box center [1039, 34] width 93 height 16
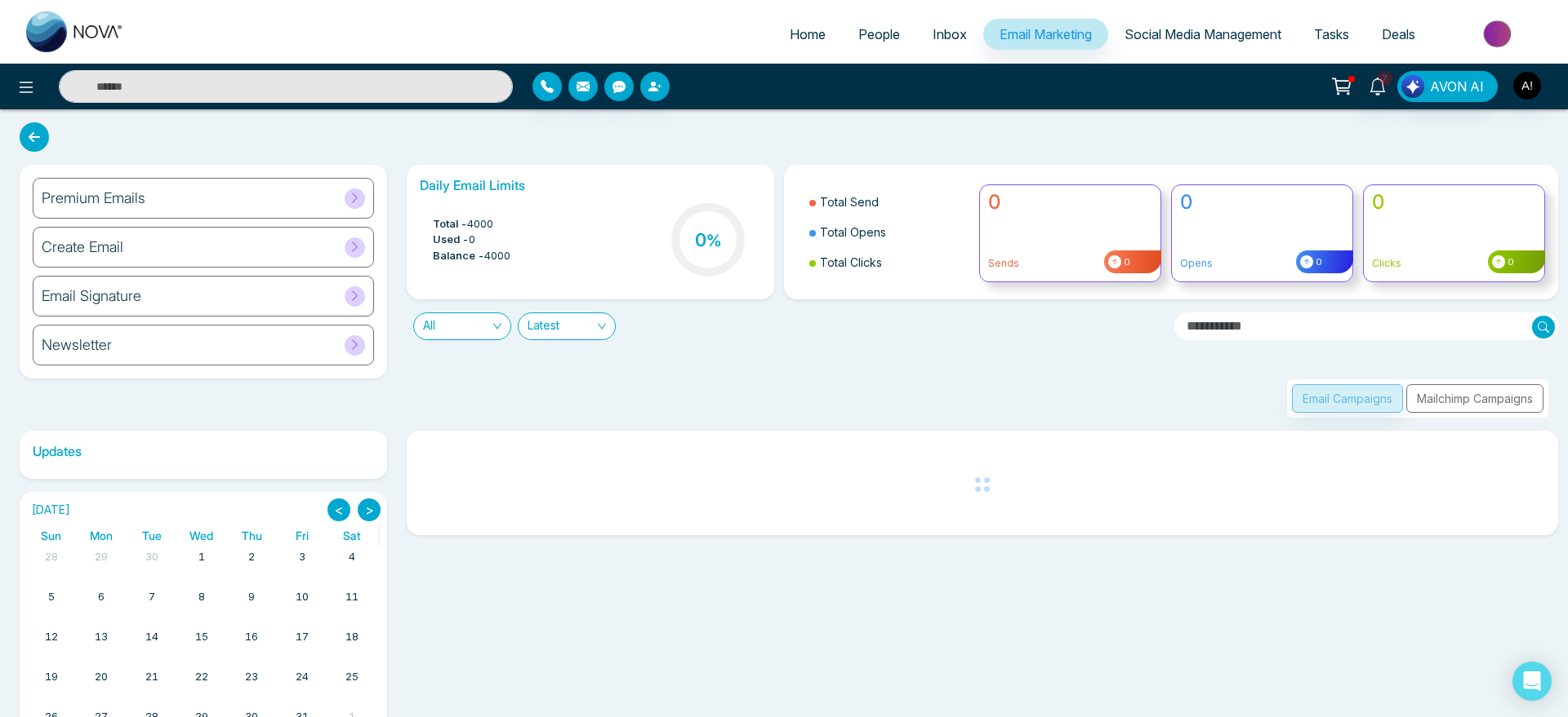
click at [227, 336] on div "Newsletter" at bounding box center [203, 345] width 342 height 41
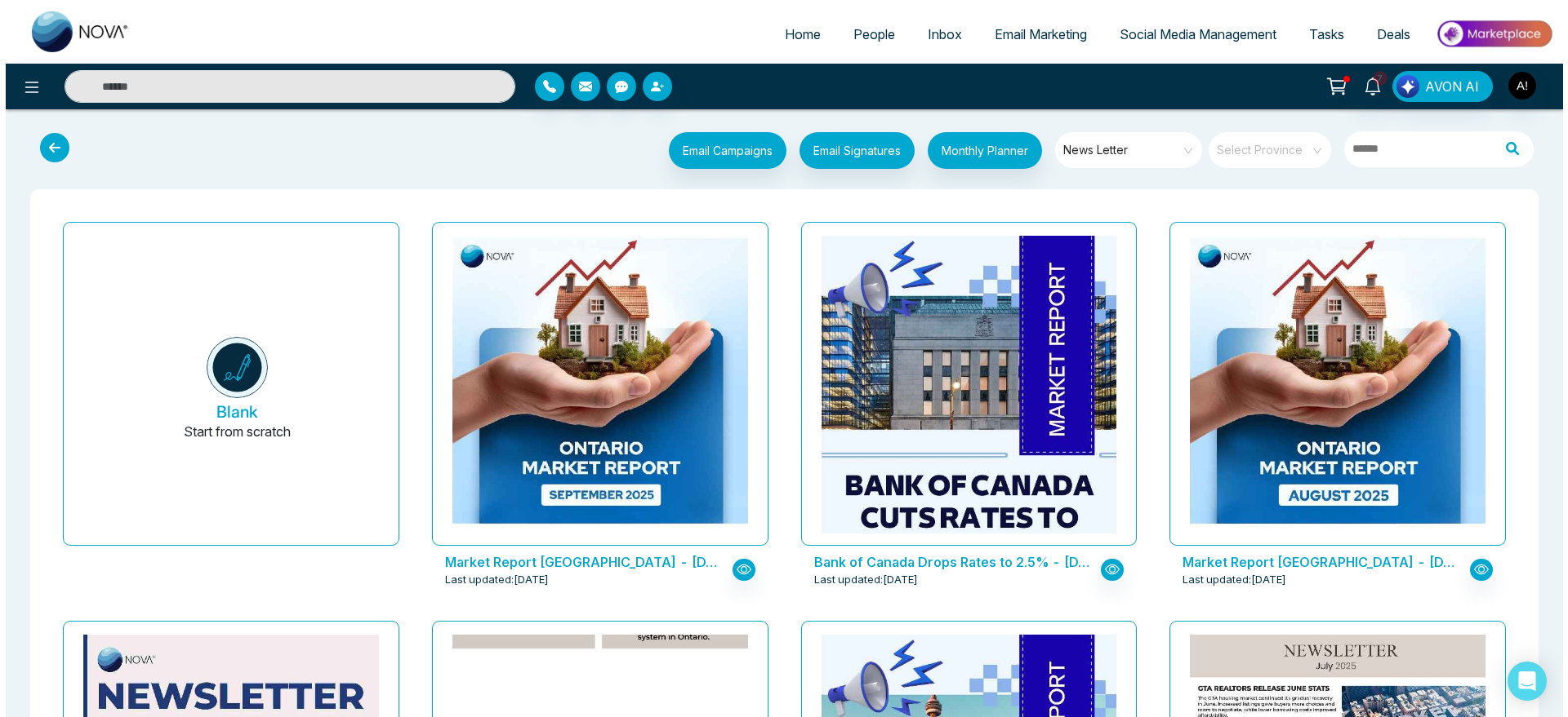
scroll to position [587, 0]
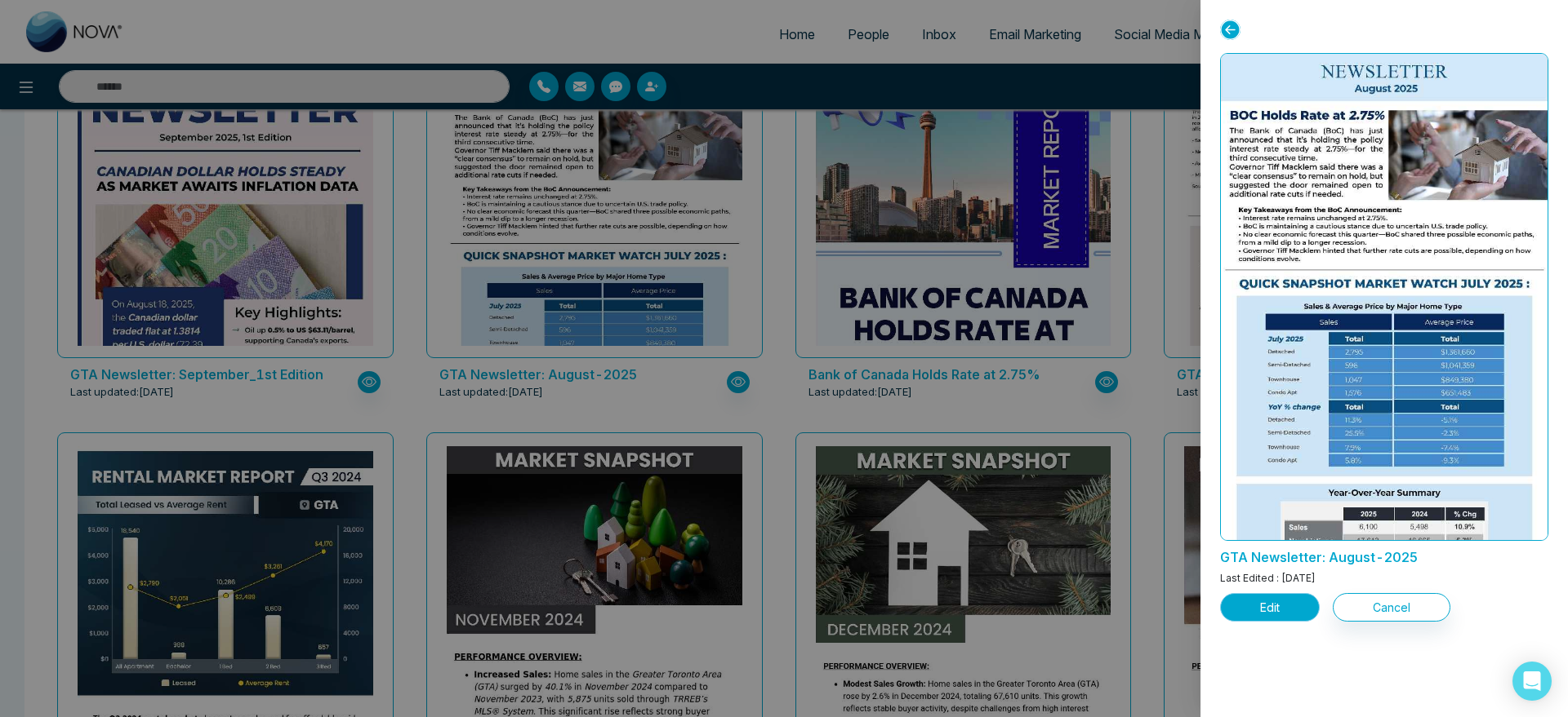
click at [1272, 605] on button "Edit" at bounding box center [1270, 607] width 100 height 29
click at [1287, 612] on button "Edit" at bounding box center [1270, 607] width 100 height 29
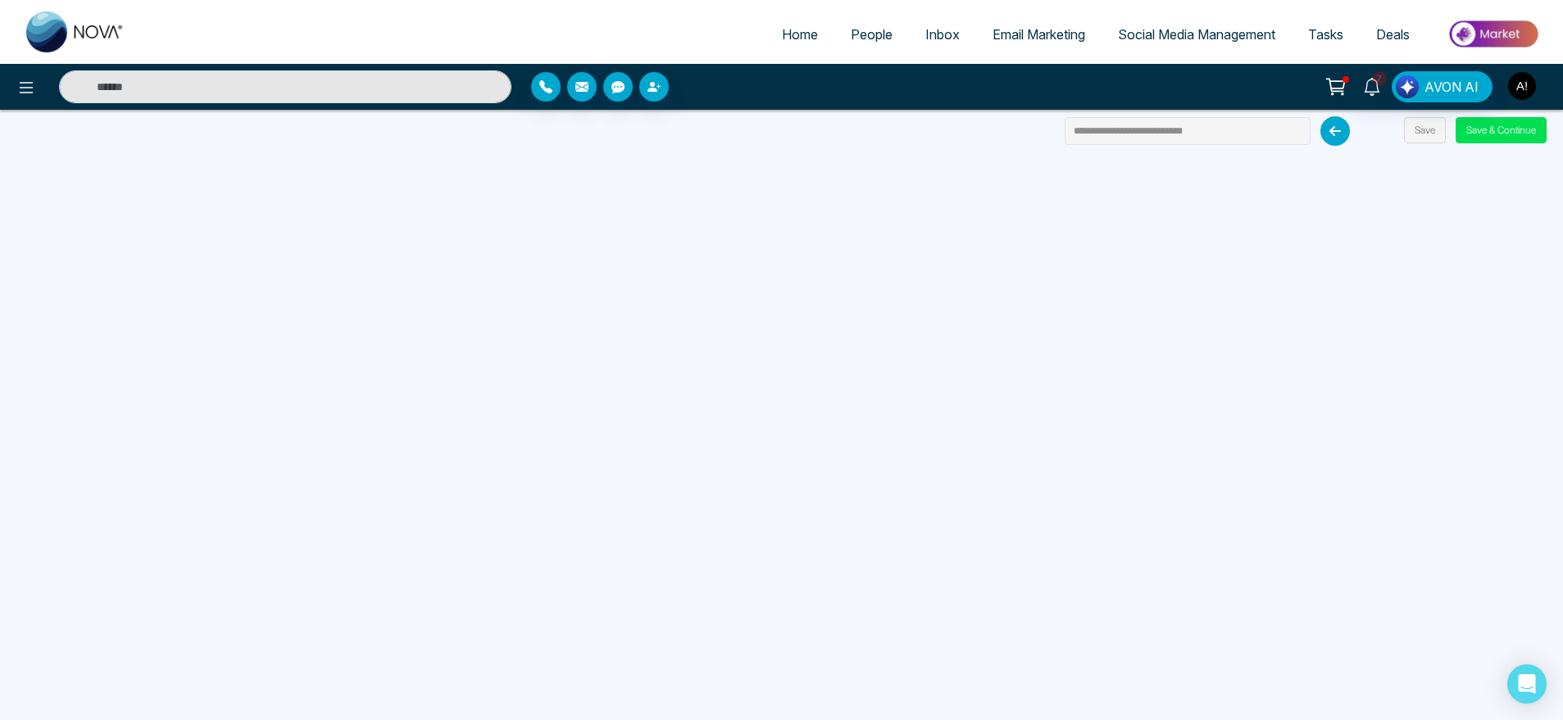
click at [1508, 90] on button "button" at bounding box center [1522, 86] width 30 height 30
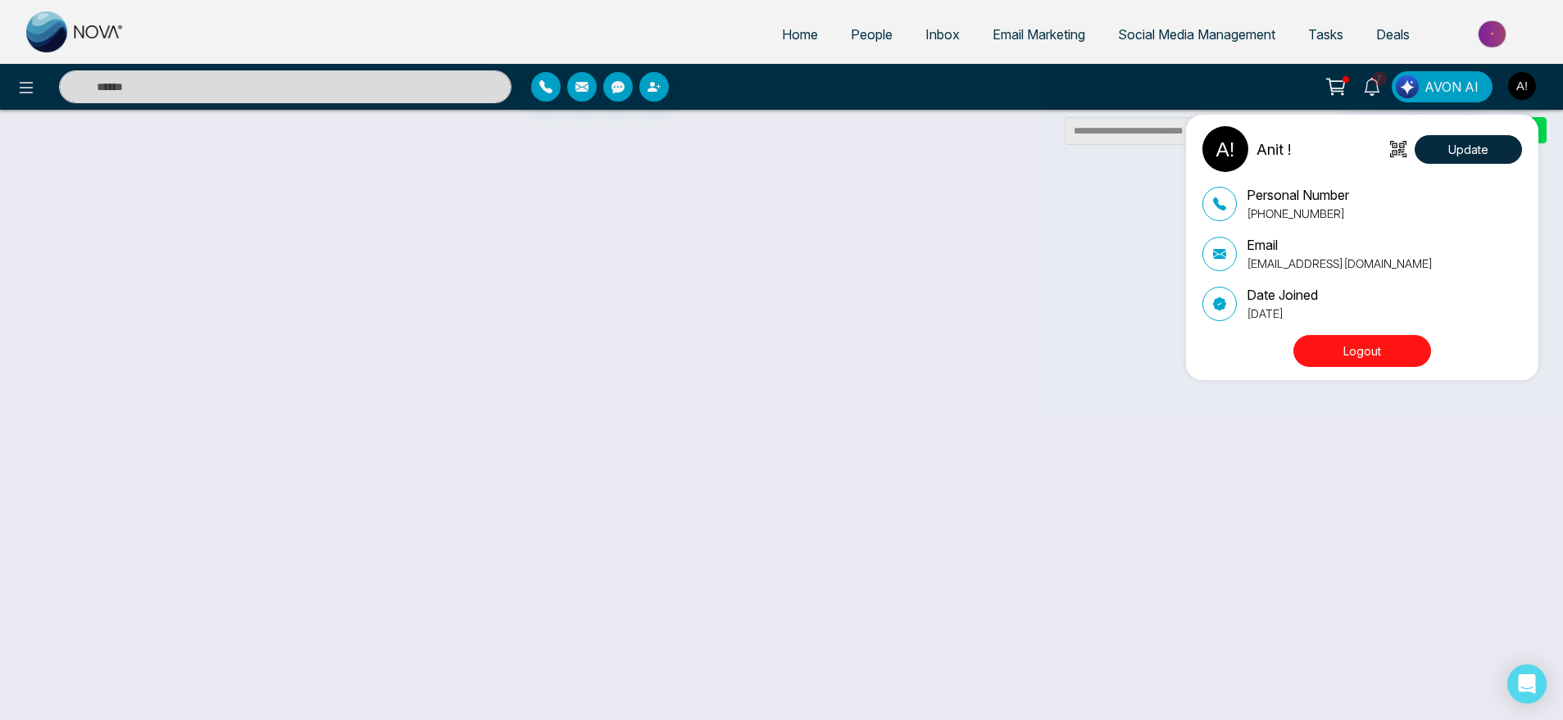
click at [788, 38] on div "Anit ! Update Personal Number [PHONE_NUMBER] Email [EMAIL_ADDRESS][DOMAIN_NAME]…" at bounding box center [781, 360] width 1563 height 720
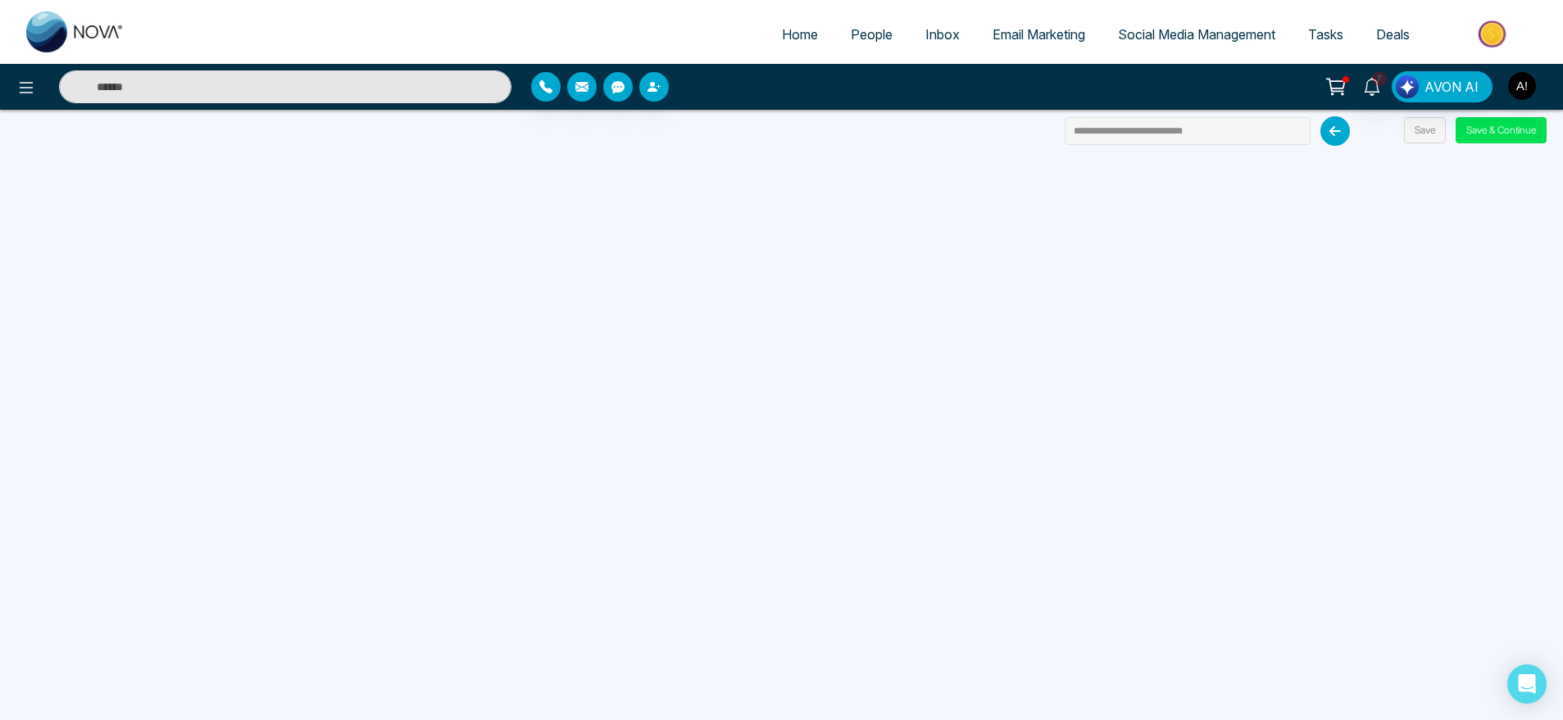
click at [788, 38] on span "Home" at bounding box center [800, 34] width 36 height 16
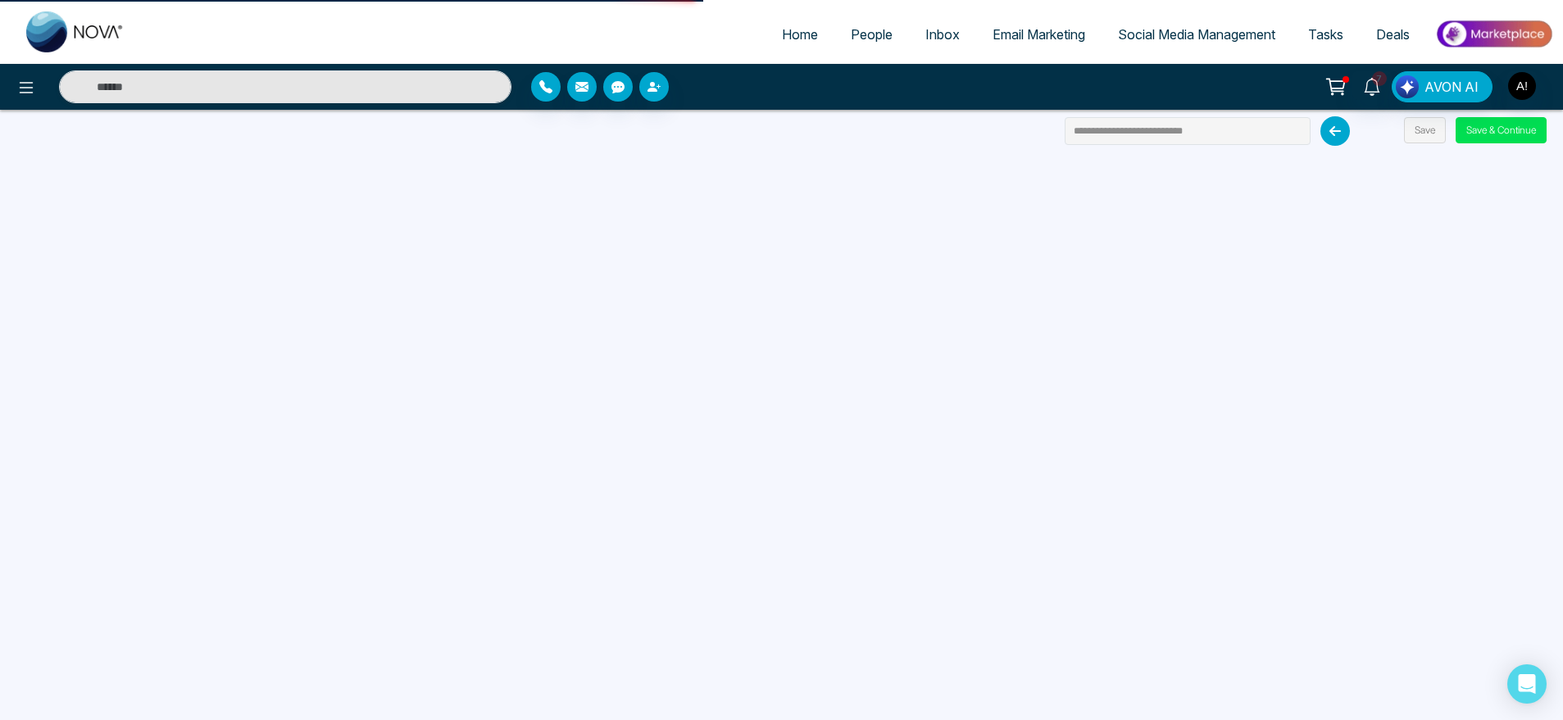
select select "*"
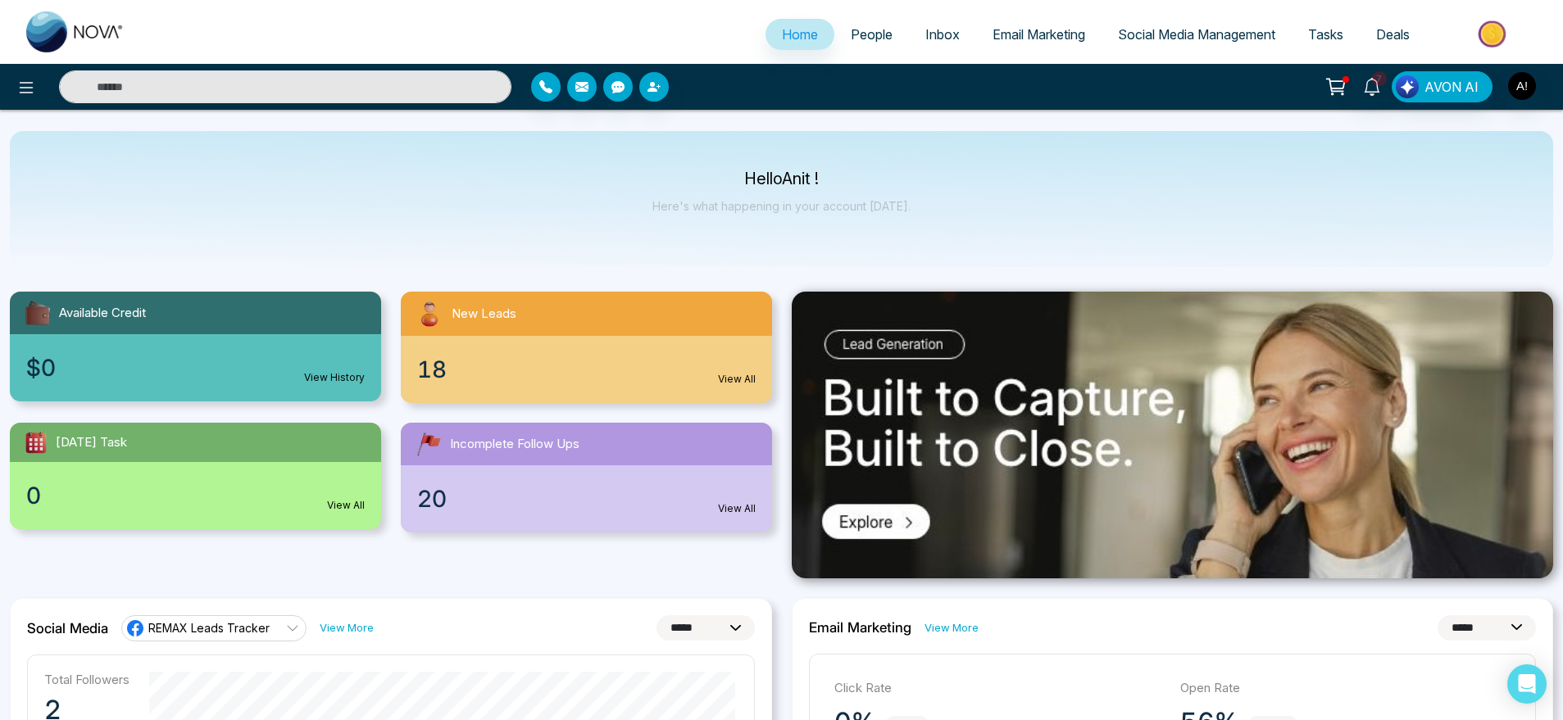
drag, startPoint x: 820, startPoint y: 345, endPoint x: 970, endPoint y: 691, distance: 377.3
click at [970, 691] on p "Click Rate" at bounding box center [999, 688] width 330 height 19
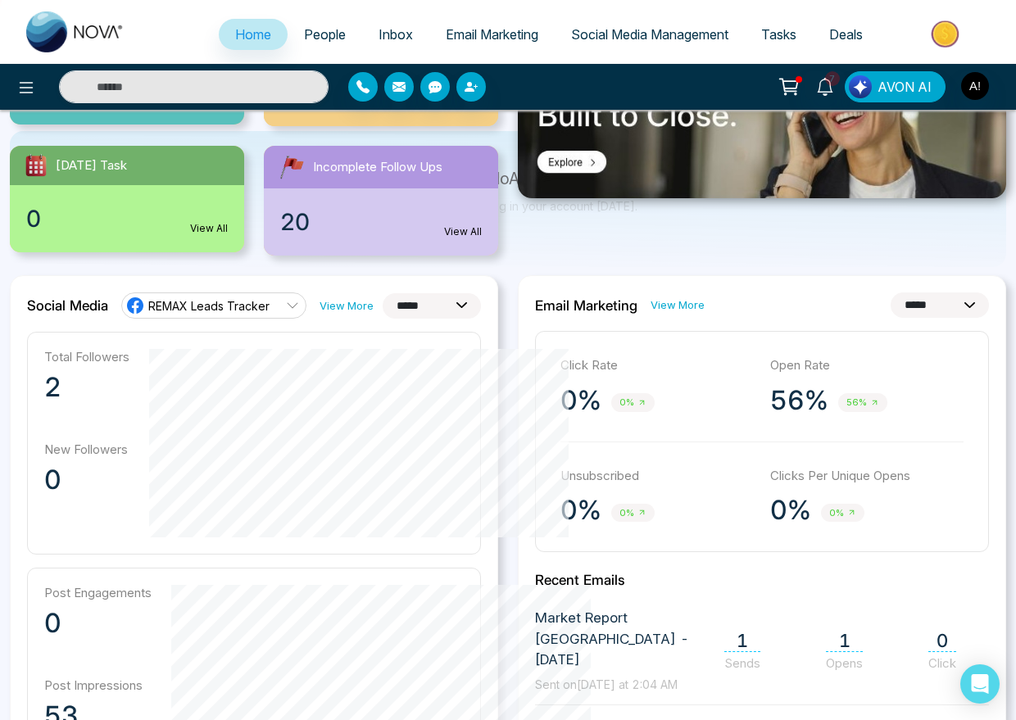
scroll to position [73, 0]
